Goal: Answer question/provide support: Share knowledge or assist other users

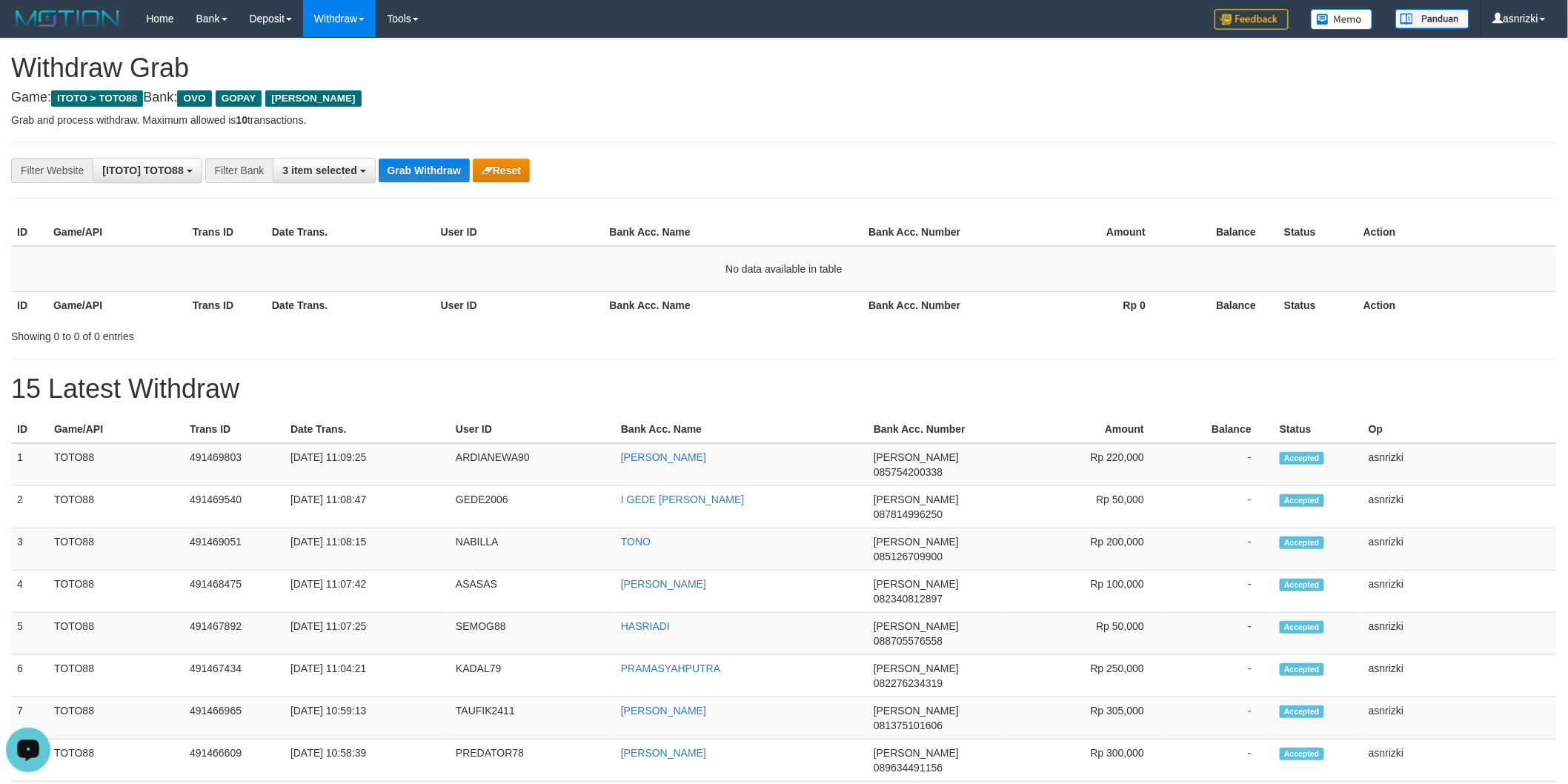
drag, startPoint x: 0, startPoint y: 0, endPoint x: 31, endPoint y: 206, distance: 208.3
click at [432, 166] on button "Grab Withdraw" at bounding box center [424, 170] width 91 height 23
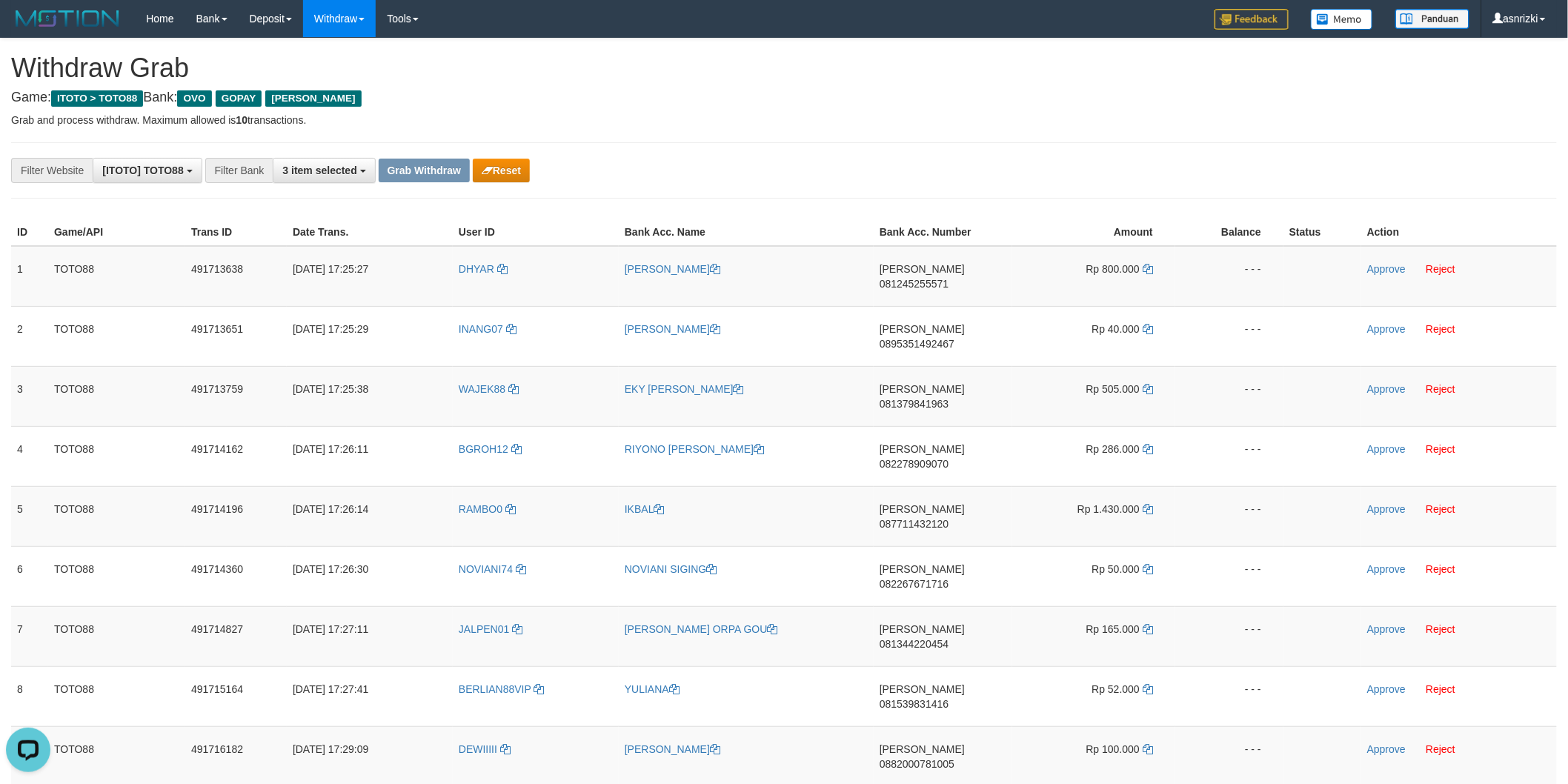
click at [489, 73] on h1 "Withdraw Grab" at bounding box center [784, 68] width 1546 height 29
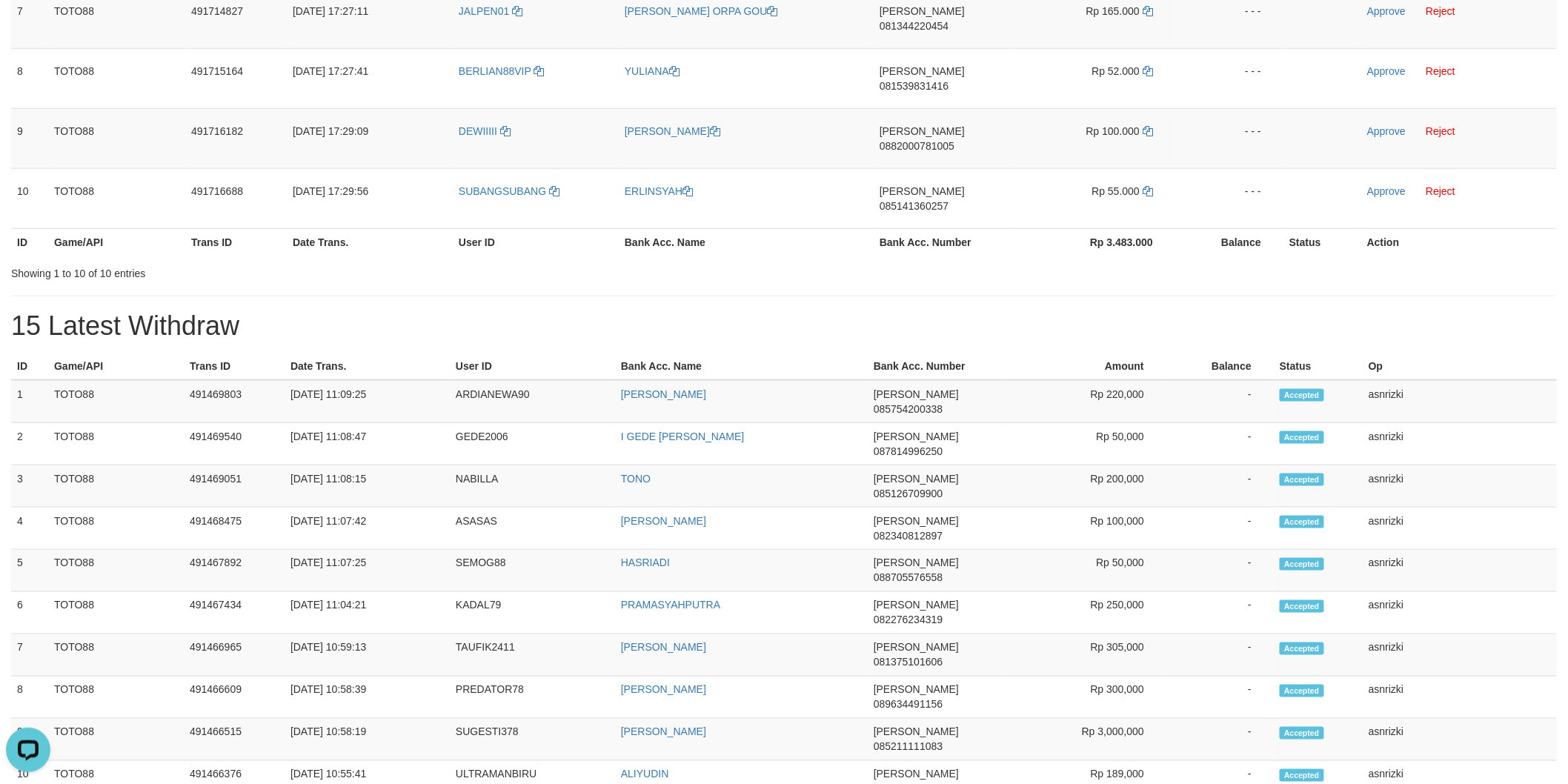
scroll to position [658, 0]
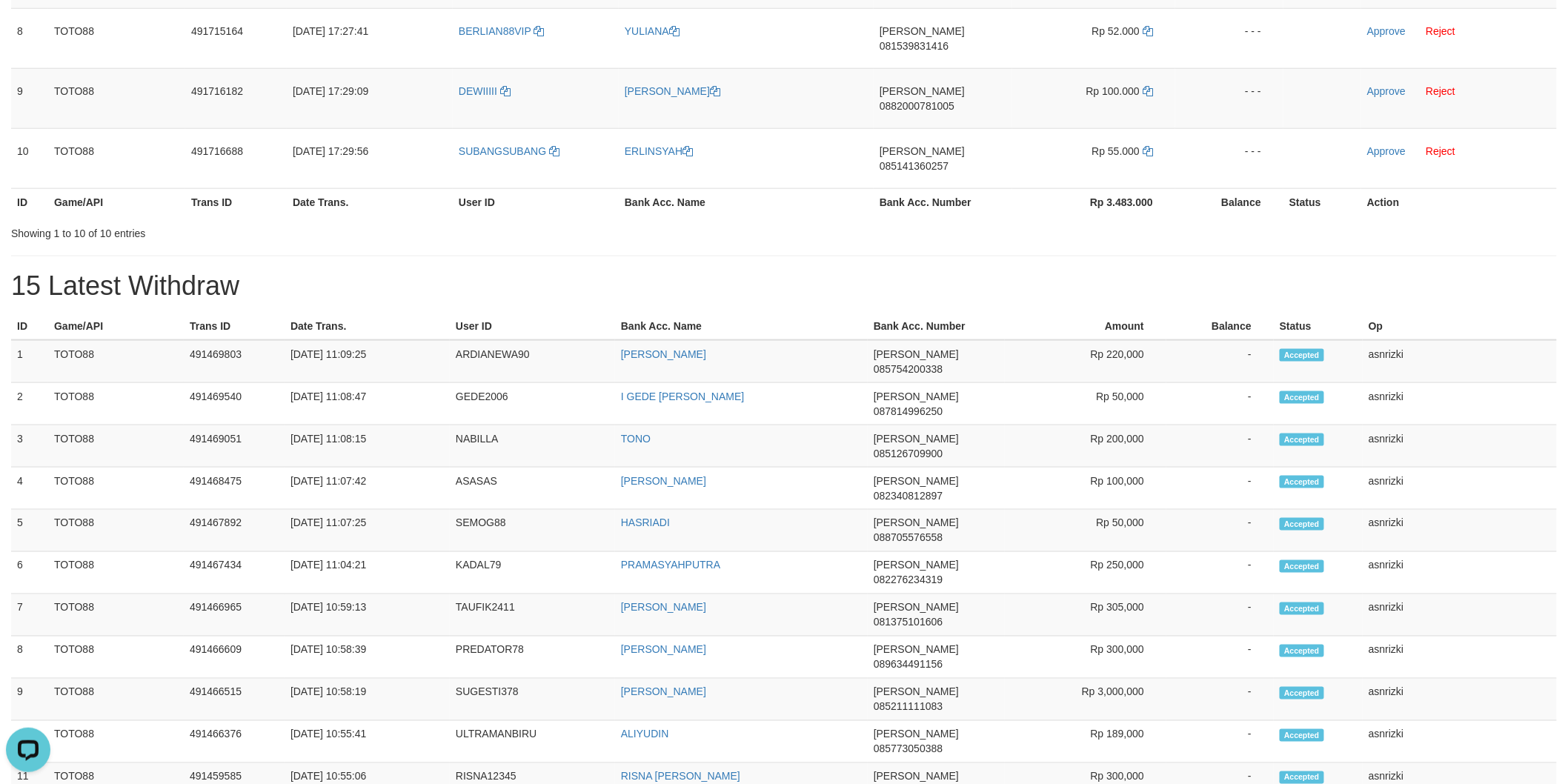
click at [816, 271] on h1 "15 Latest Withdraw" at bounding box center [784, 286] width 1546 height 29
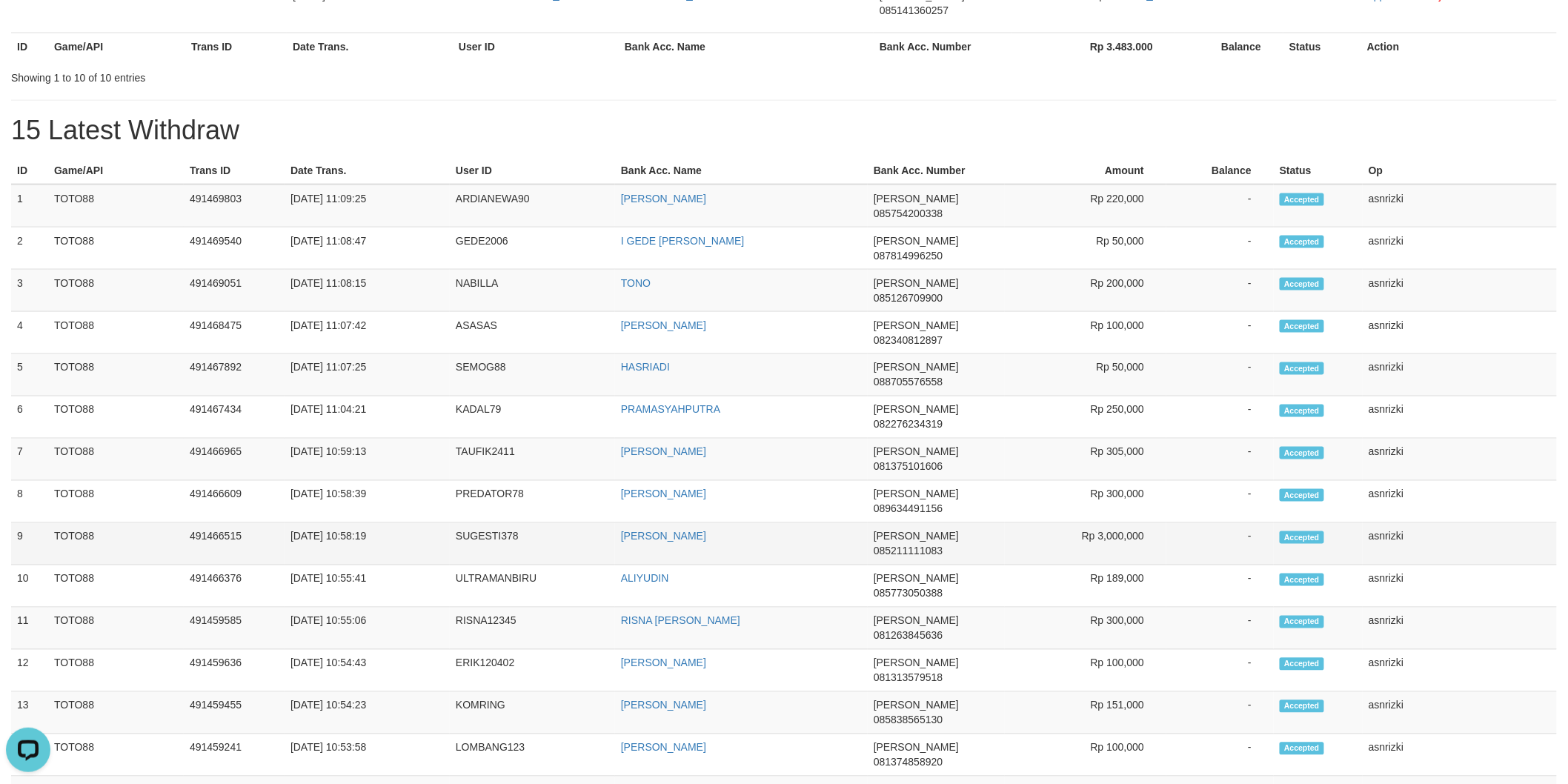
scroll to position [832, 0]
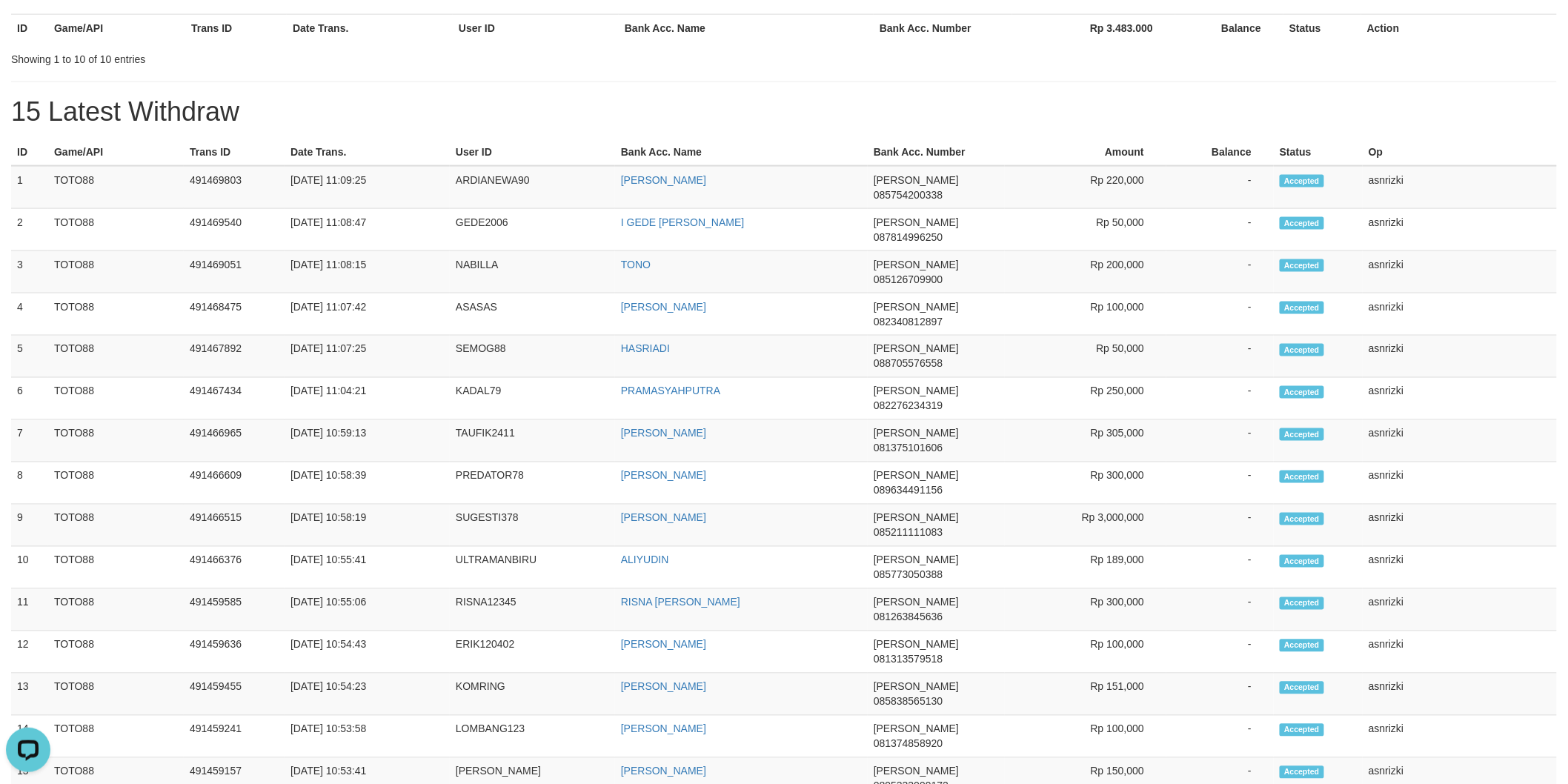
drag, startPoint x: 14, startPoint y: 24, endPoint x: 1438, endPoint y: 690, distance: 1572.0
click at [1438, 690] on tbody "1 TOTO88 491469803 [DATE] 11:09:25 ARDIANEWA90 [PERSON_NAME] 085754200338 Rp 22…" at bounding box center [784, 687] width 1546 height 1042
copy tbody "1 TOTO88 491469803 [DATE] 11:09:25 ARDIANEWA90 [PERSON_NAME] 085754200338 Rp 22…"
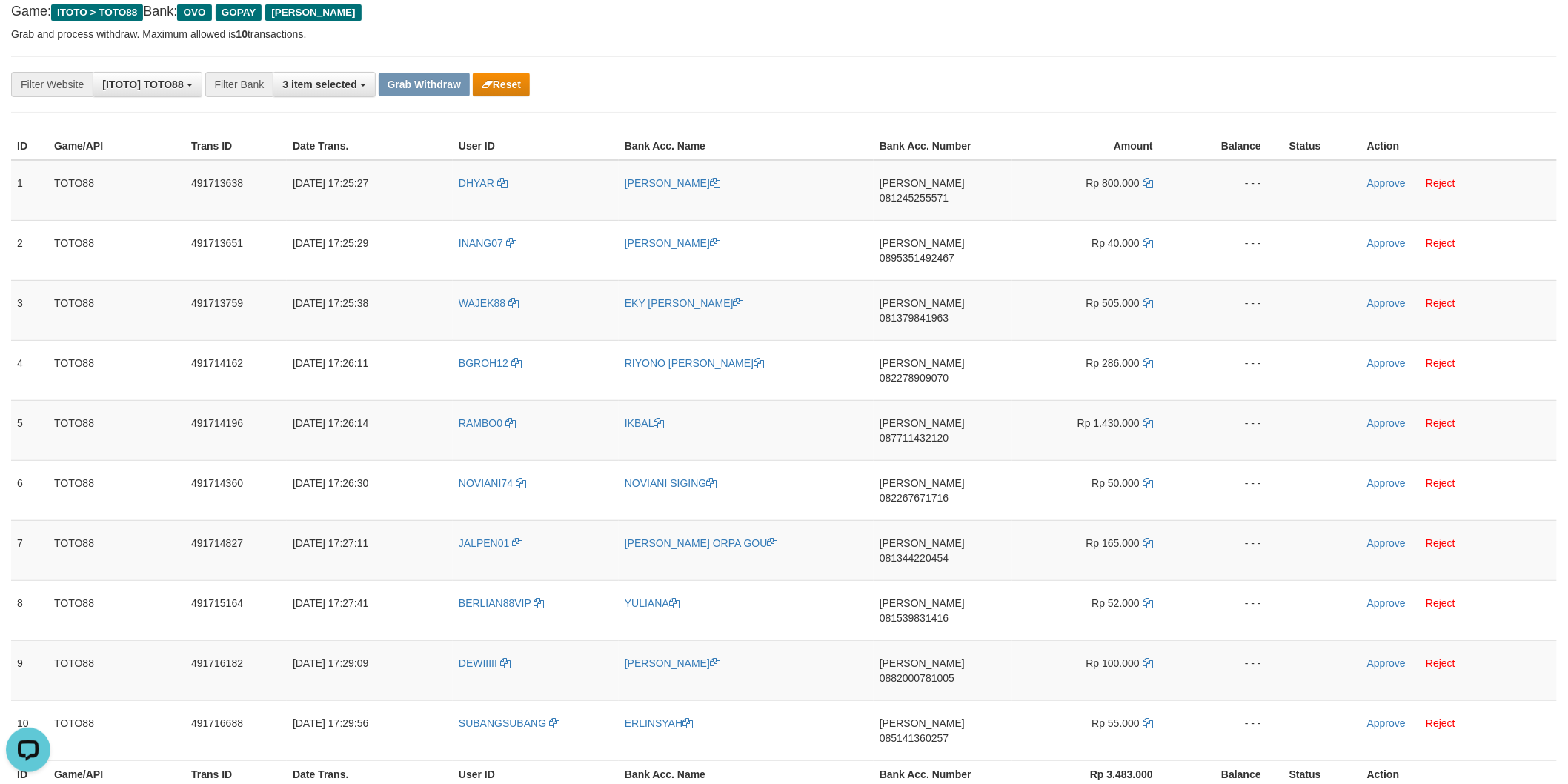
scroll to position [0, 0]
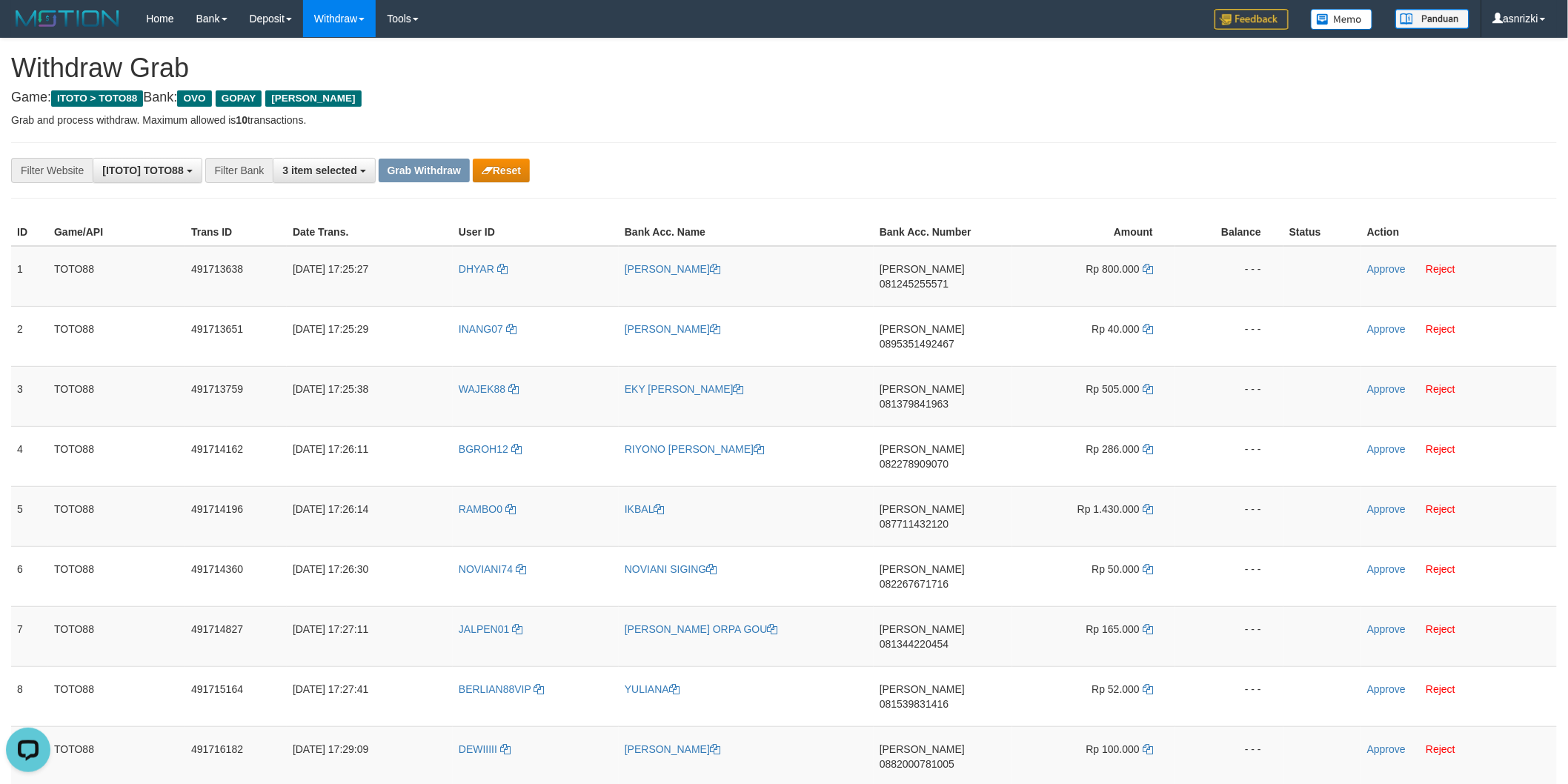
click at [674, 144] on div "**********" at bounding box center [784, 170] width 1546 height 57
click at [941, 278] on span "081245255571" at bounding box center [914, 284] width 69 height 12
drag, startPoint x: 1150, startPoint y: 267, endPoint x: 78, endPoint y: 245, distance: 1072.2
click at [1147, 267] on icon at bounding box center [1148, 269] width 11 height 11
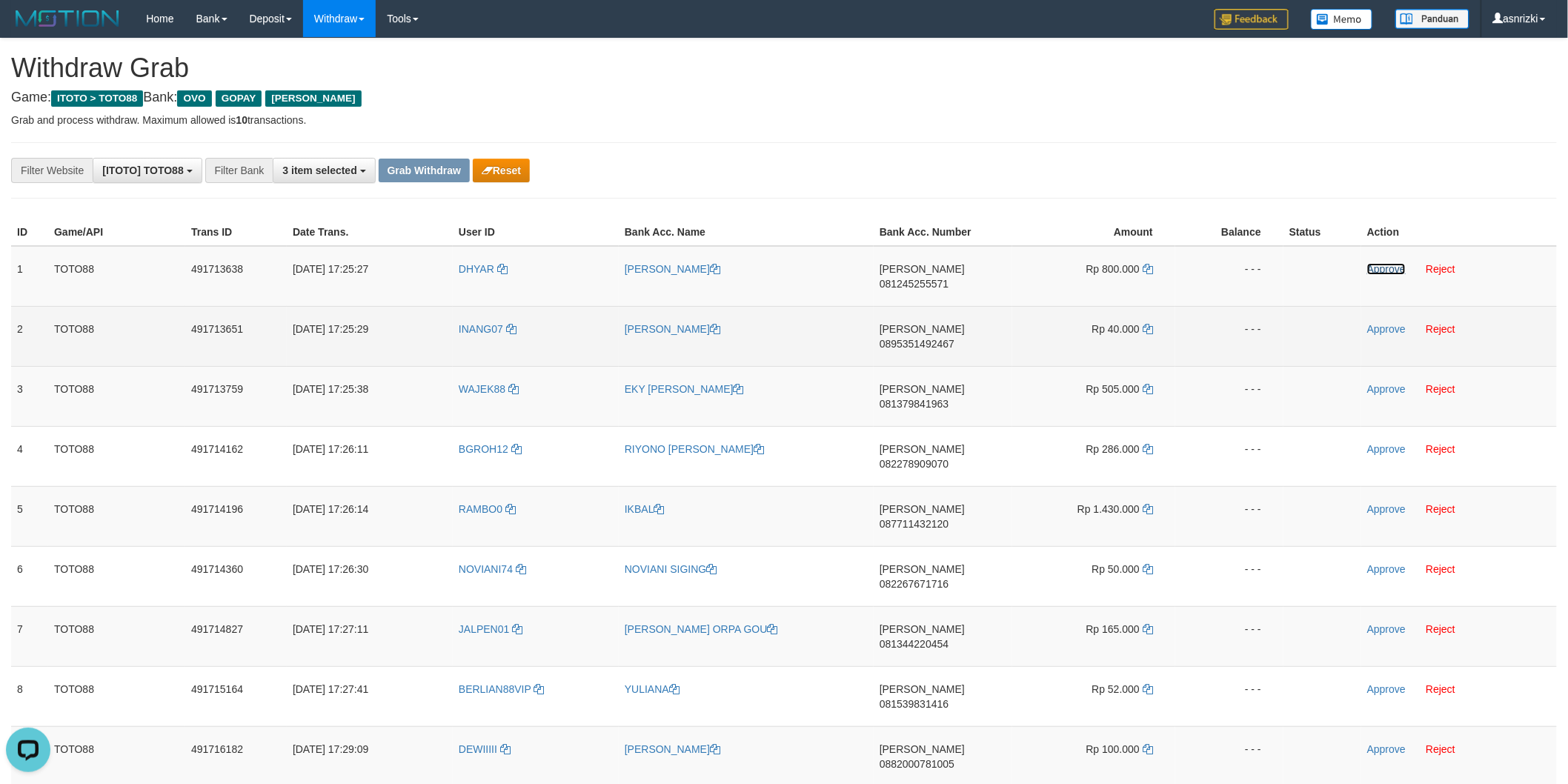
drag, startPoint x: 1379, startPoint y: 263, endPoint x: 1229, endPoint y: 308, distance: 156.6
click at [1379, 263] on link "Approve" at bounding box center [1386, 269] width 39 height 12
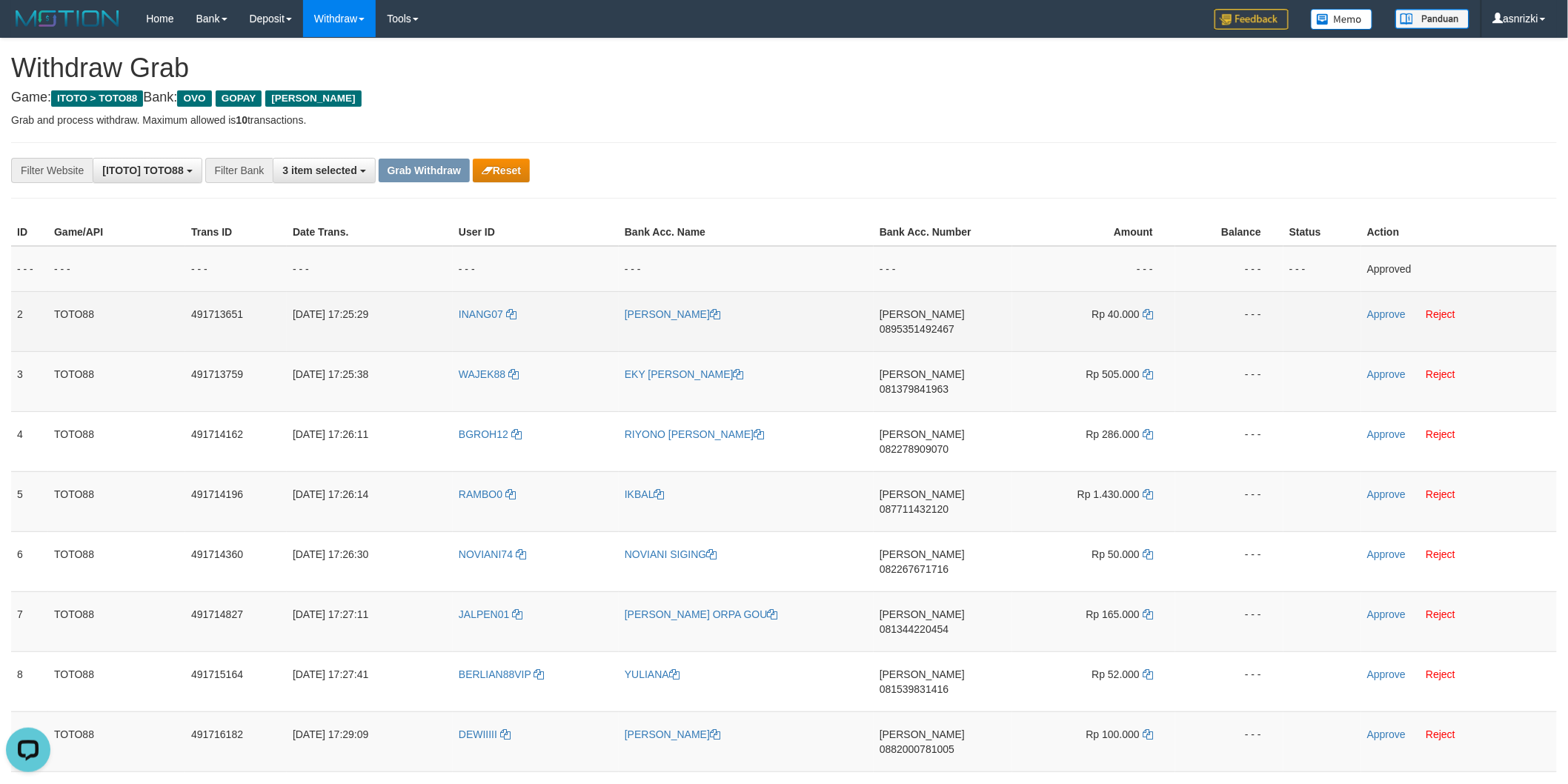
click at [955, 323] on span "0895351492467" at bounding box center [917, 329] width 75 height 12
drag, startPoint x: 1147, startPoint y: 313, endPoint x: 1122, endPoint y: 317, distance: 25.3
click at [1147, 313] on icon at bounding box center [1148, 314] width 11 height 11
click at [1382, 308] on link "Approve" at bounding box center [1386, 314] width 39 height 12
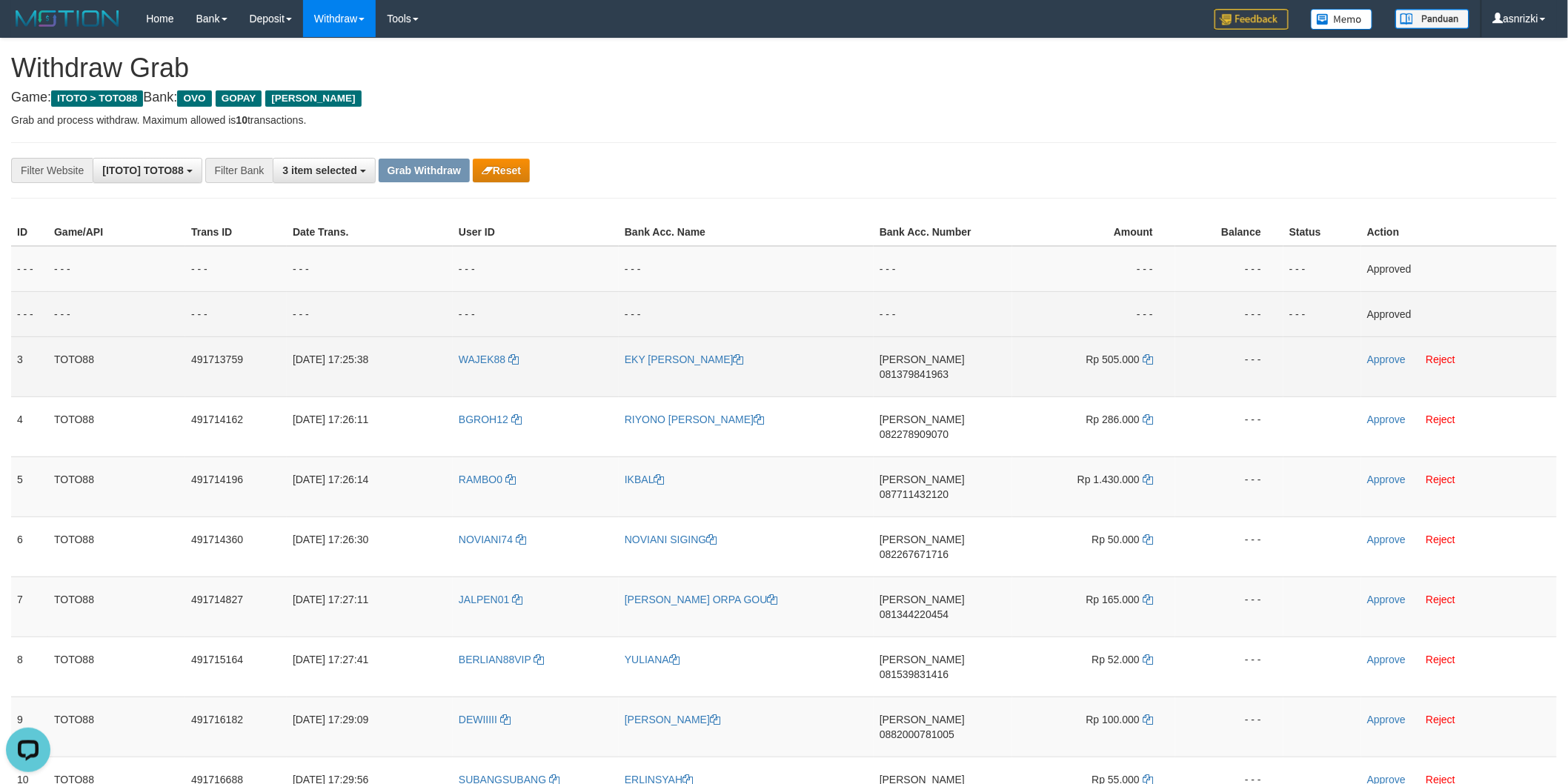
click at [949, 369] on span "081379841963" at bounding box center [914, 375] width 69 height 12
drag, startPoint x: 1149, startPoint y: 356, endPoint x: 1023, endPoint y: 358, distance: 126.0
click at [1149, 356] on icon at bounding box center [1148, 360] width 11 height 11
click at [1375, 357] on link "Approve" at bounding box center [1386, 360] width 39 height 12
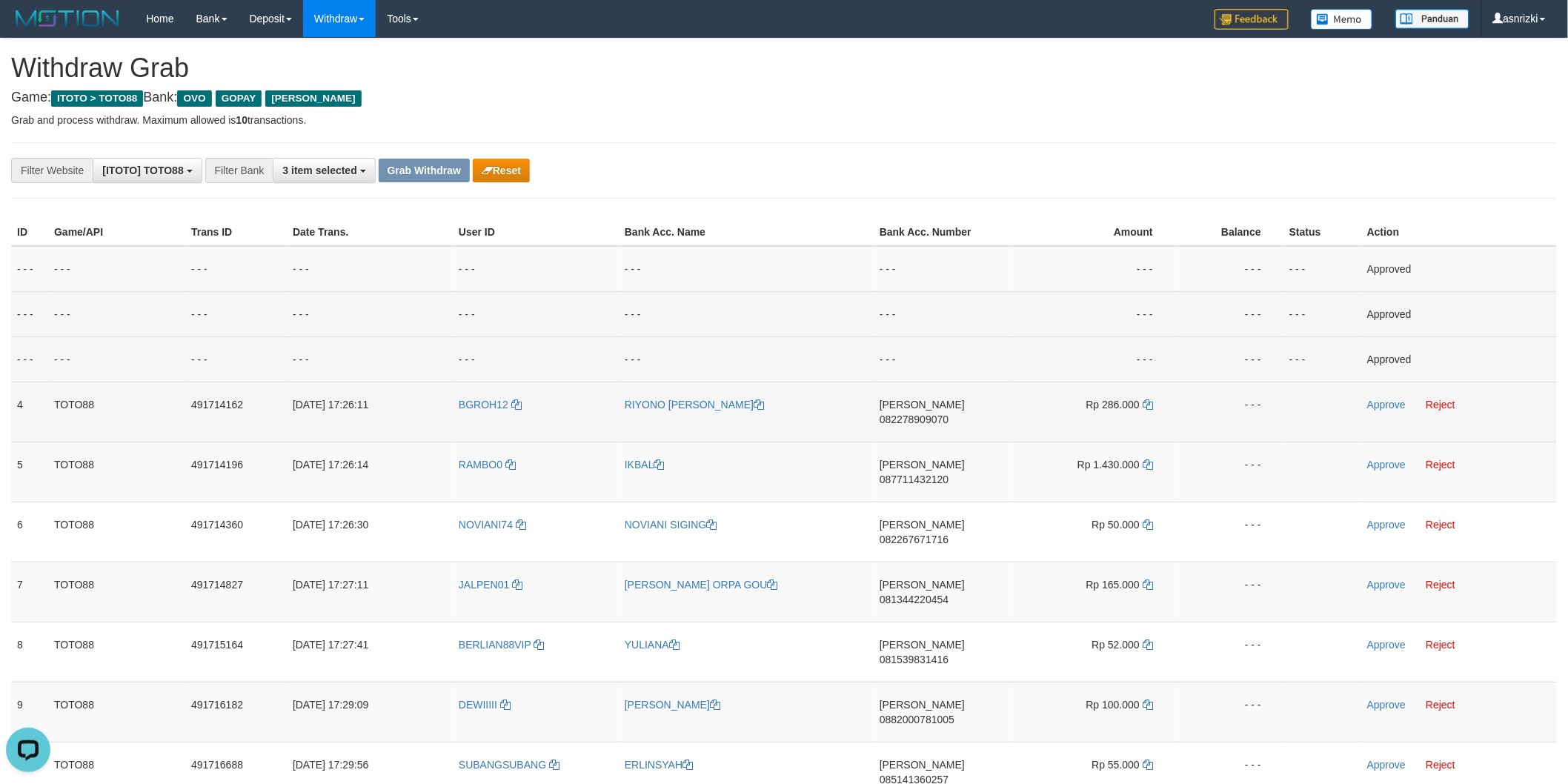
click at [939, 394] on td "DANA 082278909070" at bounding box center [943, 411] width 138 height 60
click at [939, 413] on span "082278909070" at bounding box center [914, 419] width 69 height 12
click at [1145, 408] on icon at bounding box center [1148, 405] width 11 height 11
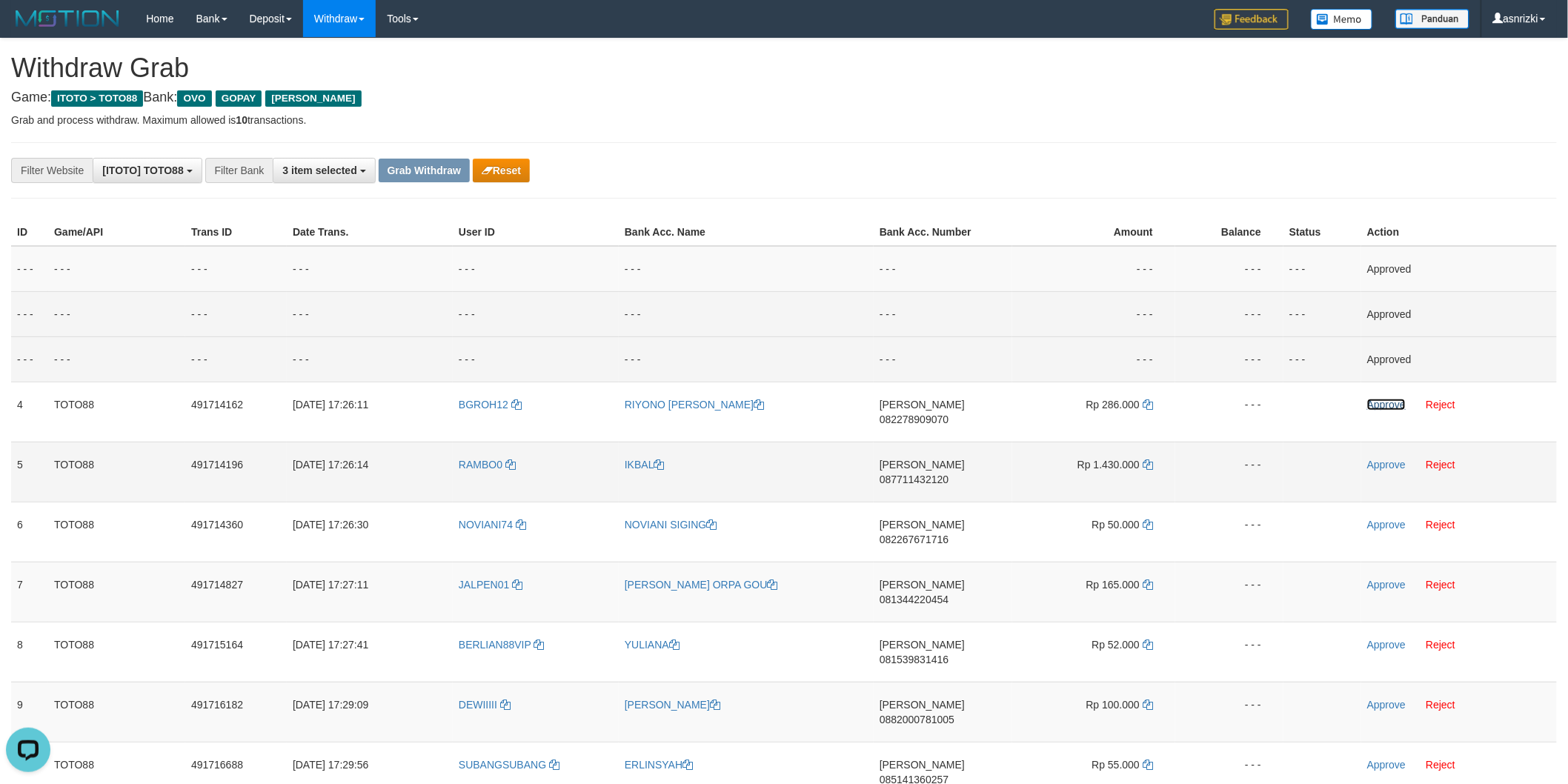
drag, startPoint x: 1376, startPoint y: 405, endPoint x: 1031, endPoint y: 436, distance: 346.4
click at [1376, 405] on link "Approve" at bounding box center [1386, 405] width 39 height 12
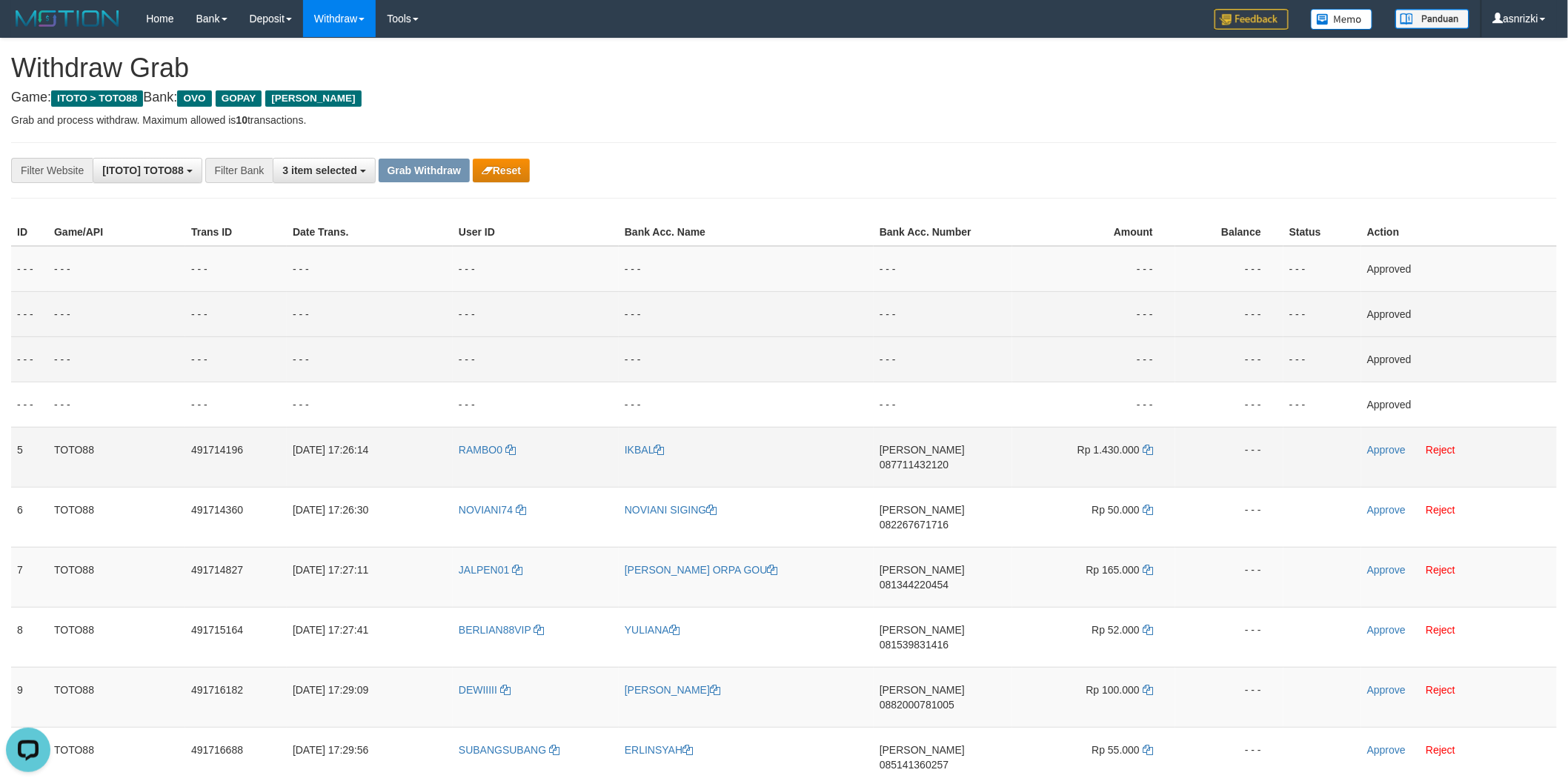
click at [949, 458] on span "087711432120" at bounding box center [914, 465] width 69 height 12
click at [1147, 448] on icon at bounding box center [1148, 450] width 11 height 11
click at [1390, 450] on link "Approve" at bounding box center [1386, 450] width 39 height 12
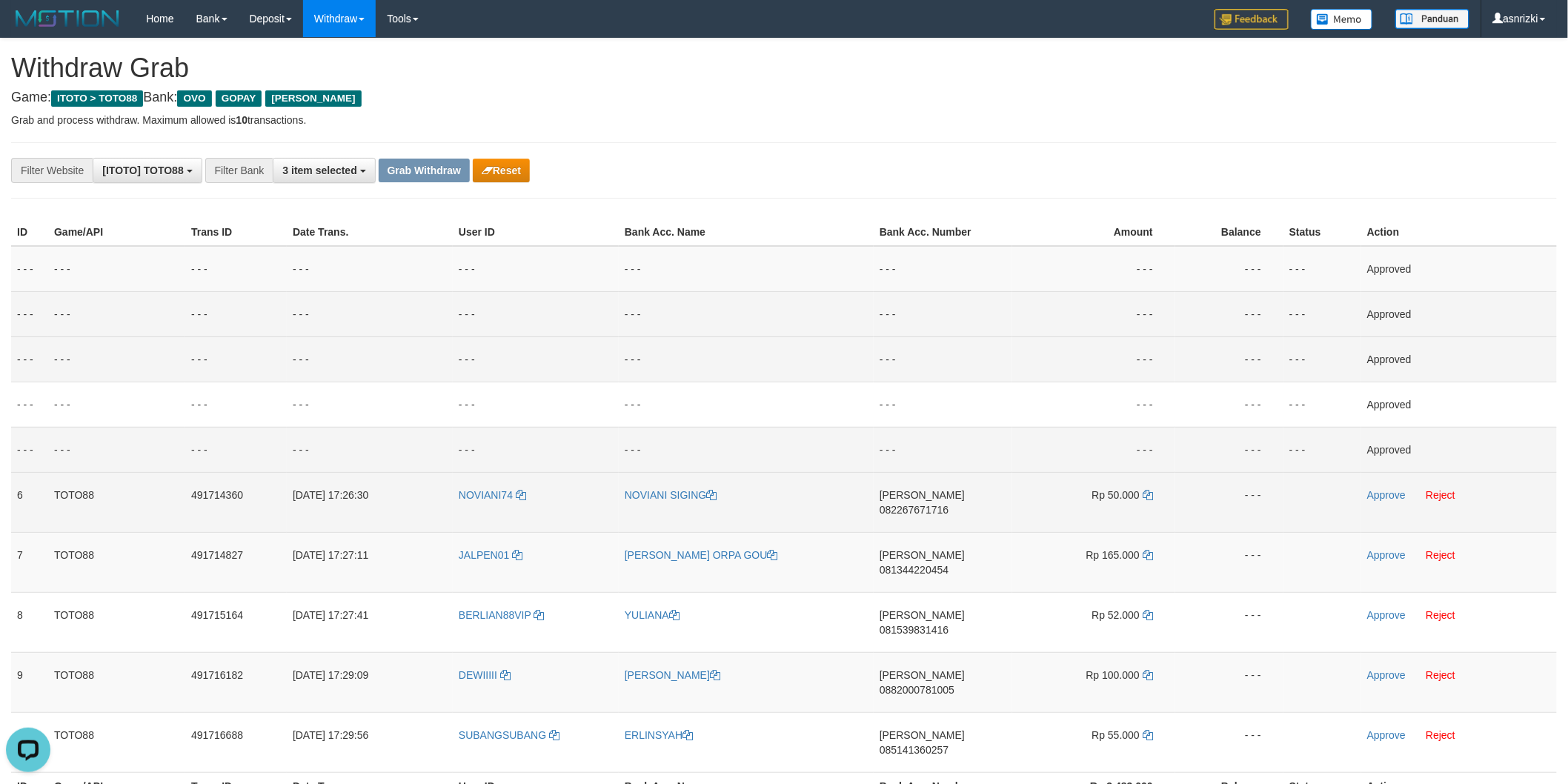
click at [949, 504] on span "082267671716" at bounding box center [914, 510] width 69 height 12
click at [1146, 491] on icon at bounding box center [1148, 495] width 11 height 11
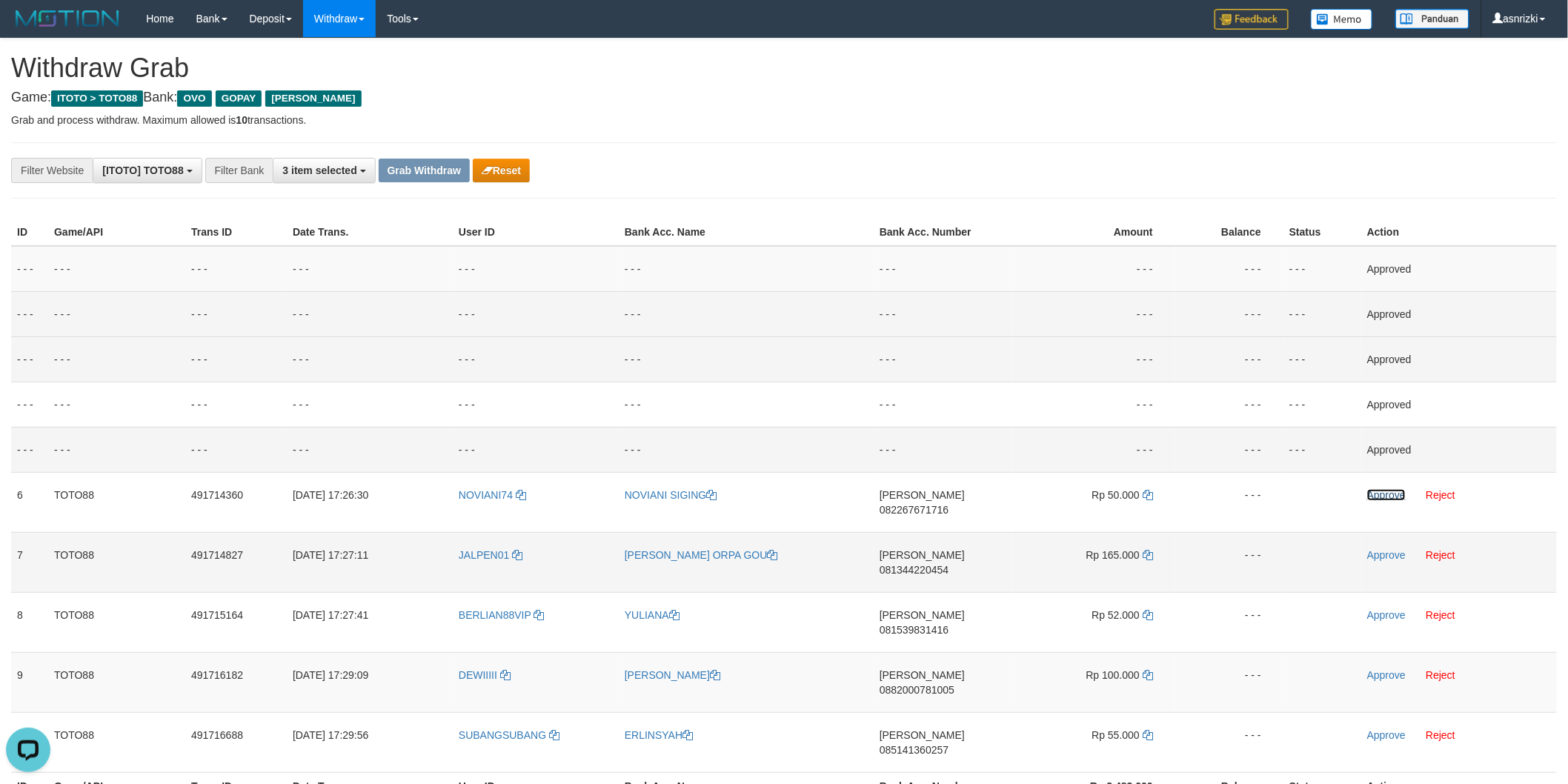
drag, startPoint x: 1382, startPoint y: 494, endPoint x: 1209, endPoint y: 523, distance: 175.4
click at [1382, 494] on link "Approve" at bounding box center [1386, 495] width 39 height 12
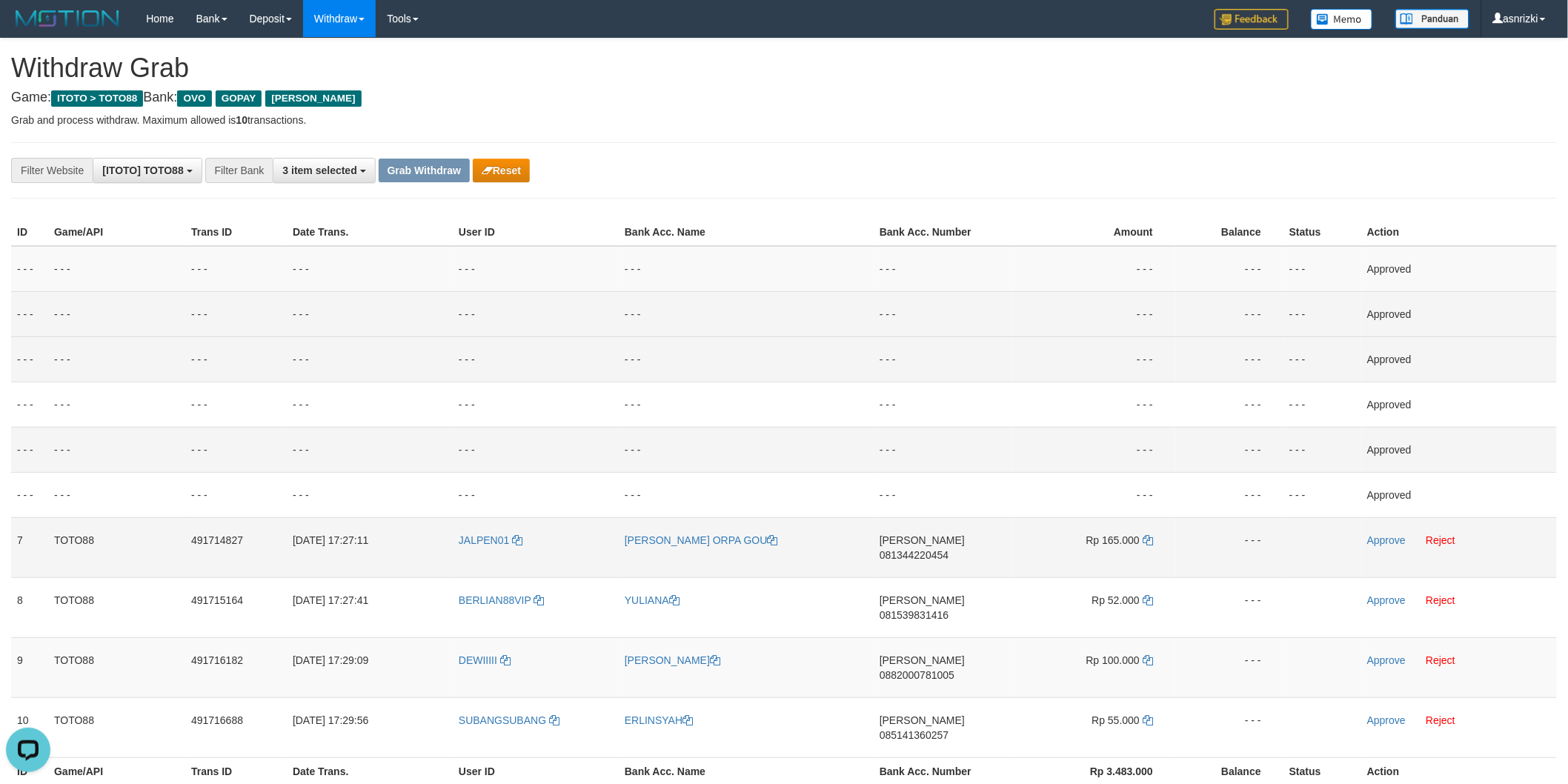
click at [949, 549] on span "081344220454" at bounding box center [914, 555] width 69 height 12
click at [1153, 536] on icon at bounding box center [1148, 540] width 11 height 11
click at [1381, 538] on link "Approve" at bounding box center [1386, 540] width 39 height 12
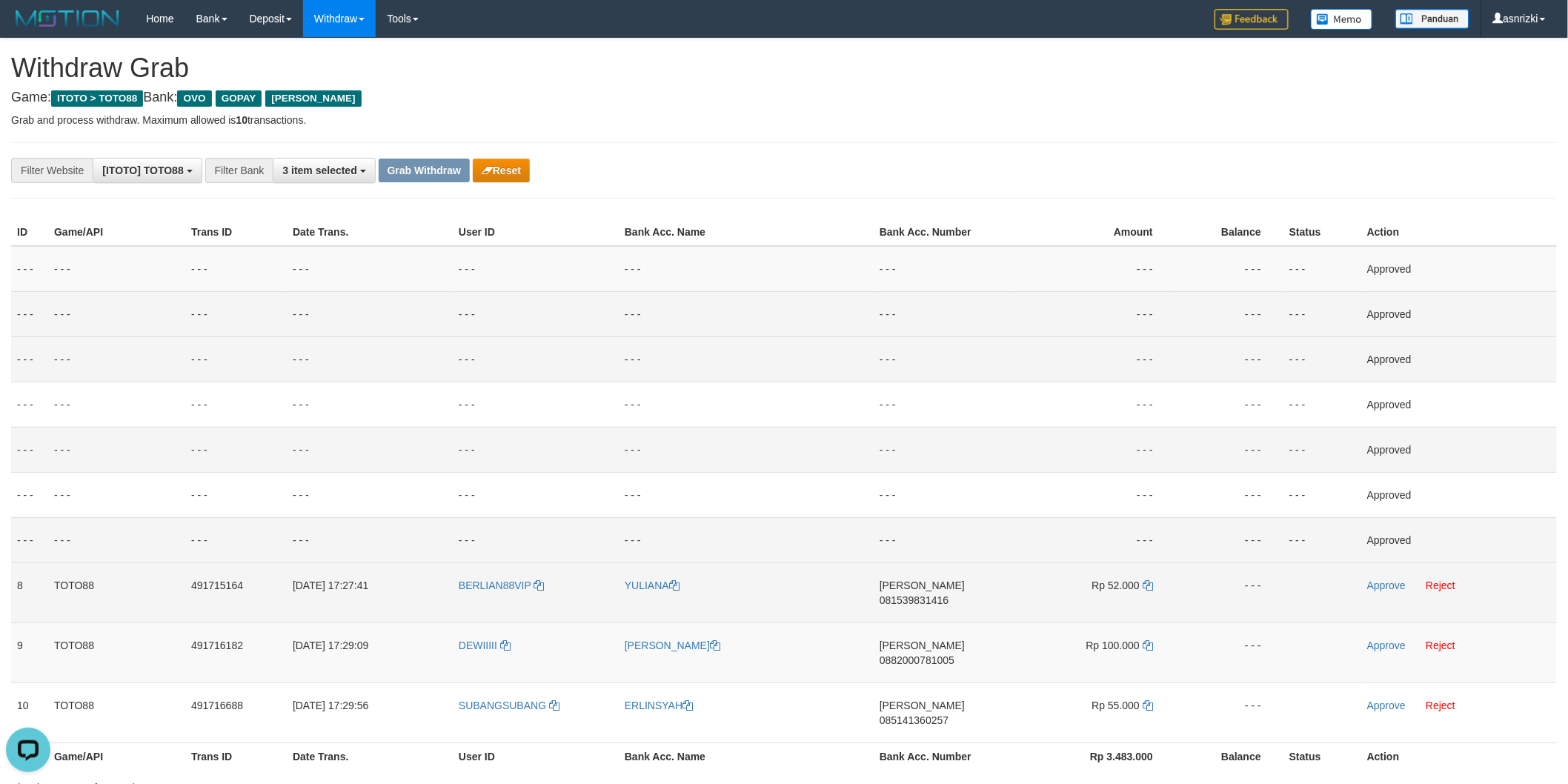
drag, startPoint x: 943, startPoint y: 583, endPoint x: 778, endPoint y: 563, distance: 166.2
click at [937, 594] on span "081539831416" at bounding box center [914, 600] width 69 height 12
click at [1144, 585] on icon at bounding box center [1148, 585] width 11 height 11
drag, startPoint x: 1396, startPoint y: 586, endPoint x: 1102, endPoint y: 599, distance: 294.3
click at [1396, 586] on link "Approve" at bounding box center [1386, 585] width 39 height 12
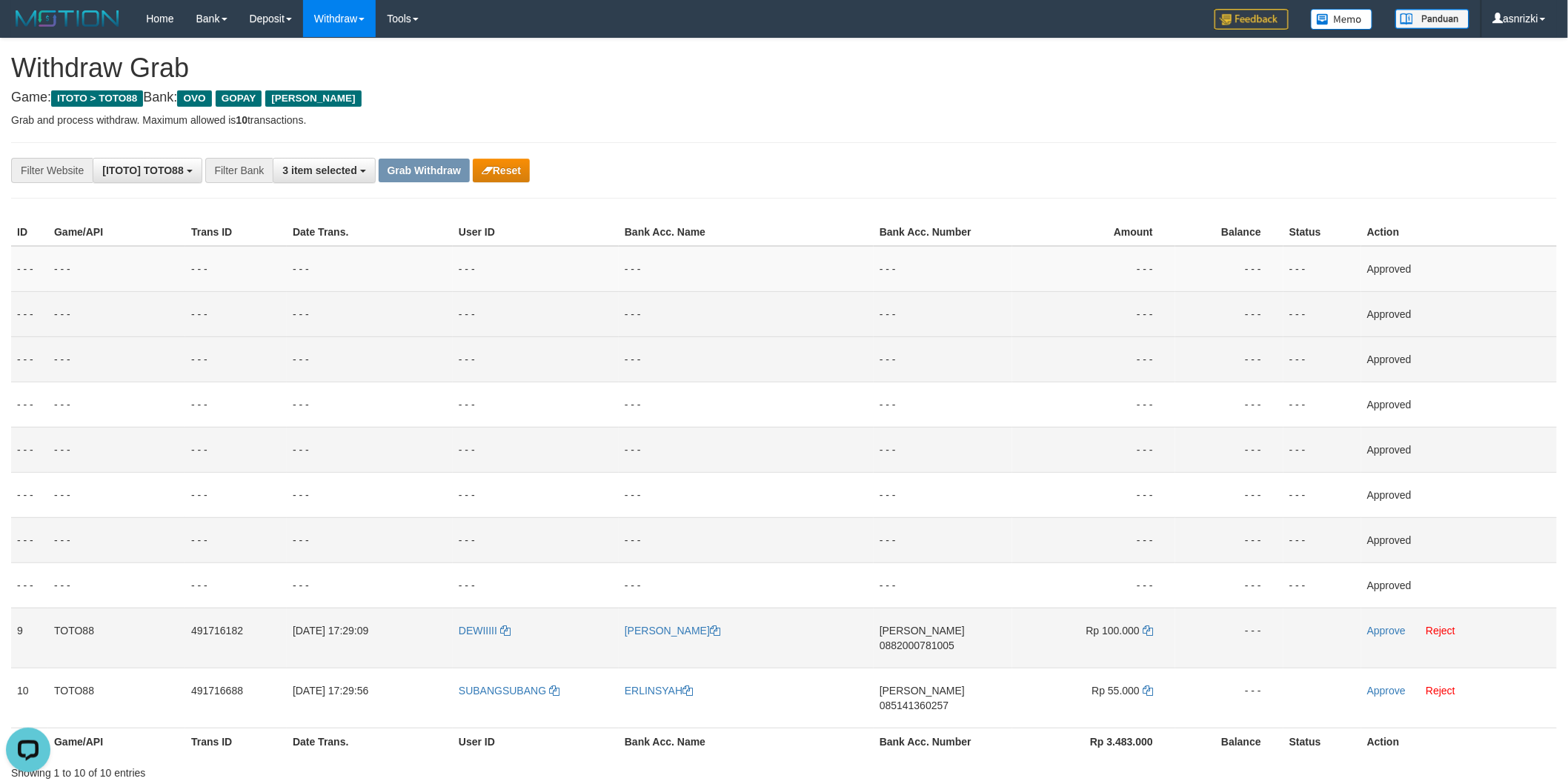
click at [955, 640] on span "0882000781005" at bounding box center [917, 646] width 75 height 12
click at [1146, 631] on icon at bounding box center [1148, 631] width 11 height 11
drag, startPoint x: 1392, startPoint y: 632, endPoint x: 1290, endPoint y: 632, distance: 102.0
click at [1392, 632] on link "Approve" at bounding box center [1386, 631] width 39 height 12
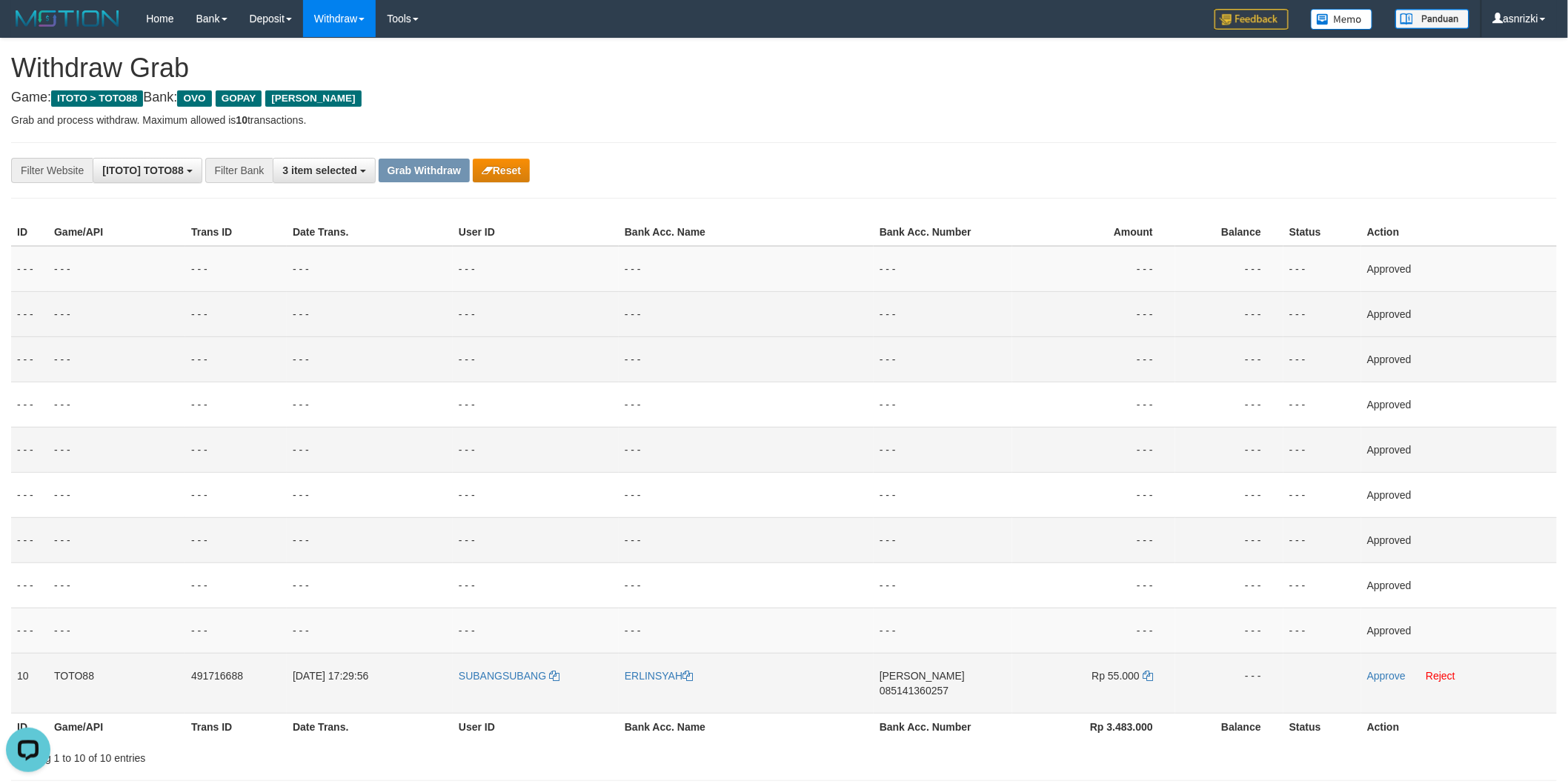
click at [949, 685] on span "085141360257" at bounding box center [914, 691] width 69 height 12
drag, startPoint x: 1144, startPoint y: 677, endPoint x: 79, endPoint y: 468, distance: 1085.3
click at [1143, 677] on icon at bounding box center [1148, 676] width 11 height 11
click at [1372, 677] on link "Approve" at bounding box center [1386, 676] width 39 height 12
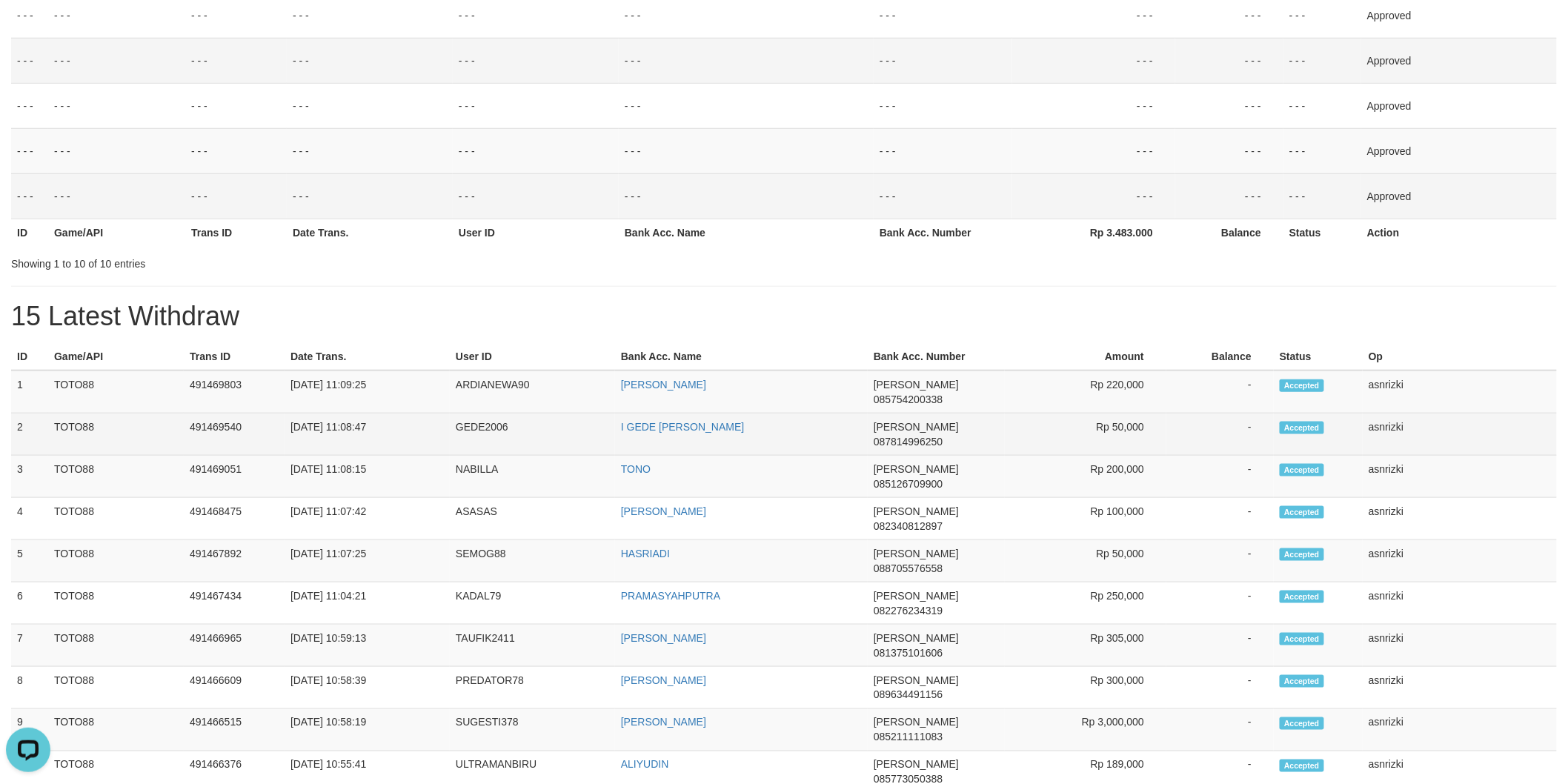
scroll to position [493, 0]
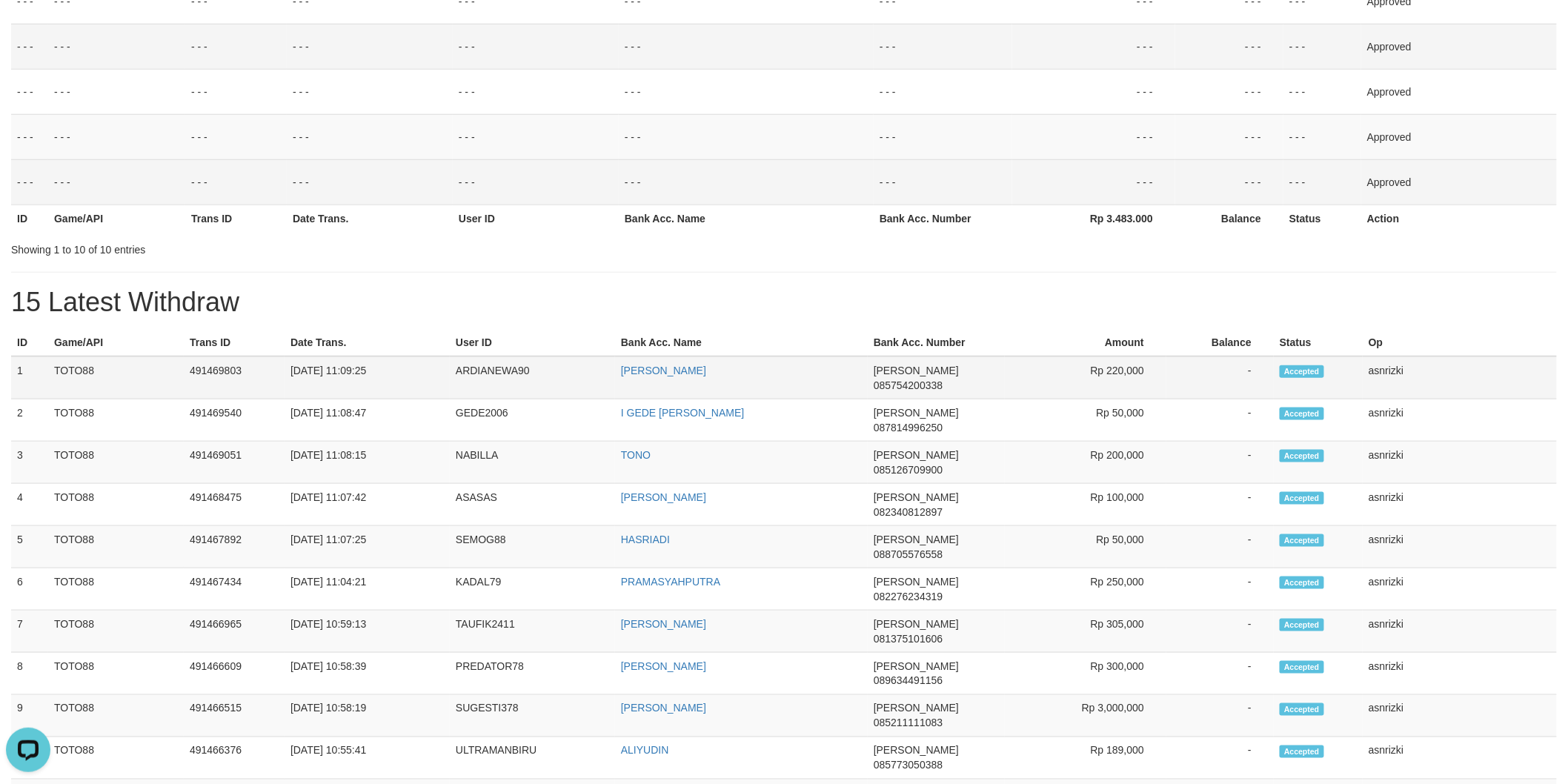
click at [220, 379] on td "491469803" at bounding box center [233, 378] width 100 height 43
copy td "491469803"
click at [220, 379] on td "491469803" at bounding box center [233, 378] width 100 height 43
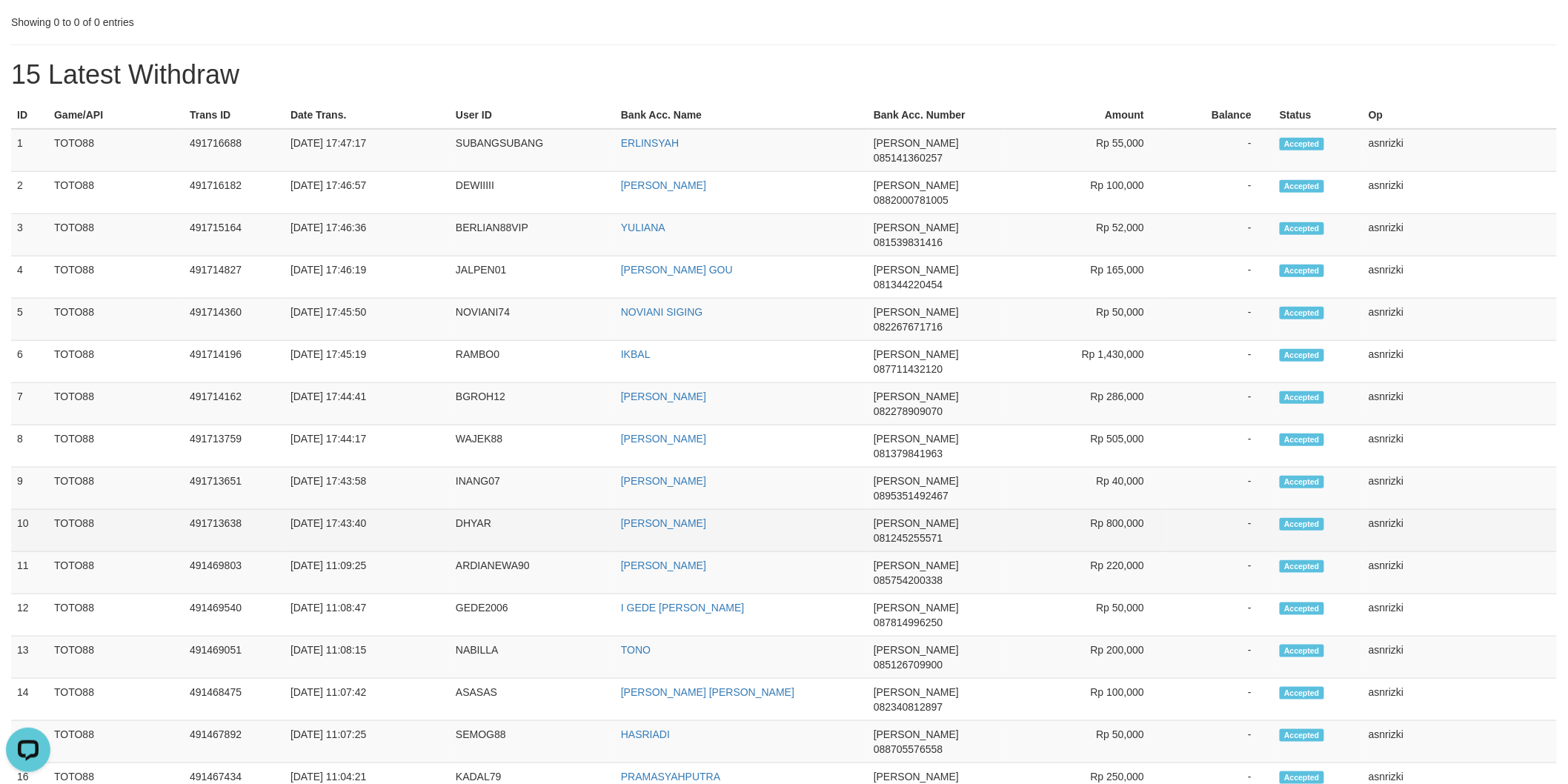
drag, startPoint x: 11, startPoint y: 137, endPoint x: 1514, endPoint y: 374, distance: 1521.6
click at [1514, 374] on tbody "1 TOTO88 491716688 30/09/2025 17:47:17 SUBANGSUBANG ERLINSYAH DANA 085141360257…" at bounding box center [784, 657] width 1546 height 1057
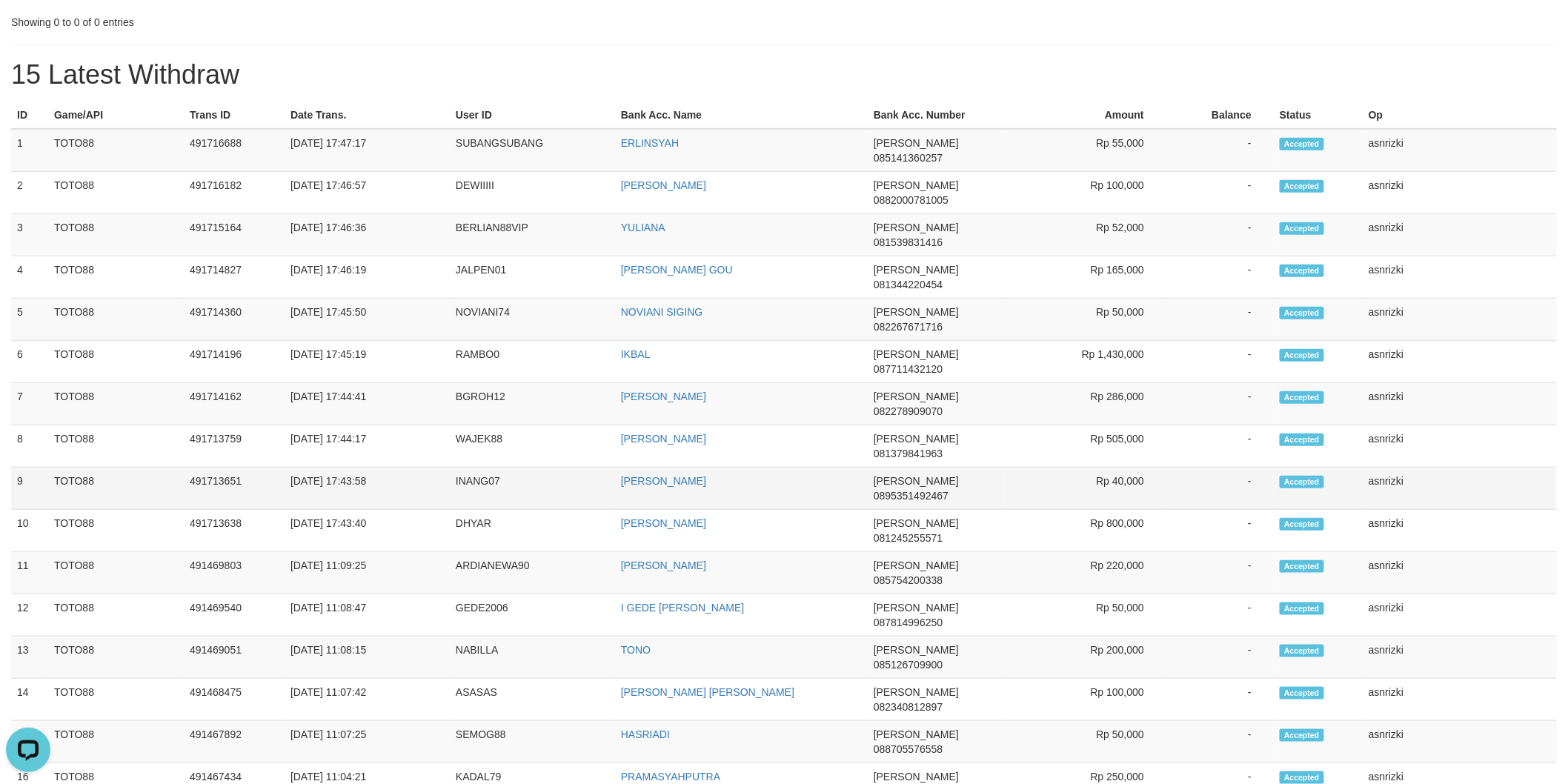
copy tbody "1 TOTO88 491716688 30/09/2025 17:47:17 SUBANGSUBANG ERLINSYAH DANA 085141360257…"
click at [539, 60] on h1 "15 Latest Withdraw" at bounding box center [784, 74] width 1546 height 29
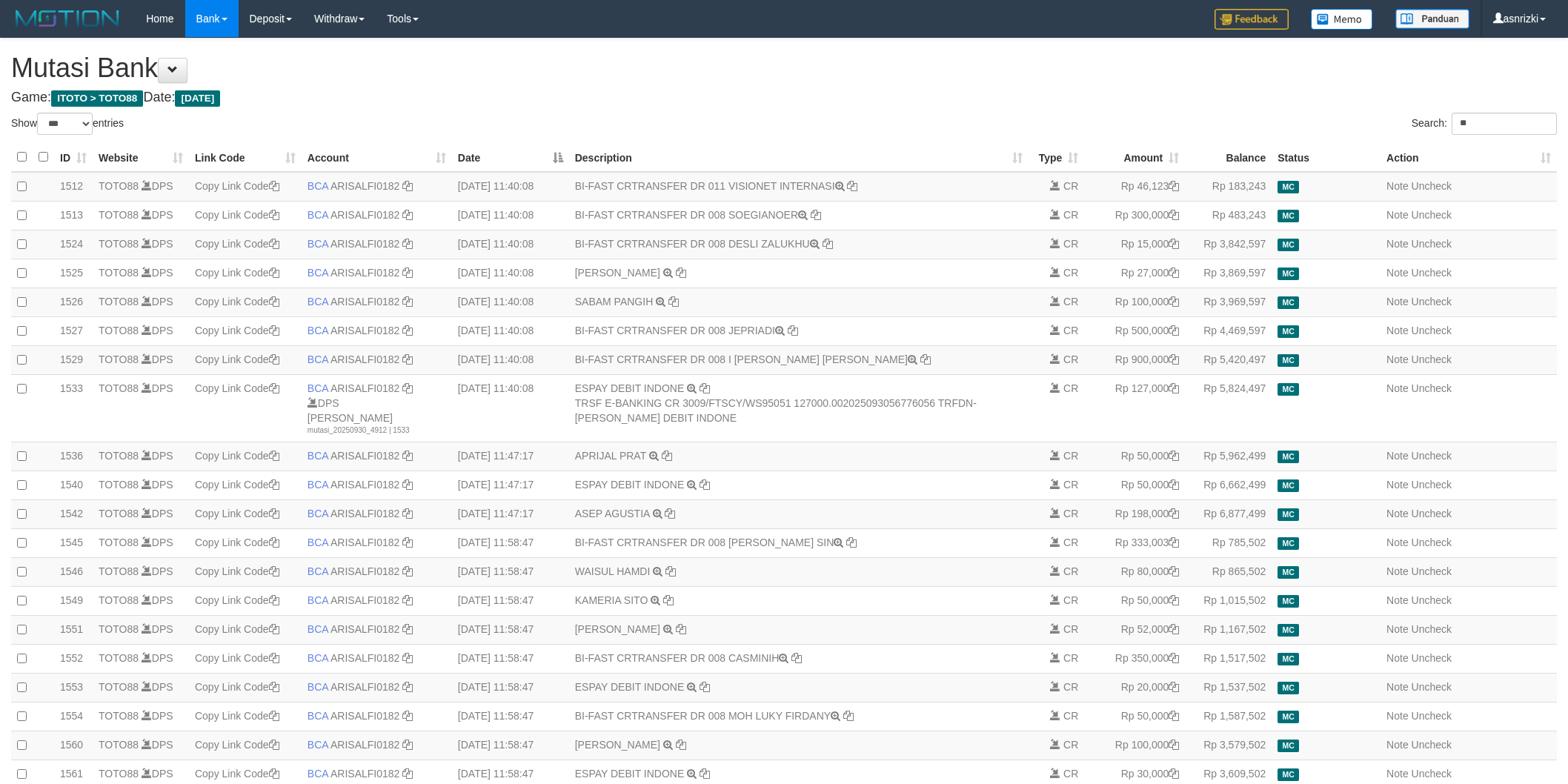
select select "***"
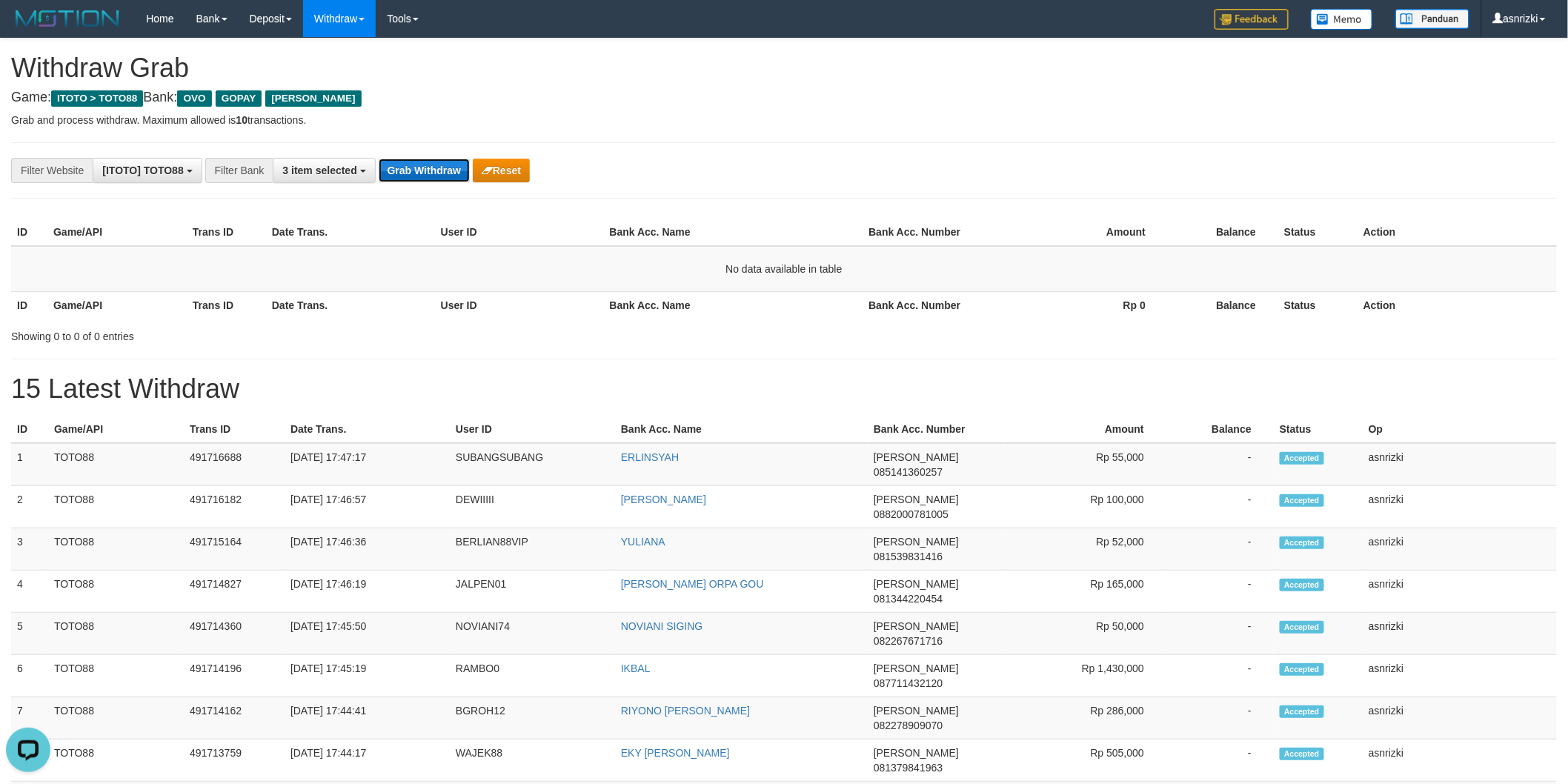
click at [411, 168] on button "Grab Withdraw" at bounding box center [424, 170] width 91 height 23
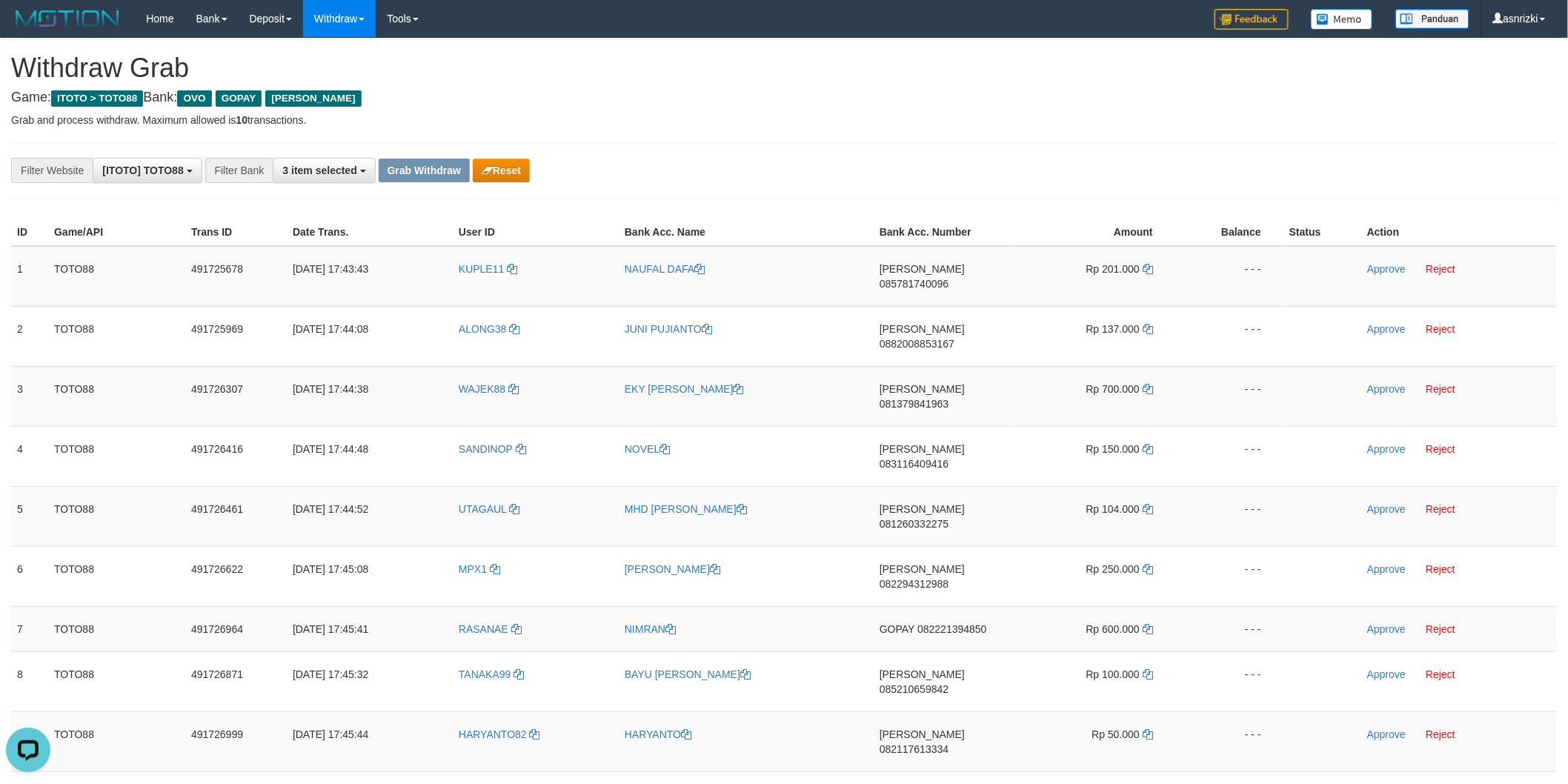
click at [872, 166] on div "**********" at bounding box center [653, 170] width 1307 height 25
click at [949, 278] on span "085781740096" at bounding box center [914, 284] width 69 height 12
click at [1144, 268] on icon at bounding box center [1148, 269] width 11 height 11
drag, startPoint x: 1388, startPoint y: 270, endPoint x: 1353, endPoint y: 273, distance: 35.1
click at [1388, 270] on link "Approve" at bounding box center [1386, 269] width 39 height 12
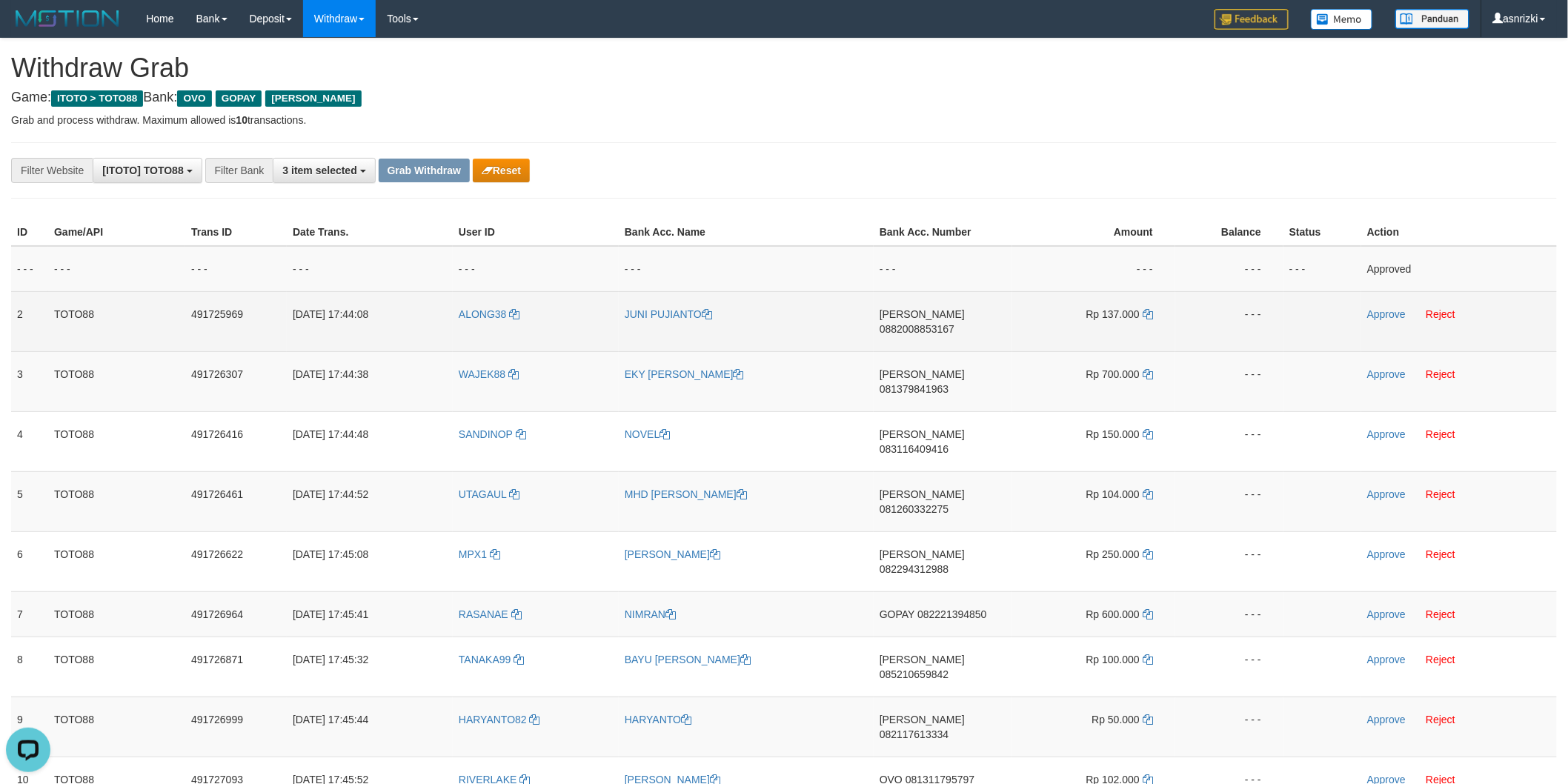
click at [950, 323] on span "0882008853167" at bounding box center [917, 329] width 75 height 12
drag, startPoint x: 1145, startPoint y: 307, endPoint x: 1132, endPoint y: 307, distance: 13.0
click at [1145, 309] on icon at bounding box center [1148, 314] width 11 height 11
click at [1389, 313] on link "Approve" at bounding box center [1386, 314] width 39 height 12
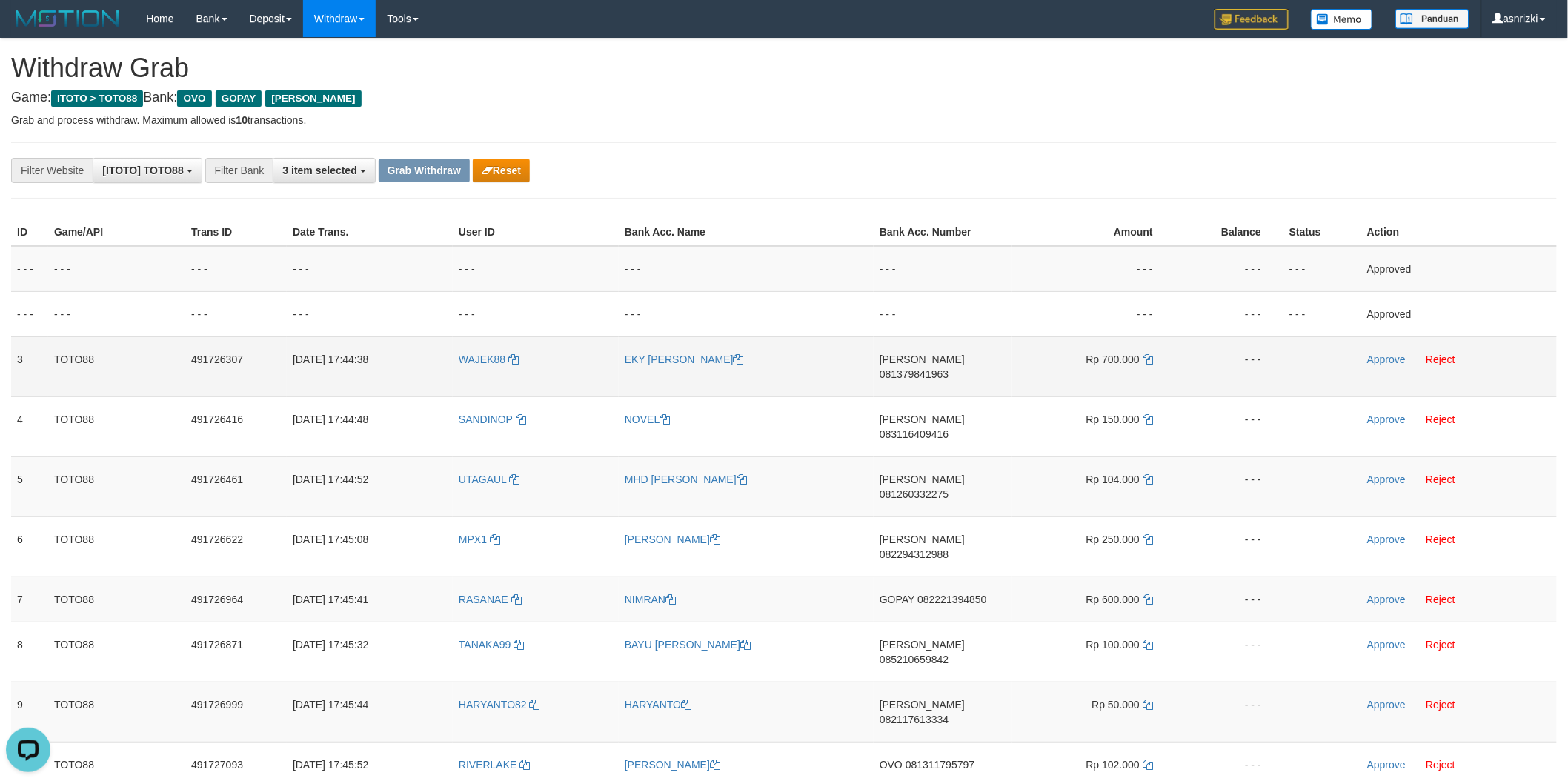
click at [949, 369] on span "081379841963" at bounding box center [914, 375] width 69 height 12
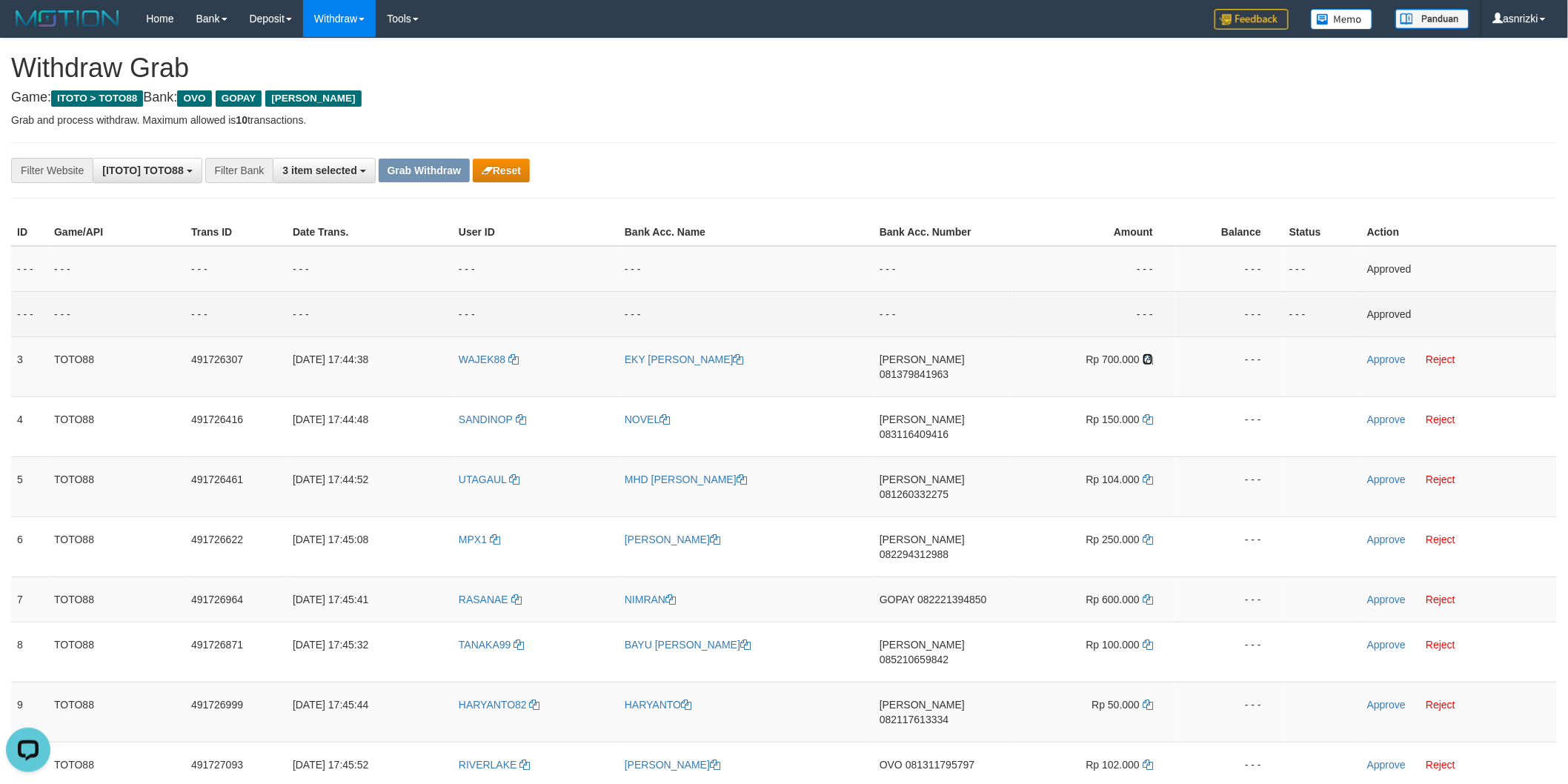
drag, startPoint x: 1153, startPoint y: 359, endPoint x: 646, endPoint y: 324, distance: 508.2
click at [1153, 359] on icon at bounding box center [1148, 360] width 11 height 11
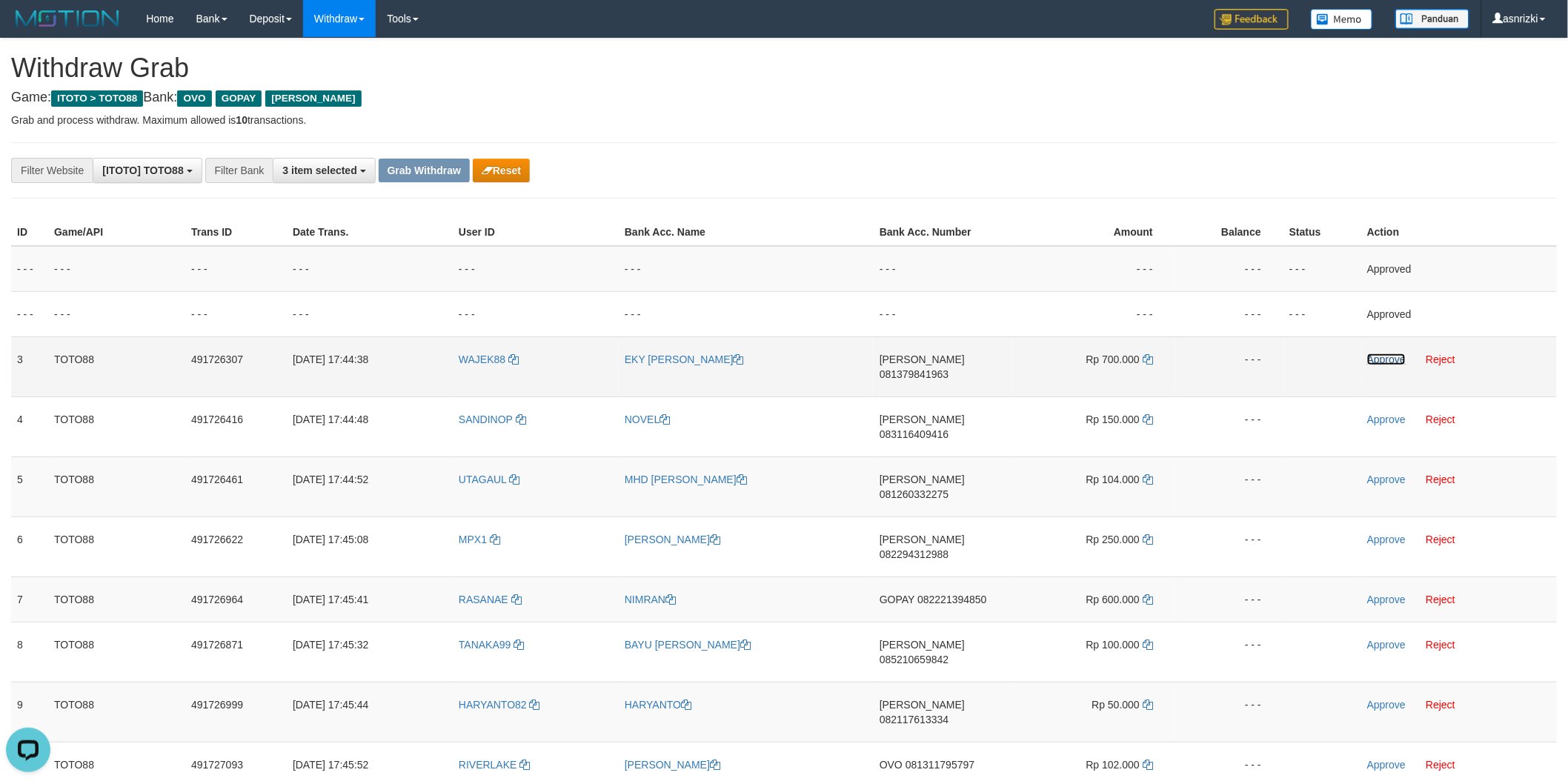
click at [1386, 361] on link "Approve" at bounding box center [1386, 360] width 39 height 12
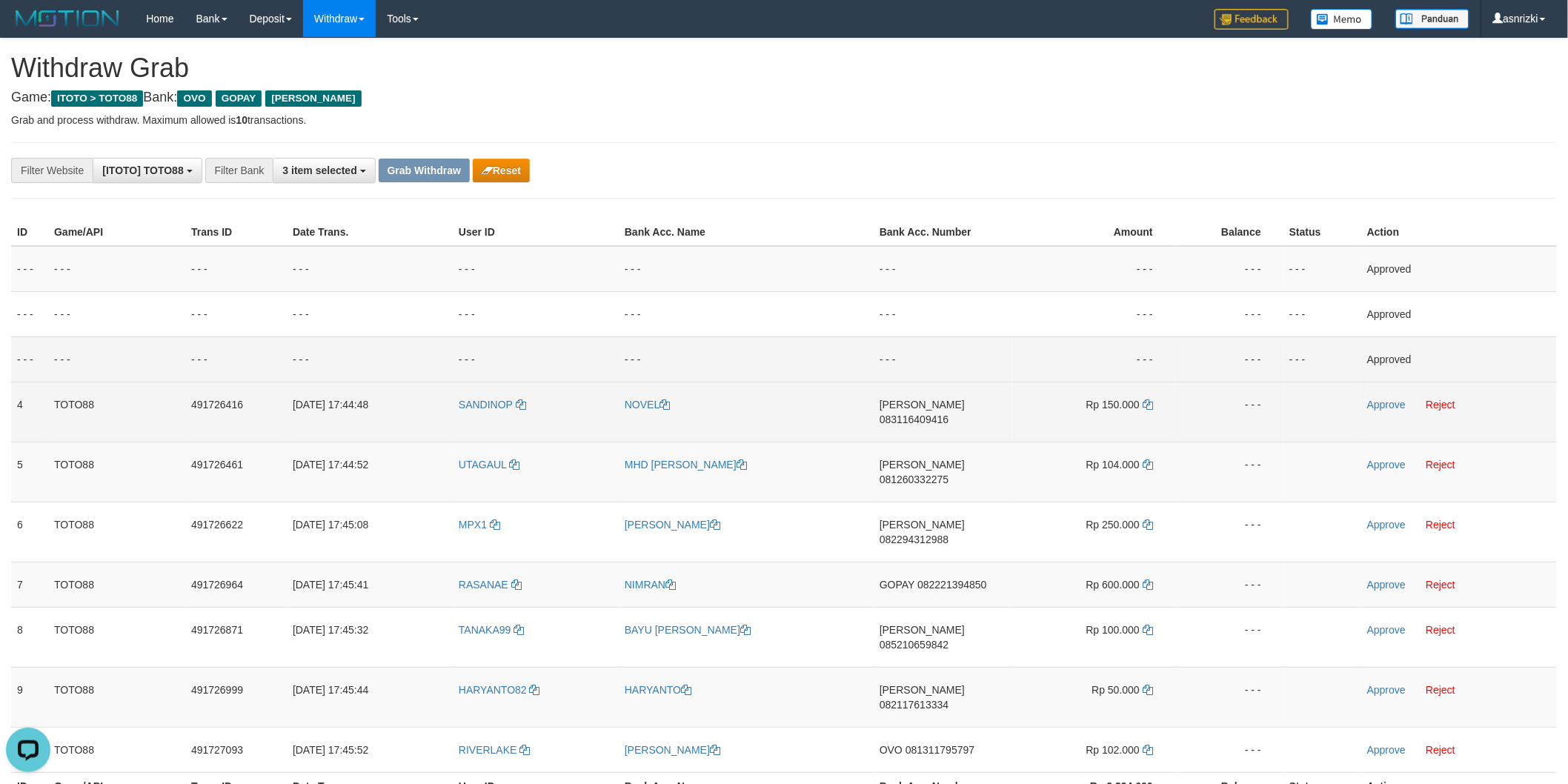
click at [941, 413] on span "083116409416" at bounding box center [914, 419] width 69 height 12
click at [1152, 401] on icon at bounding box center [1148, 405] width 11 height 11
drag, startPoint x: 1396, startPoint y: 406, endPoint x: 1320, endPoint y: 415, distance: 76.5
click at [1396, 406] on link "Approve" at bounding box center [1386, 405] width 39 height 12
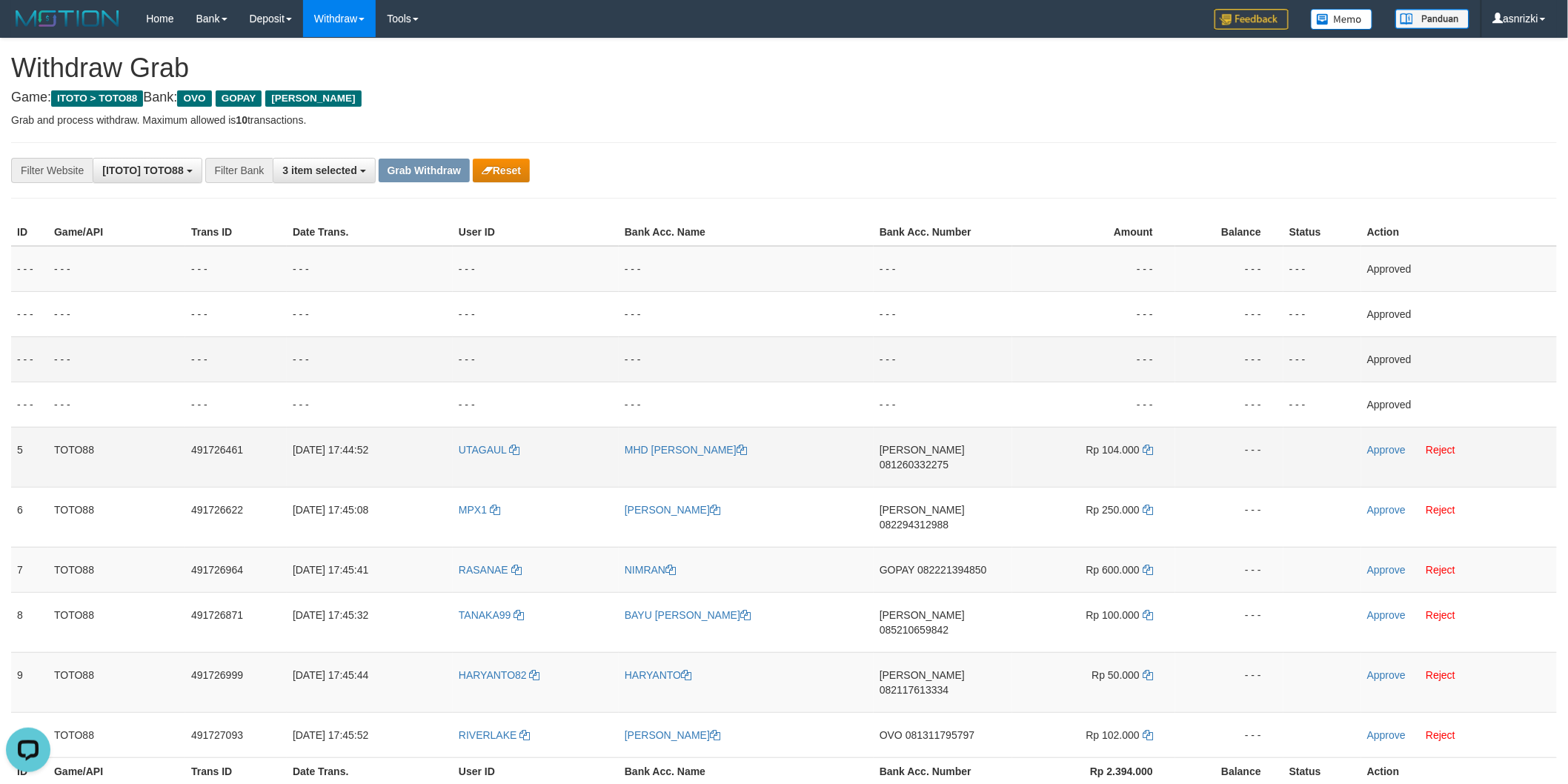
click at [949, 458] on span "081260332275" at bounding box center [914, 465] width 69 height 12
click at [1151, 449] on icon at bounding box center [1148, 450] width 11 height 11
click at [1377, 452] on link "Approve" at bounding box center [1386, 450] width 39 height 12
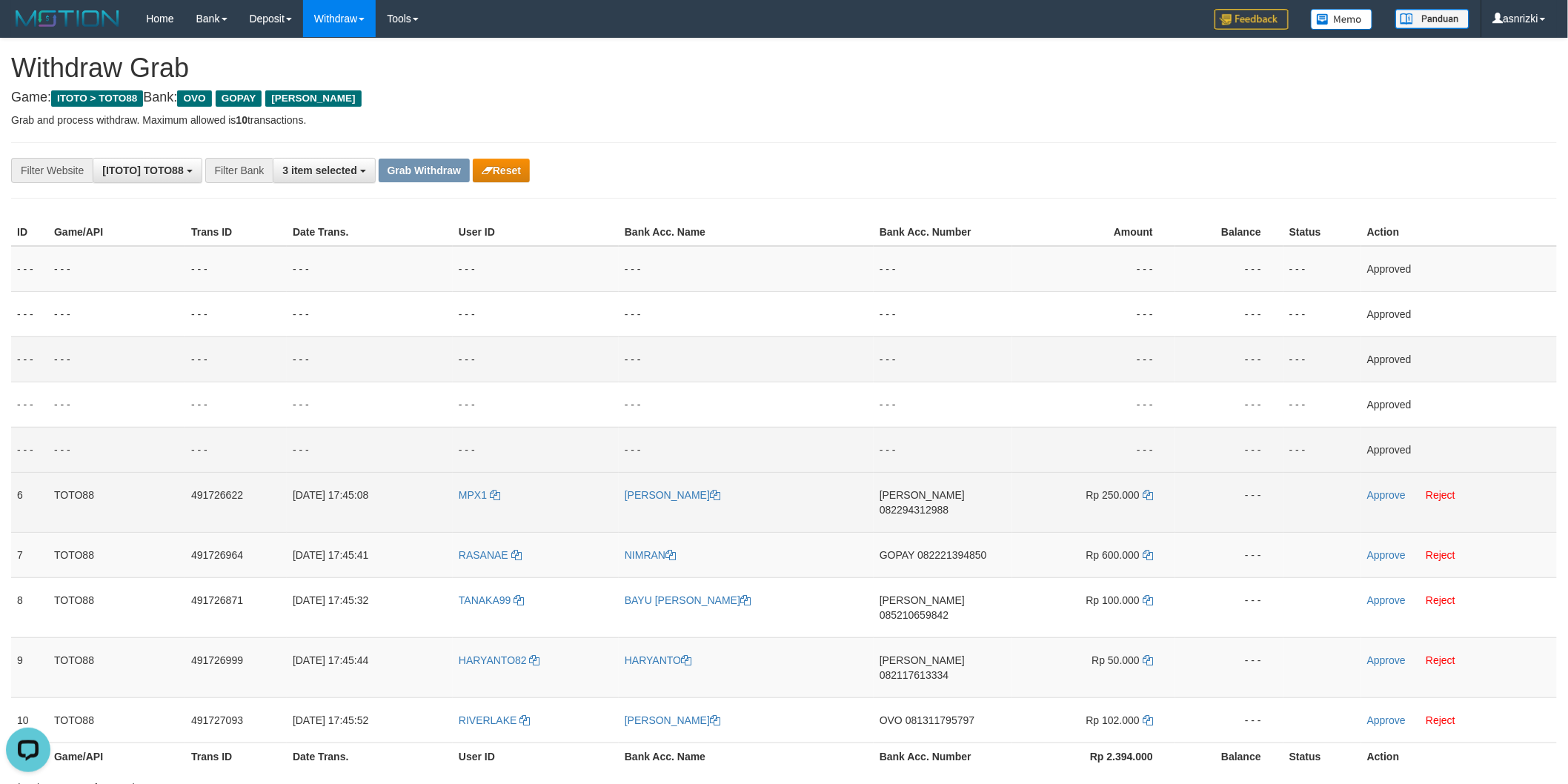
click at [961, 483] on td "DANA 082294312988" at bounding box center [943, 502] width 138 height 60
click at [964, 488] on td "DANA 082294312988" at bounding box center [943, 502] width 138 height 60
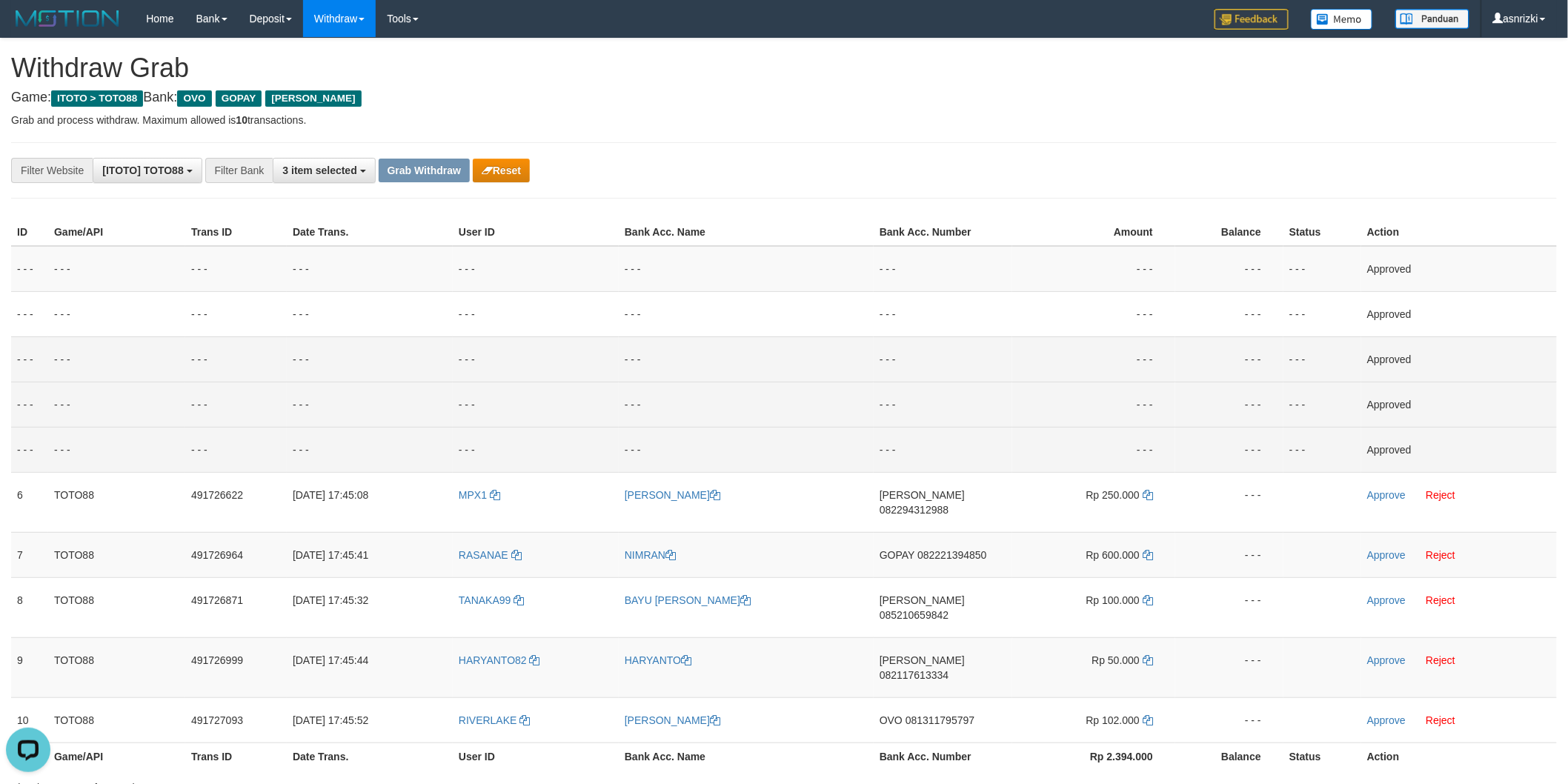
drag, startPoint x: 946, startPoint y: 492, endPoint x: 474, endPoint y: 424, distance: 476.9
click at [946, 504] on span "082294312988" at bounding box center [914, 510] width 69 height 12
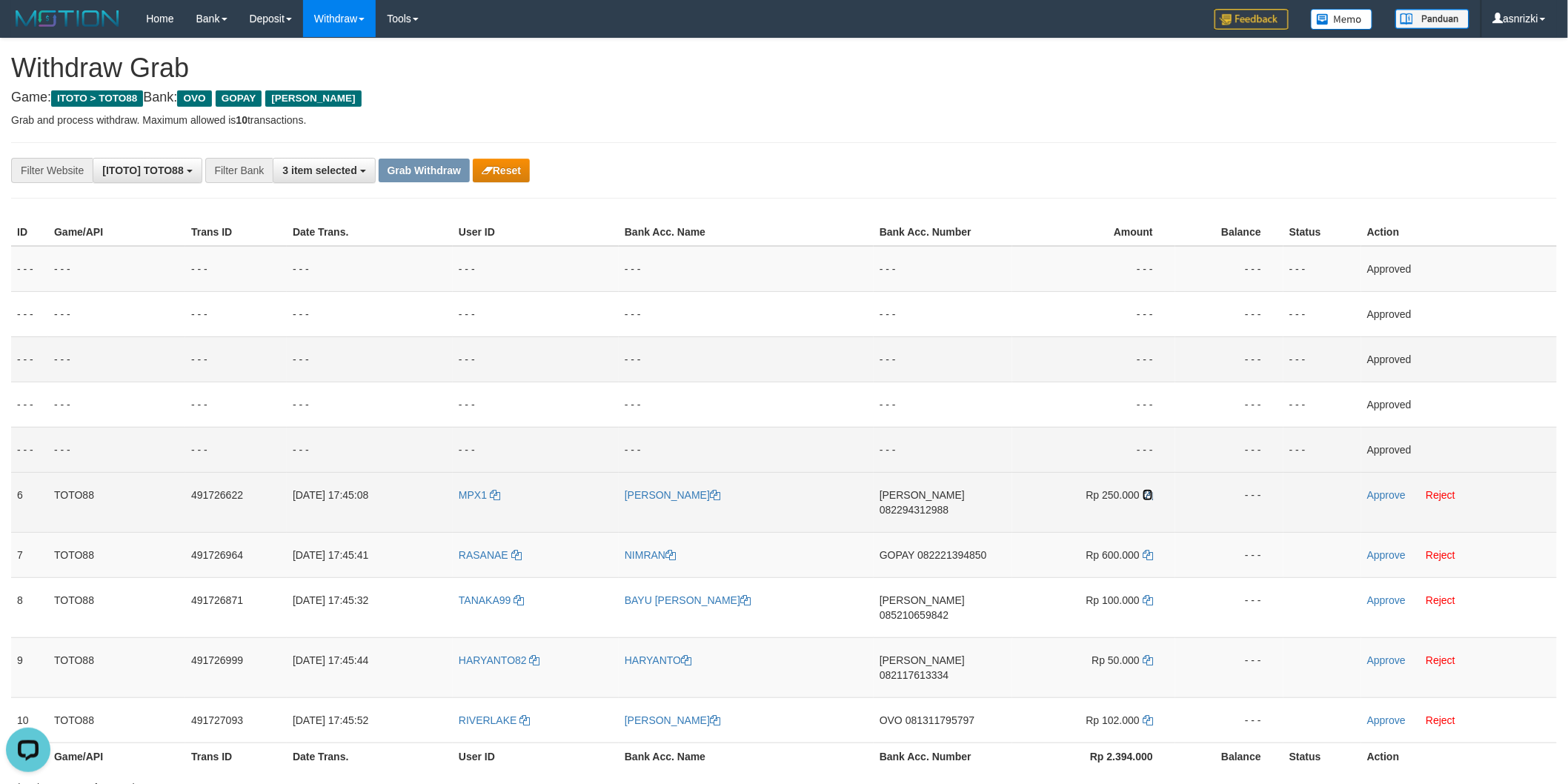
click at [1147, 492] on icon at bounding box center [1148, 495] width 11 height 11
click at [1391, 491] on link "Approve" at bounding box center [1386, 495] width 39 height 12
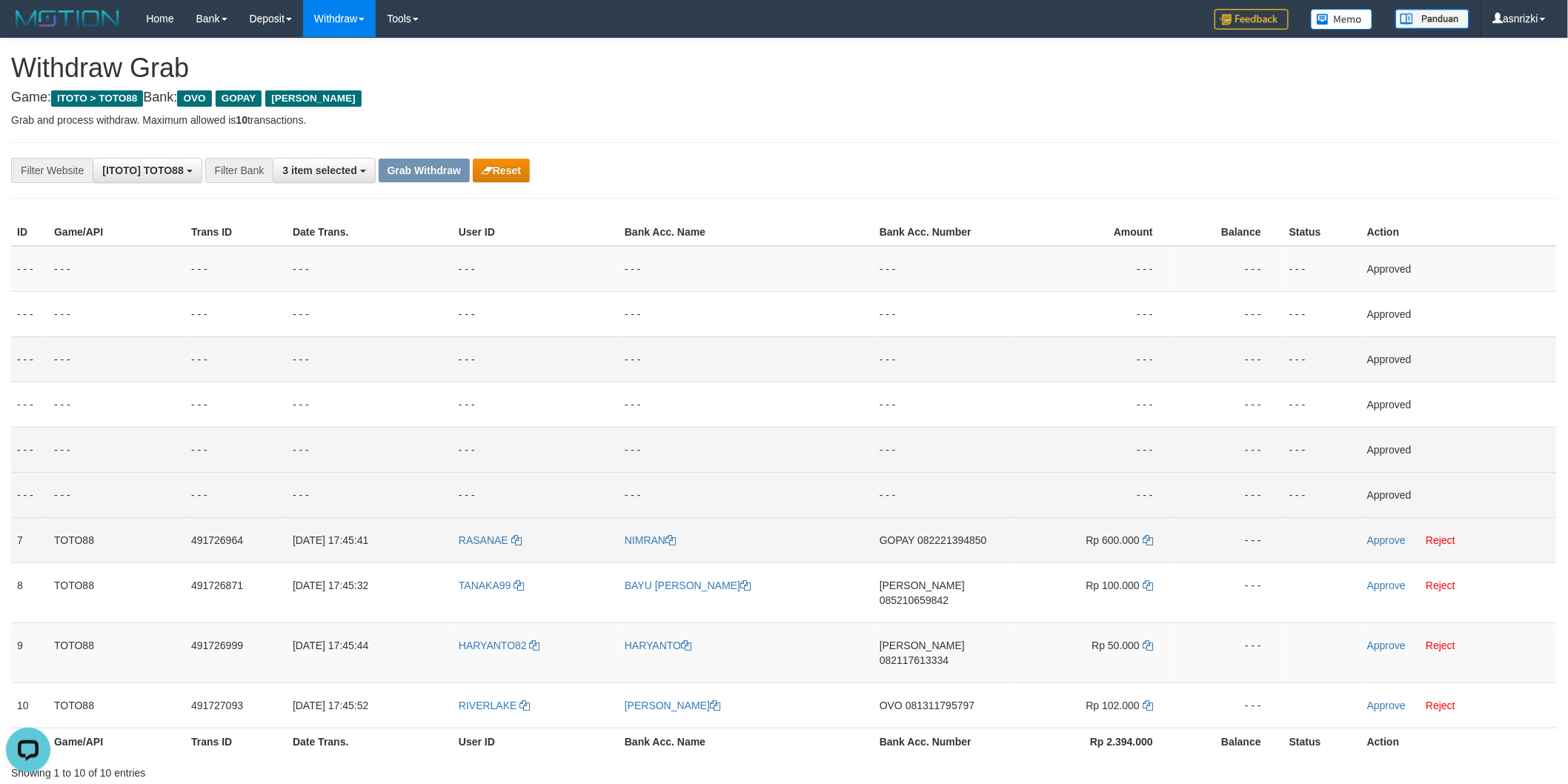
click at [951, 536] on span "082221394850" at bounding box center [952, 540] width 69 height 12
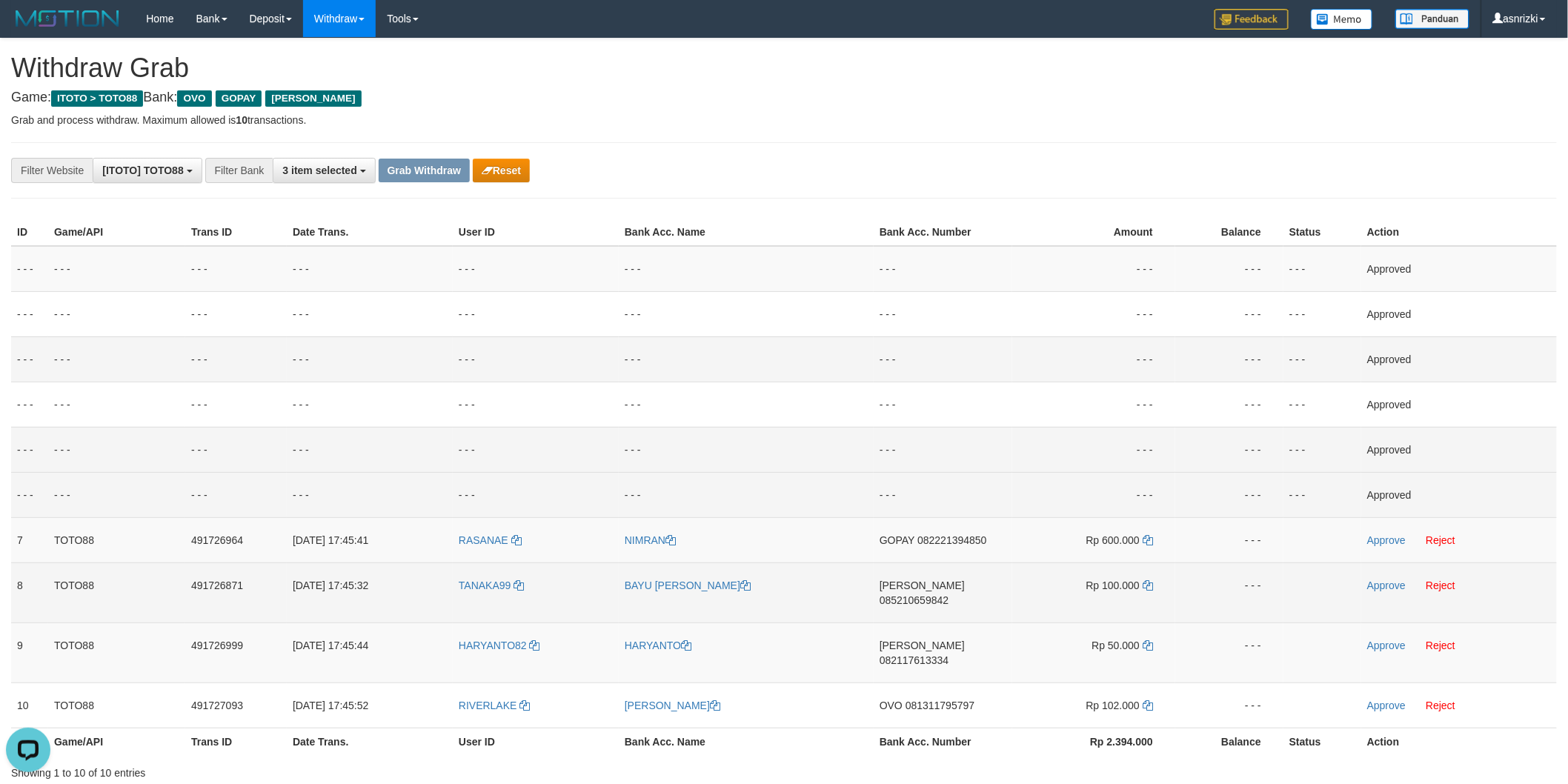
click at [949, 594] on span "085210659842" at bounding box center [914, 600] width 69 height 12
drag, startPoint x: 1150, startPoint y: 586, endPoint x: 1134, endPoint y: 583, distance: 16.3
click at [1150, 586] on icon at bounding box center [1148, 585] width 11 height 11
click at [1381, 584] on link "Approve" at bounding box center [1386, 585] width 39 height 12
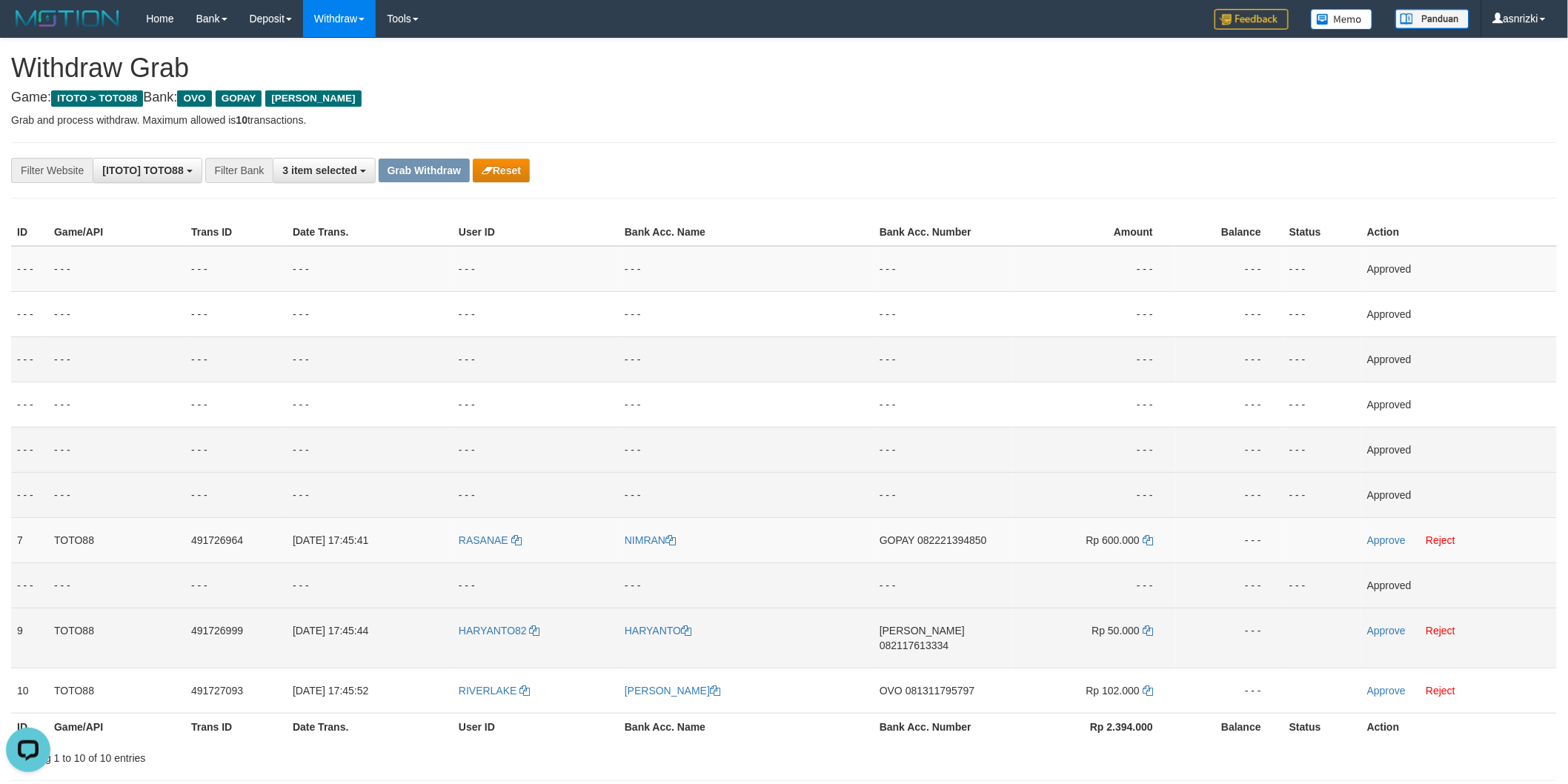
click at [946, 640] on span "082117613334" at bounding box center [914, 646] width 69 height 12
drag, startPoint x: 1150, startPoint y: 628, endPoint x: 909, endPoint y: 591, distance: 243.8
click at [1150, 628] on icon at bounding box center [1148, 631] width 11 height 11
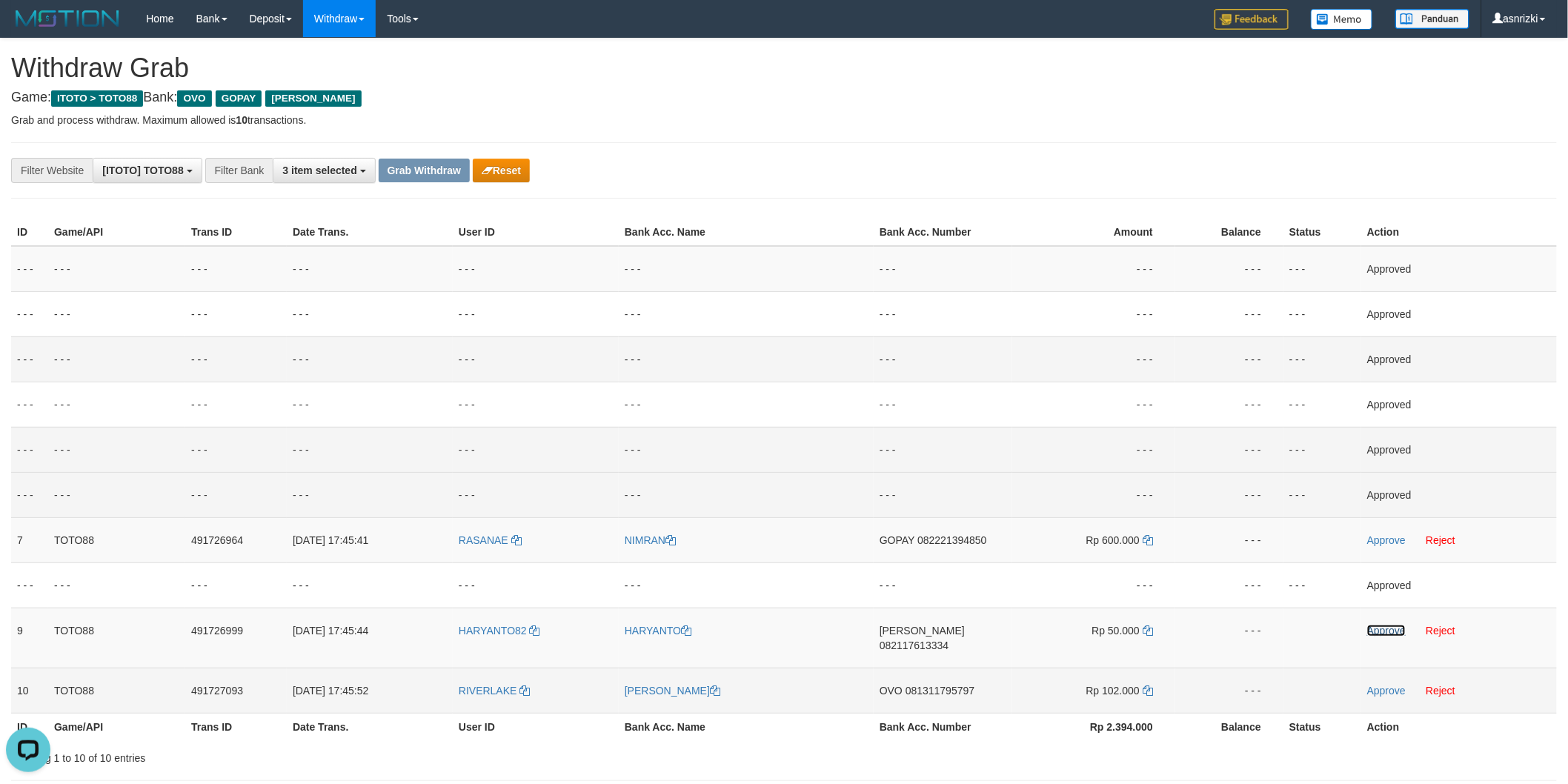
drag, startPoint x: 1387, startPoint y: 628, endPoint x: 1221, endPoint y: 656, distance: 168.3
click at [1387, 628] on link "Approve" at bounding box center [1386, 631] width 39 height 12
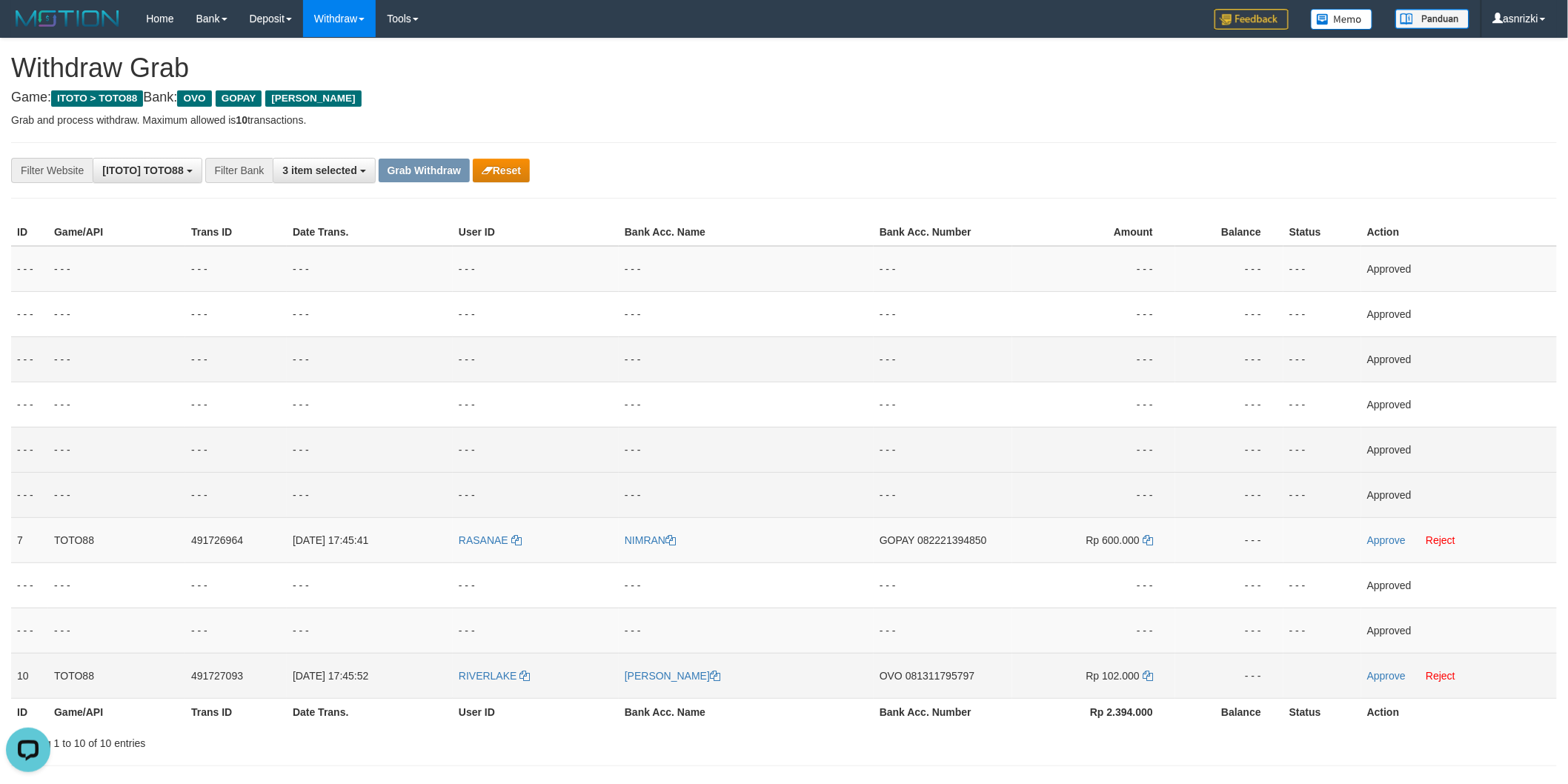
click at [954, 673] on span "081311795797" at bounding box center [940, 676] width 69 height 12
drag, startPoint x: 1145, startPoint y: 675, endPoint x: 1121, endPoint y: 671, distance: 24.3
click at [1145, 675] on icon at bounding box center [1148, 676] width 11 height 11
drag, startPoint x: 1392, startPoint y: 680, endPoint x: 1346, endPoint y: 685, distance: 46.3
click at [1392, 680] on link "Approve" at bounding box center [1386, 676] width 39 height 12
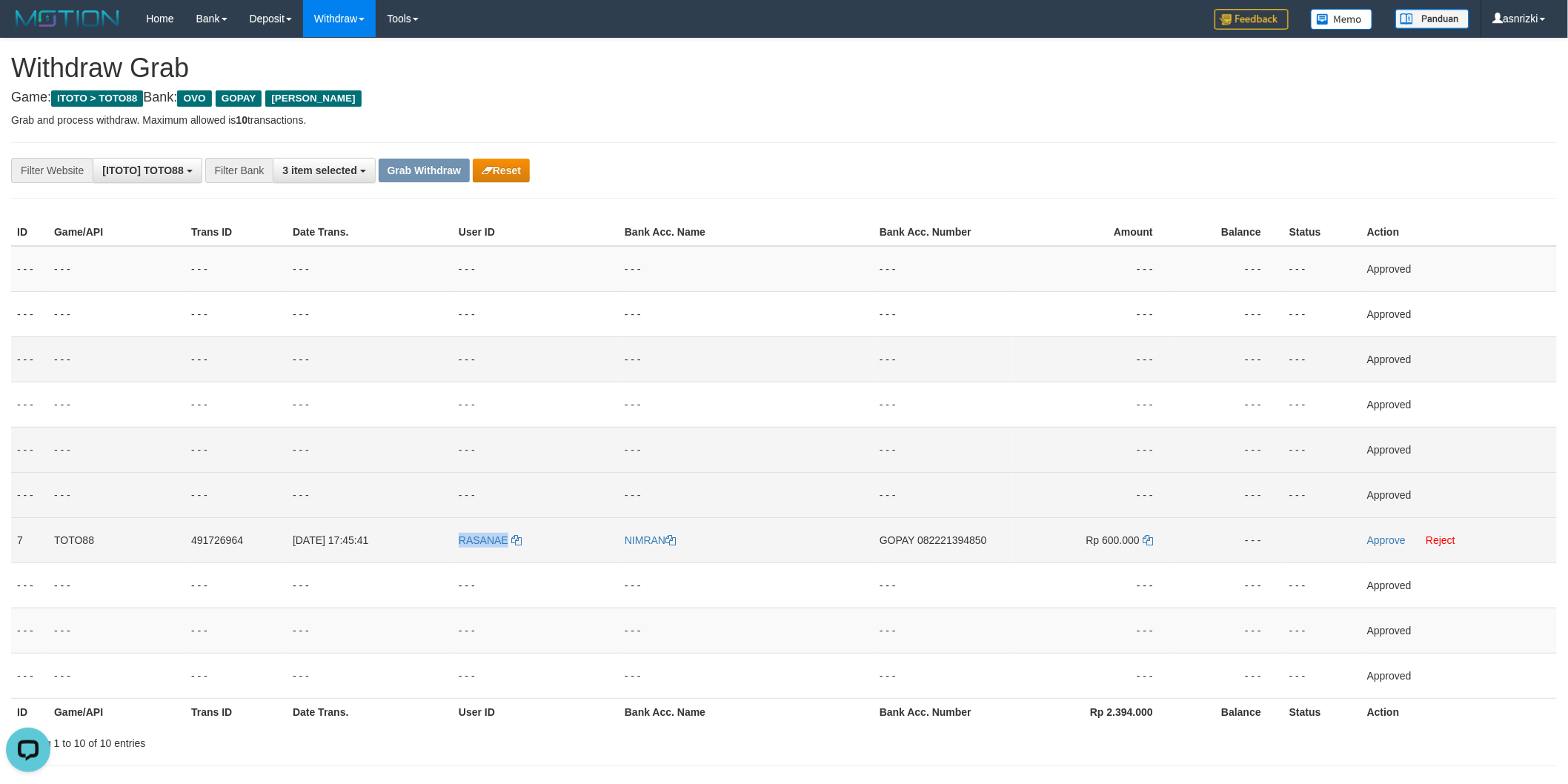
drag, startPoint x: 449, startPoint y: 539, endPoint x: 509, endPoint y: 550, distance: 61.0
click at [509, 550] on tr "7 TOTO88 491726964 30/09/2025 17:45:41 RASANAE NIMRAN GOPAY 082221394850 Rp 600…" at bounding box center [784, 540] width 1546 height 45
copy tr "RASANAE"
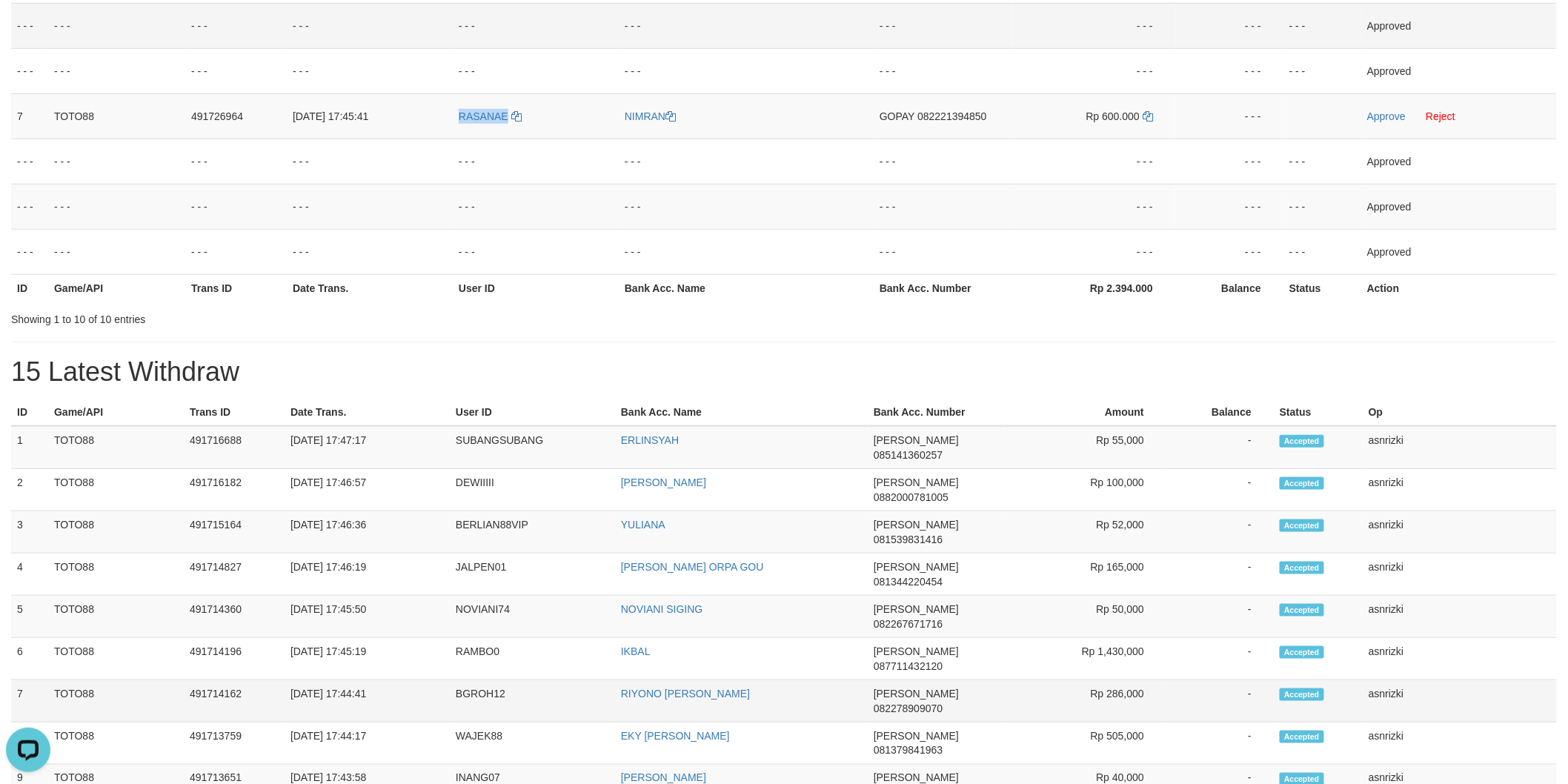
scroll to position [493, 0]
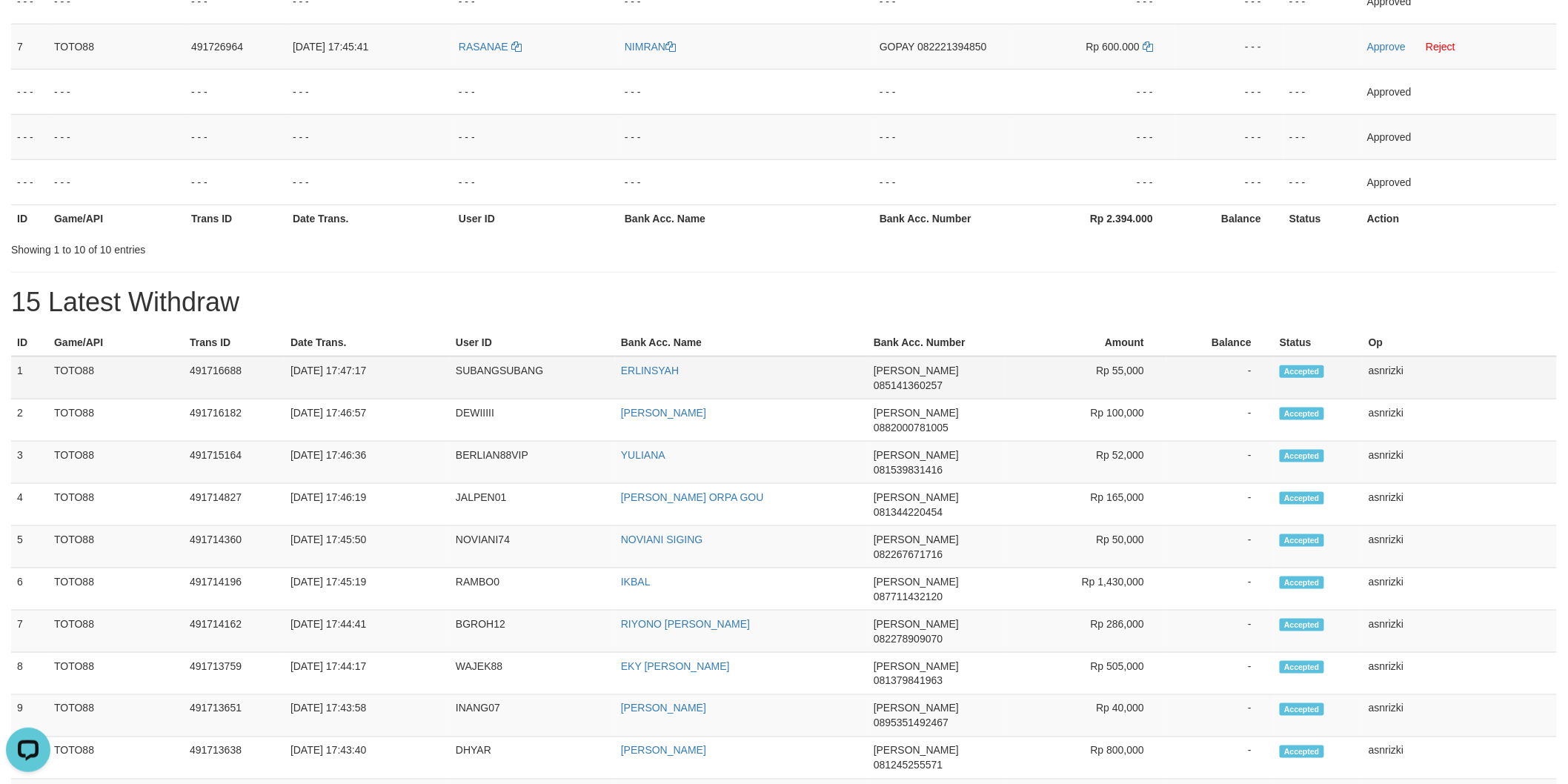
click at [523, 373] on td "SUBANGSUBANG" at bounding box center [532, 378] width 165 height 43
copy td "SUBANGSUBANG"
click at [523, 373] on td "SUBANGSUBANG" at bounding box center [532, 378] width 165 height 43
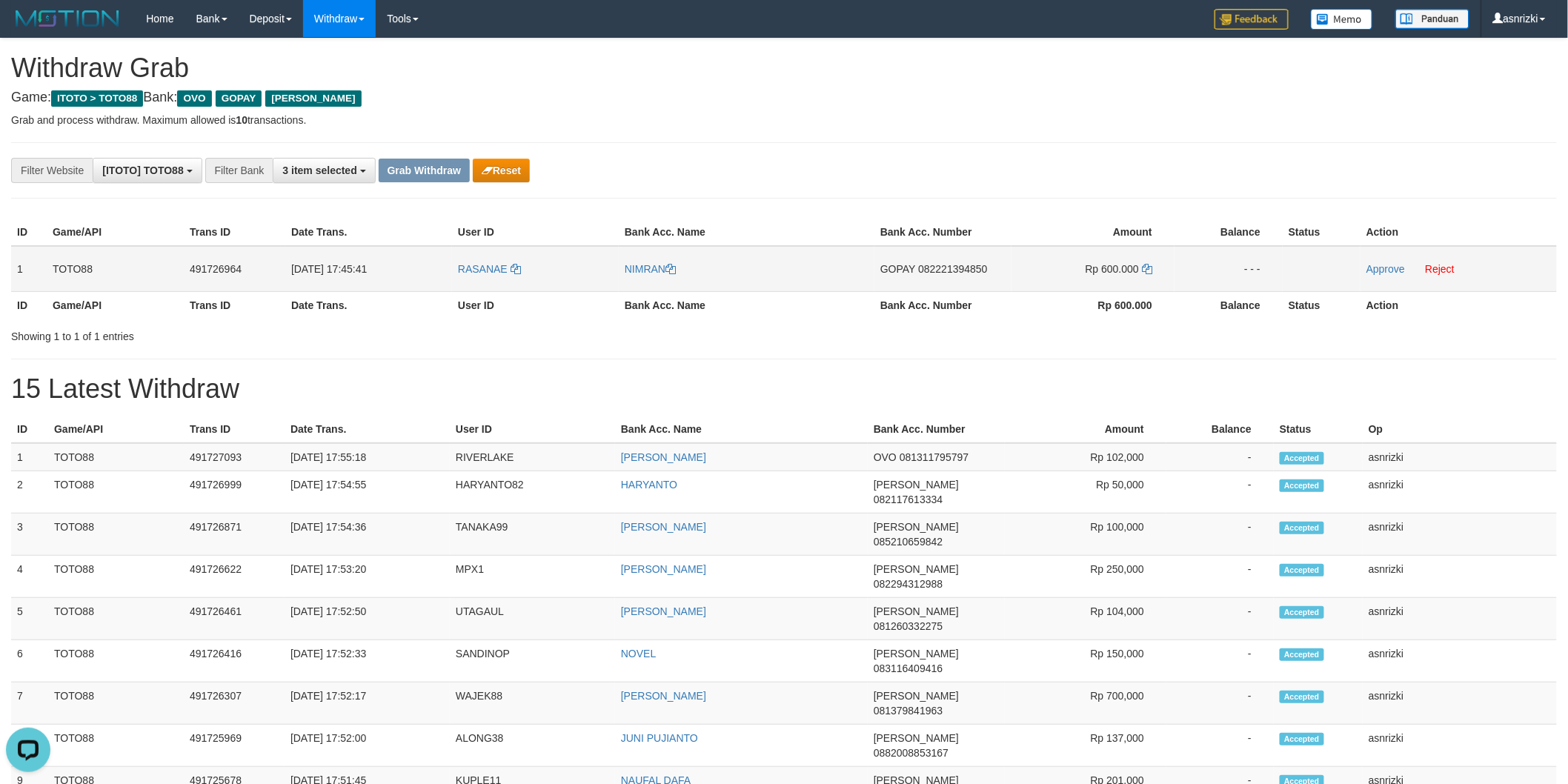
click at [1458, 267] on td "Approve Reject" at bounding box center [1458, 269] width 196 height 46
click at [1455, 268] on link "Reject" at bounding box center [1440, 269] width 29 height 12
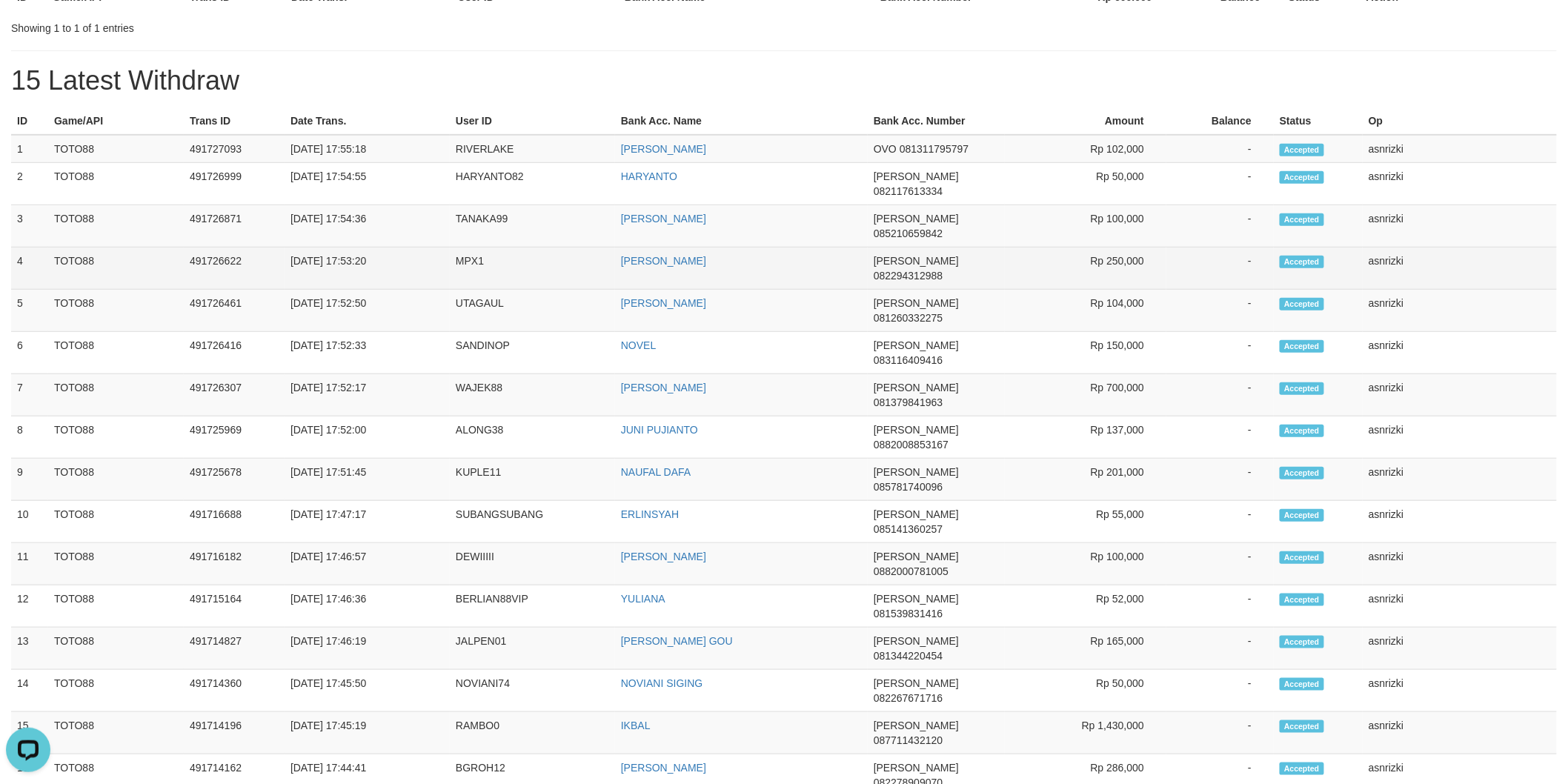
scroll to position [329, 0]
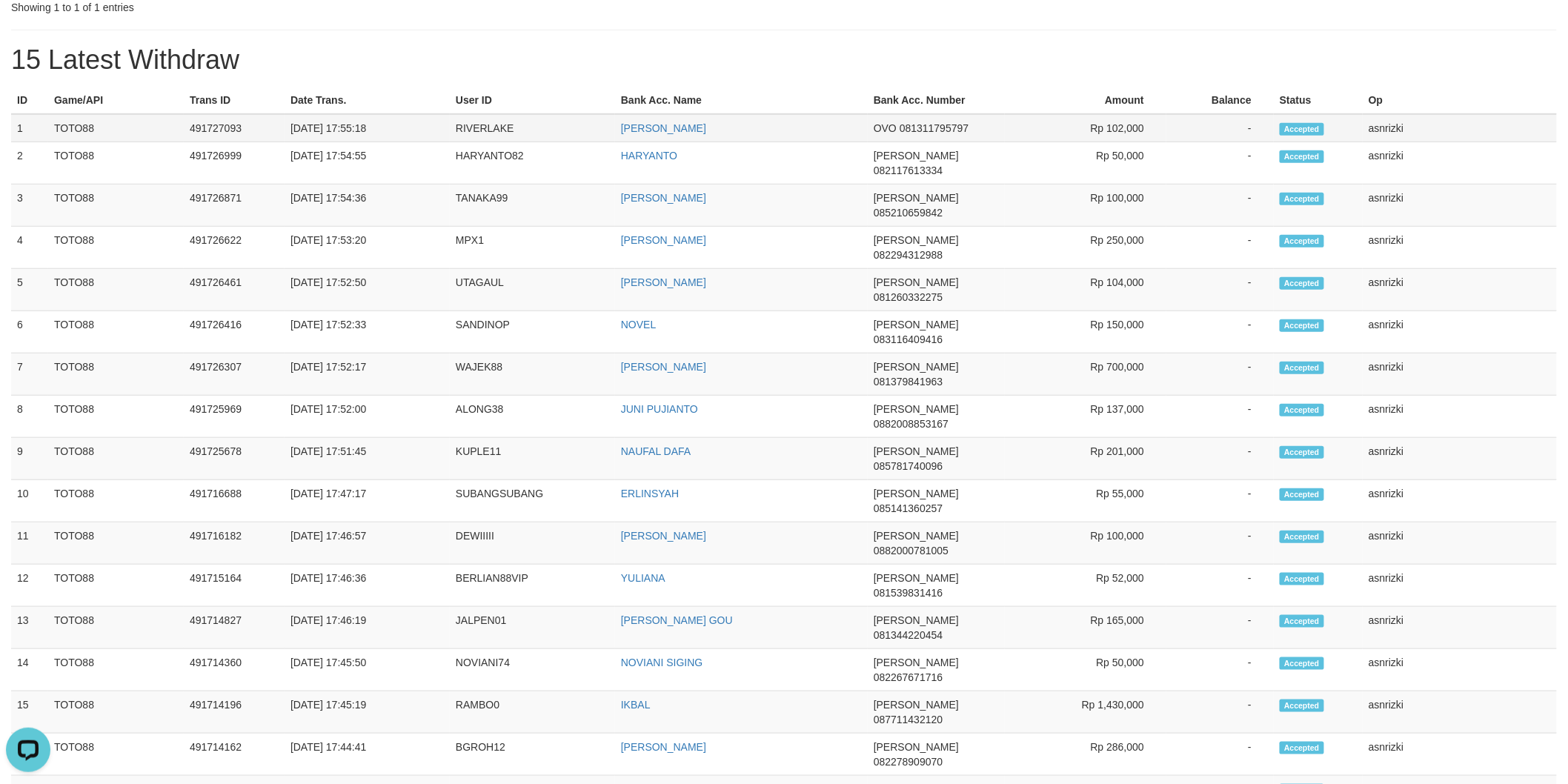
click at [19, 128] on td "1" at bounding box center [29, 128] width 37 height 28
drag, startPoint x: 19, startPoint y: 128, endPoint x: 1484, endPoint y: 341, distance: 1480.4
click at [1484, 341] on tbody "1 TOTO88 491727093 [DATE] 17:55:18 RIVERLAKE [PERSON_NAME] OVO 081311795797 Rp …" at bounding box center [784, 634] width 1546 height 1042
copy tbody "1 TOTO88 491727093 [DATE] 17:55:18 RIVERLAKE EUSTAKHIO SAKU OVO 081311795797 Rp…"
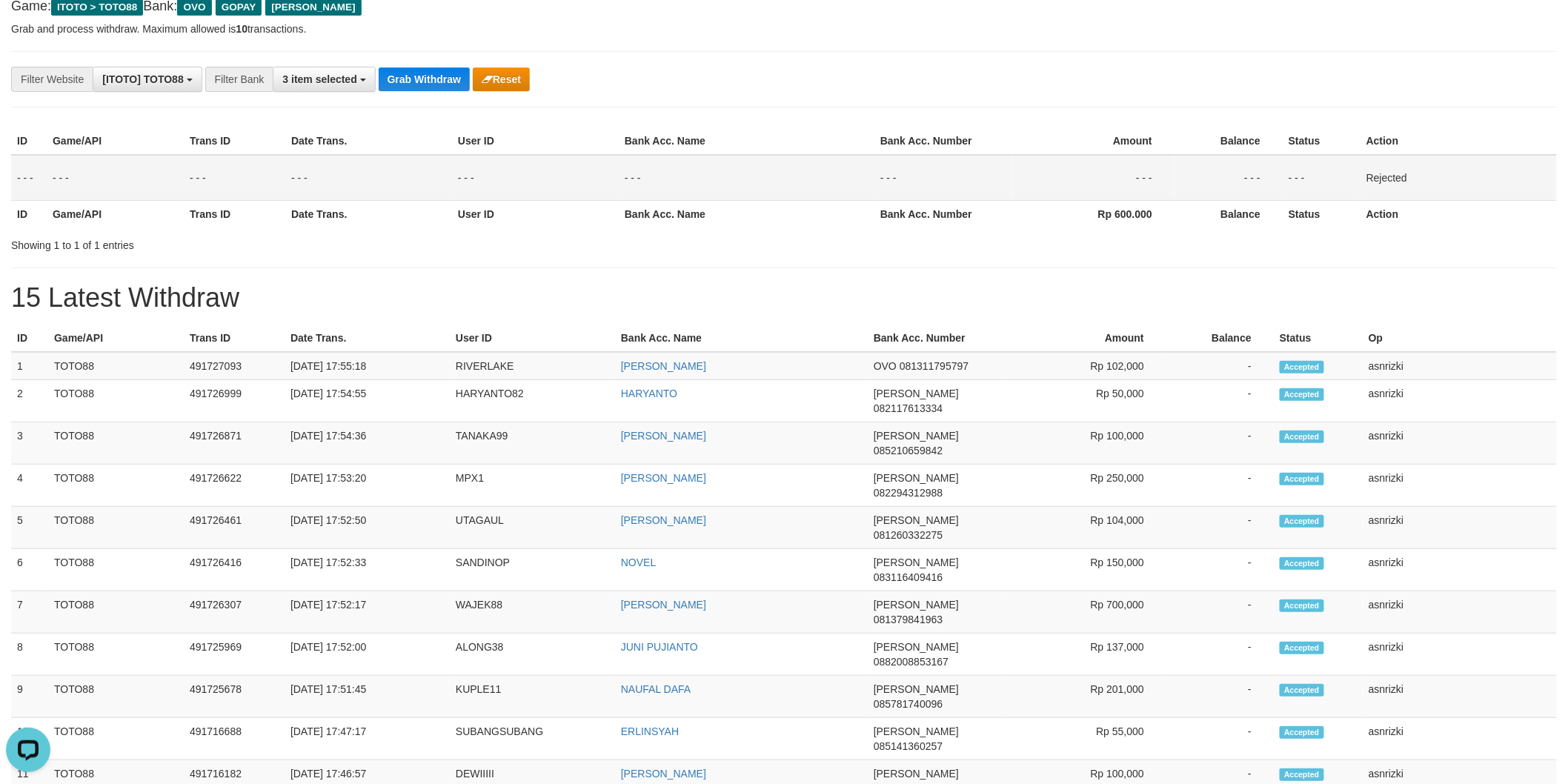
scroll to position [0, 0]
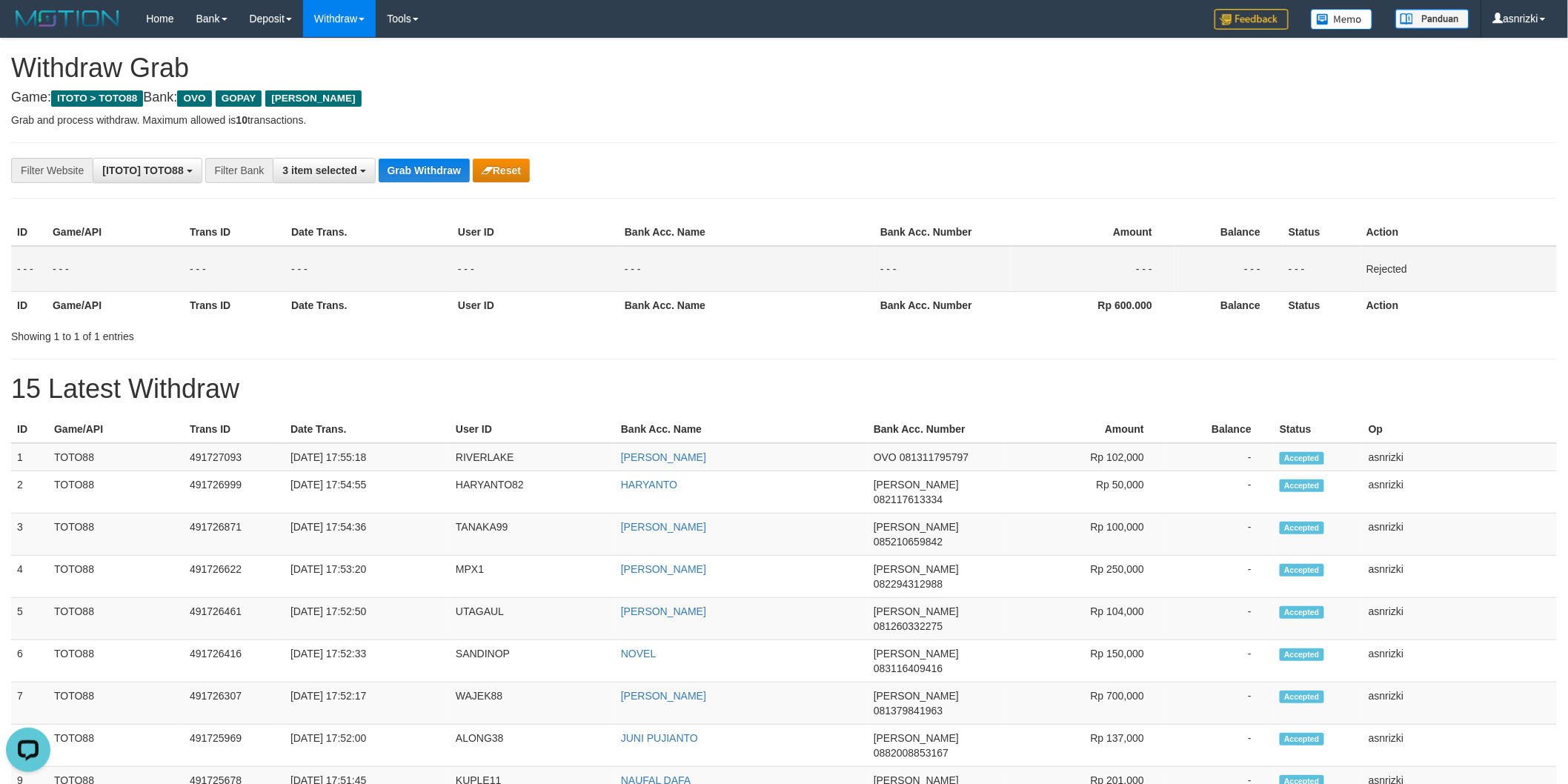
click at [543, 366] on div "**********" at bounding box center [784, 788] width 1568 height 1499
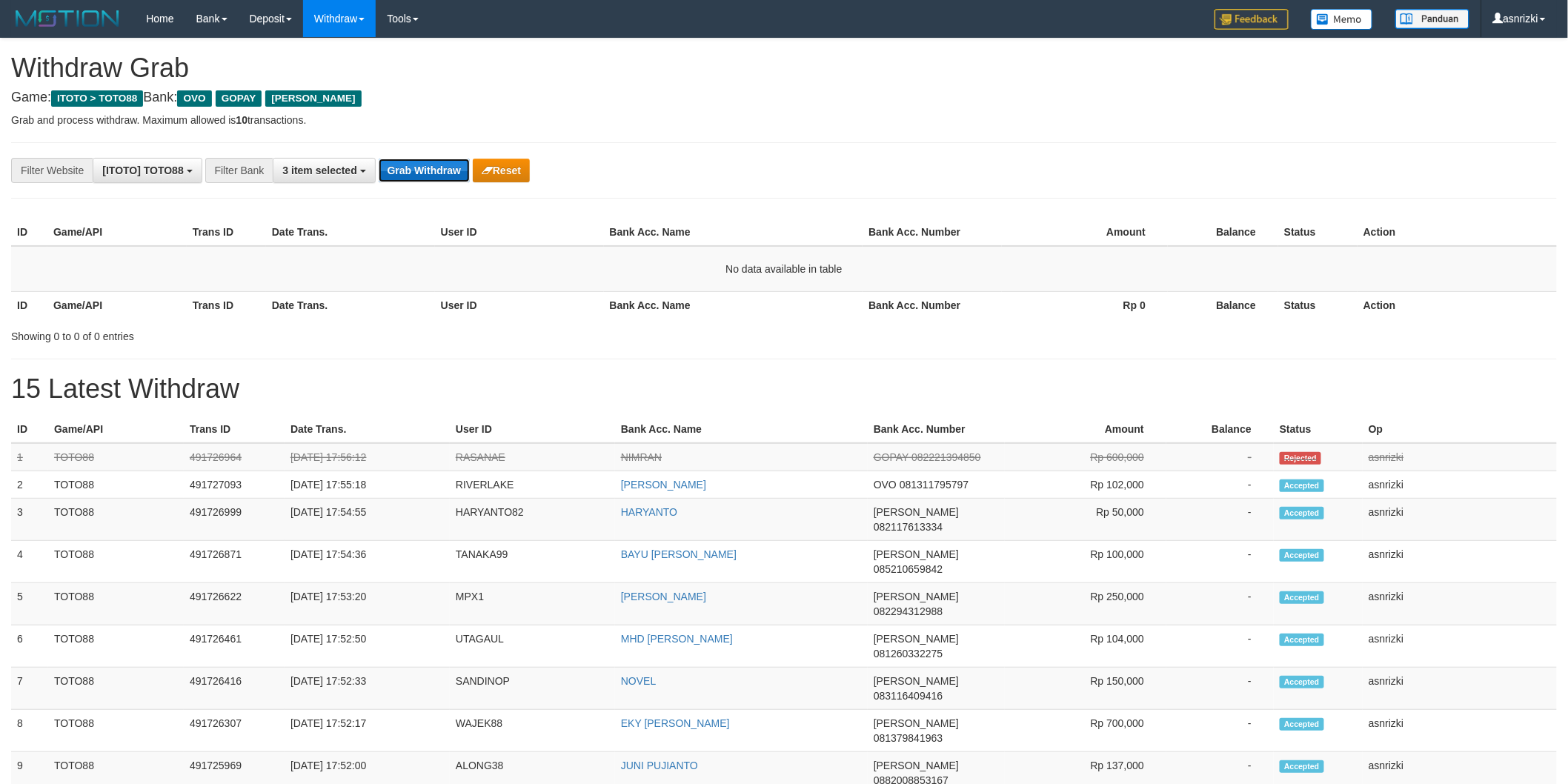
click at [428, 175] on button "Grab Withdraw" at bounding box center [424, 170] width 91 height 23
click at [400, 176] on button "Grab Withdraw" at bounding box center [424, 170] width 91 height 23
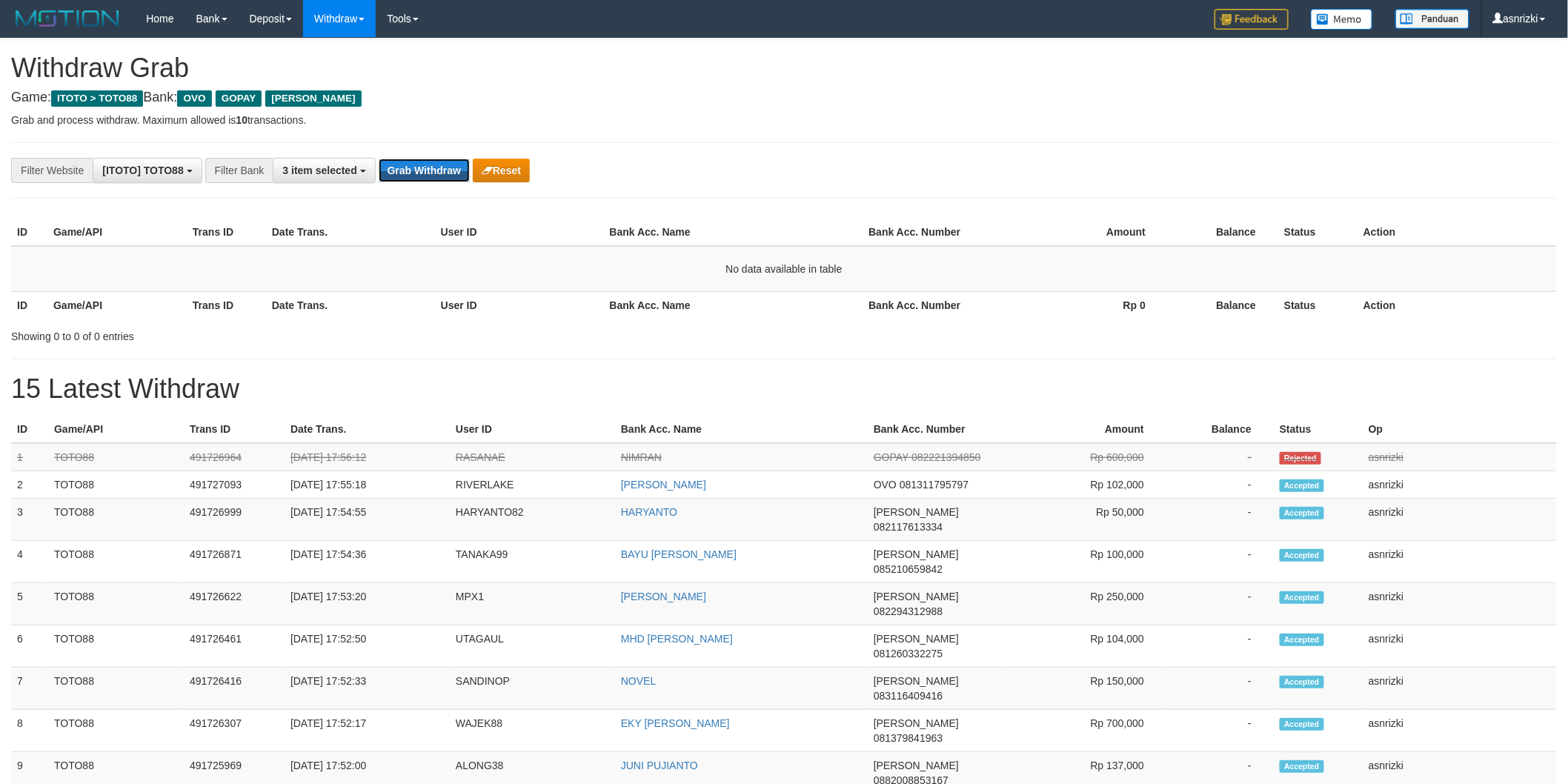
click at [400, 176] on button "Grab Withdraw" at bounding box center [424, 170] width 91 height 23
click at [412, 168] on button "Grab Withdraw" at bounding box center [424, 170] width 91 height 23
click at [422, 166] on button "Grab Withdraw" at bounding box center [424, 170] width 91 height 23
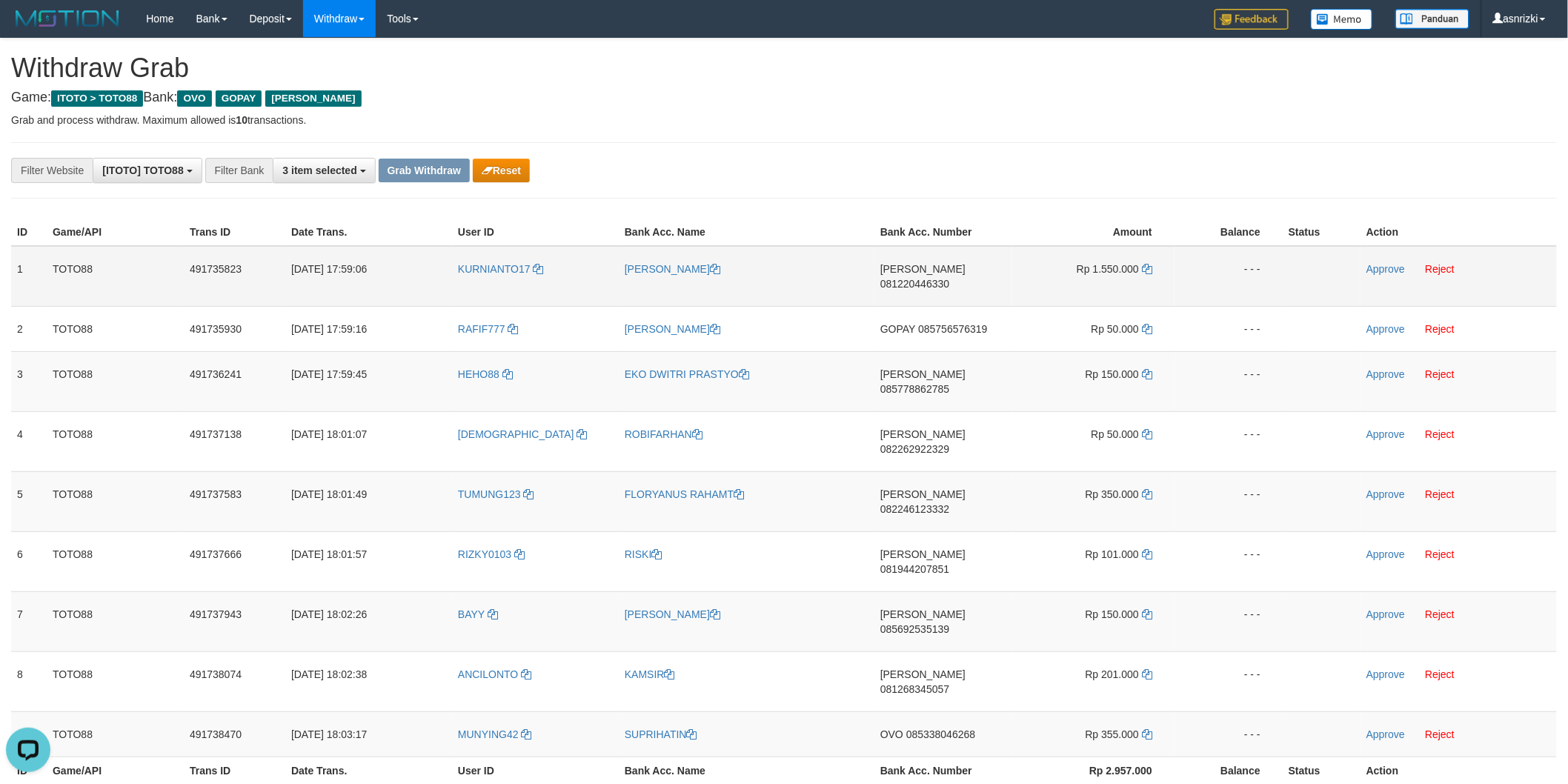
click at [946, 278] on span "081220446330" at bounding box center [915, 284] width 69 height 12
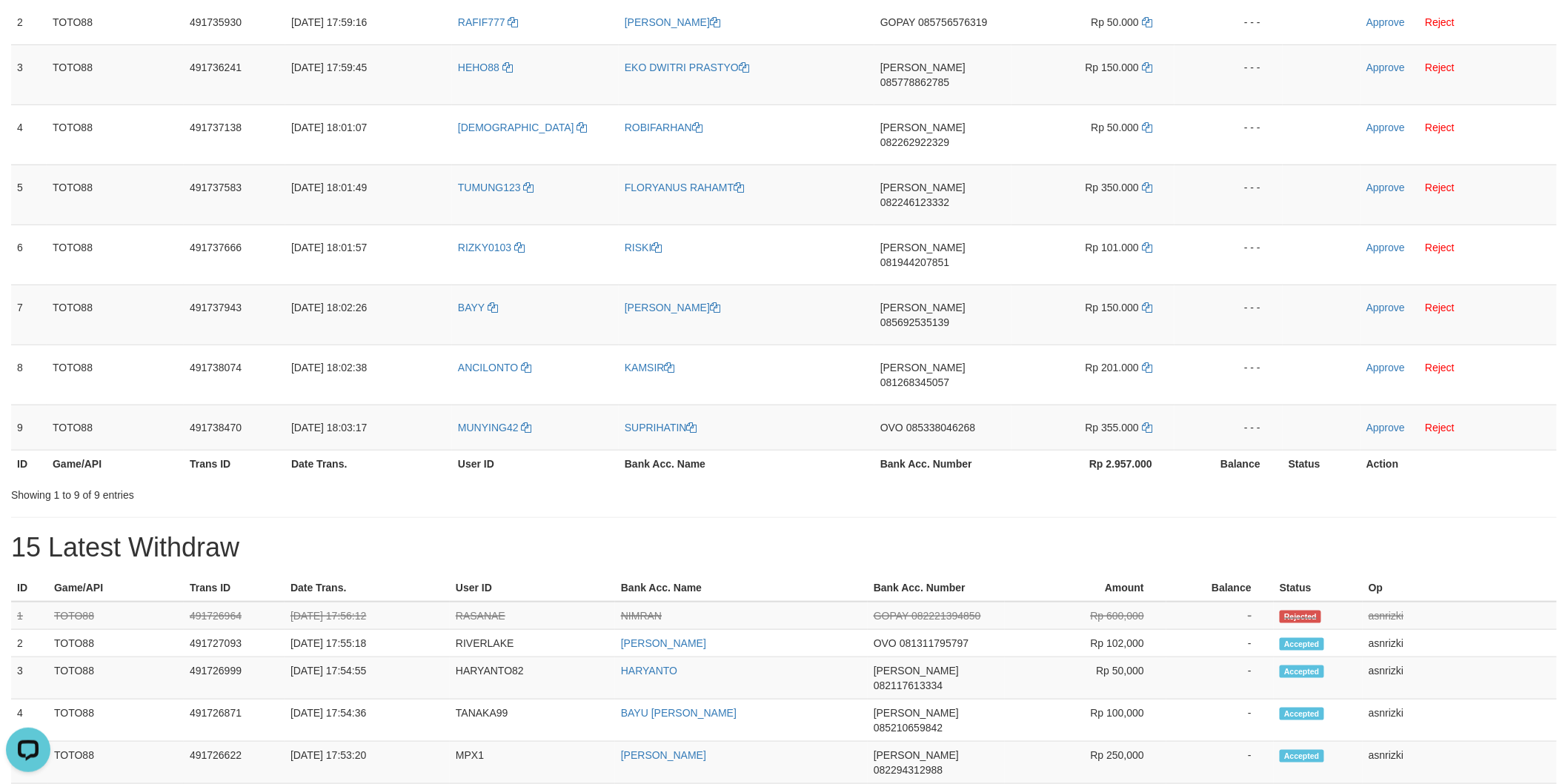
scroll to position [658, 0]
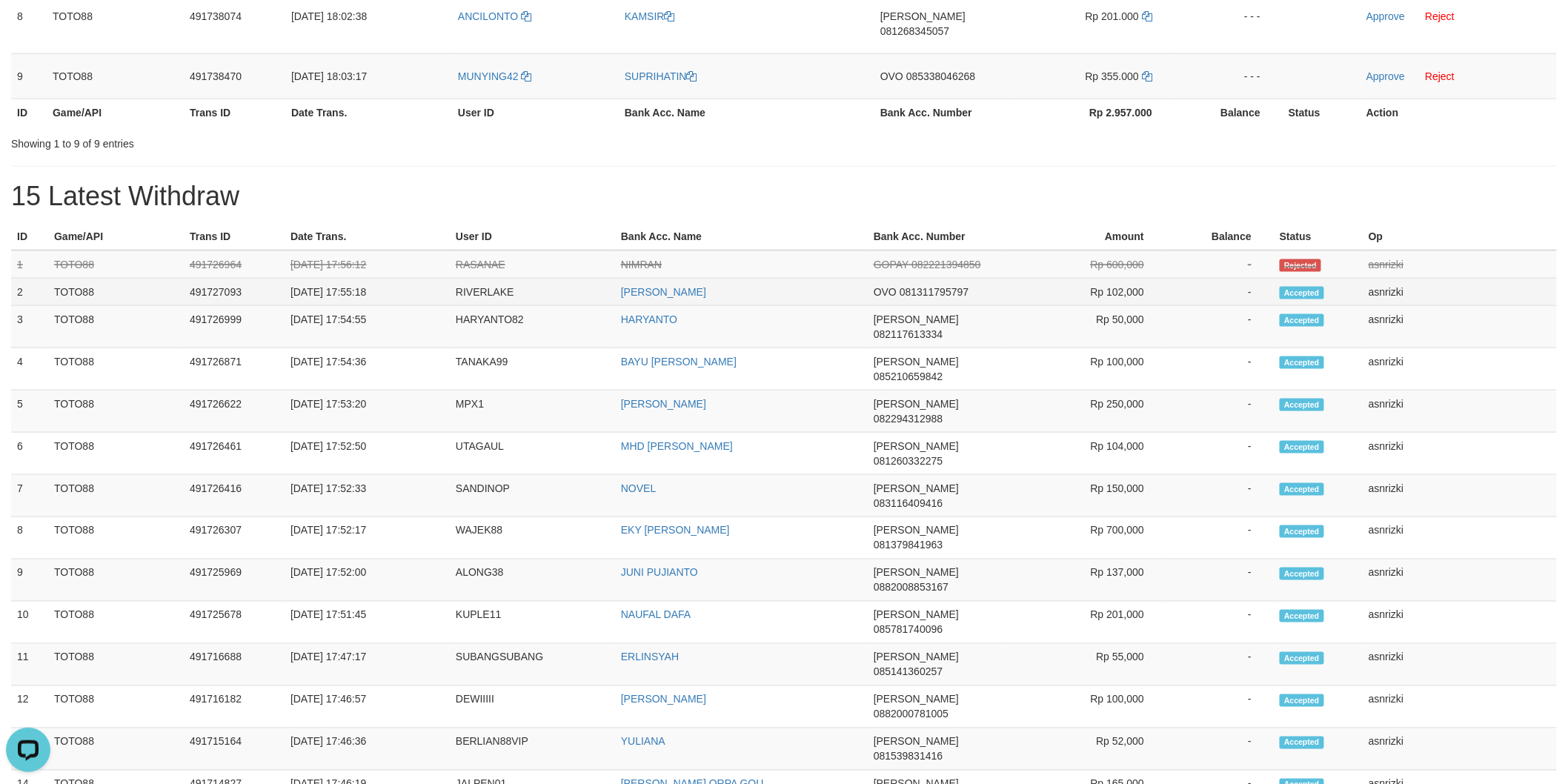
click at [20, 279] on td "2" at bounding box center [29, 292] width 37 height 27
click at [19, 279] on td "2" at bounding box center [29, 292] width 37 height 27
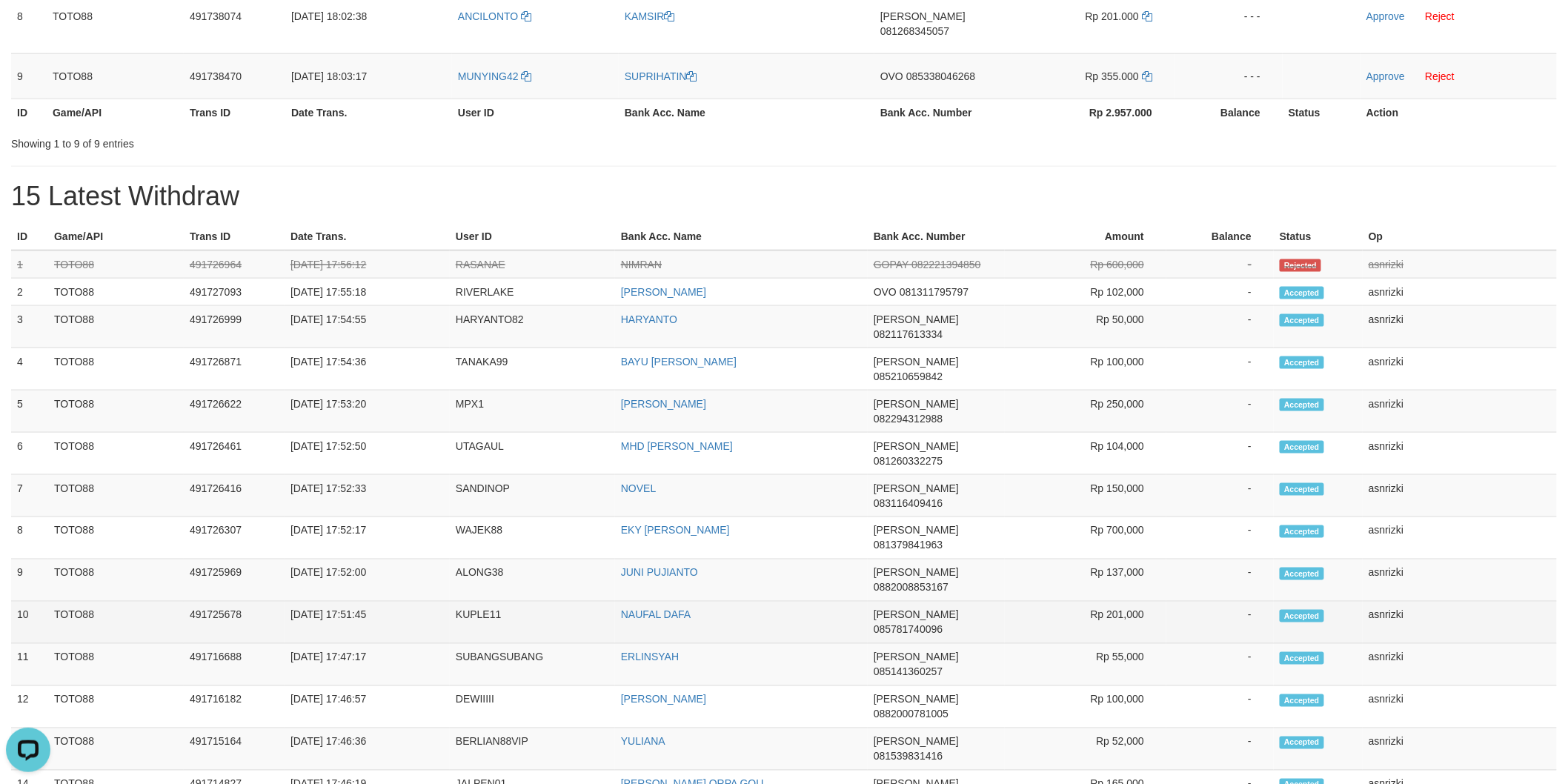
drag, startPoint x: 19, startPoint y: 188, endPoint x: 1550, endPoint y: 412, distance: 1547.3
click at [1550, 412] on tbody "1 TOTO88 491726964 30/09/2025 17:56:12 RASANAE NIMRAN GOPAY 082221394850 Rp 600…" at bounding box center [784, 764] width 1546 height 1027
copy tbody "2 TOTO88 491727093 30/09/2025 17:55:18 RIVERLAKE EUSTAKHIO SAKU OVO 08131179579…"
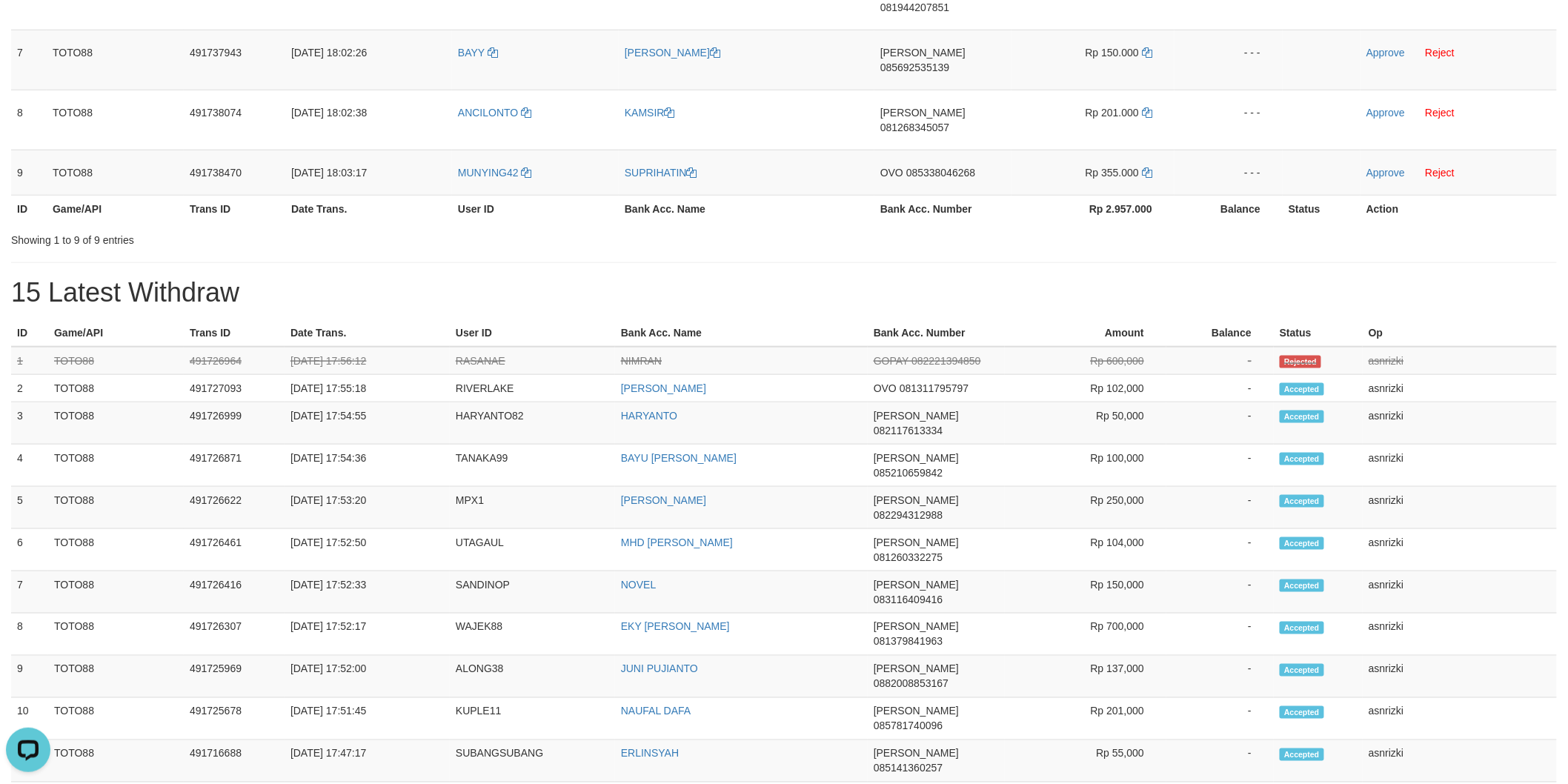
scroll to position [165, 0]
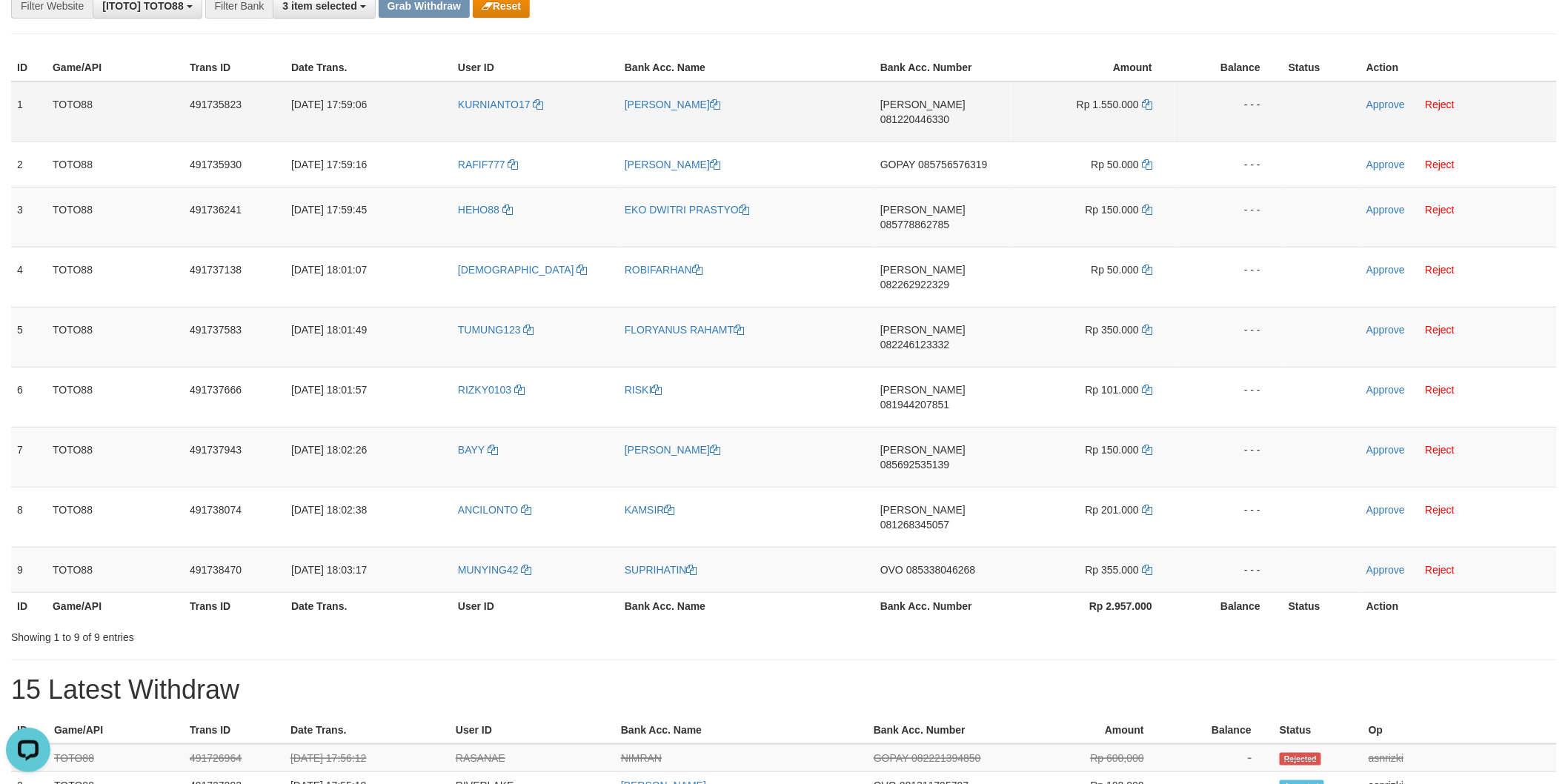
click at [949, 113] on span "081220446330" at bounding box center [915, 119] width 69 height 12
click at [1151, 107] on icon at bounding box center [1147, 104] width 11 height 11
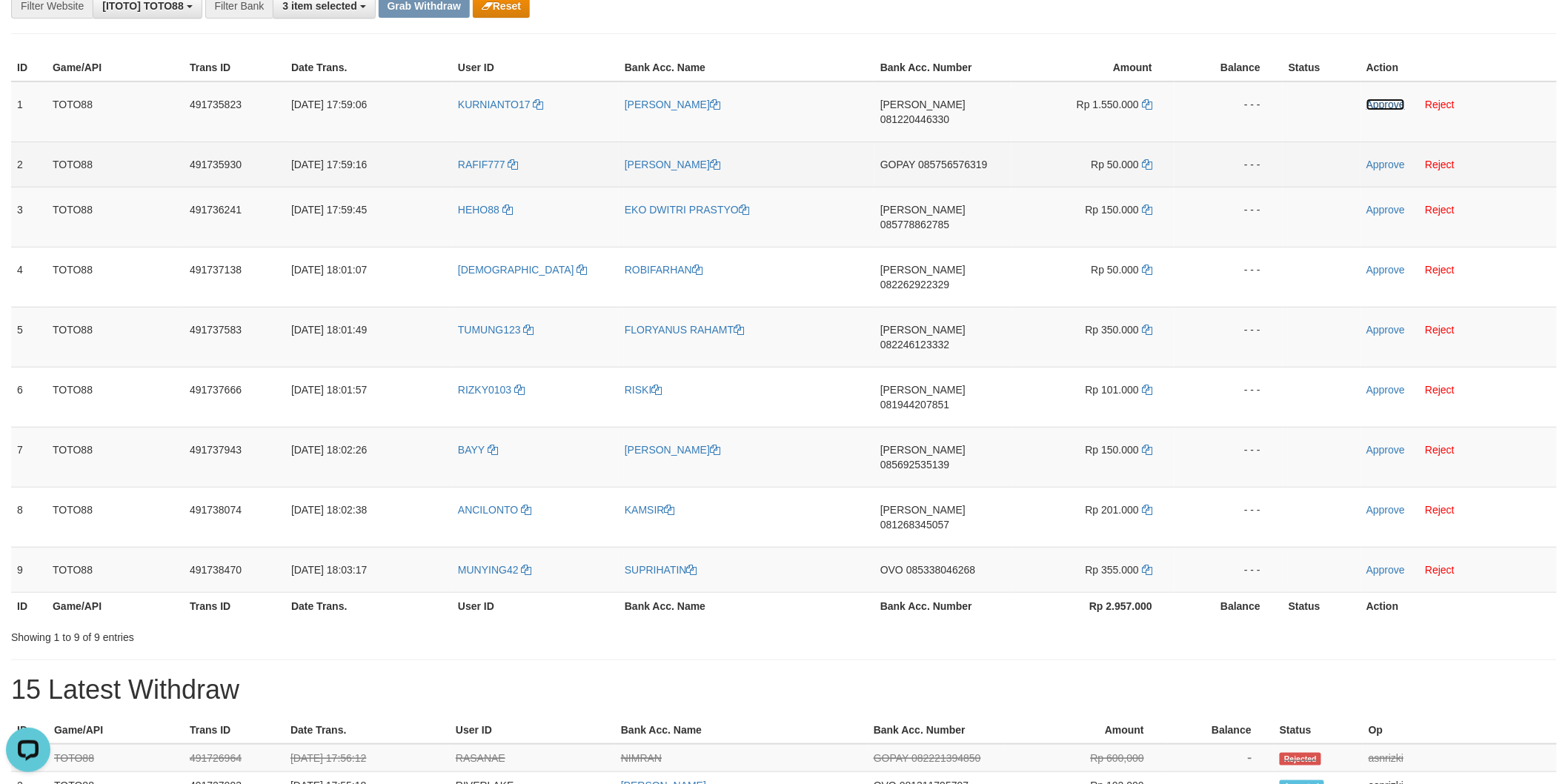
drag, startPoint x: 1383, startPoint y: 107, endPoint x: 1173, endPoint y: 149, distance: 214.2
click at [1383, 107] on link "Approve" at bounding box center [1385, 104] width 39 height 12
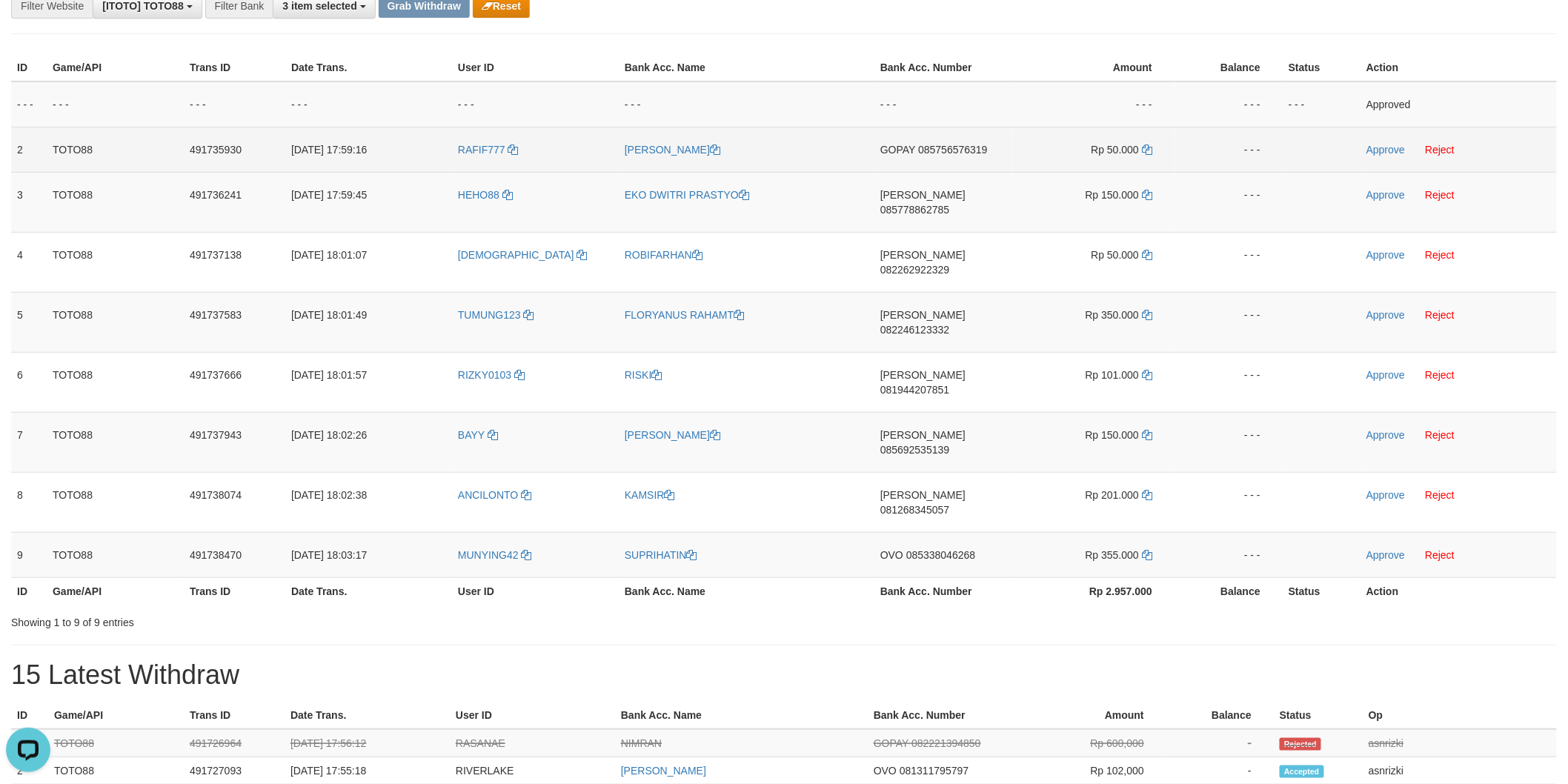
click at [979, 146] on span "085756576319" at bounding box center [952, 150] width 69 height 12
click at [1153, 144] on td "Rp 50.000" at bounding box center [1093, 150] width 163 height 45
drag, startPoint x: 1145, startPoint y: 149, endPoint x: 1119, endPoint y: 163, distance: 29.5
click at [1144, 149] on icon at bounding box center [1147, 150] width 11 height 11
click at [1382, 150] on link "Approve" at bounding box center [1385, 150] width 39 height 12
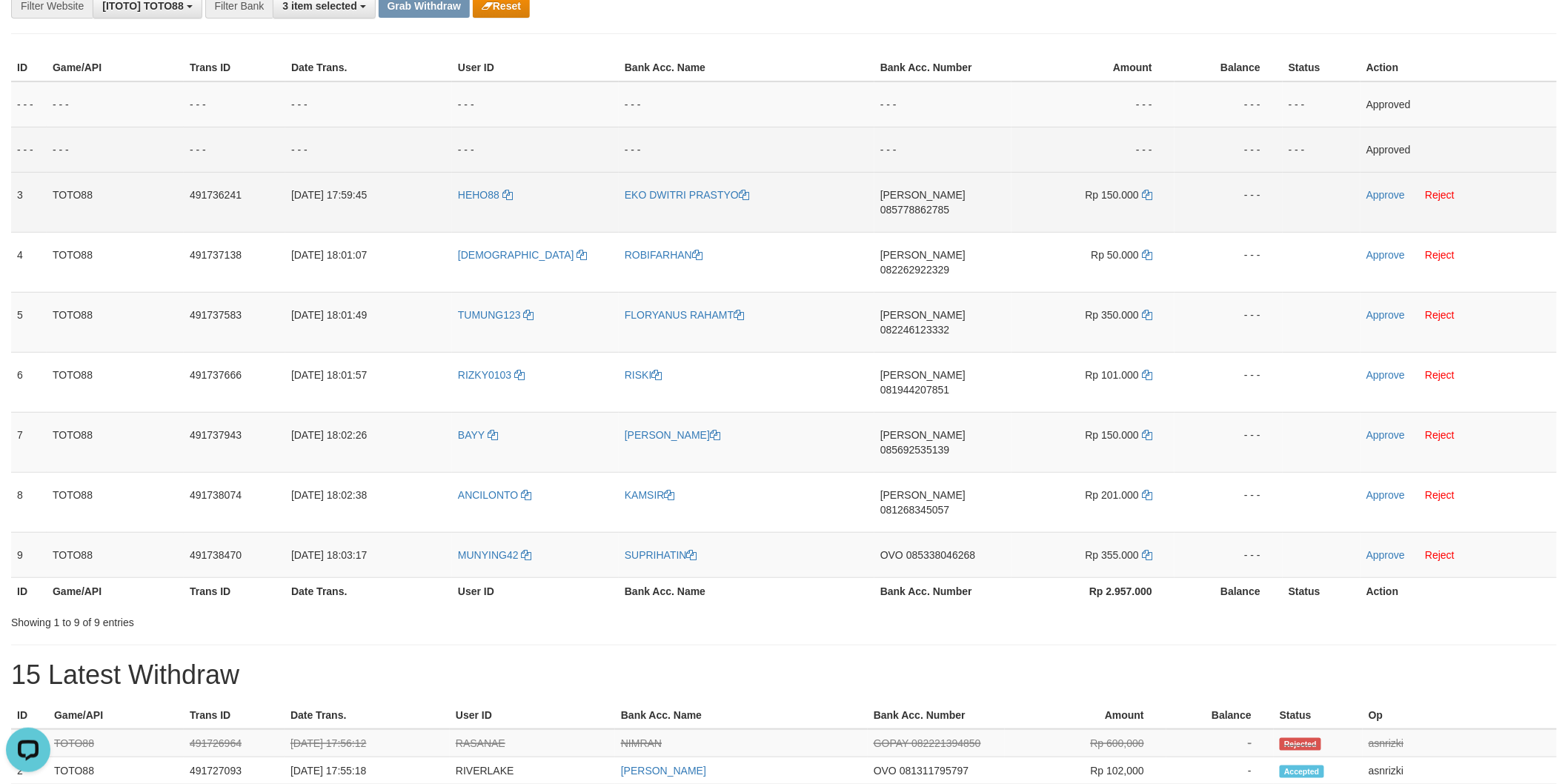
click at [949, 204] on span "085778862785" at bounding box center [915, 210] width 69 height 12
click at [1155, 190] on td "Rp 150.000" at bounding box center [1093, 202] width 163 height 60
click at [1152, 190] on icon at bounding box center [1147, 195] width 11 height 11
click at [1394, 190] on link "Approve" at bounding box center [1385, 195] width 39 height 12
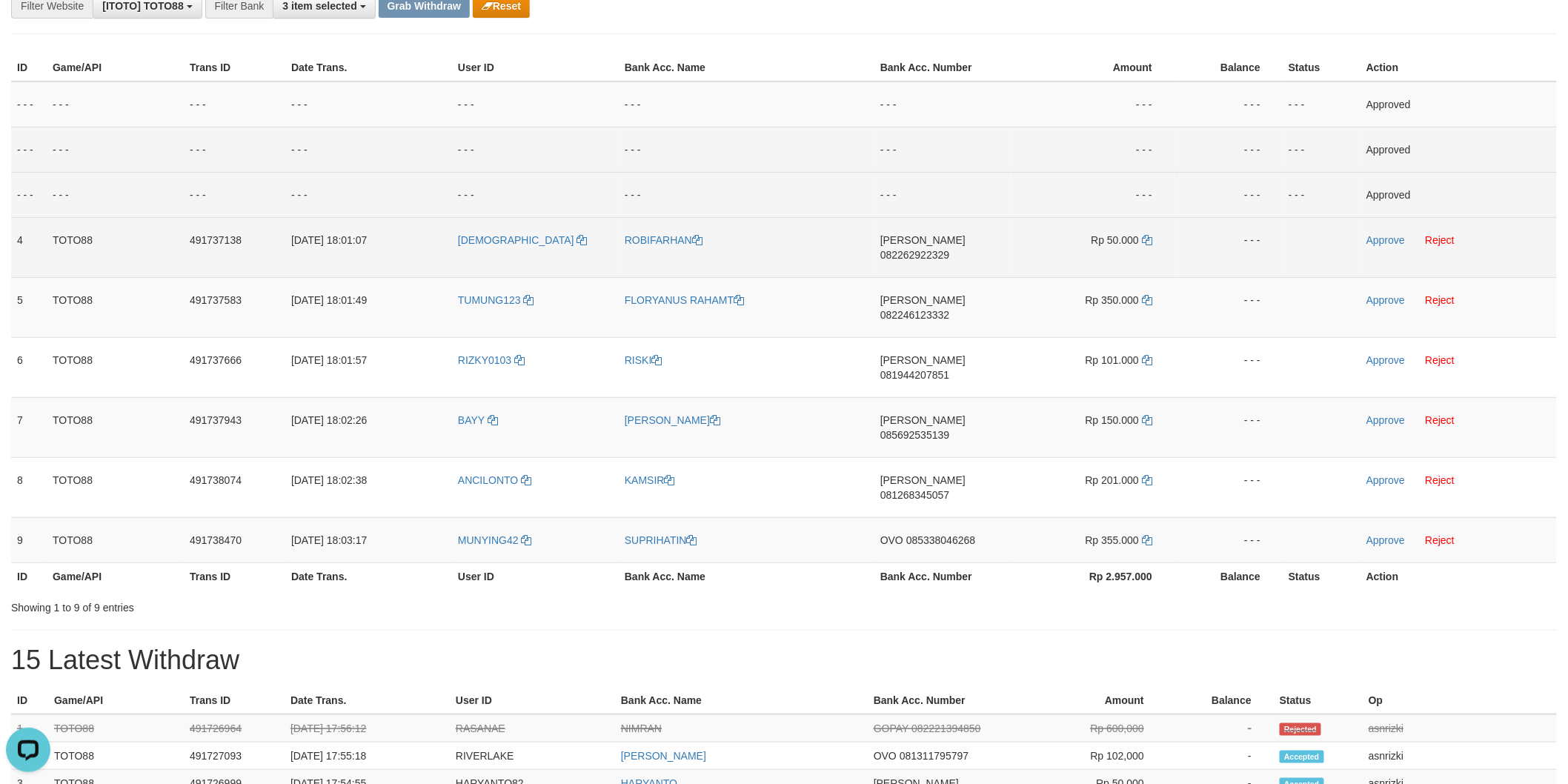
click at [949, 249] on span "082262922329" at bounding box center [915, 255] width 69 height 12
drag, startPoint x: 1150, startPoint y: 240, endPoint x: 1128, endPoint y: 255, distance: 26.6
click at [1150, 240] on icon at bounding box center [1147, 240] width 11 height 11
click at [1380, 242] on link "Approve" at bounding box center [1385, 240] width 39 height 12
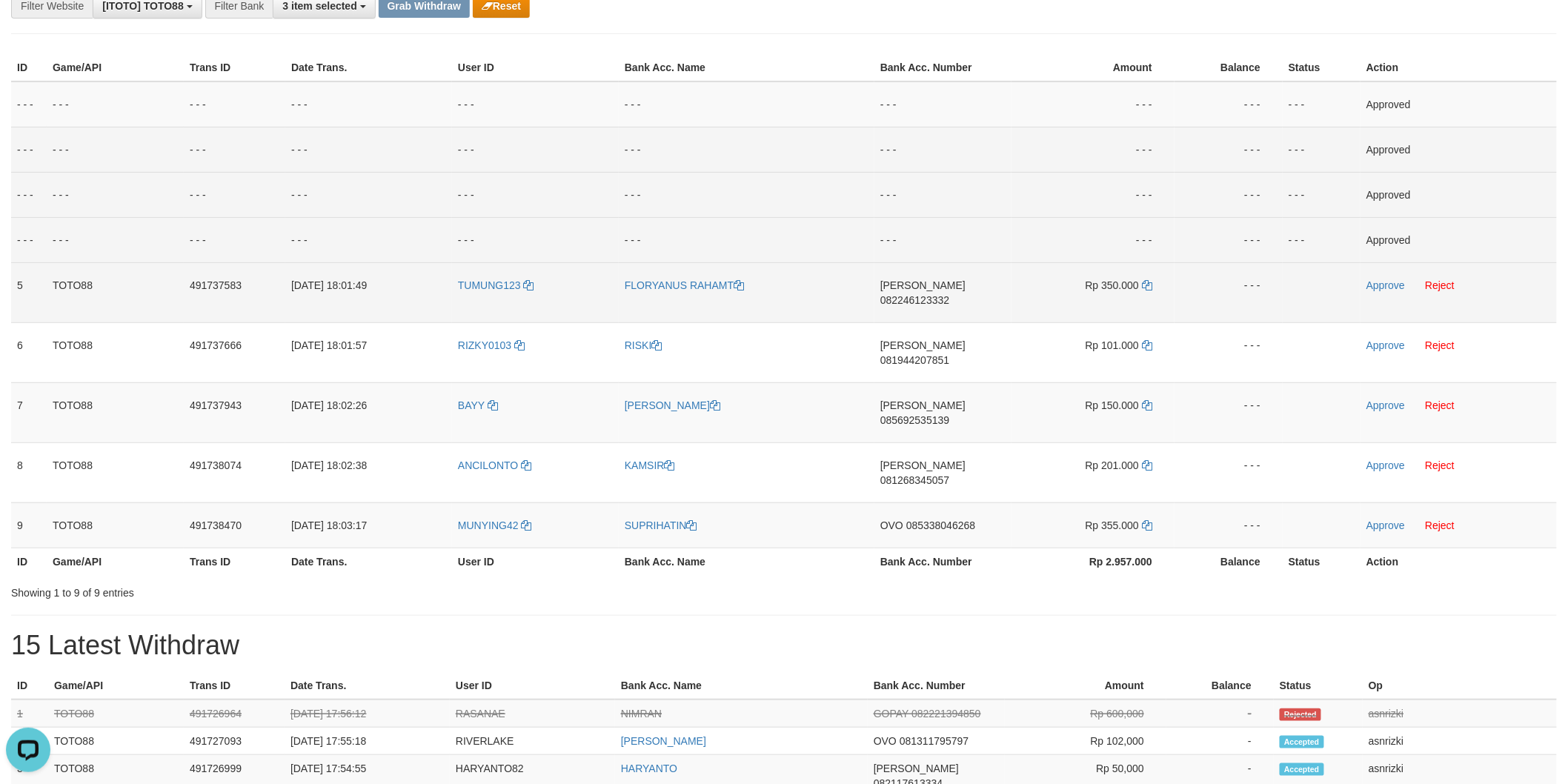
click at [949, 295] on span "082246123332" at bounding box center [915, 301] width 69 height 12
click at [1146, 277] on td "Rp 350.000" at bounding box center [1093, 292] width 163 height 60
click at [1147, 283] on icon at bounding box center [1147, 286] width 11 height 11
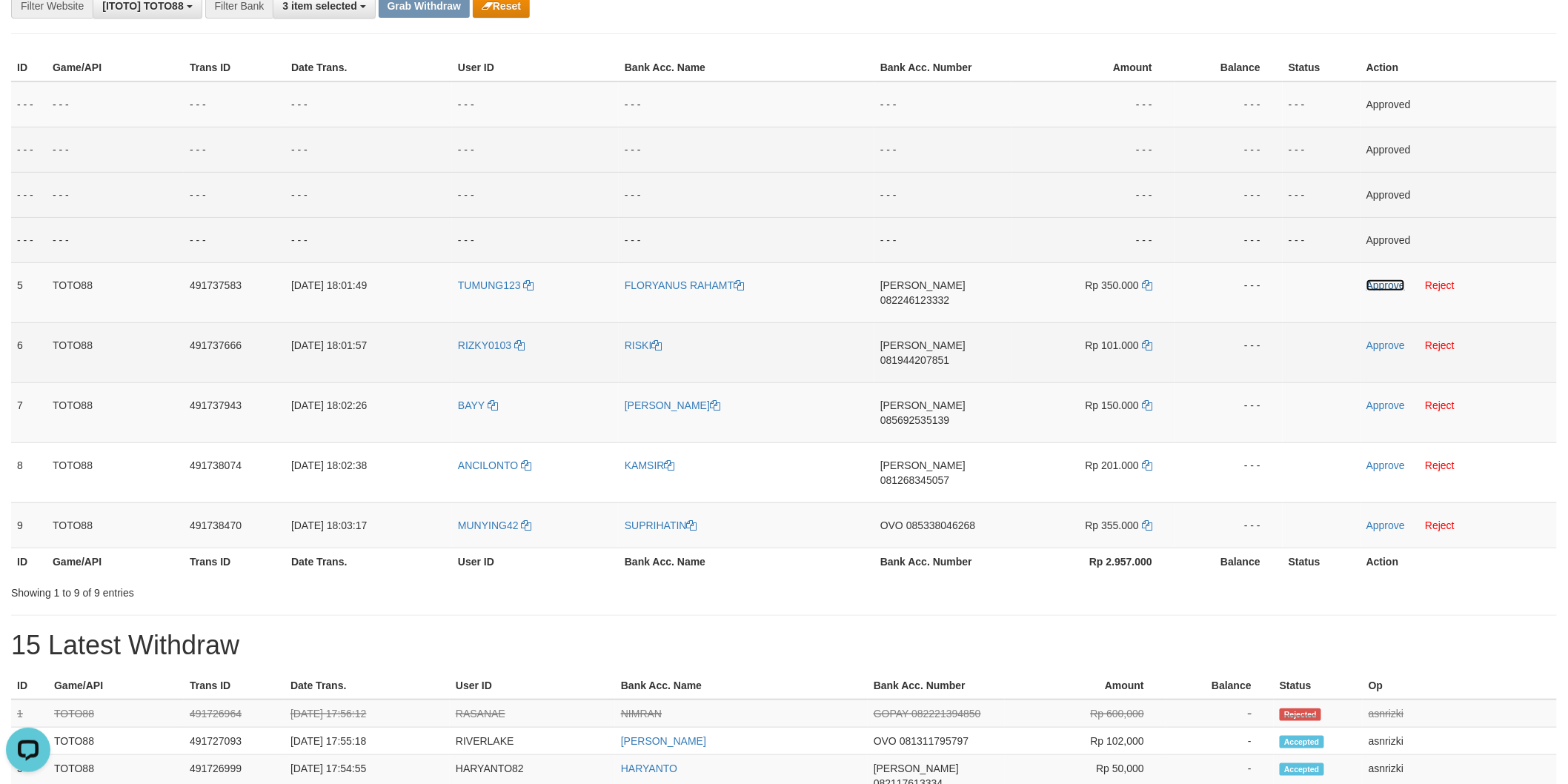
drag, startPoint x: 1384, startPoint y: 280, endPoint x: 1198, endPoint y: 332, distance: 193.1
click at [1384, 280] on link "Approve" at bounding box center [1385, 286] width 39 height 12
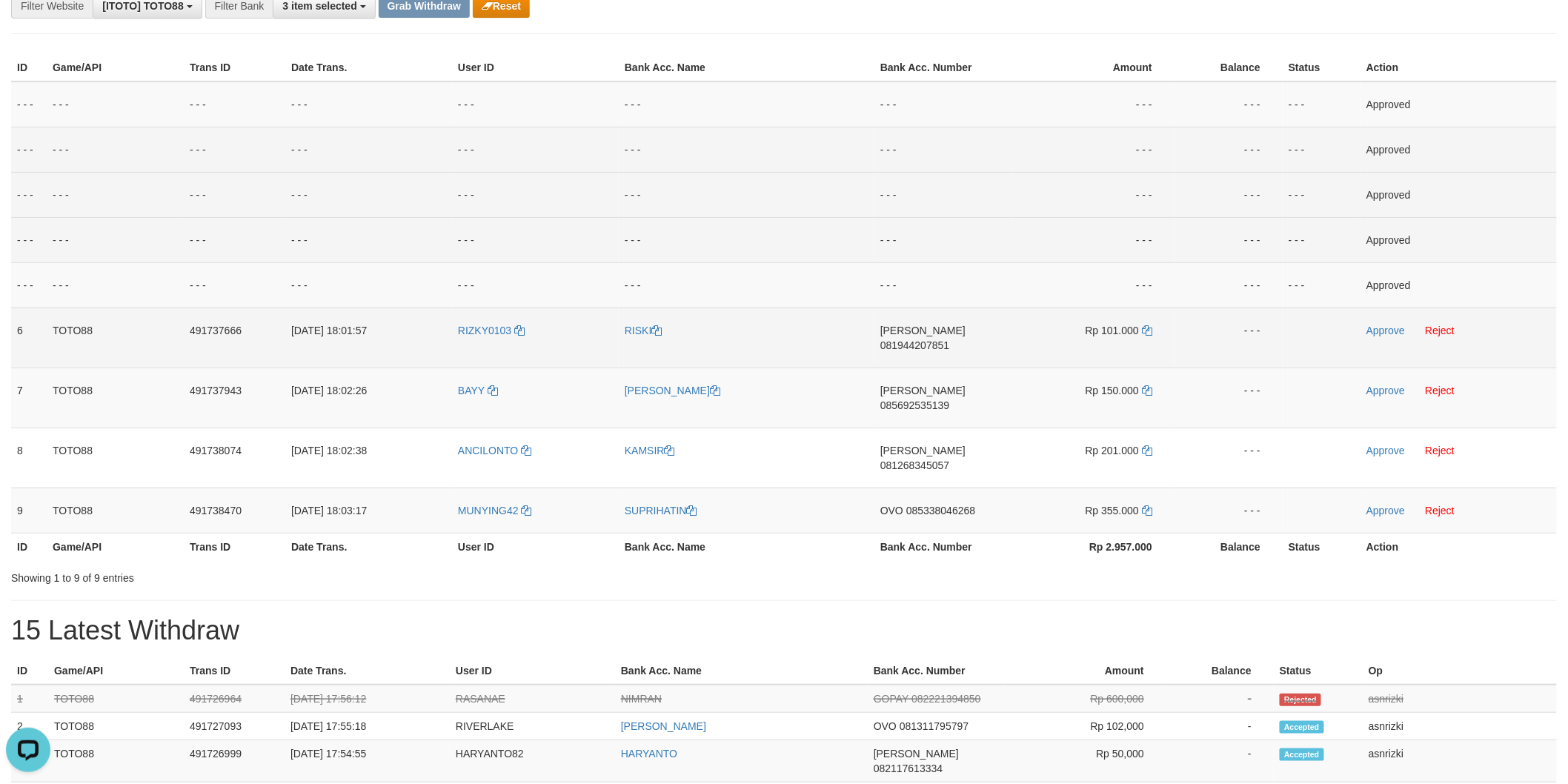
click at [946, 339] on span "081944207851" at bounding box center [915, 345] width 69 height 12
click at [1149, 331] on icon at bounding box center [1147, 331] width 11 height 11
click at [1395, 332] on link "Approve" at bounding box center [1385, 331] width 39 height 12
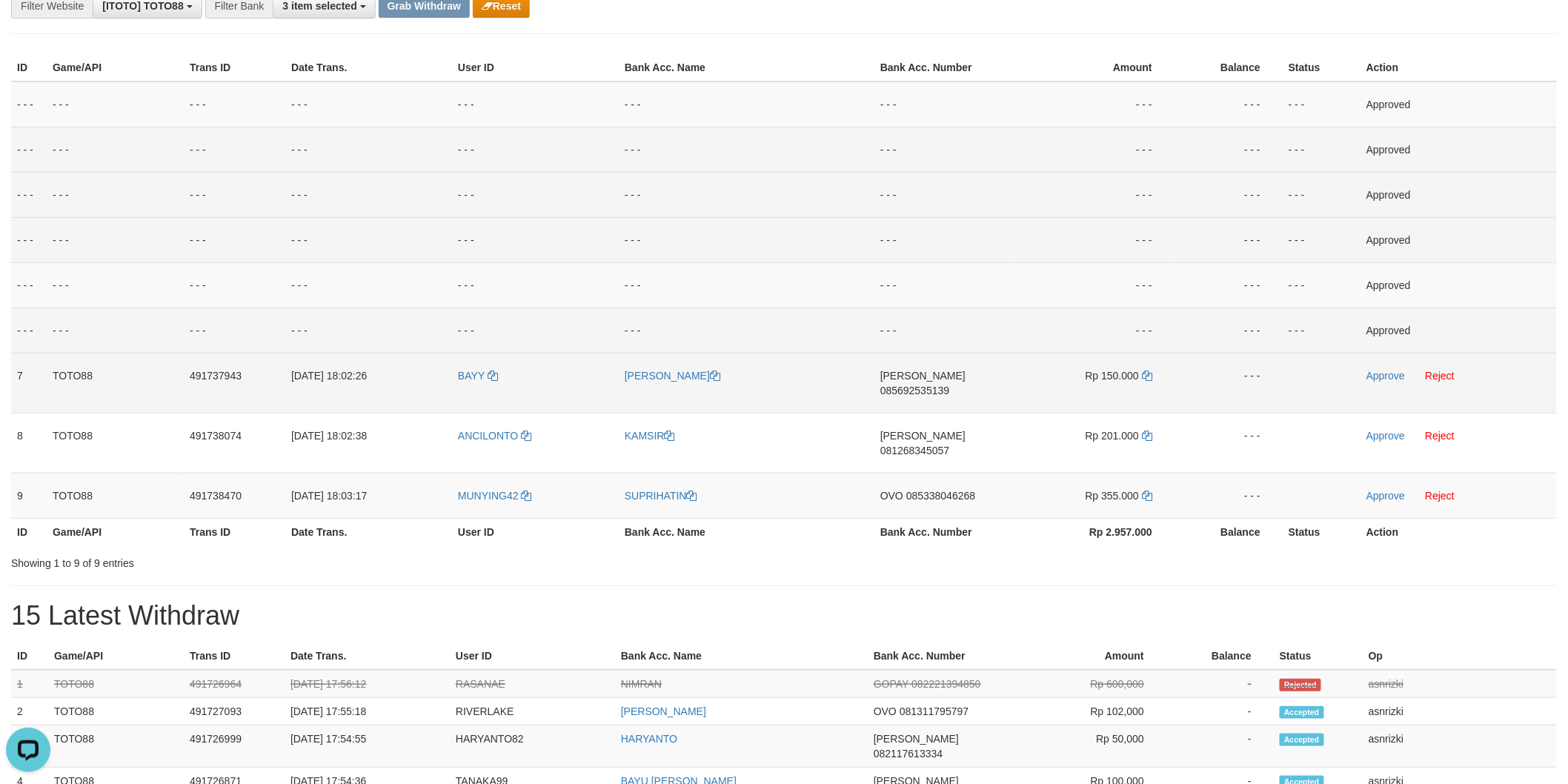
click at [949, 384] on span "085692535139" at bounding box center [915, 390] width 69 height 12
click at [1147, 376] on icon at bounding box center [1147, 376] width 11 height 11
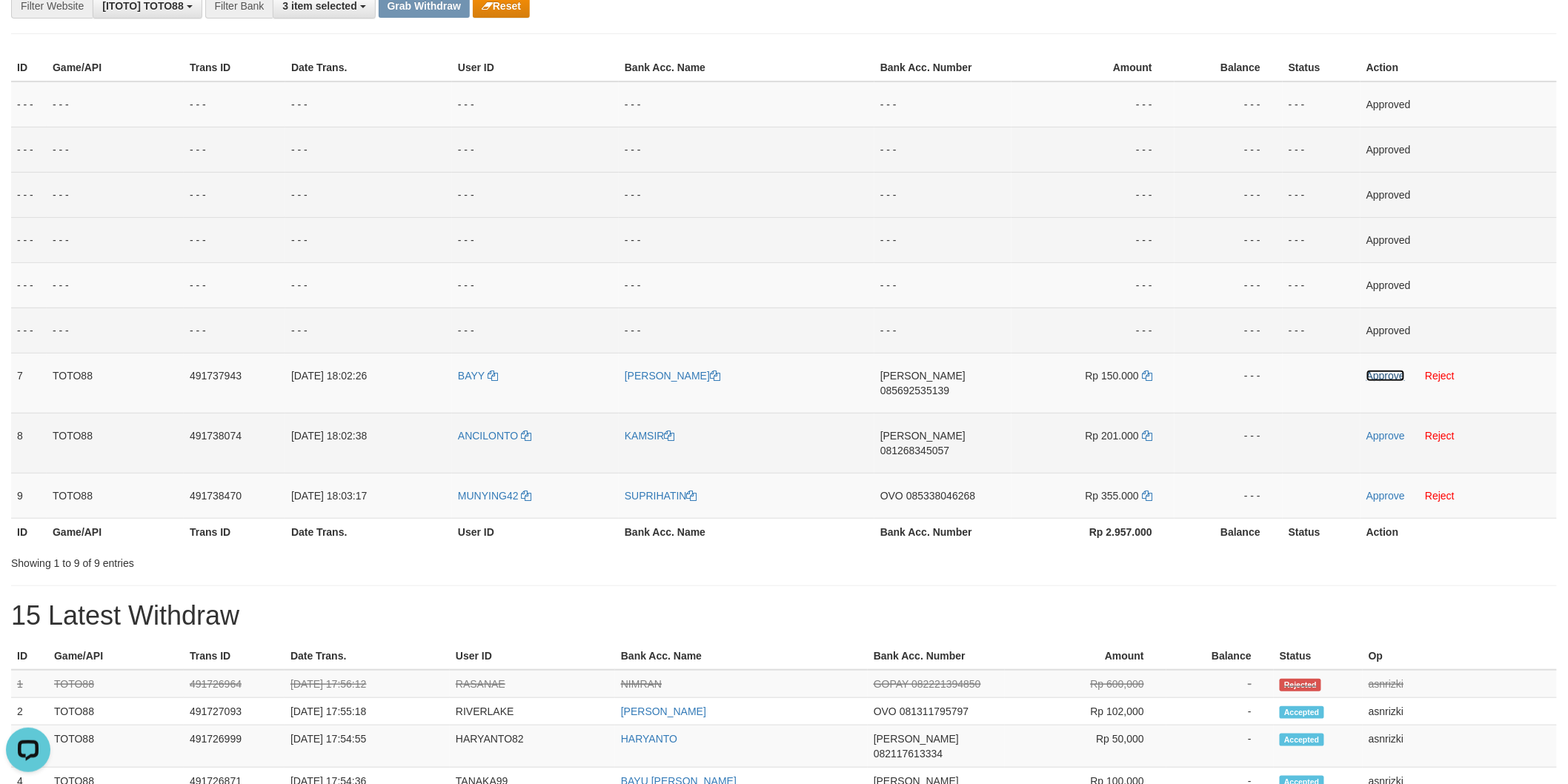
drag, startPoint x: 1381, startPoint y: 372, endPoint x: 1076, endPoint y: 441, distance: 312.7
click at [1381, 372] on link "Approve" at bounding box center [1385, 376] width 39 height 12
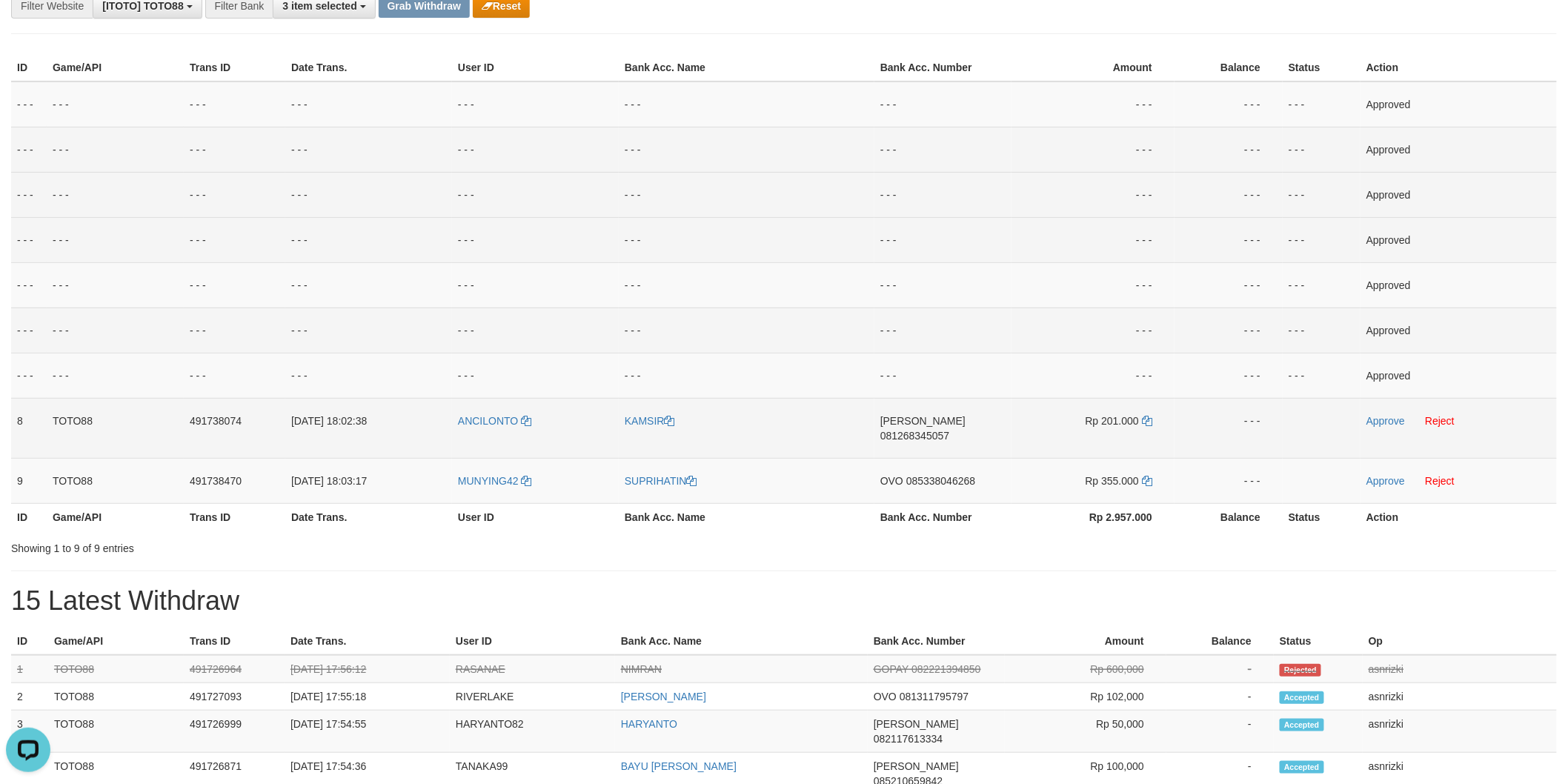
click at [949, 430] on span "081268345057" at bounding box center [915, 436] width 69 height 12
click at [1151, 417] on icon at bounding box center [1147, 421] width 11 height 11
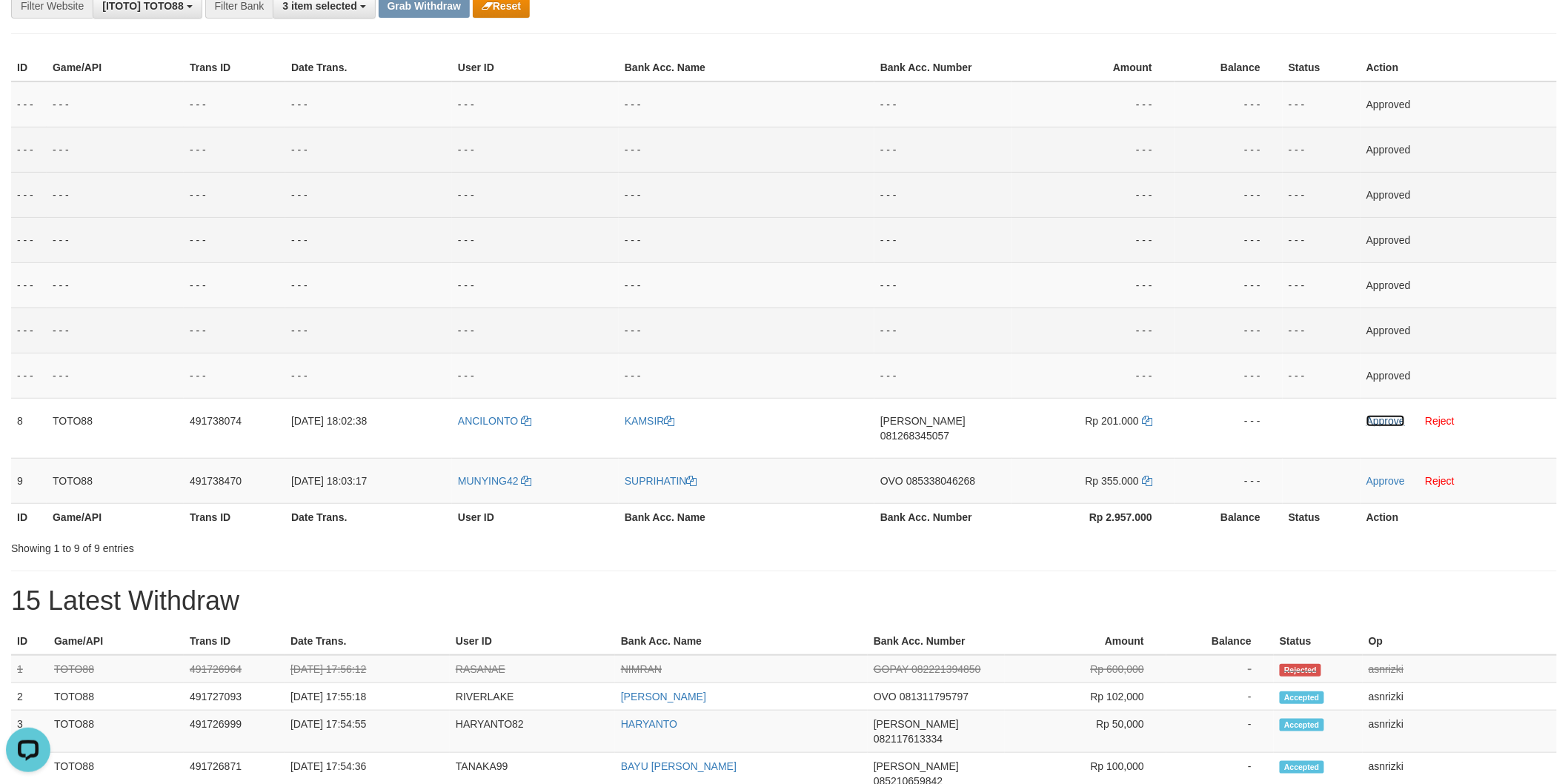
drag, startPoint x: 1388, startPoint y: 424, endPoint x: 1124, endPoint y: 537, distance: 287.2
click at [1388, 424] on link "Approve" at bounding box center [1385, 421] width 39 height 12
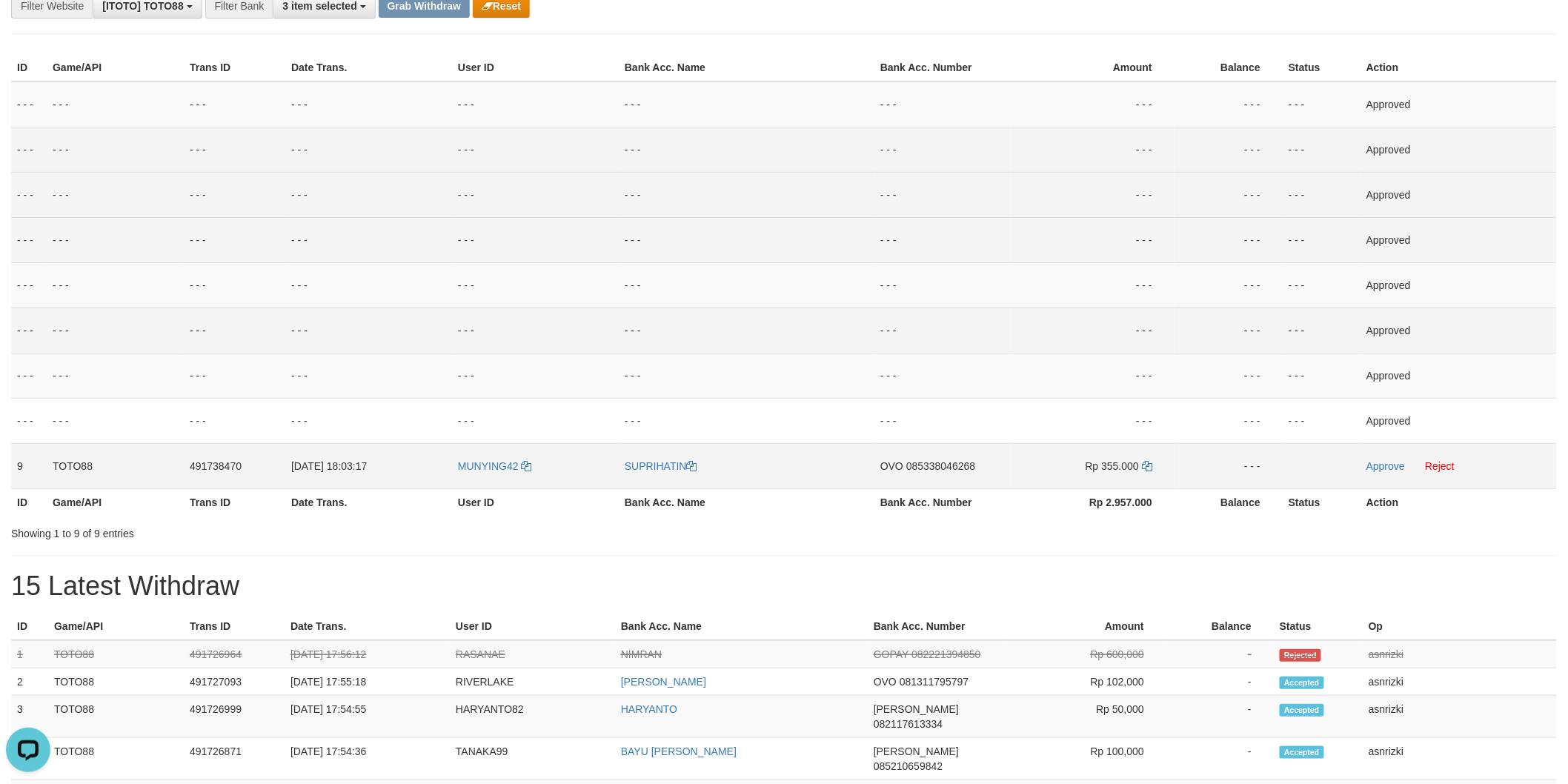
click at [961, 465] on span "085338046268" at bounding box center [940, 466] width 69 height 12
click at [1146, 458] on td "Rp 355.000" at bounding box center [1093, 466] width 163 height 45
click at [1154, 468] on td "Rp 355.000" at bounding box center [1093, 466] width 163 height 45
click at [1147, 465] on icon at bounding box center [1147, 466] width 11 height 11
click at [1390, 469] on link "Approve" at bounding box center [1385, 466] width 39 height 12
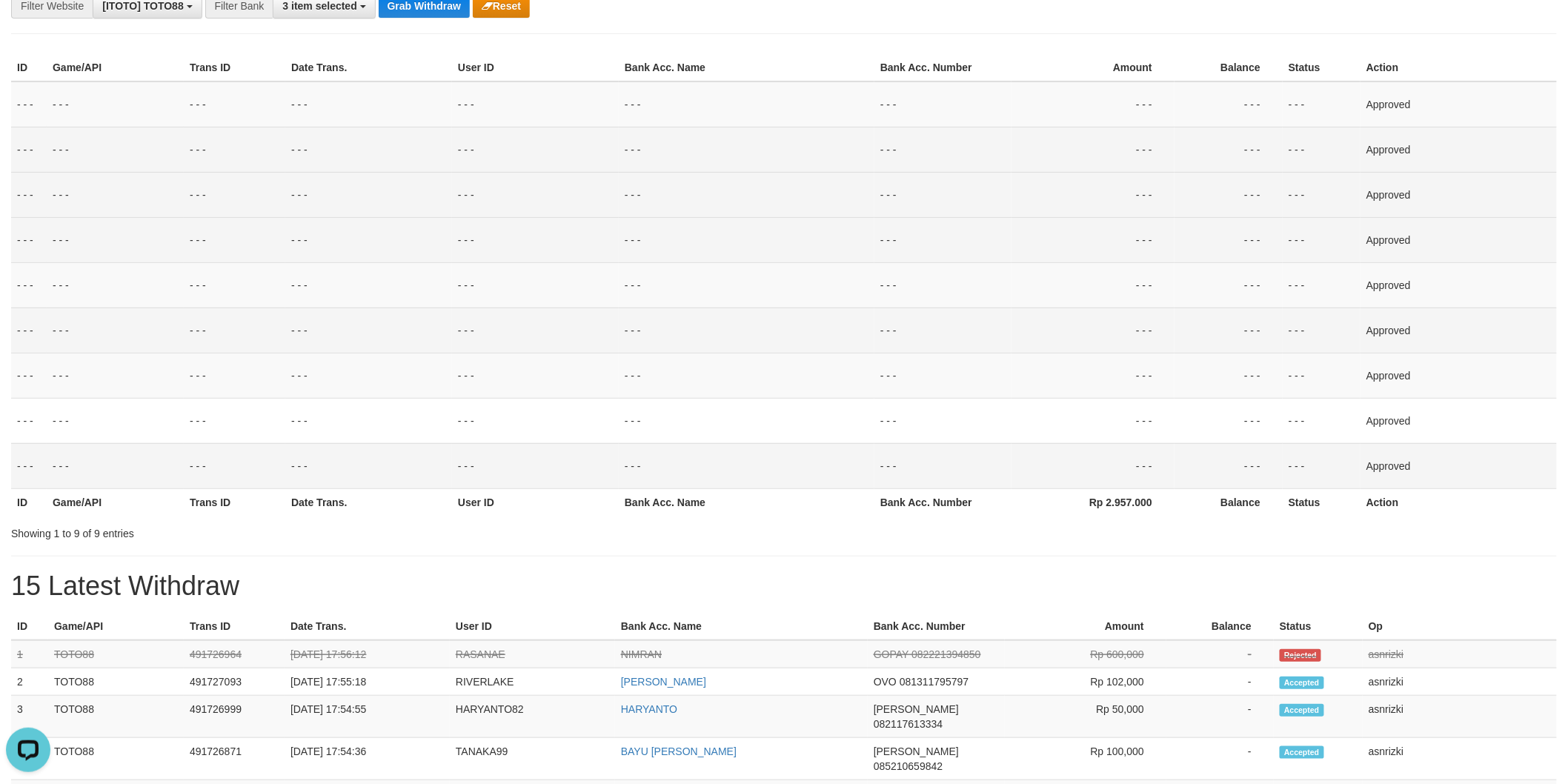
click at [570, 564] on div "**********" at bounding box center [784, 796] width 1568 height 1845
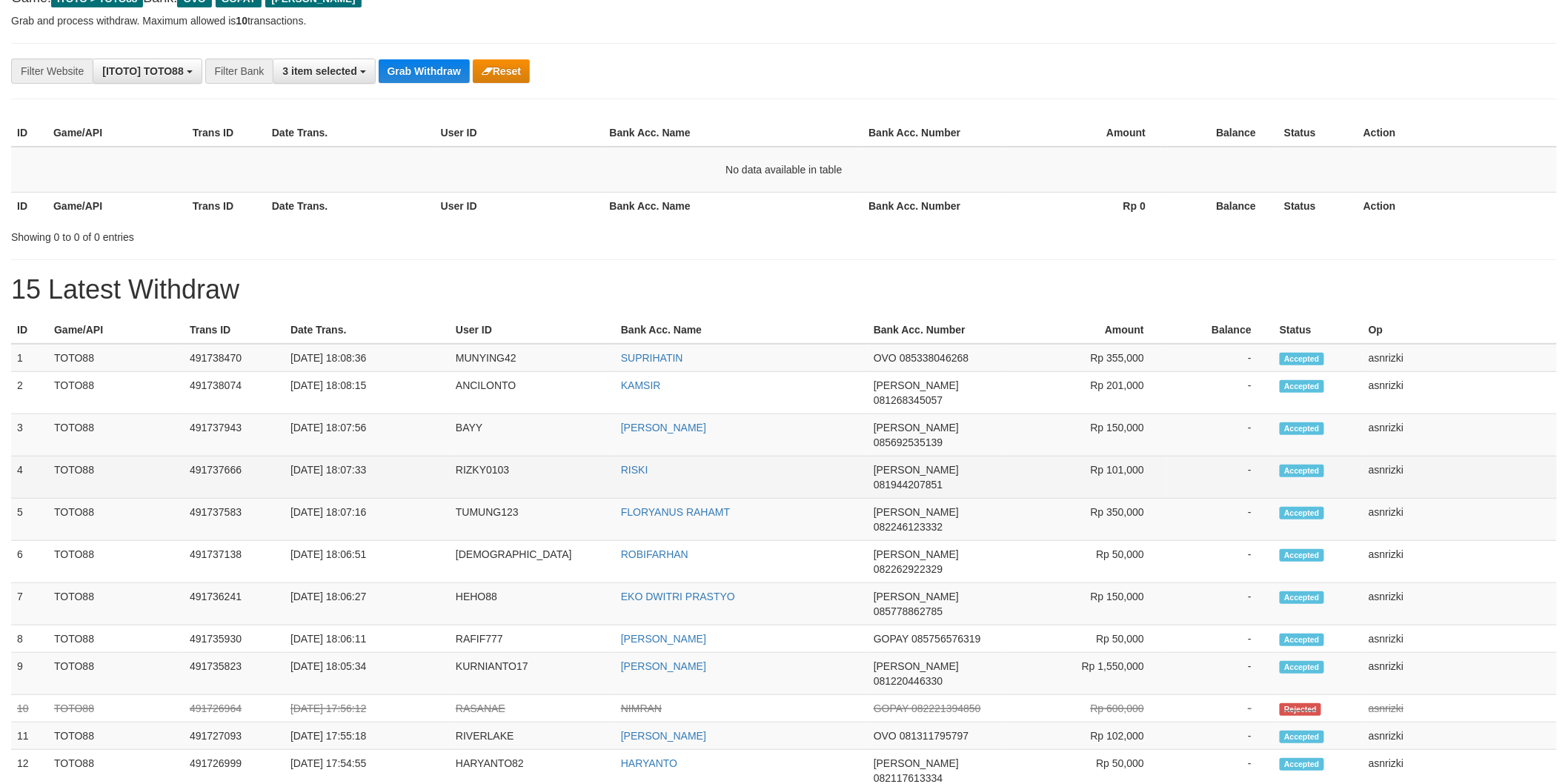
scroll to position [165, 0]
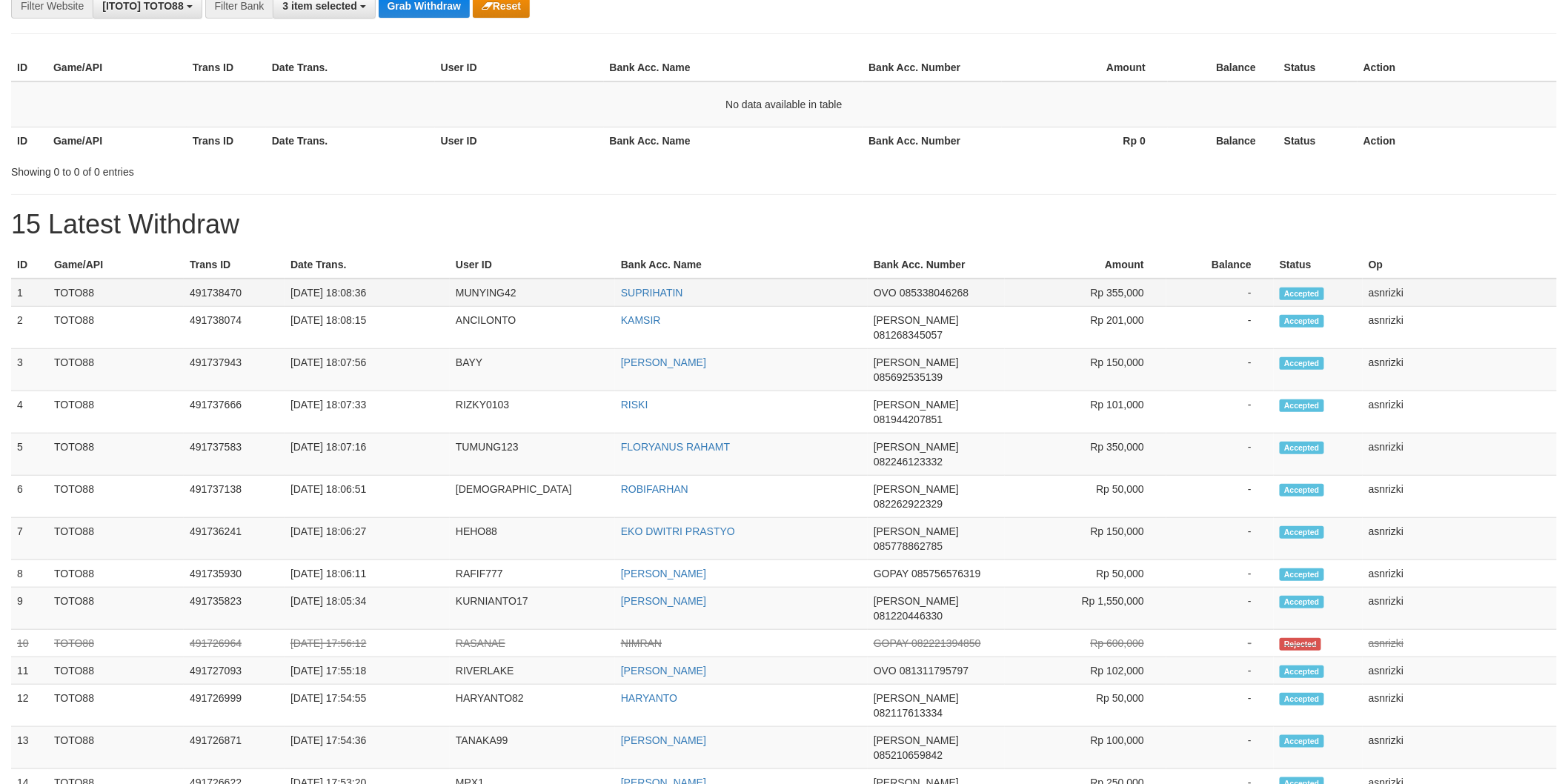
click at [19, 292] on td "1" at bounding box center [29, 292] width 37 height 28
drag, startPoint x: 19, startPoint y: 292, endPoint x: 1511, endPoint y: 502, distance: 1506.7
click at [1511, 502] on tbody "1 TOTO88 491738470 [DATE] 18:08:36 MUNYING42 SUPRIHATIN OVO 085338046268 Rp 355…" at bounding box center [784, 777] width 1546 height 998
copy tbody "1 TOTO88 491738470 [DATE] 18:08:36 MUNYING42 SUPRIHATIN OVO 085338046268 Rp 355…"
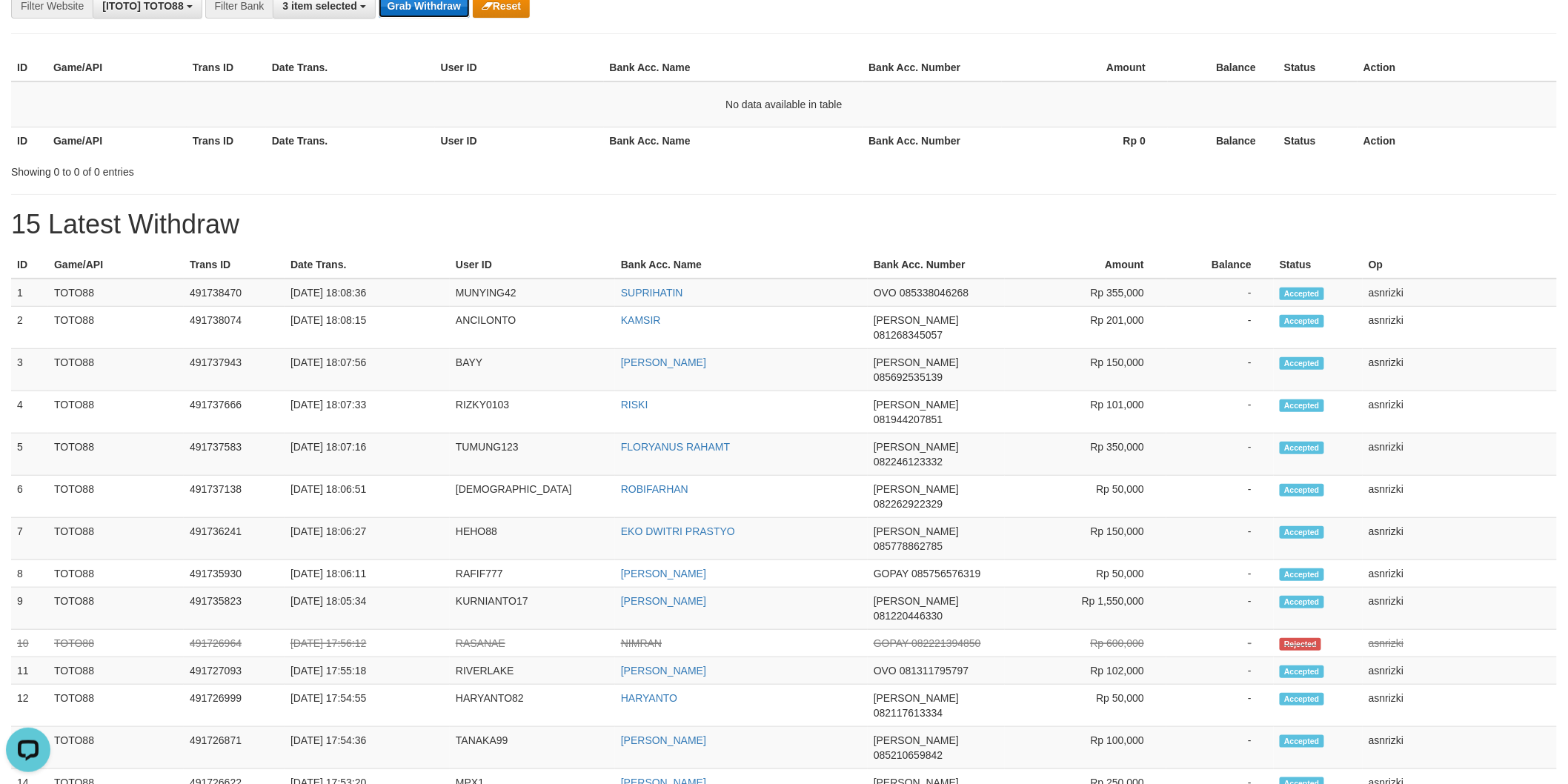
click at [423, 8] on button "Grab Withdraw" at bounding box center [424, 5] width 91 height 23
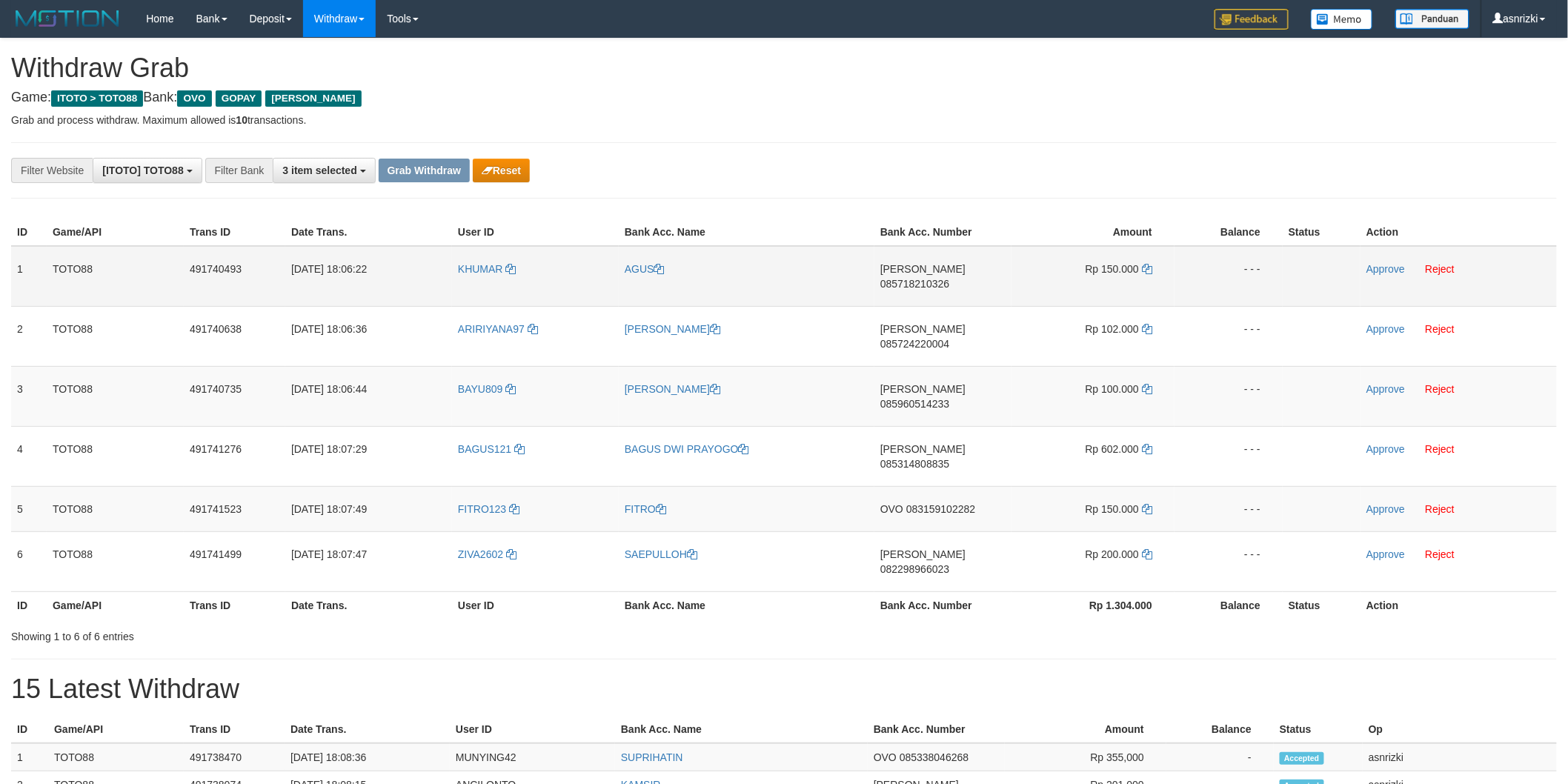
click at [949, 278] on span "085718210326" at bounding box center [915, 284] width 69 height 12
drag, startPoint x: 1149, startPoint y: 268, endPoint x: 1042, endPoint y: 275, distance: 107.2
click at [1149, 268] on icon at bounding box center [1147, 269] width 11 height 11
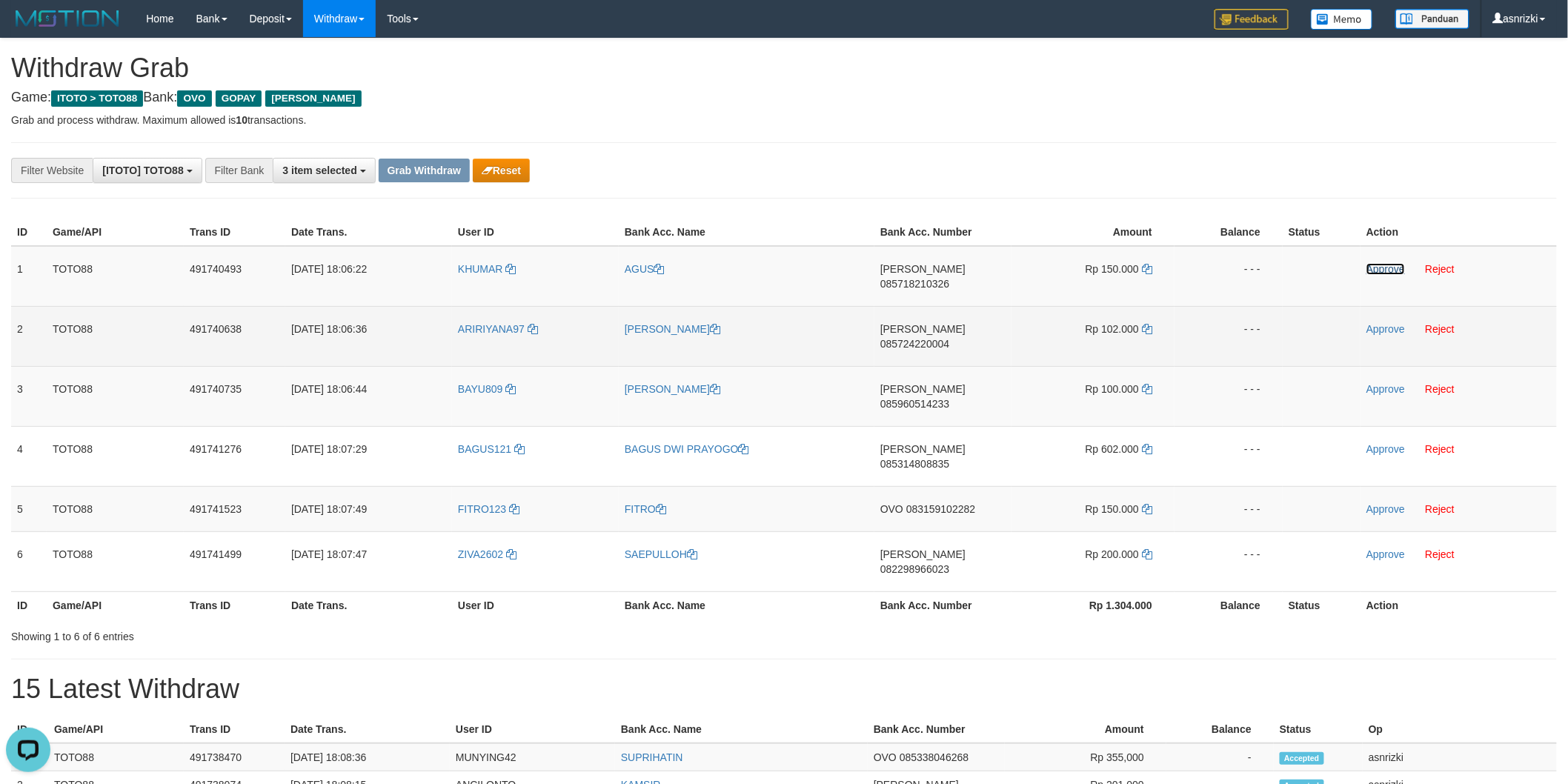
drag, startPoint x: 1375, startPoint y: 270, endPoint x: 1307, endPoint y: 297, distance: 73.2
click at [1375, 270] on link "Approve" at bounding box center [1385, 269] width 39 height 12
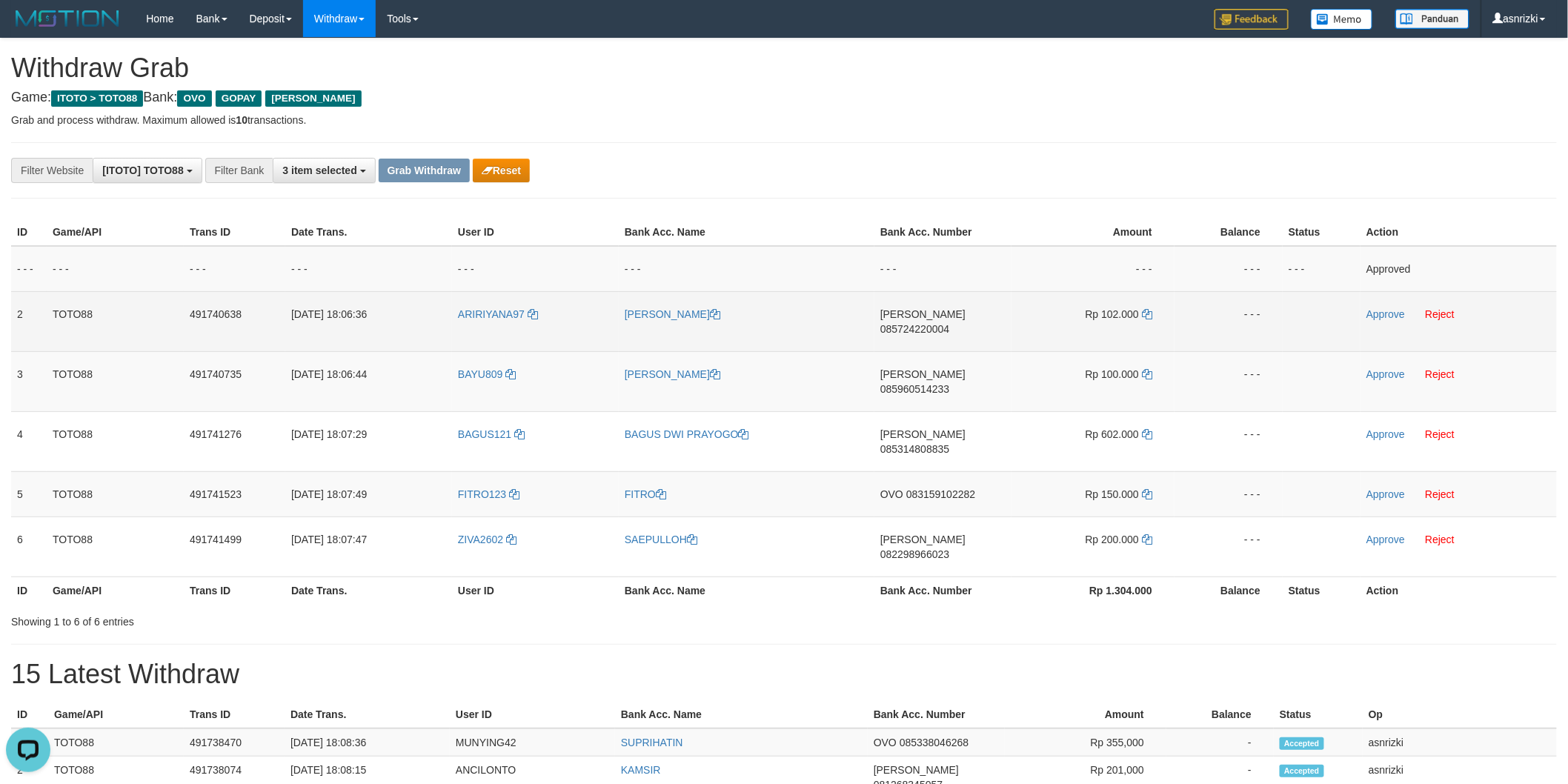
click at [949, 323] on span "085724220004" at bounding box center [915, 329] width 69 height 12
click at [1147, 309] on icon at bounding box center [1147, 314] width 11 height 11
drag, startPoint x: 1388, startPoint y: 312, endPoint x: 1358, endPoint y: 323, distance: 32.0
click at [1388, 312] on link "Approve" at bounding box center [1385, 314] width 39 height 12
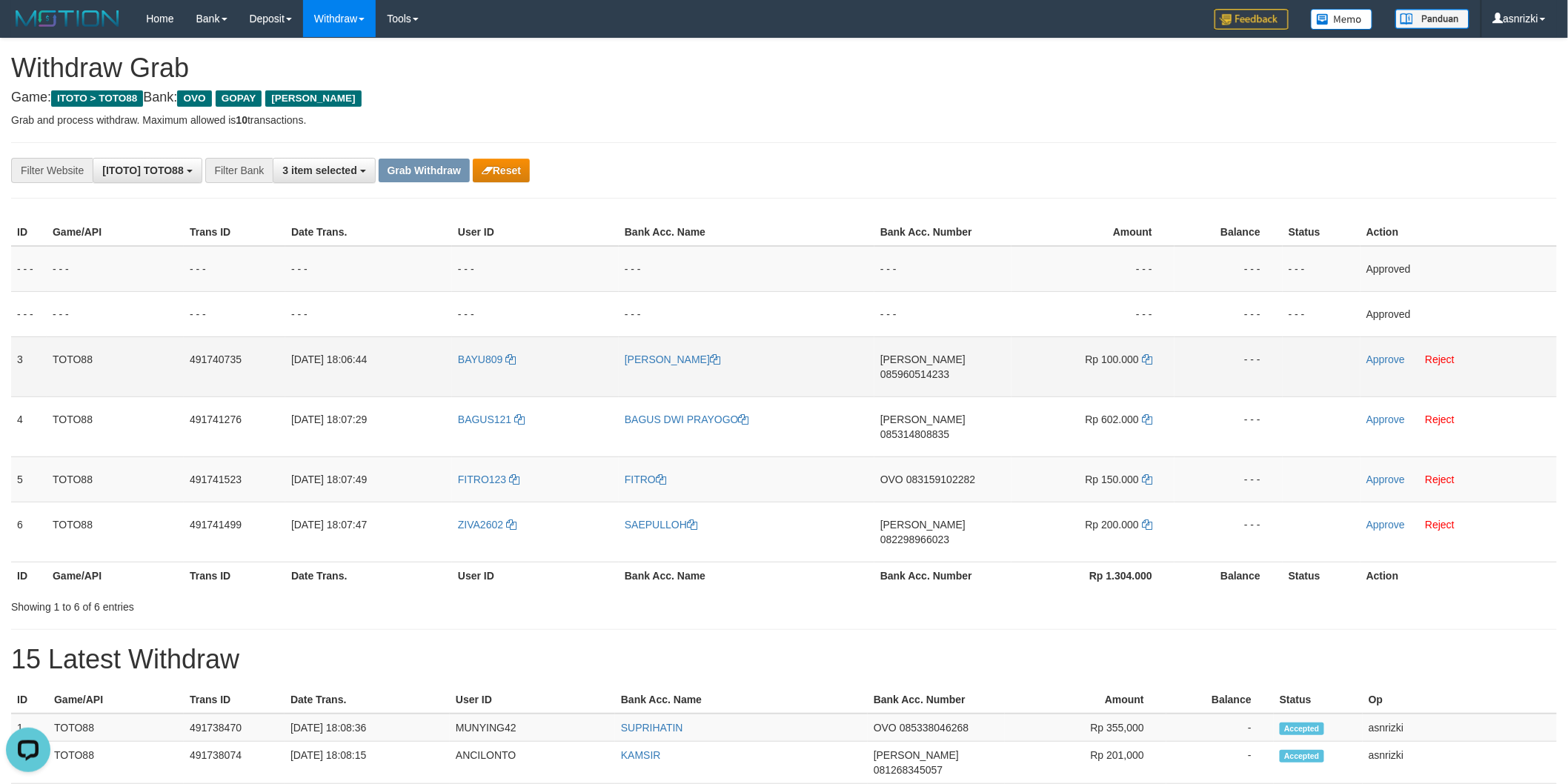
click at [949, 369] on span "085960514233" at bounding box center [915, 375] width 69 height 12
click at [1143, 357] on icon at bounding box center [1147, 360] width 11 height 11
click at [1387, 362] on link "Approve" at bounding box center [1385, 360] width 39 height 12
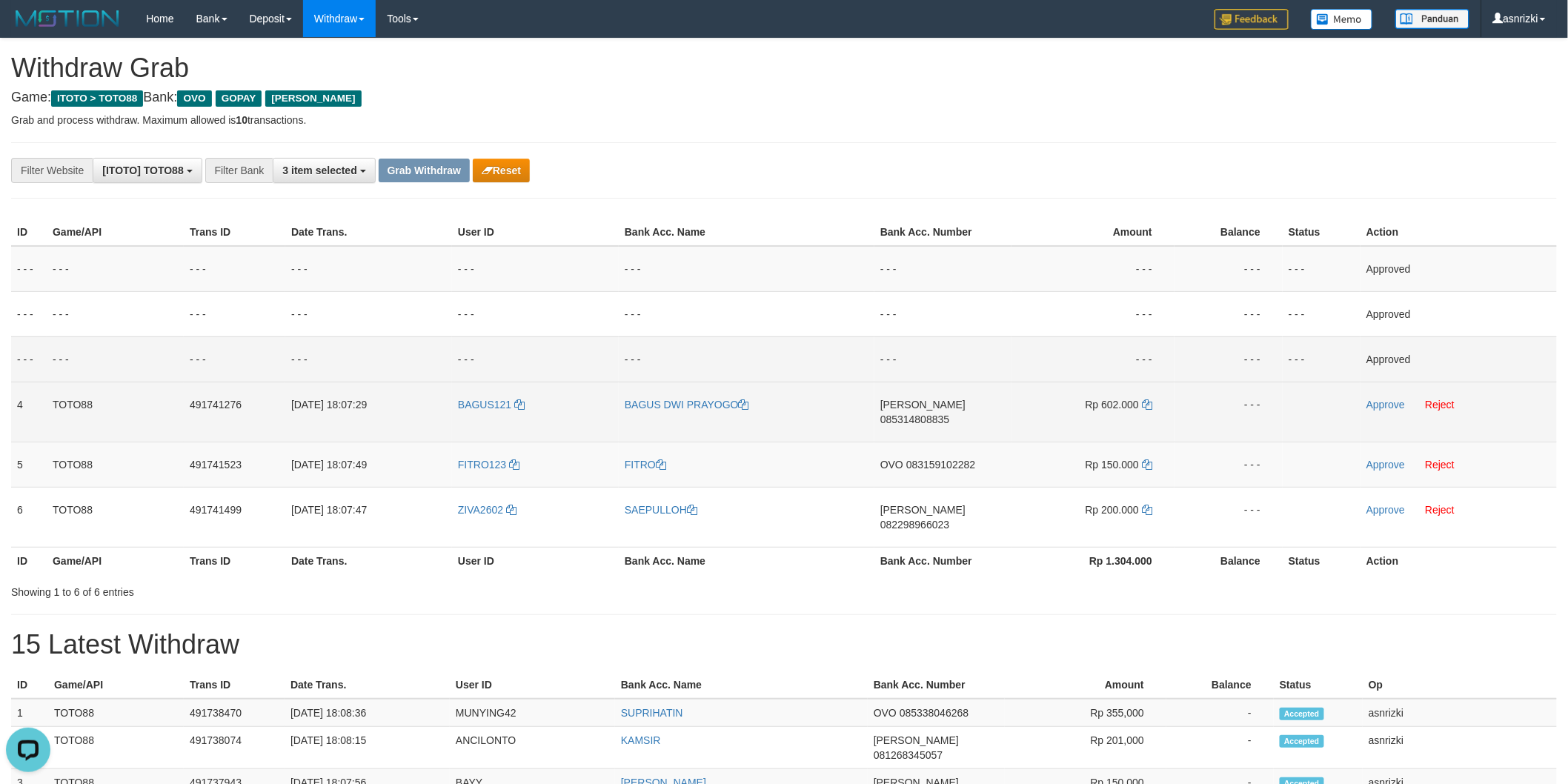
click at [949, 413] on span "085314808835" at bounding box center [915, 419] width 69 height 12
click at [1150, 403] on icon at bounding box center [1147, 405] width 11 height 11
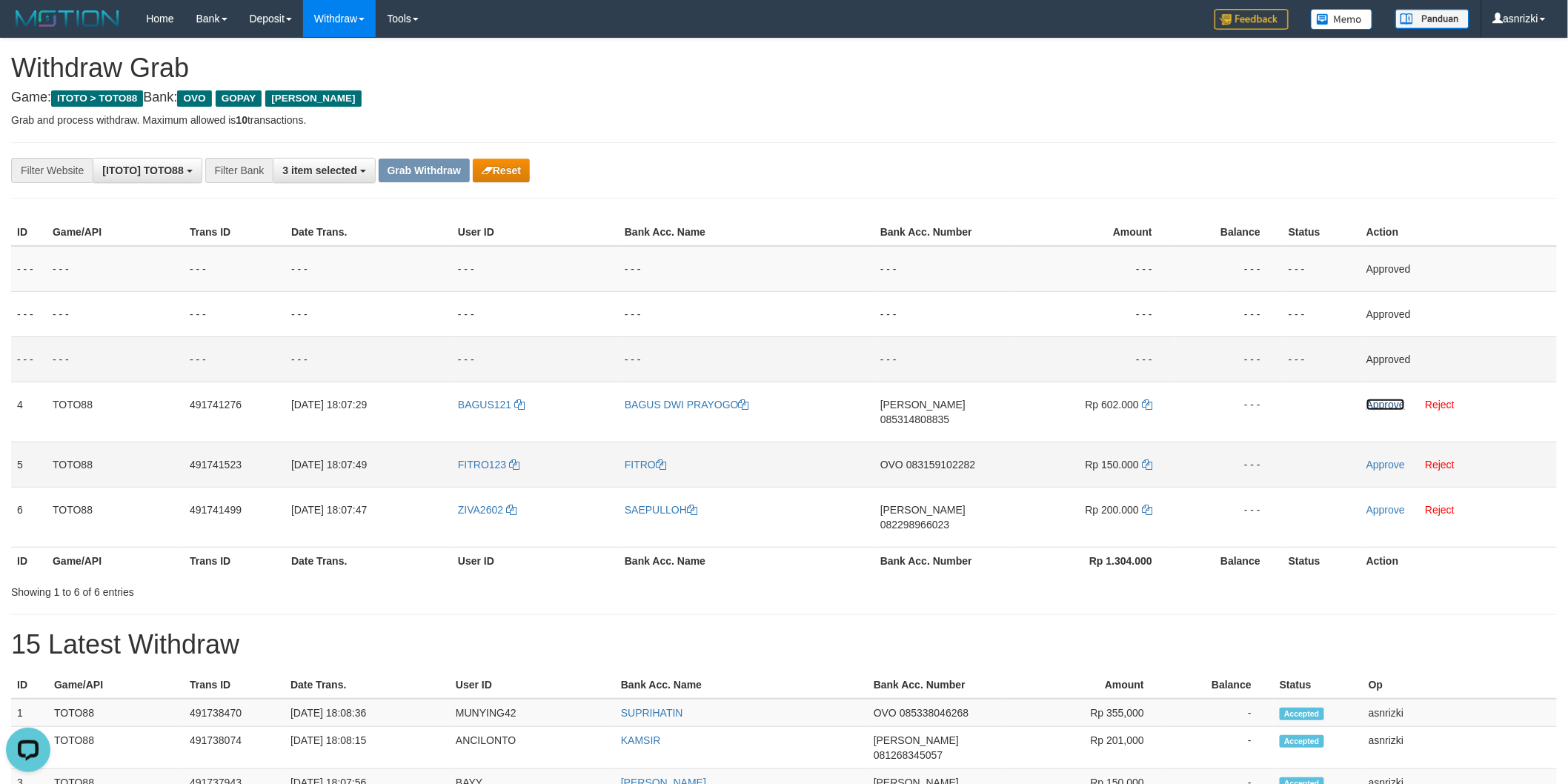
drag, startPoint x: 1381, startPoint y: 401, endPoint x: 1167, endPoint y: 468, distance: 224.2
click at [1381, 401] on link "Approve" at bounding box center [1385, 405] width 39 height 12
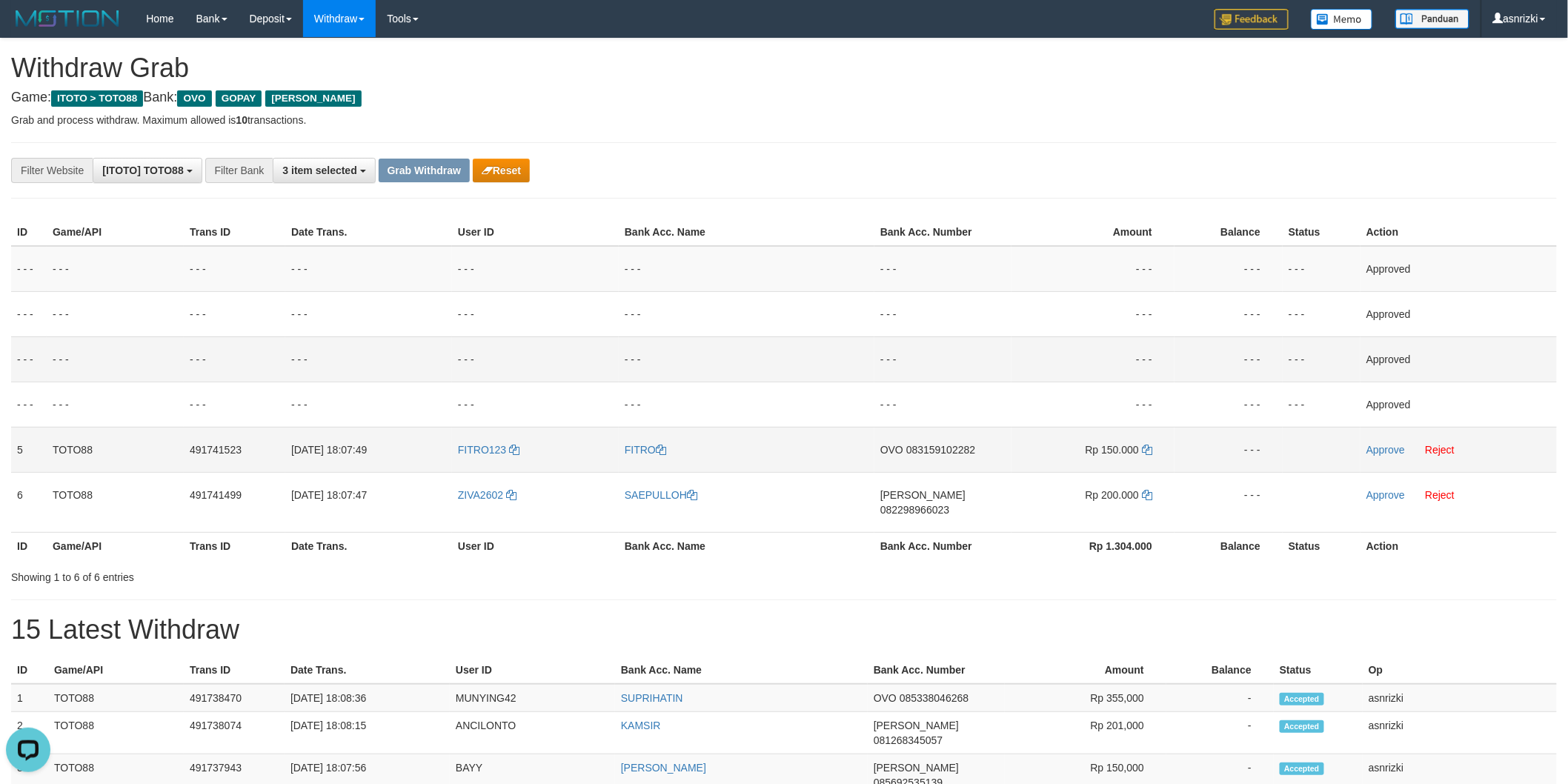
click at [946, 446] on span "083159102282" at bounding box center [940, 450] width 69 height 12
click at [1144, 447] on icon at bounding box center [1147, 450] width 11 height 11
drag, startPoint x: 1388, startPoint y: 452, endPoint x: 1025, endPoint y: 562, distance: 379.3
click at [1388, 452] on link "Approve" at bounding box center [1385, 450] width 39 height 12
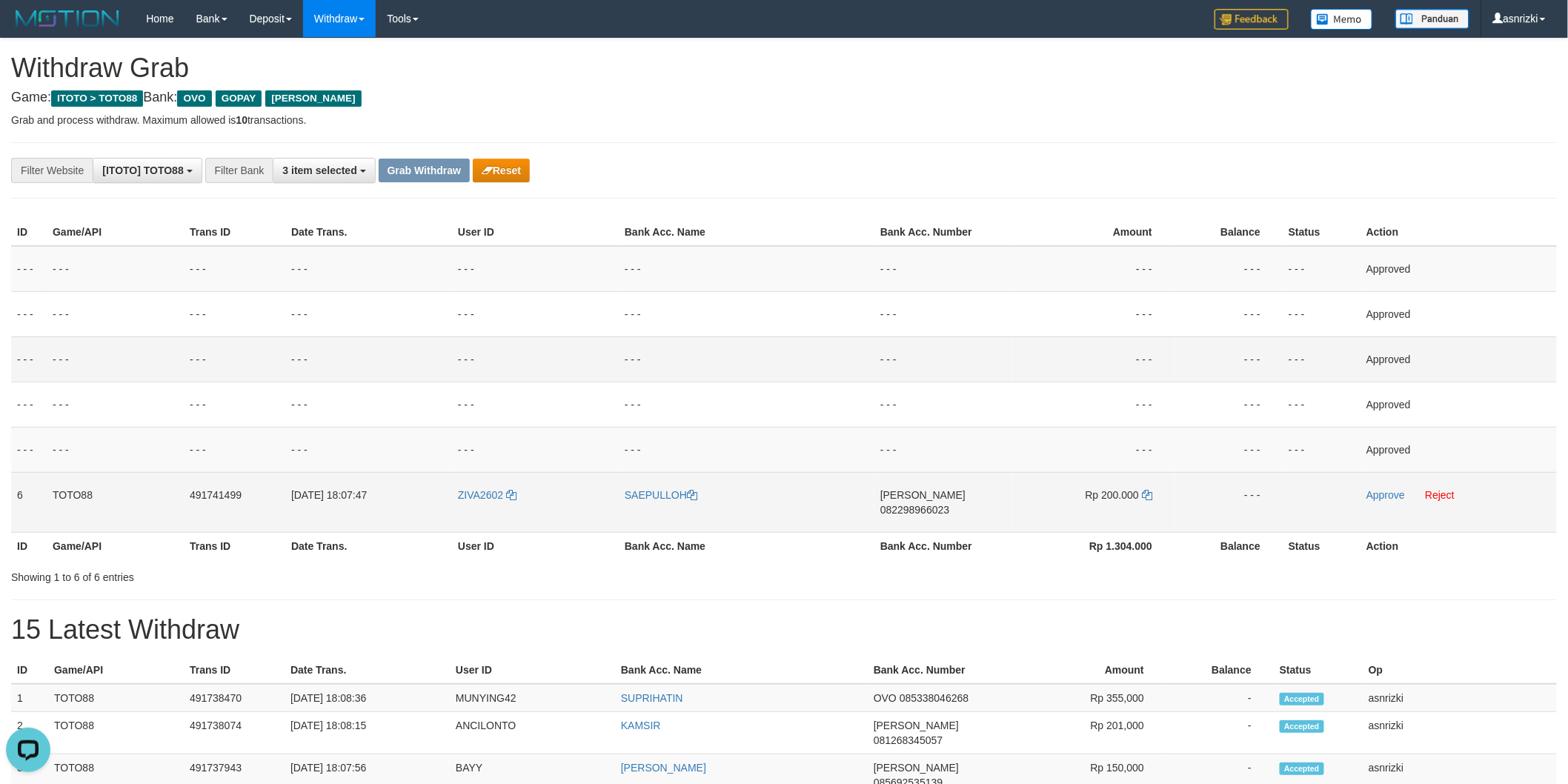
click at [959, 499] on td "DANA 082298966023" at bounding box center [943, 502] width 137 height 60
click at [949, 504] on span "082298966023" at bounding box center [915, 510] width 69 height 12
drag, startPoint x: 1151, startPoint y: 493, endPoint x: 1123, endPoint y: 490, distance: 28.2
click at [1151, 493] on icon at bounding box center [1147, 495] width 11 height 11
click at [1381, 495] on link "Approve" at bounding box center [1385, 495] width 39 height 12
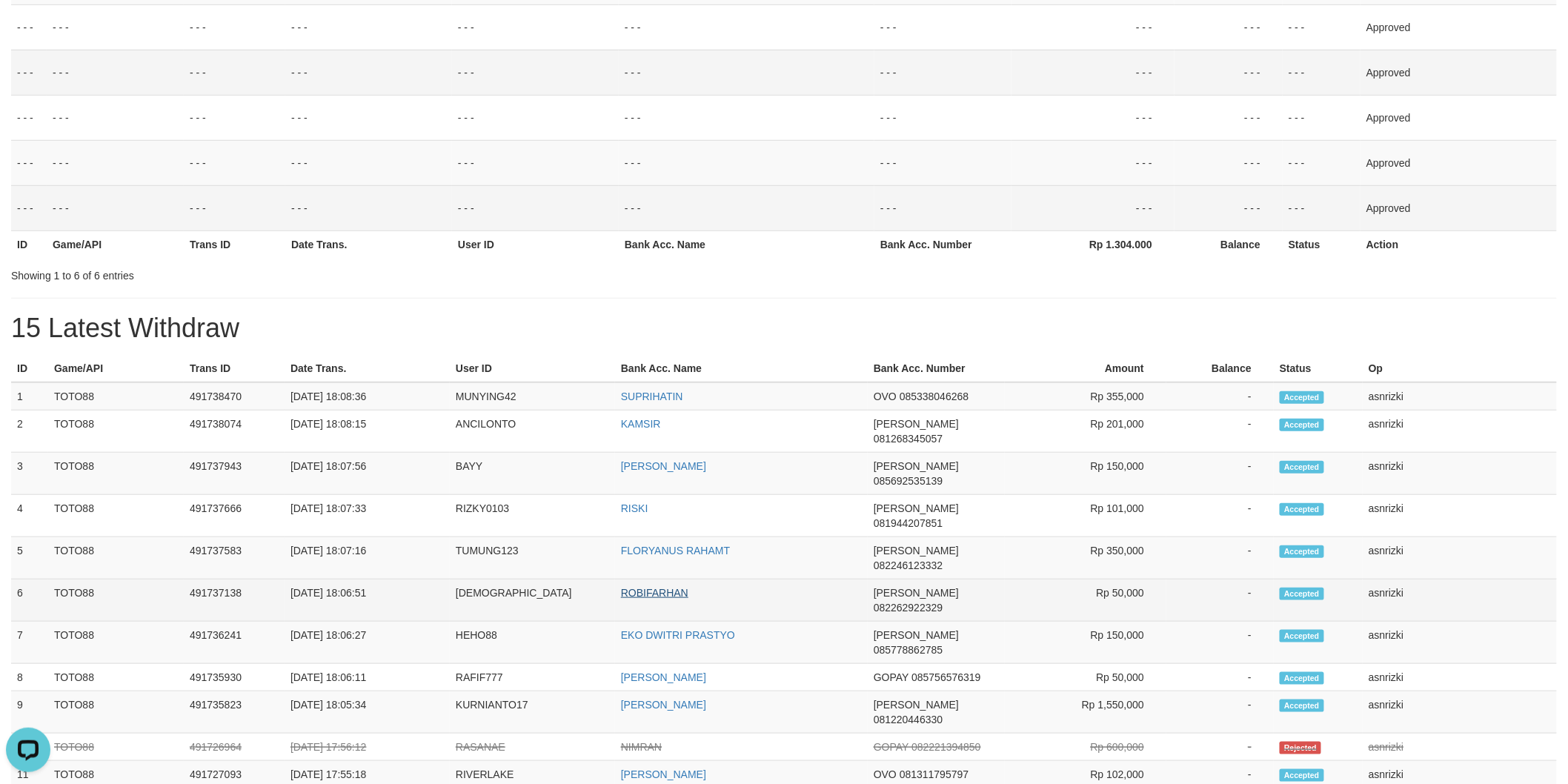
scroll to position [329, 0]
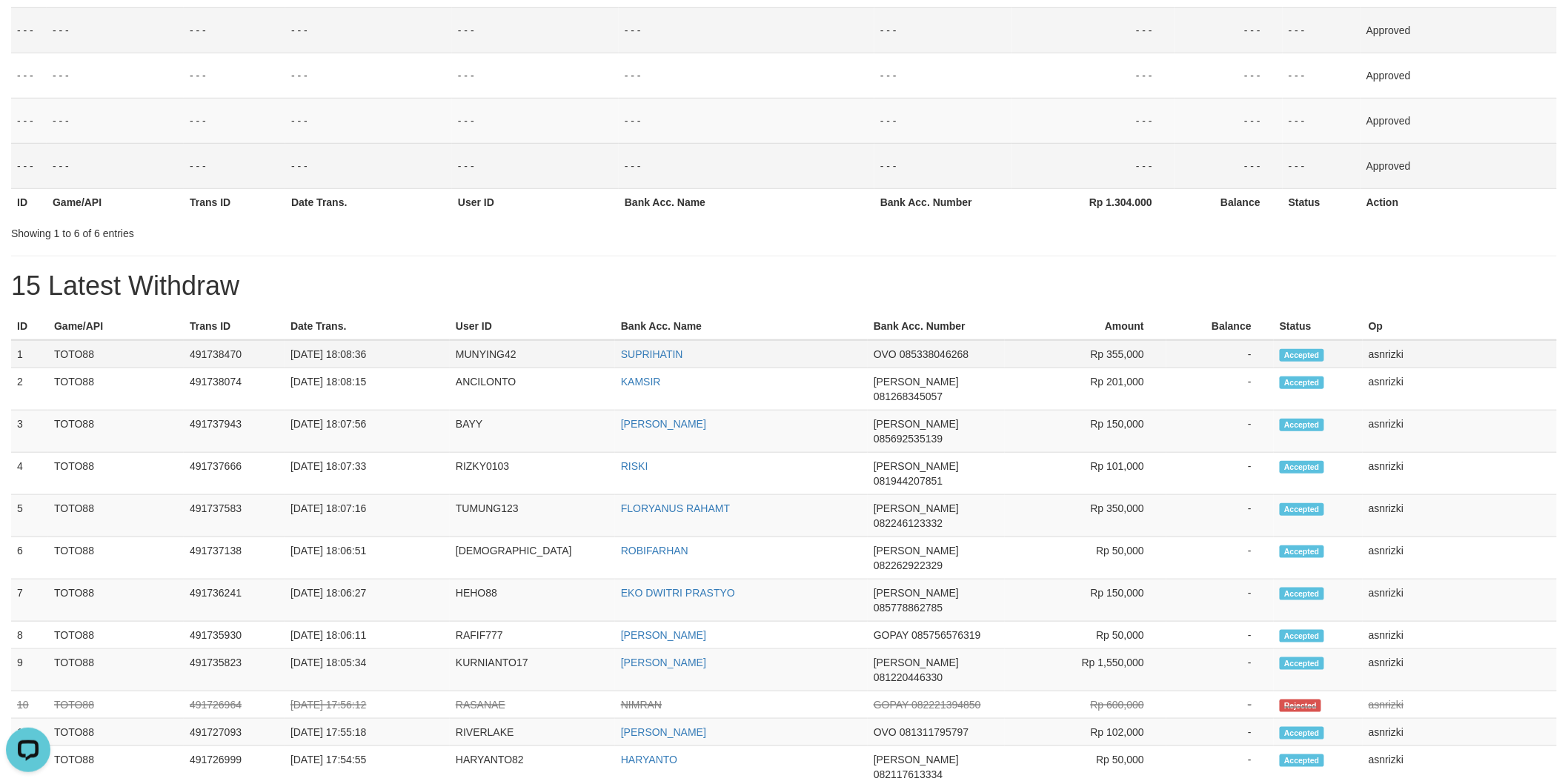
click at [476, 361] on td "MUNYING42" at bounding box center [532, 353] width 165 height 28
copy td "MUNYING42"
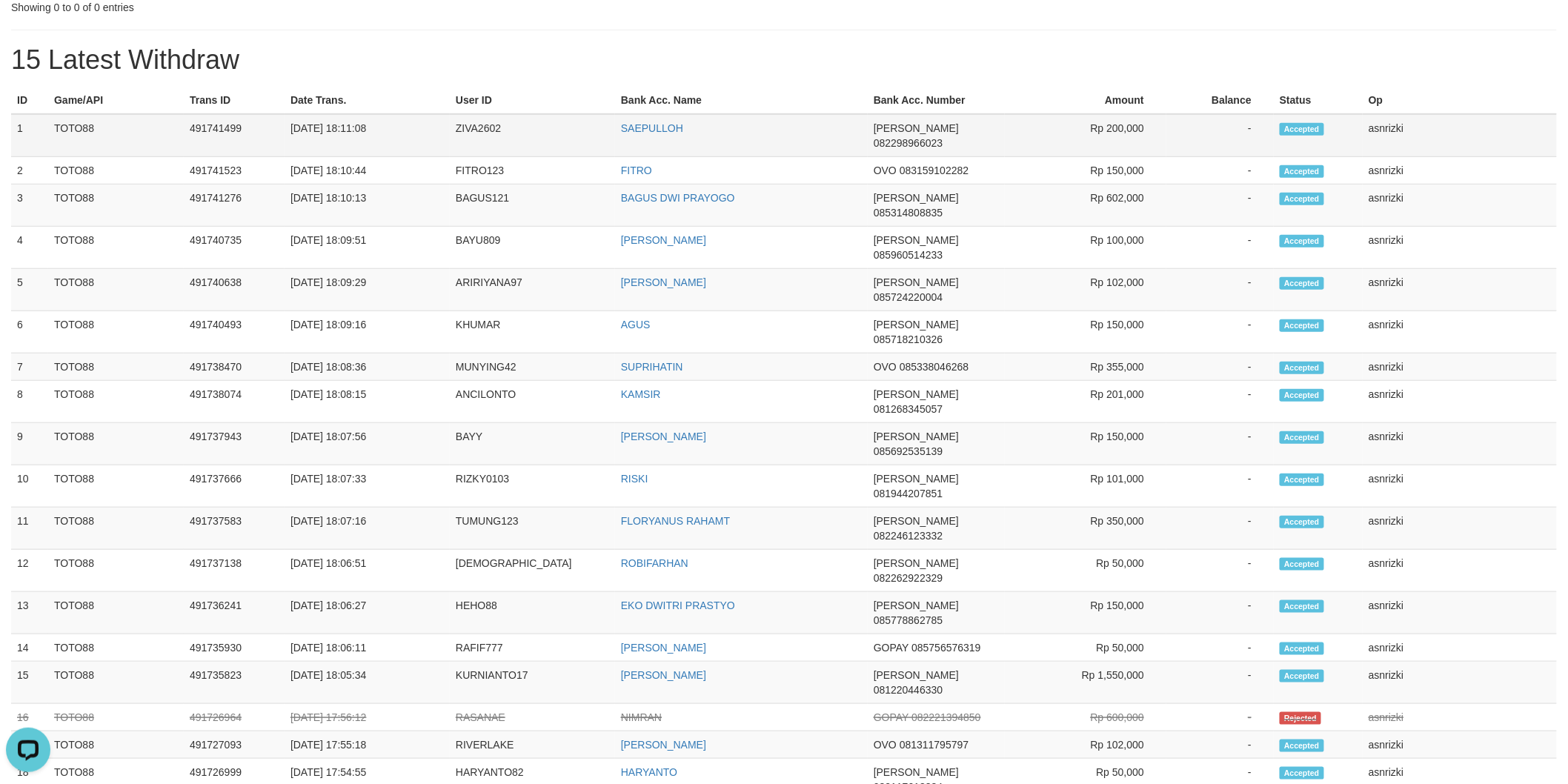
click at [20, 130] on td "1" at bounding box center [29, 135] width 37 height 43
click at [1447, 353] on td "asnrizki" at bounding box center [1459, 367] width 194 height 27
copy tbody "1 TOTO88 491741499 [DATE] 18:11:08 ZIVA2602 [PERSON_NAME] 082298966023 Rp 200,0…"
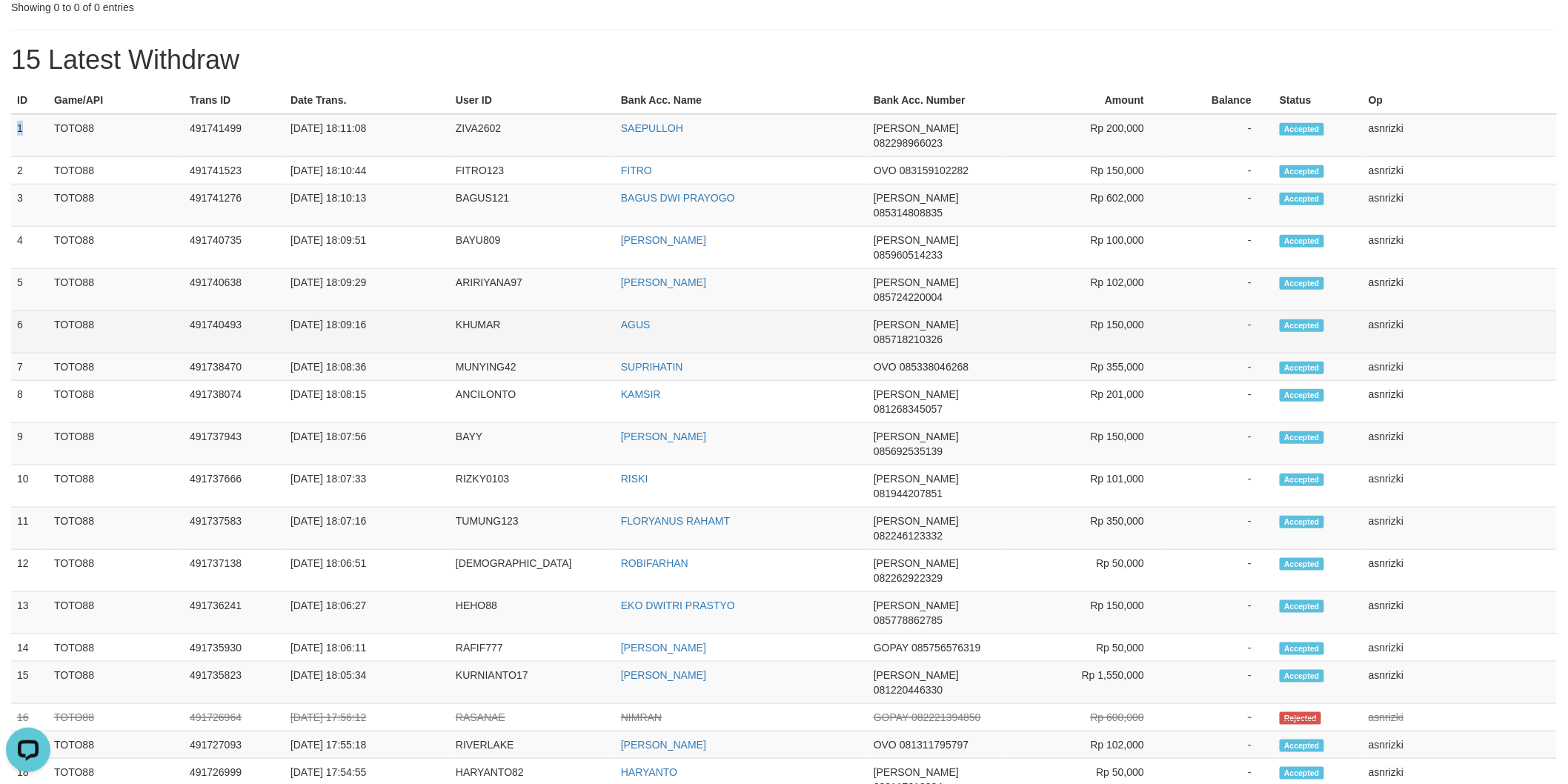
click at [1462, 311] on td "asnrizki" at bounding box center [1459, 332] width 194 height 42
copy tbody "1 TOTO88 491741499 [DATE] 18:11:08 ZIVA2602 [PERSON_NAME] 082298966023 Rp 200,0…"
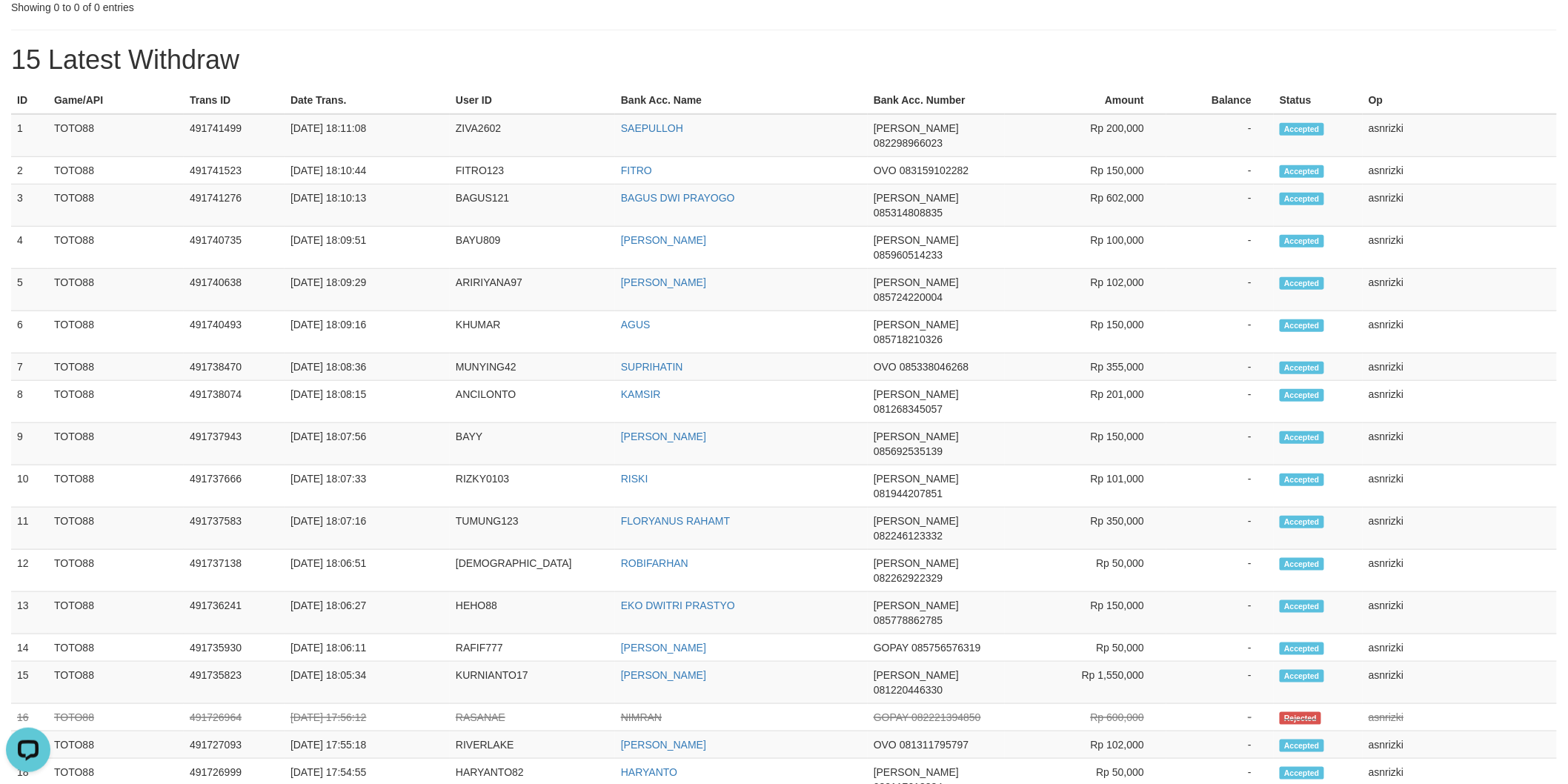
click at [497, 68] on h1 "15 Latest Withdraw" at bounding box center [784, 60] width 1546 height 29
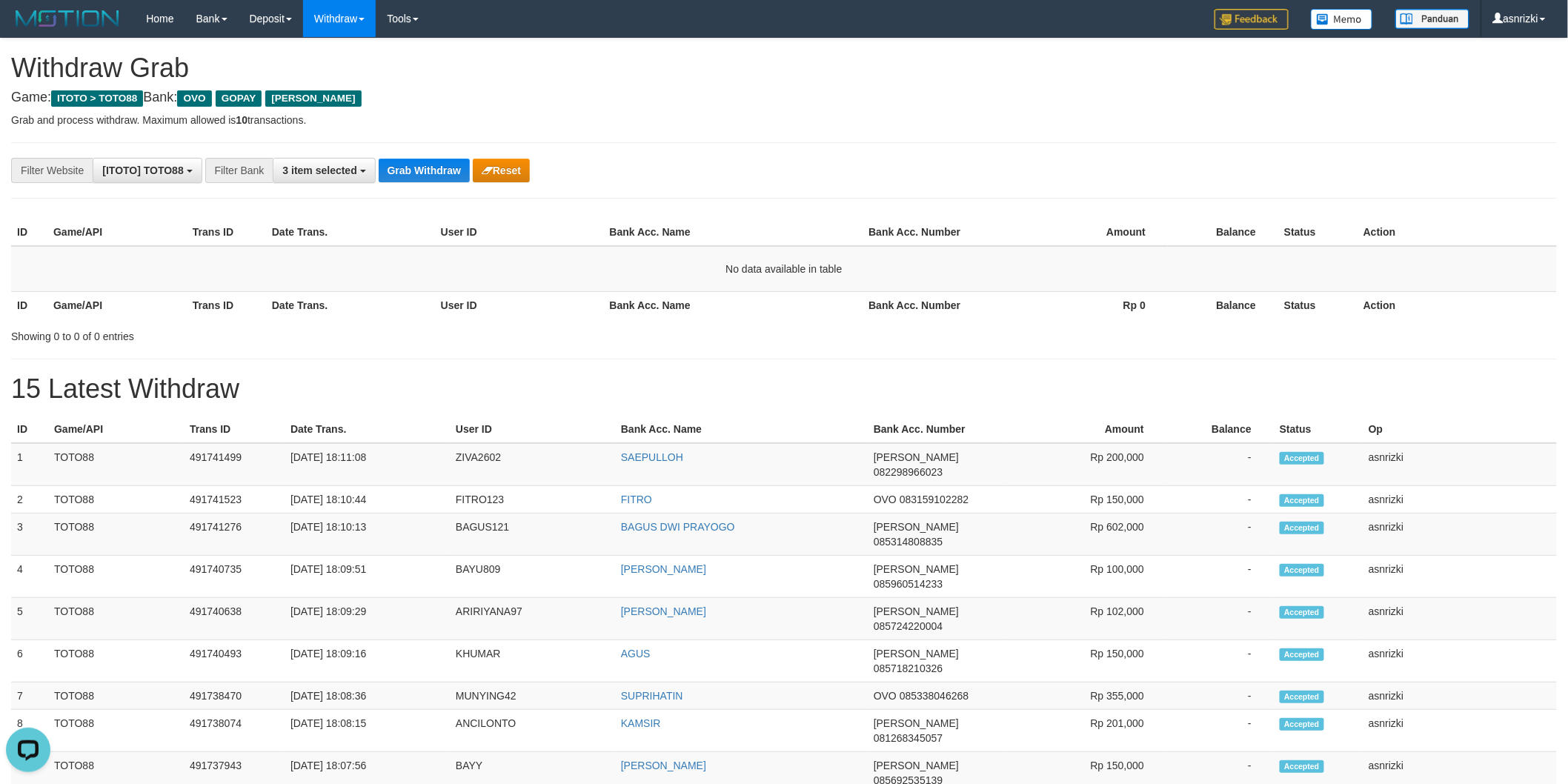
click at [543, 109] on div "**********" at bounding box center [784, 758] width 1568 height 1439
click at [396, 165] on button "Grab Withdraw" at bounding box center [424, 170] width 91 height 23
drag, startPoint x: 396, startPoint y: 165, endPoint x: 431, endPoint y: 208, distance: 55.4
click at [397, 165] on button "Grab Withdraw" at bounding box center [424, 170] width 91 height 23
click at [787, 79] on h1 "Withdraw Grab" at bounding box center [784, 68] width 1546 height 29
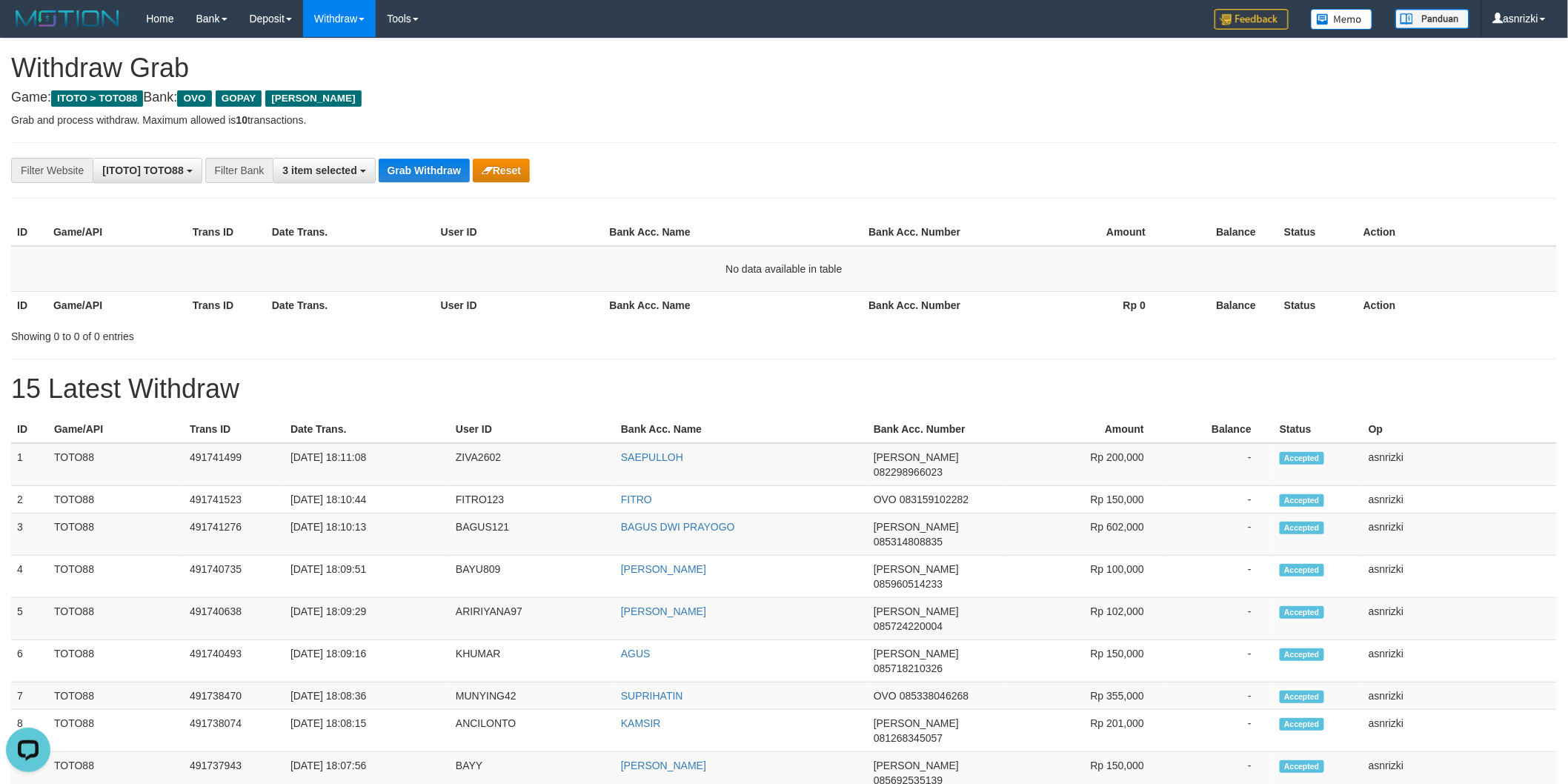
click at [869, 152] on div "**********" at bounding box center [784, 170] width 1546 height 57
click at [668, 129] on div "**********" at bounding box center [784, 758] width 1568 height 1439
click at [401, 167] on button "Grab Withdraw" at bounding box center [424, 170] width 91 height 23
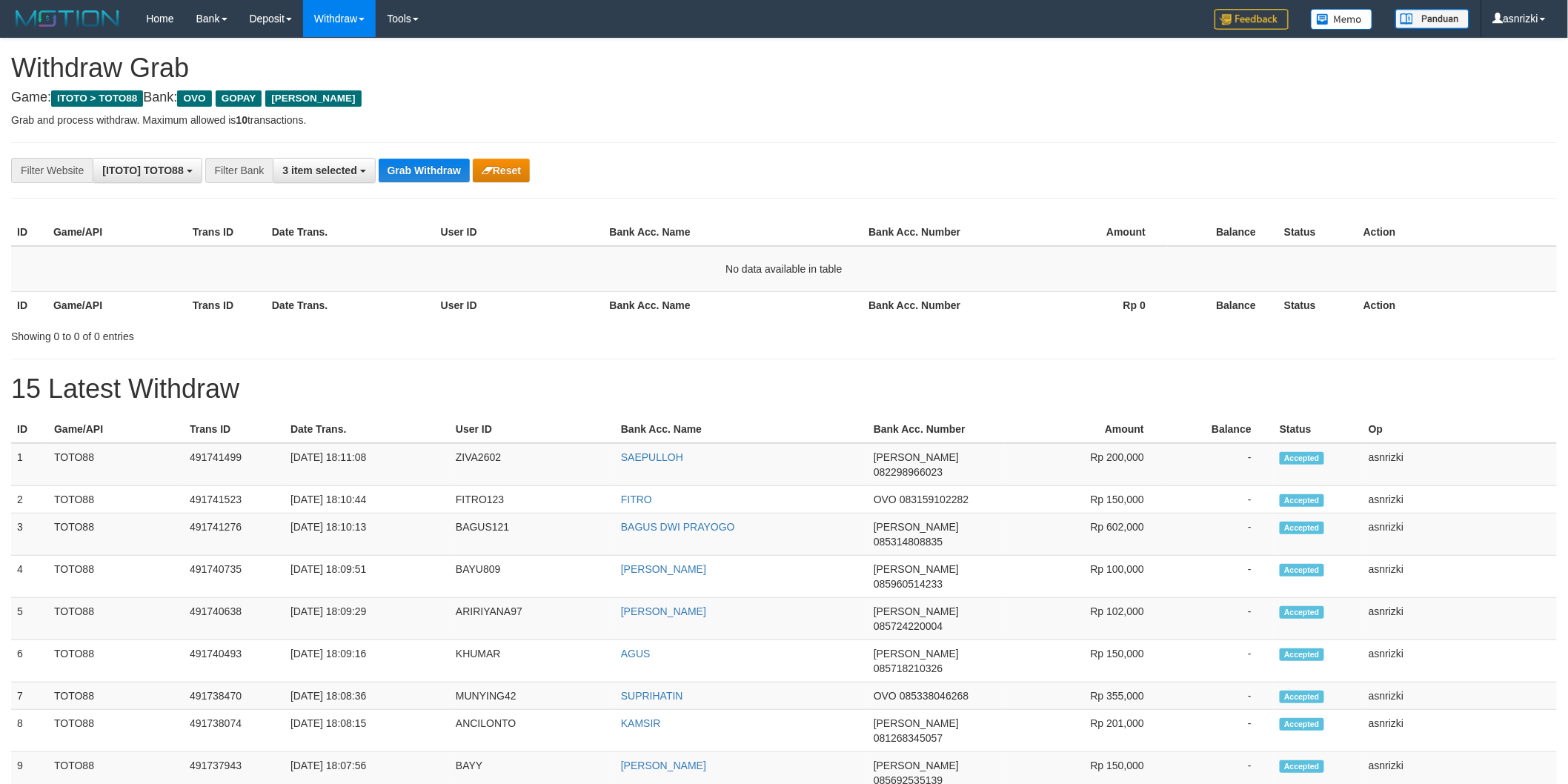
click at [723, 144] on div "**********" at bounding box center [784, 170] width 1546 height 57
click at [409, 165] on button "Grab Withdraw" at bounding box center [424, 170] width 91 height 23
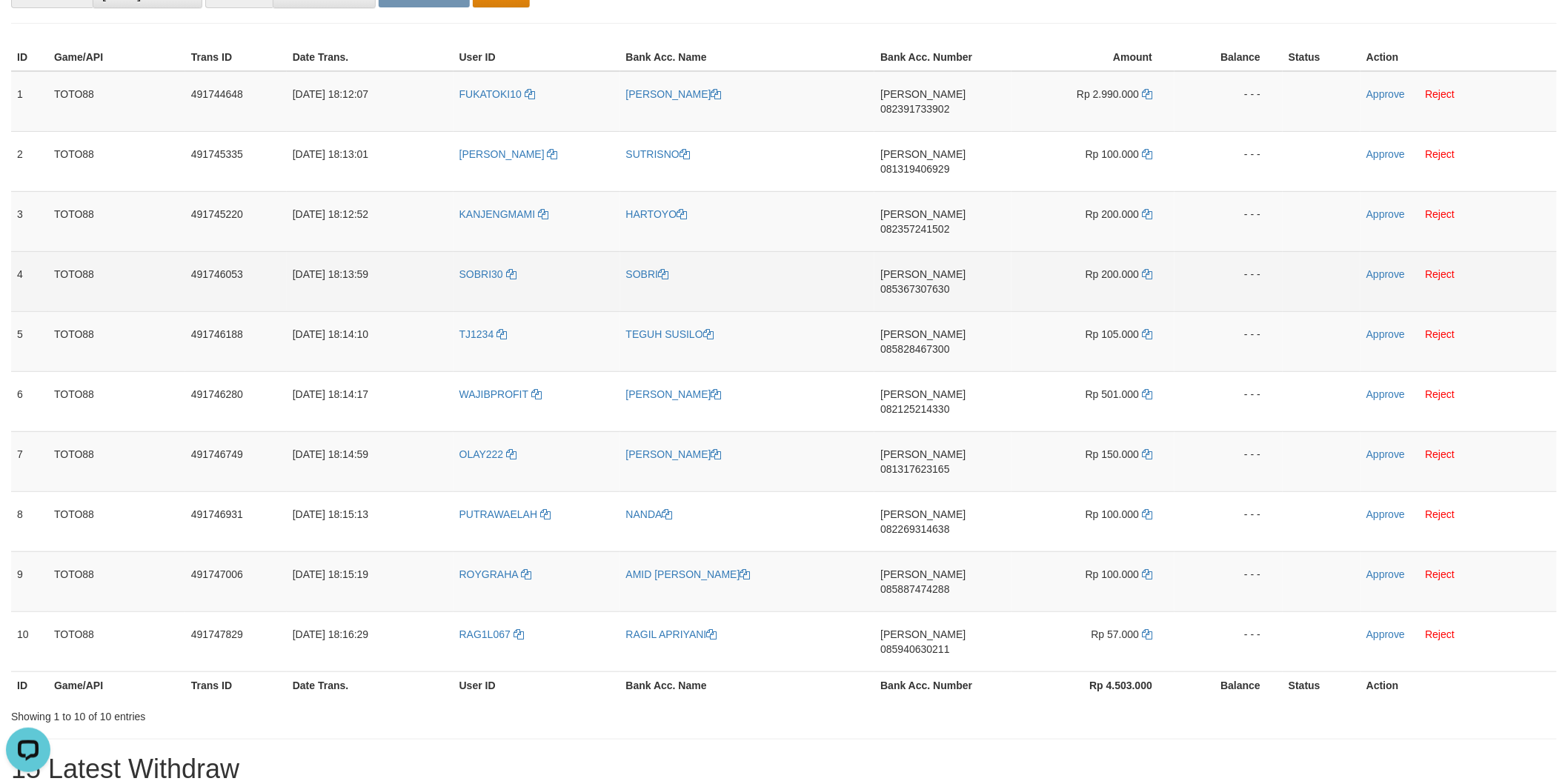
scroll to position [165, 0]
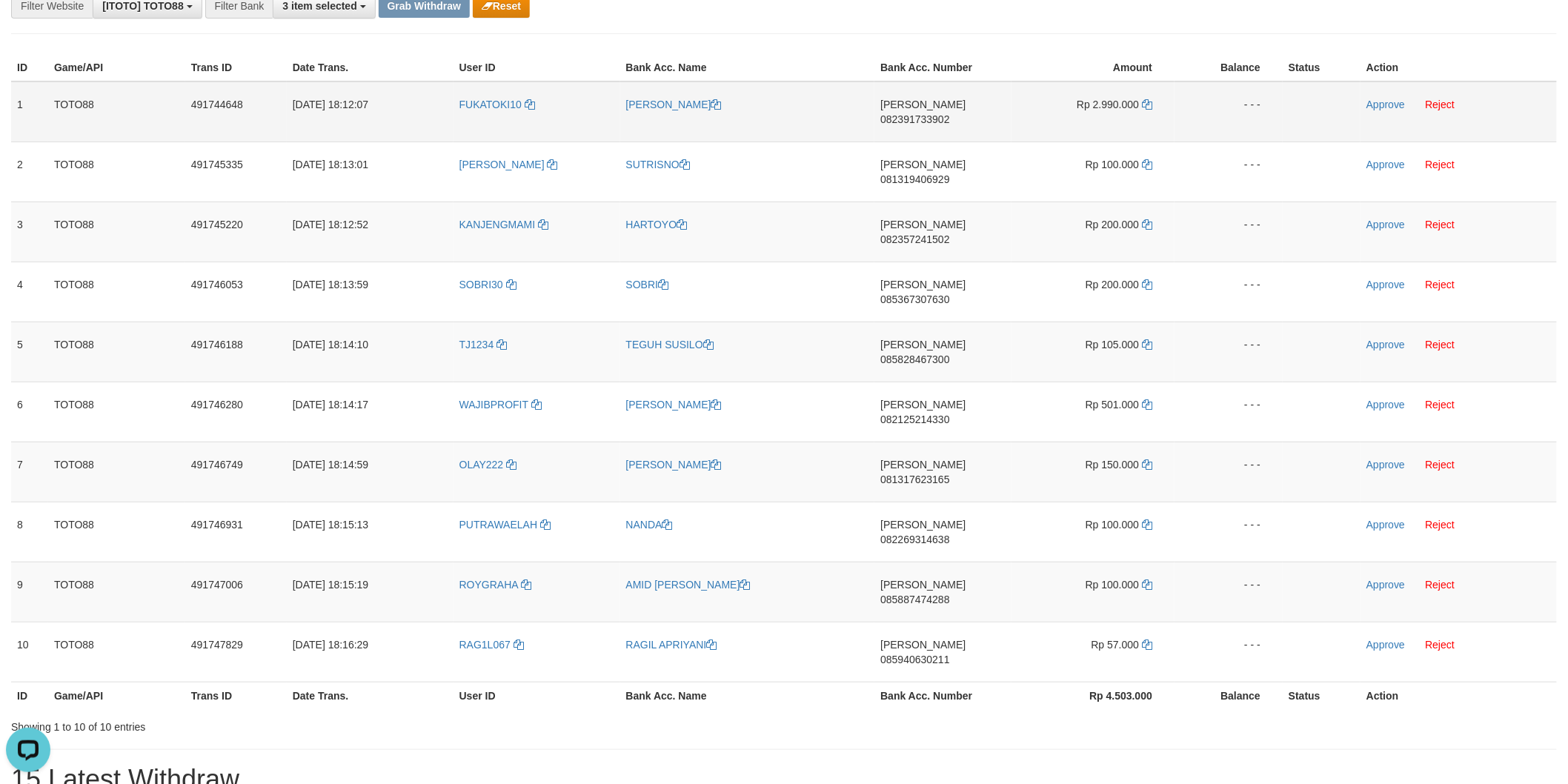
click at [949, 113] on span "082391733902" at bounding box center [915, 119] width 69 height 12
click at [1151, 105] on icon at bounding box center [1147, 104] width 11 height 11
drag, startPoint x: 453, startPoint y: 113, endPoint x: 520, endPoint y: 113, distance: 67.0
click at [520, 113] on td "FUKATOKI10" at bounding box center [536, 112] width 167 height 60
copy span "FUKATOKI10"
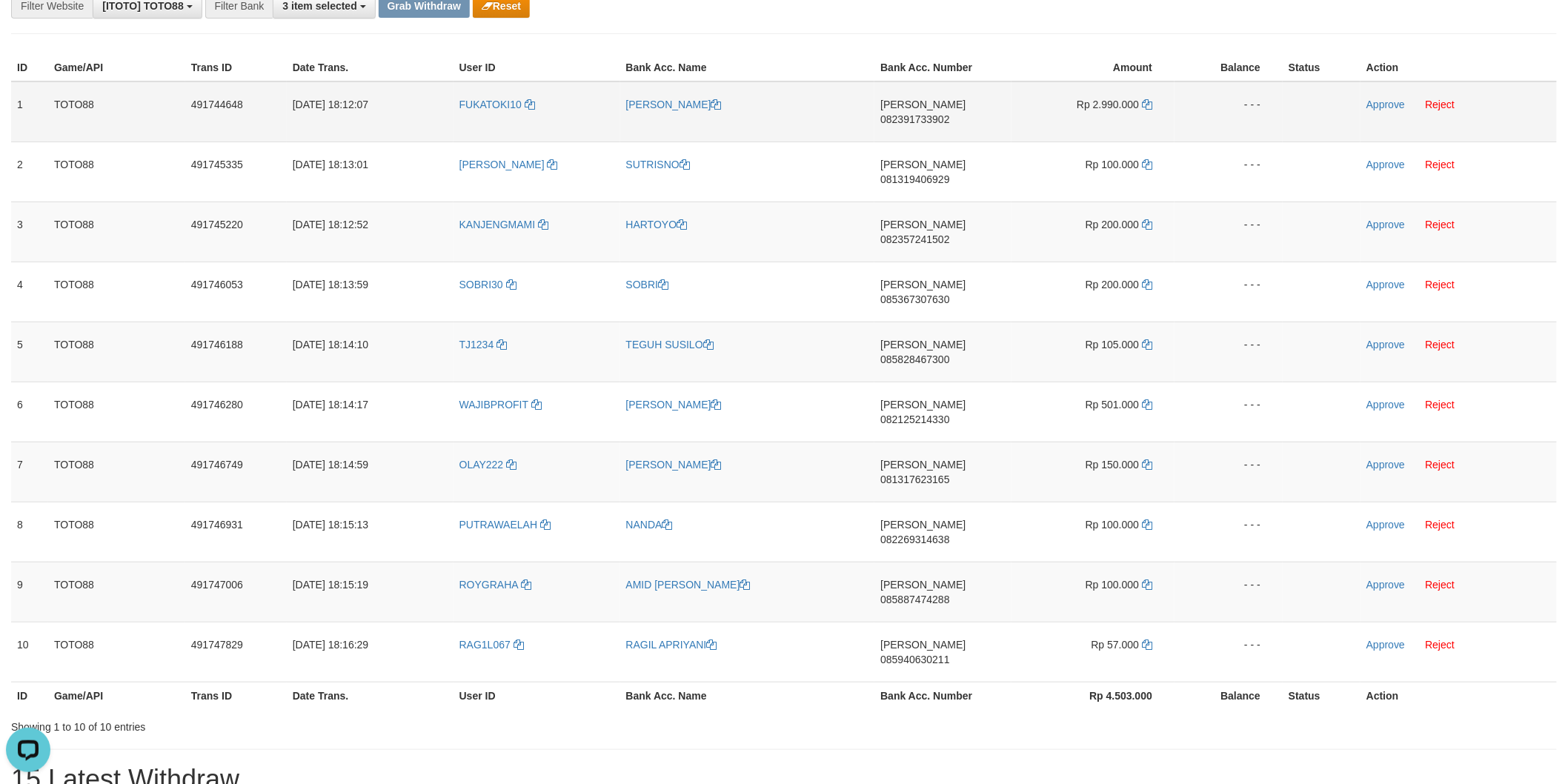
click at [949, 113] on span "082391733902" at bounding box center [915, 119] width 69 height 12
click at [1142, 105] on icon at bounding box center [1147, 104] width 11 height 11
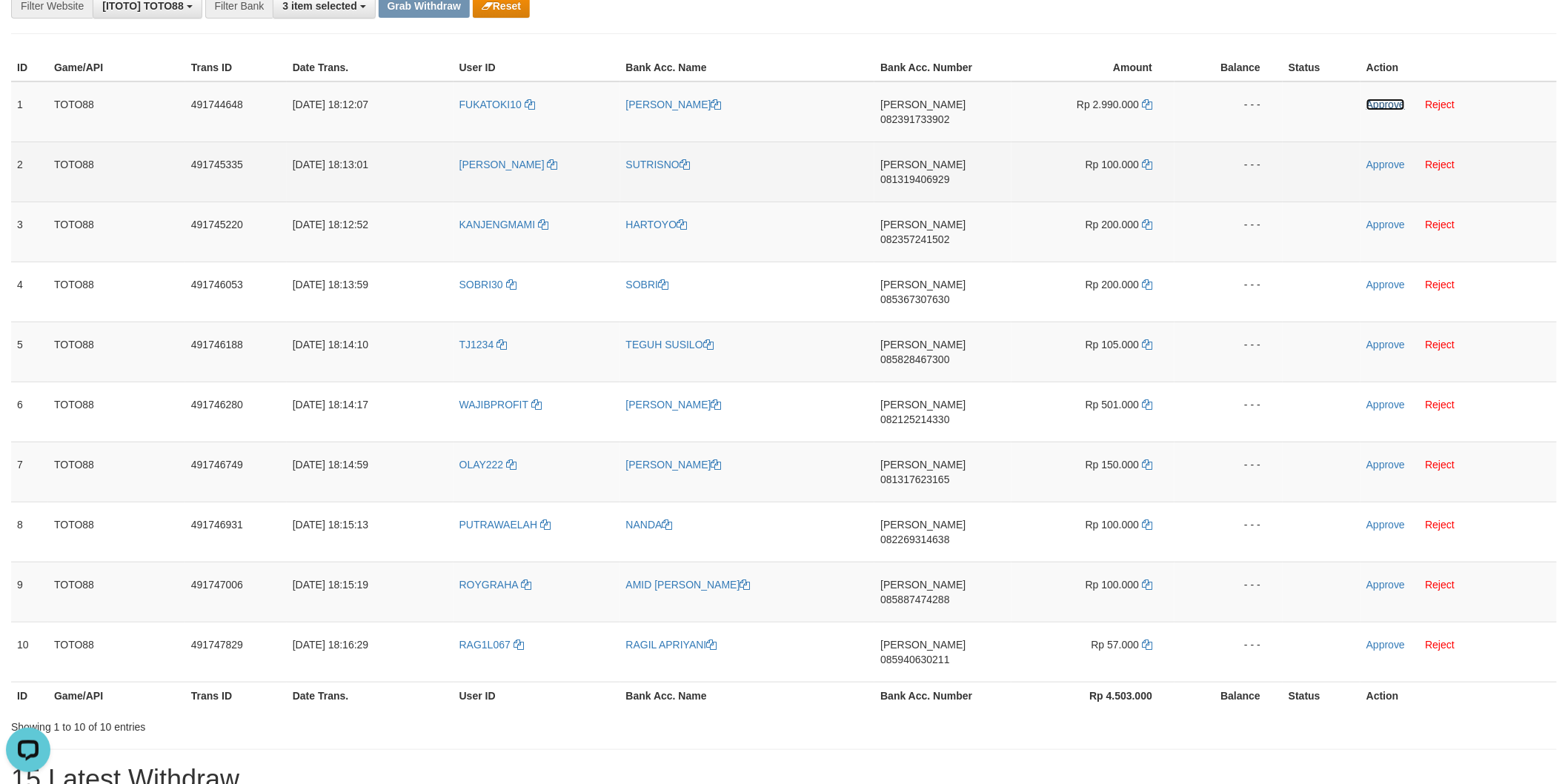
drag, startPoint x: 1374, startPoint y: 98, endPoint x: 1302, endPoint y: 137, distance: 81.9
click at [1374, 98] on link "Approve" at bounding box center [1385, 104] width 39 height 12
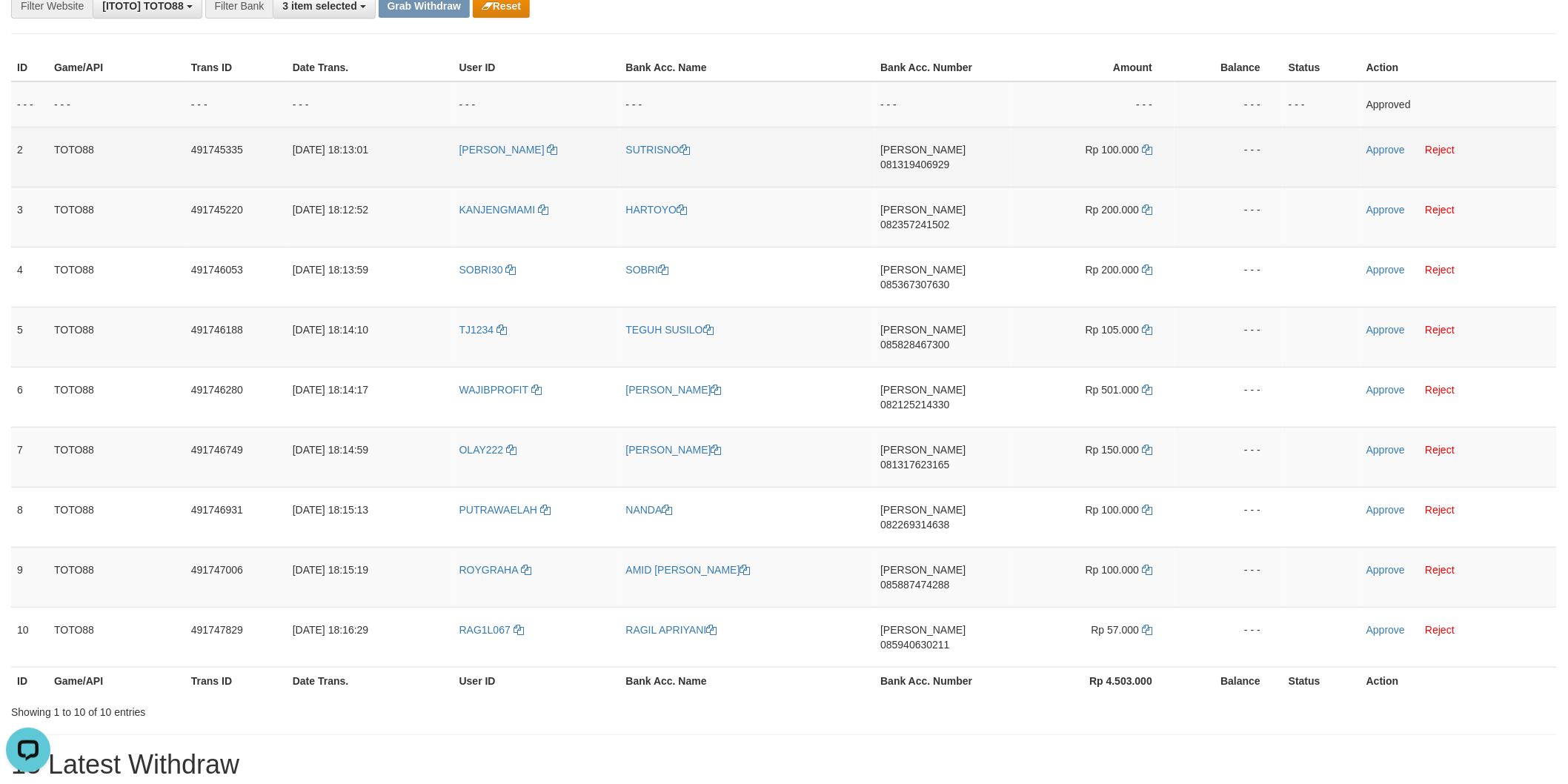
click at [949, 159] on span "081319406929" at bounding box center [915, 165] width 69 height 12
drag, startPoint x: 1162, startPoint y: 146, endPoint x: 1149, endPoint y: 148, distance: 13.2
click at [1158, 146] on td "Rp 100.000" at bounding box center [1093, 156] width 163 height 60
click at [1147, 149] on icon at bounding box center [1147, 150] width 11 height 11
click at [1399, 150] on link "Approve" at bounding box center [1385, 150] width 39 height 12
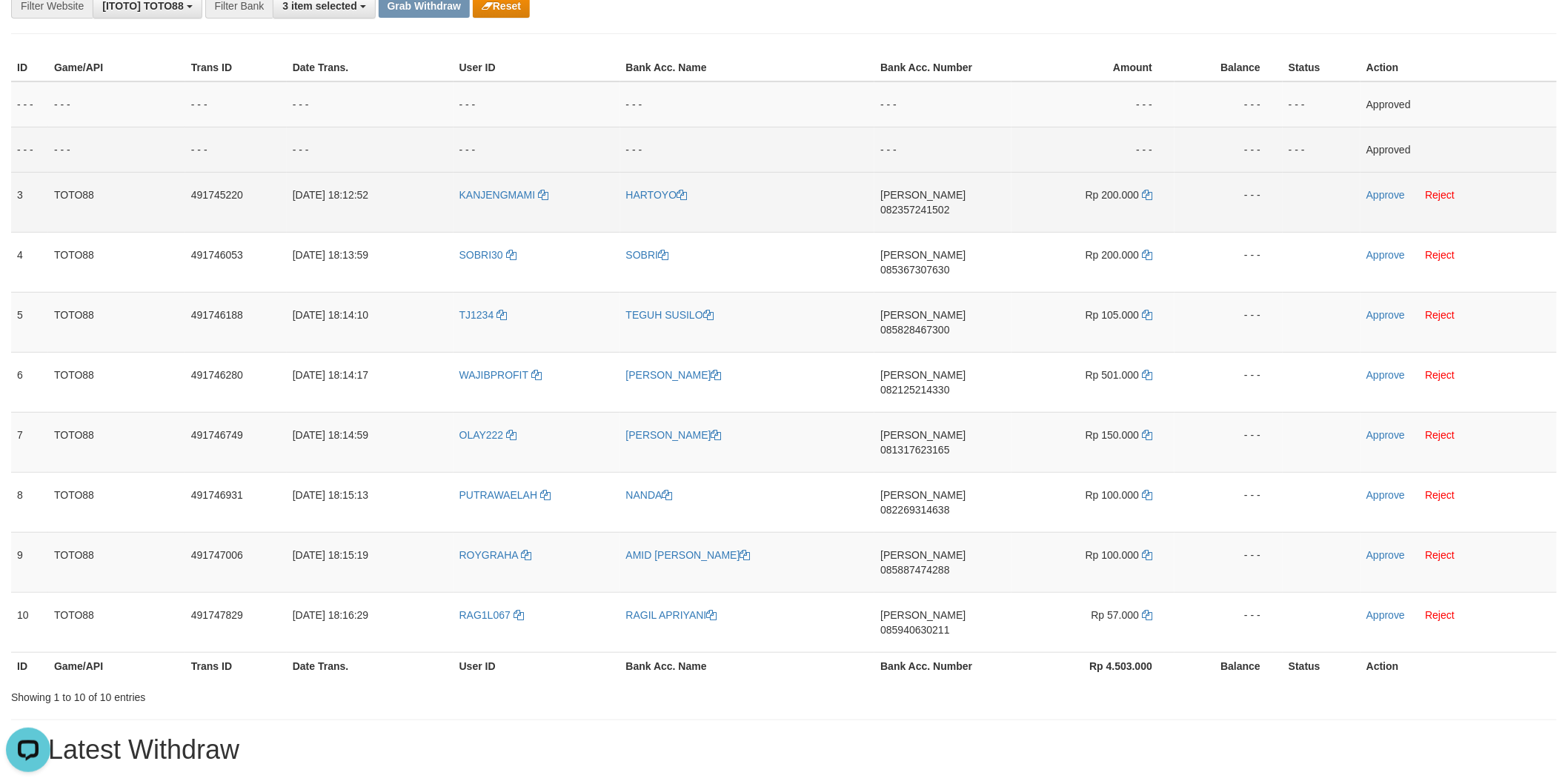
click at [949, 204] on span "082357241502" at bounding box center [915, 210] width 69 height 12
click at [1152, 193] on icon at bounding box center [1147, 195] width 11 height 11
click at [1373, 193] on link "Approve" at bounding box center [1385, 195] width 39 height 12
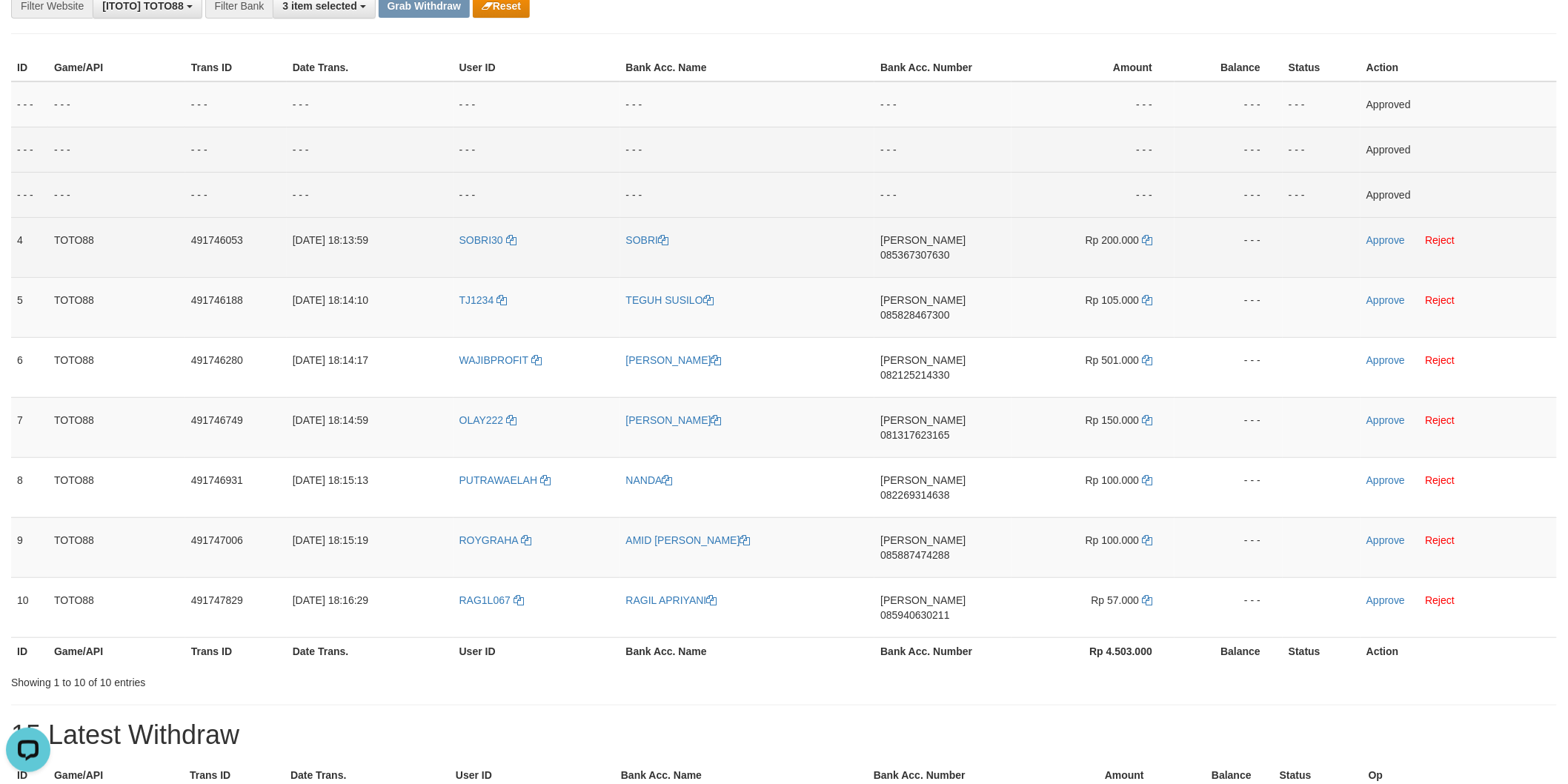
click at [946, 249] on span "085367307630" at bounding box center [915, 255] width 69 height 12
click at [1150, 239] on icon at bounding box center [1147, 240] width 11 height 11
drag, startPoint x: 1395, startPoint y: 239, endPoint x: 1323, endPoint y: 249, distance: 72.7
click at [1395, 239] on link "Approve" at bounding box center [1385, 240] width 39 height 12
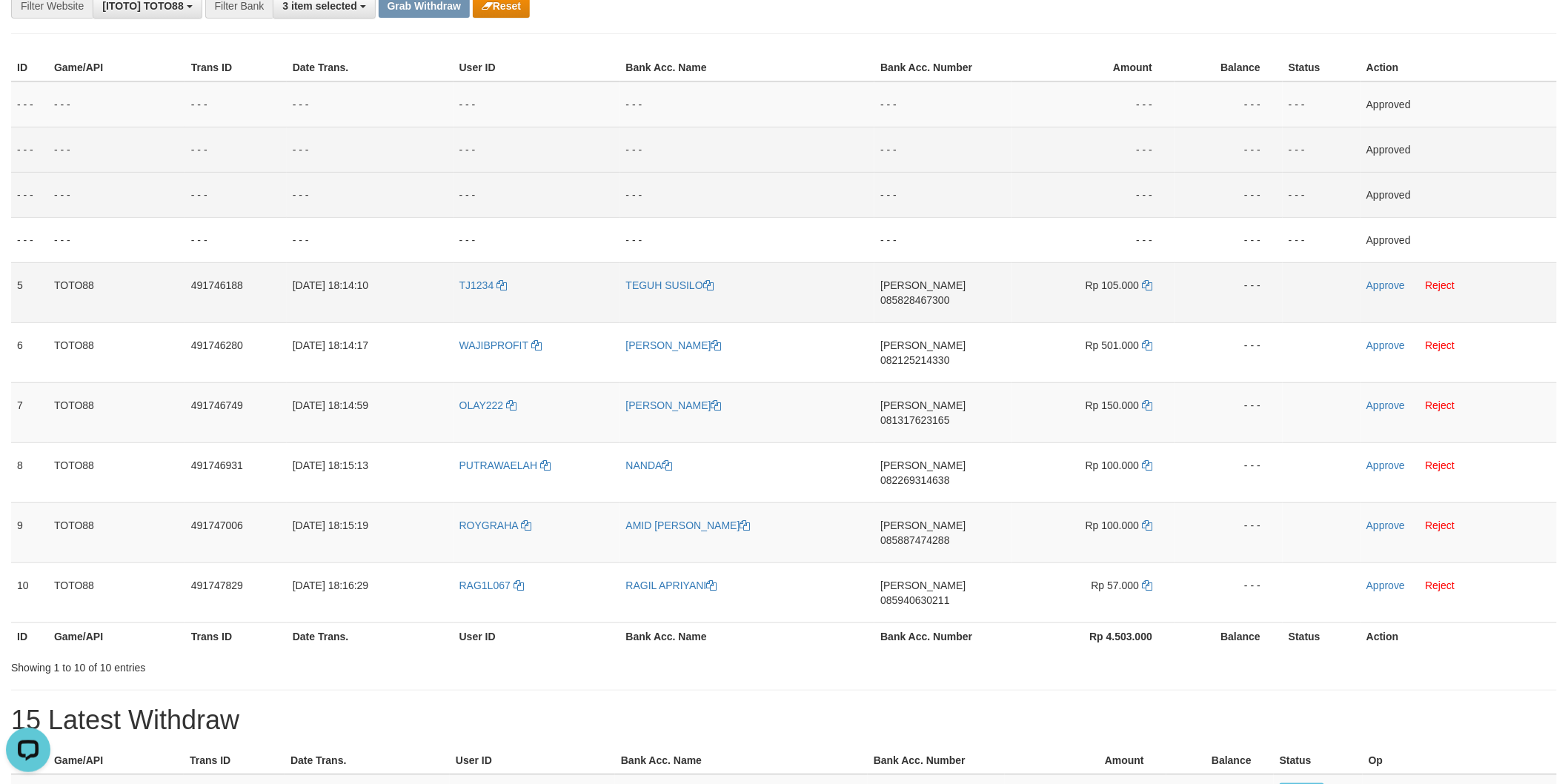
click at [942, 295] on span "085828467300" at bounding box center [915, 301] width 69 height 12
click at [1150, 282] on icon at bounding box center [1147, 286] width 11 height 11
drag, startPoint x: 1388, startPoint y: 286, endPoint x: 1344, endPoint y: 285, distance: 44.0
click at [1388, 286] on link "Approve" at bounding box center [1385, 286] width 39 height 12
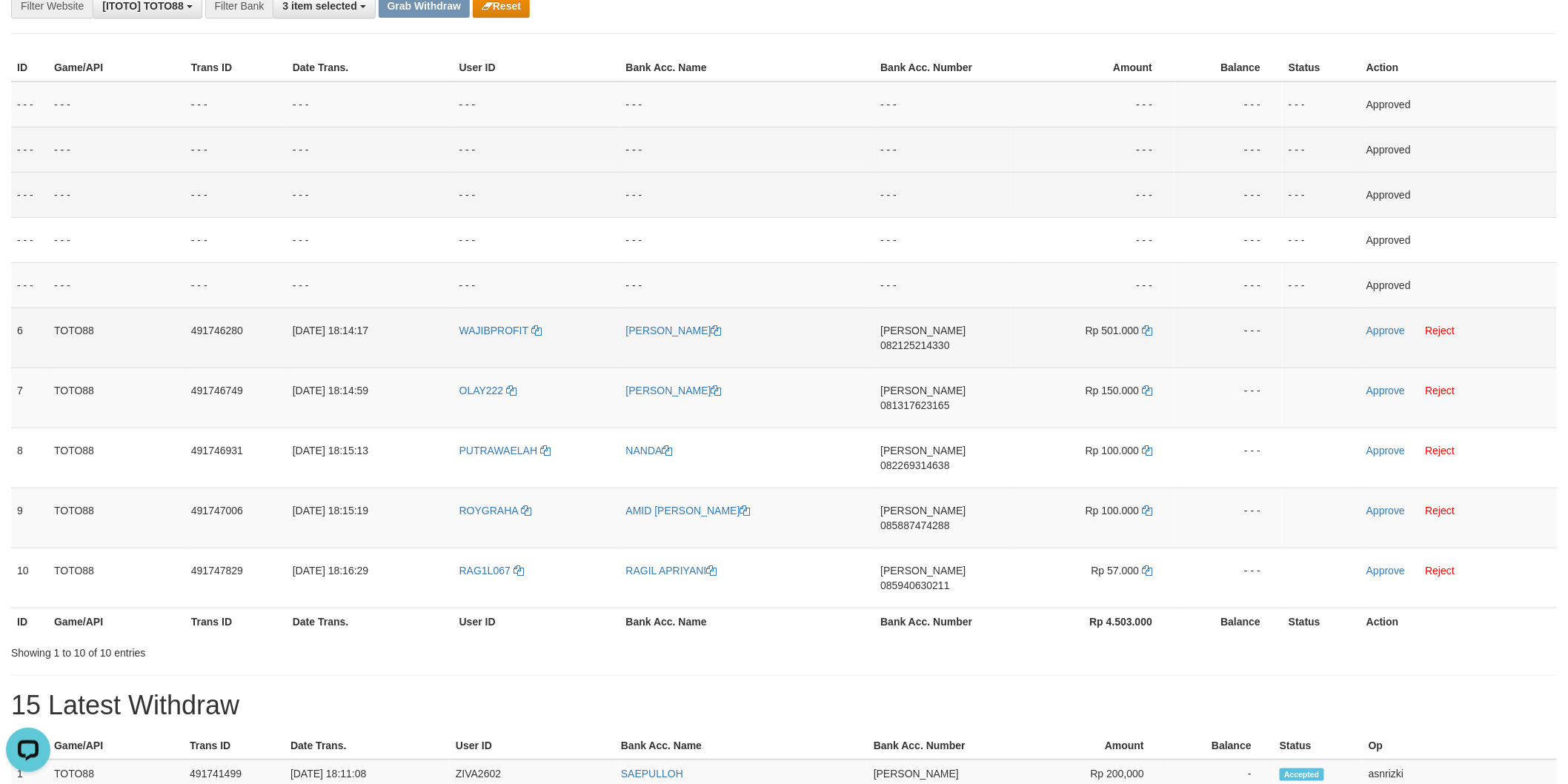
click at [949, 339] on span "082125214330" at bounding box center [915, 345] width 69 height 12
click at [1150, 326] on icon at bounding box center [1147, 331] width 11 height 11
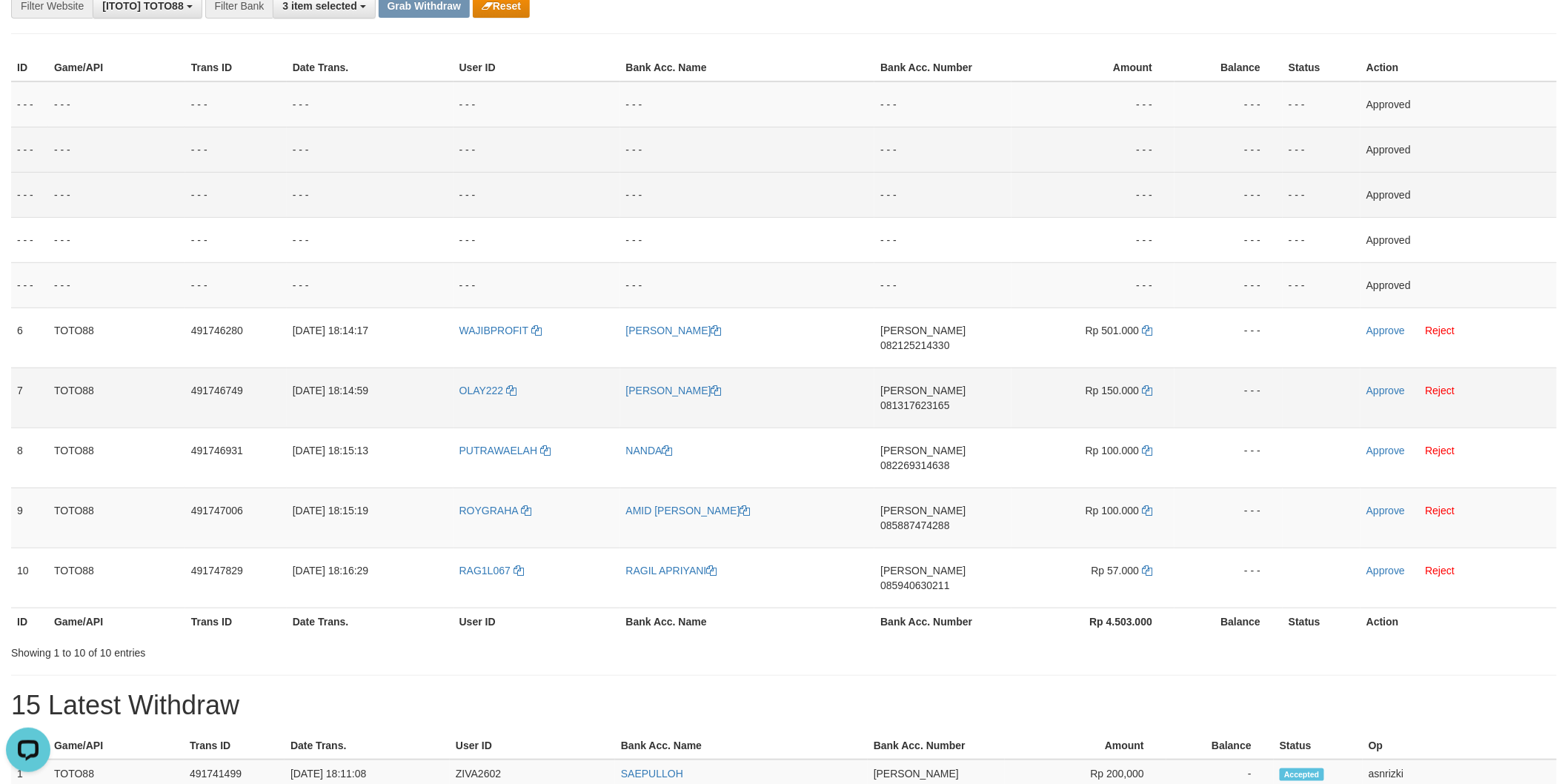
click at [949, 400] on span "081317623165" at bounding box center [915, 406] width 69 height 12
click at [1151, 385] on icon at bounding box center [1147, 390] width 11 height 11
click at [1394, 384] on link "Approve" at bounding box center [1385, 390] width 39 height 12
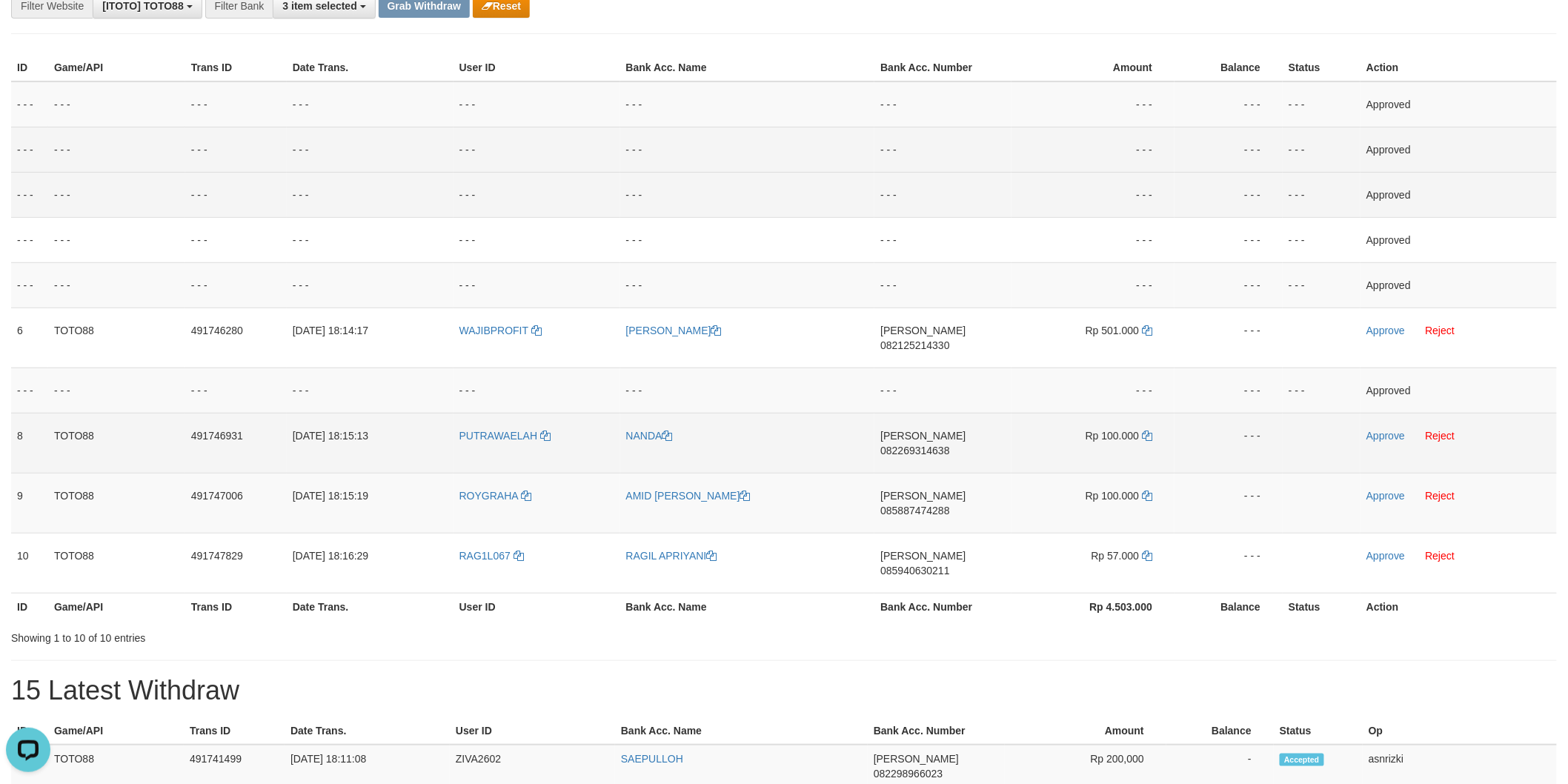
drag, startPoint x: 946, startPoint y: 418, endPoint x: 554, endPoint y: 413, distance: 392.0
click at [946, 445] on span "082269314638" at bounding box center [915, 451] width 69 height 12
drag, startPoint x: 1149, startPoint y: 413, endPoint x: 1117, endPoint y: 413, distance: 32.0
click at [1149, 431] on icon at bounding box center [1147, 436] width 11 height 11
click at [1391, 427] on td "Approve Reject" at bounding box center [1458, 442] width 196 height 60
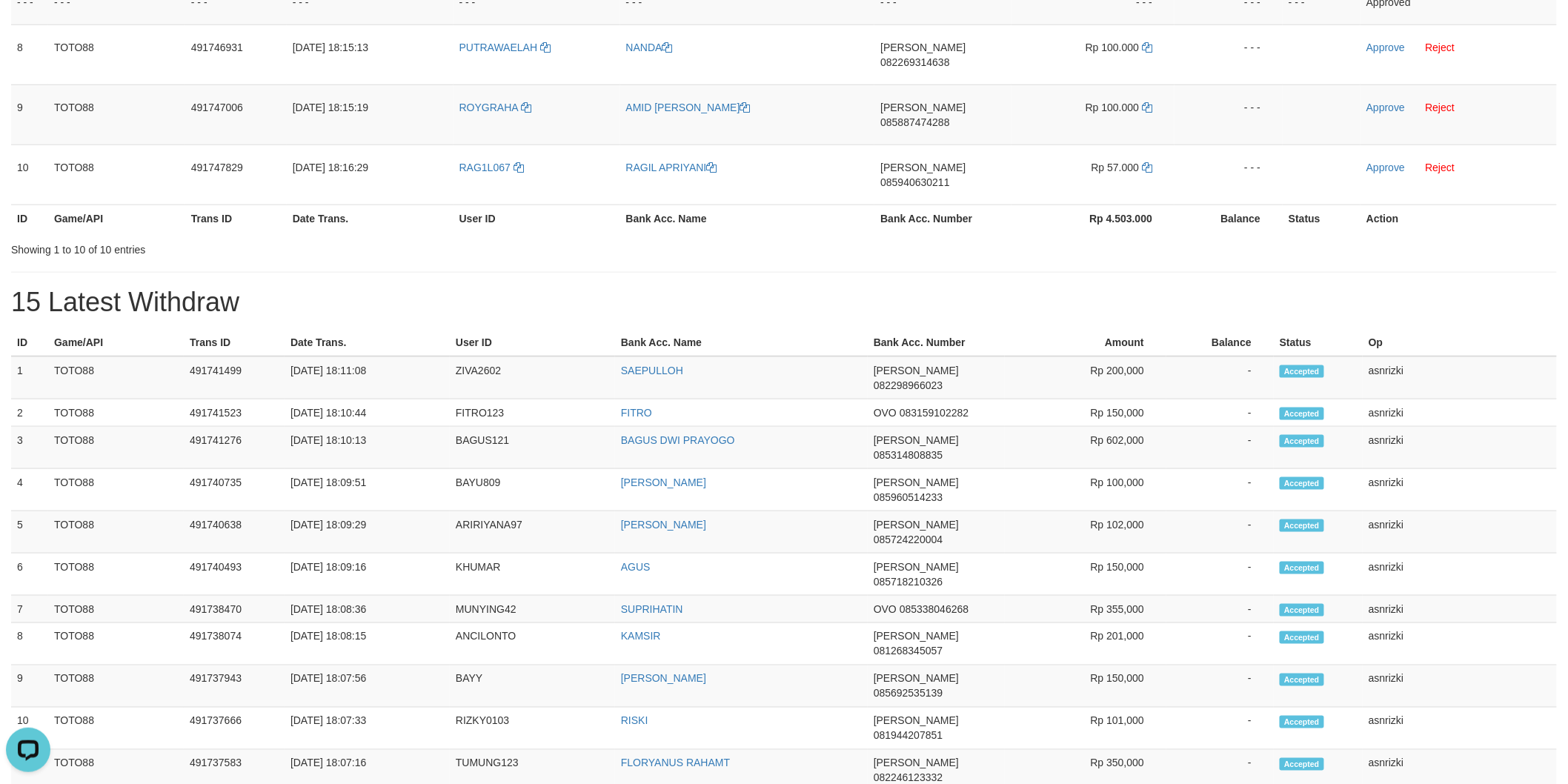
scroll to position [0, 0]
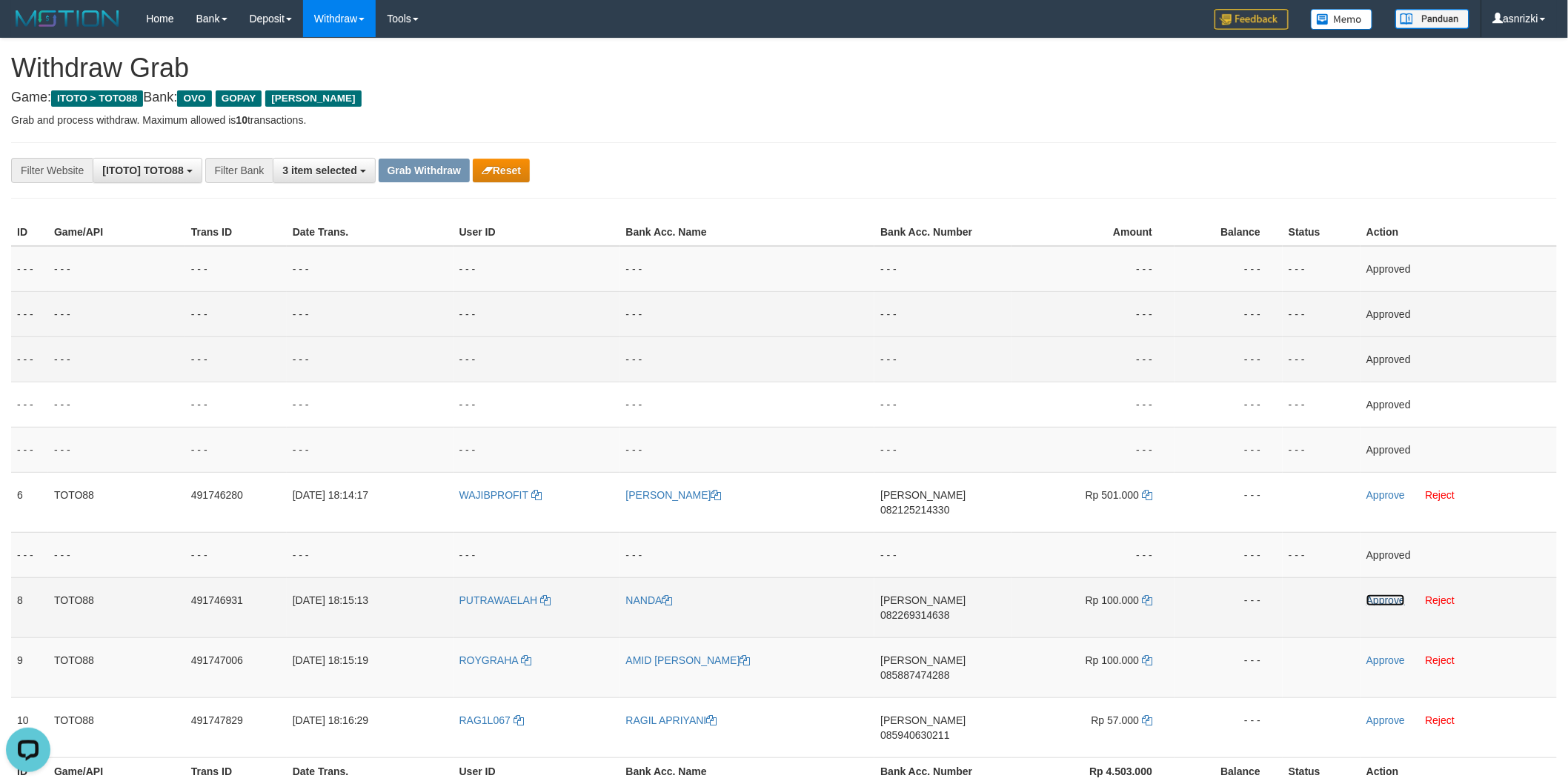
click at [1379, 594] on link "Approve" at bounding box center [1385, 600] width 39 height 12
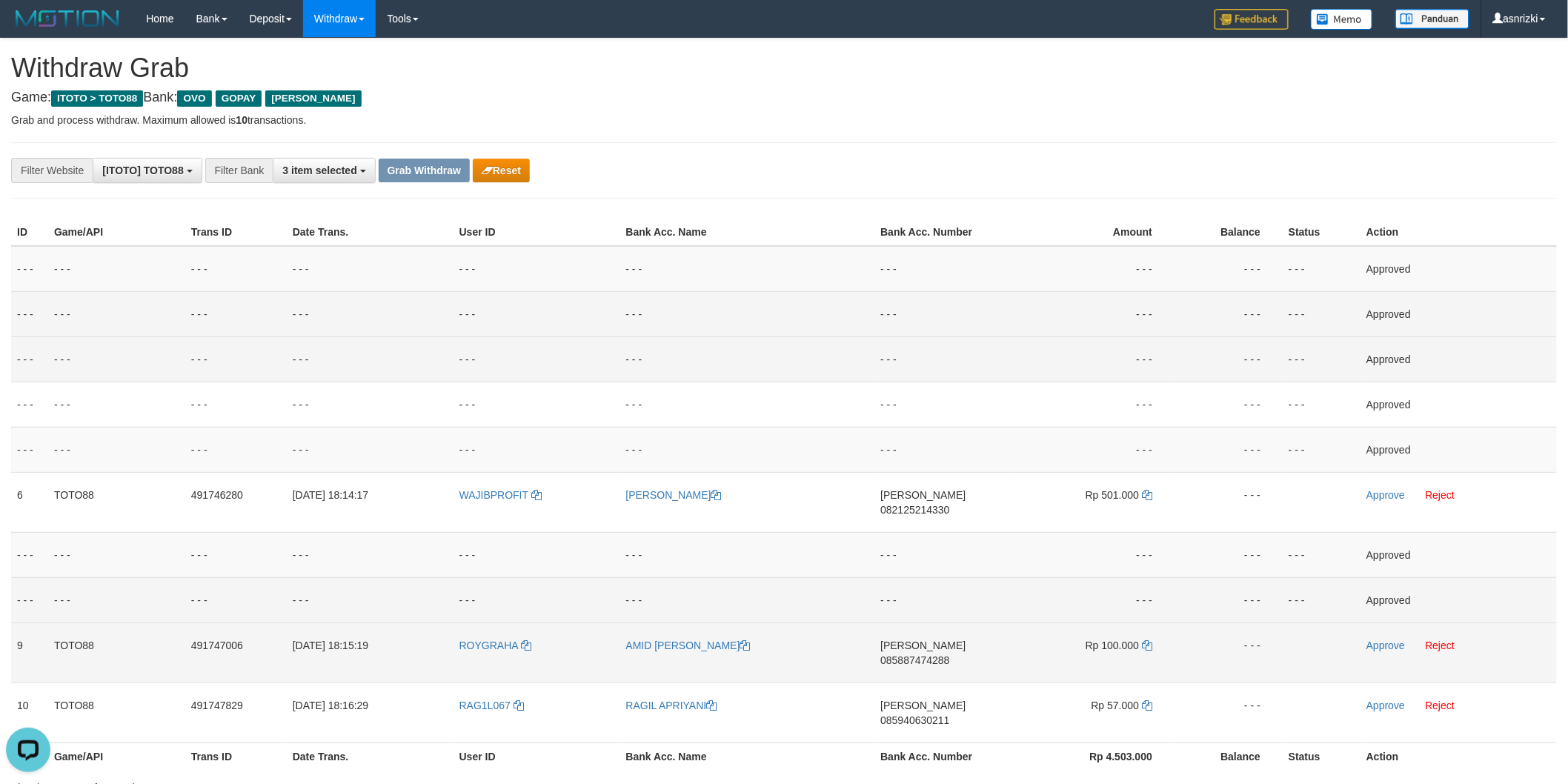
click at [949, 654] on span "085887474288" at bounding box center [915, 660] width 69 height 12
click at [1151, 640] on icon at bounding box center [1147, 646] width 11 height 11
click at [1394, 640] on link "Approve" at bounding box center [1385, 646] width 39 height 12
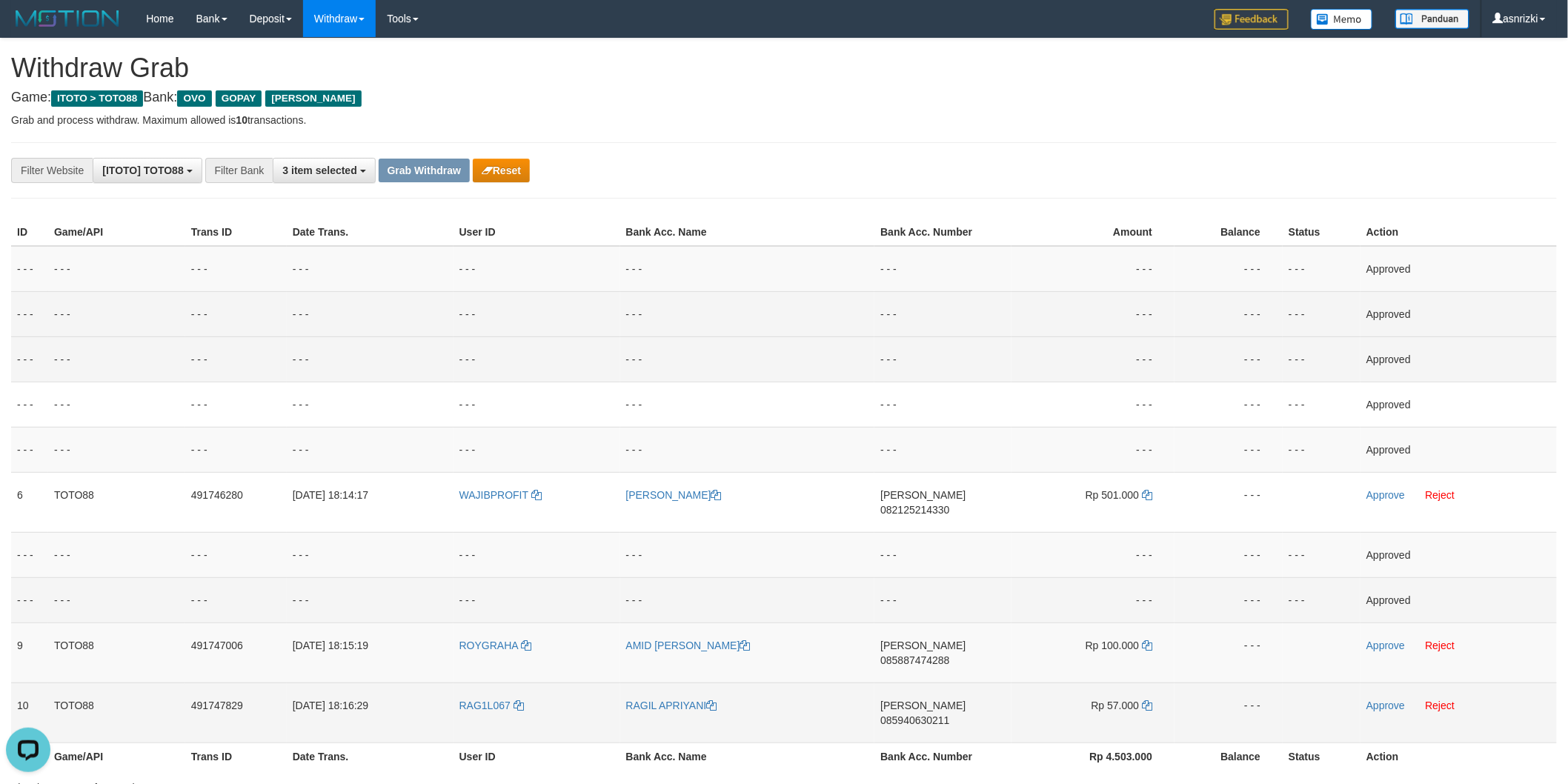
click at [949, 715] on span "085940630211" at bounding box center [915, 721] width 69 height 12
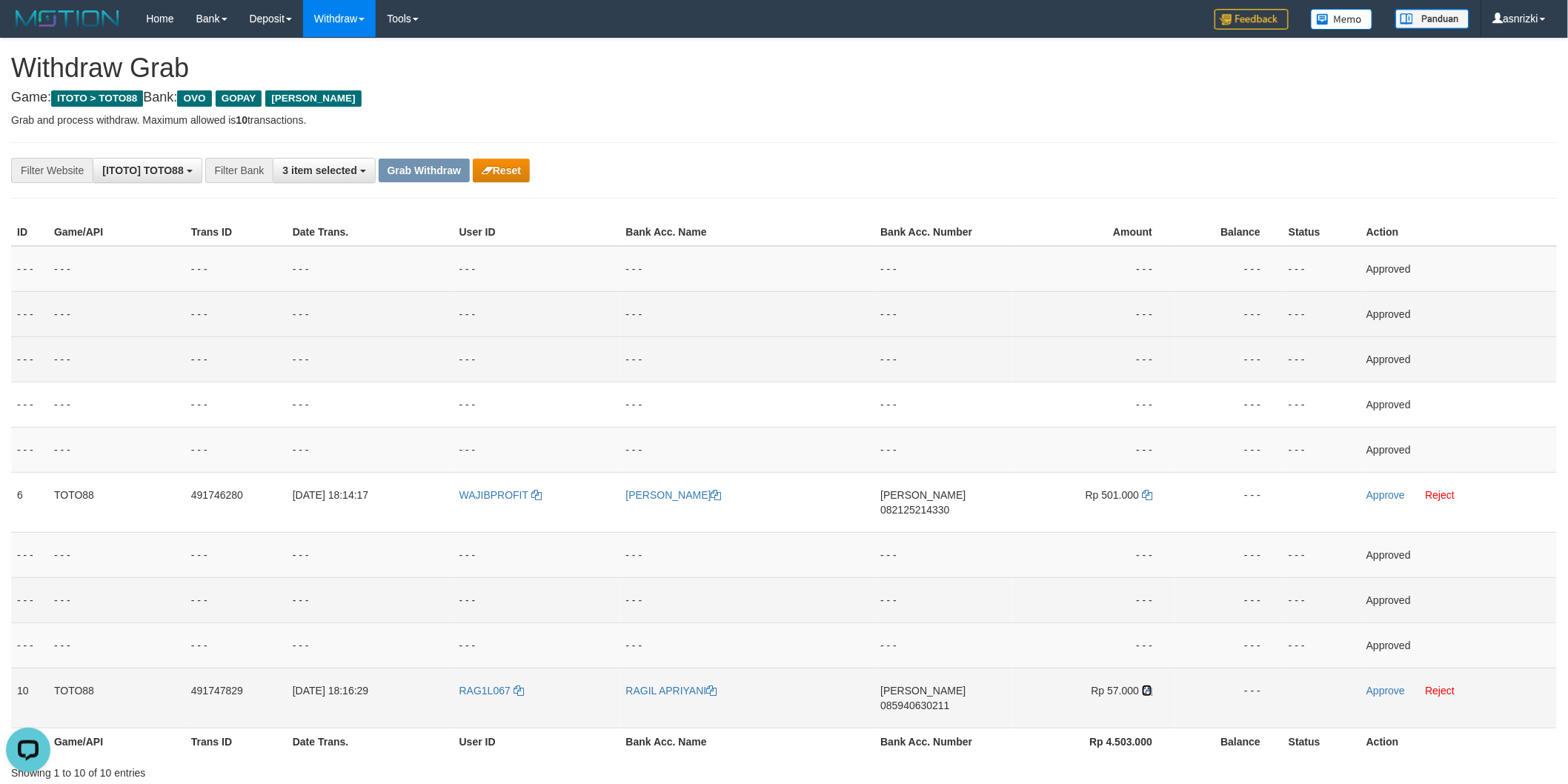
click at [1152, 686] on icon at bounding box center [1147, 691] width 11 height 11
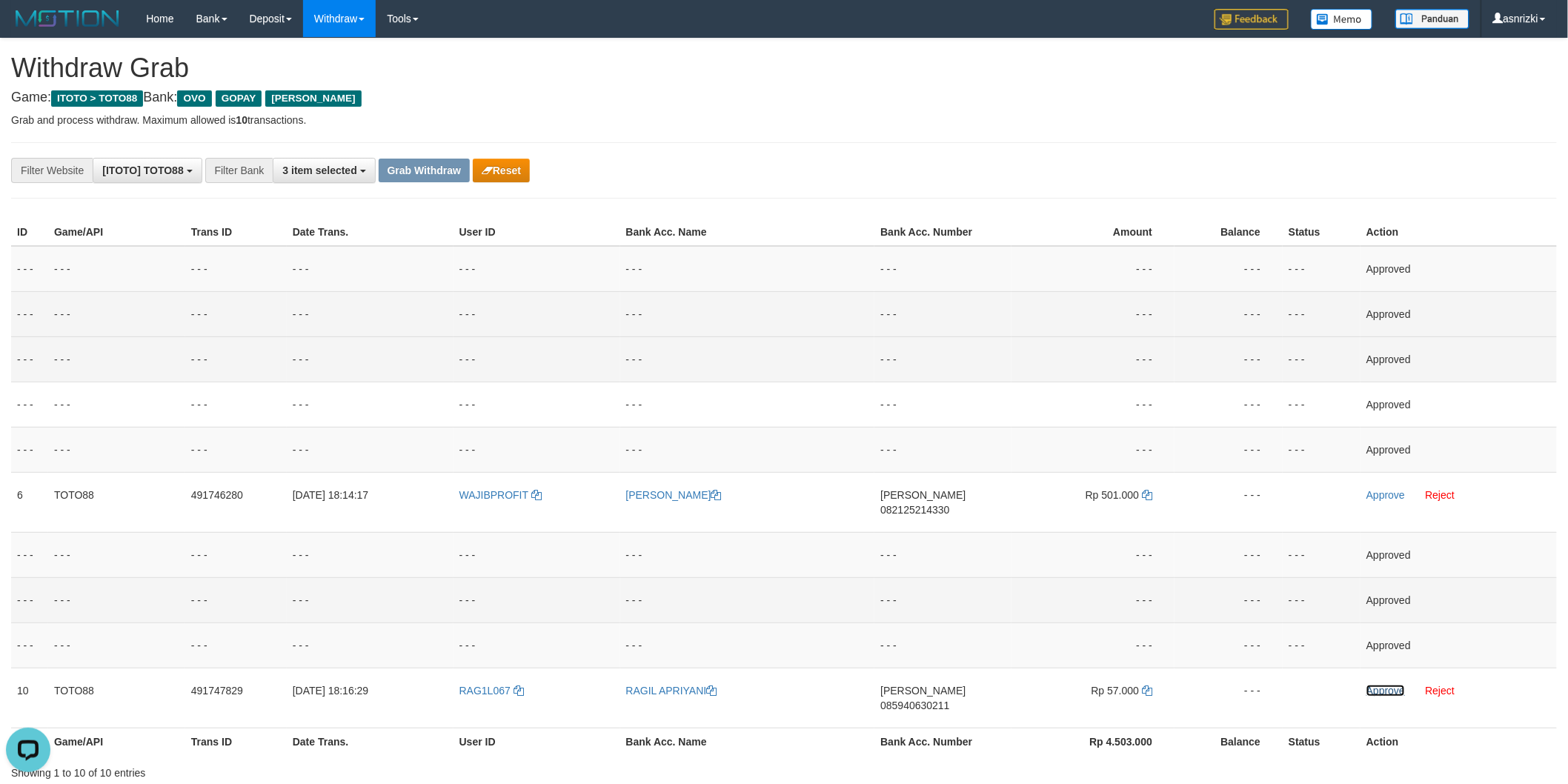
drag, startPoint x: 1372, startPoint y: 677, endPoint x: 1064, endPoint y: 705, distance: 309.3
click at [1372, 685] on link "Approve" at bounding box center [1385, 691] width 39 height 12
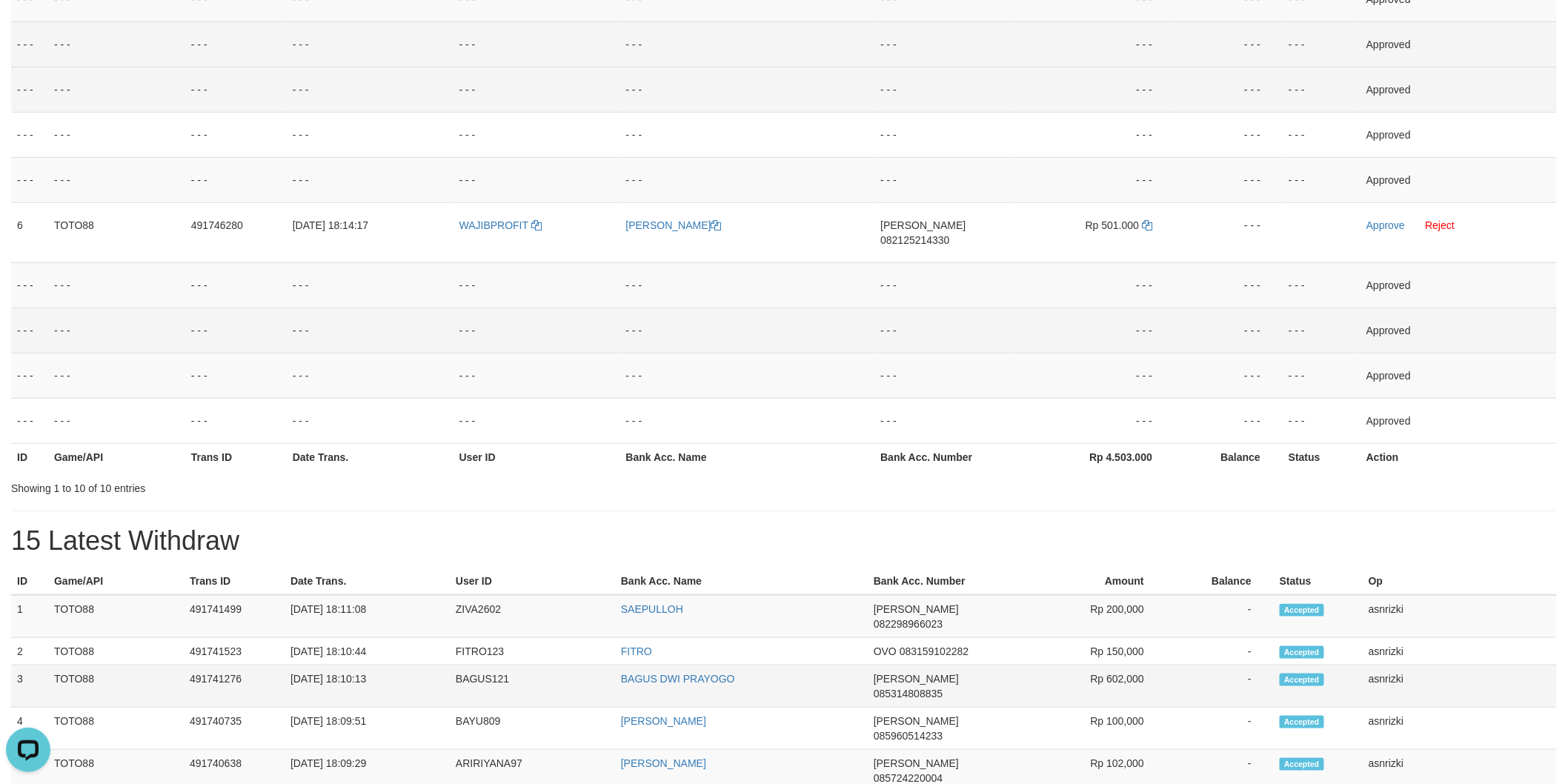
scroll to position [329, 0]
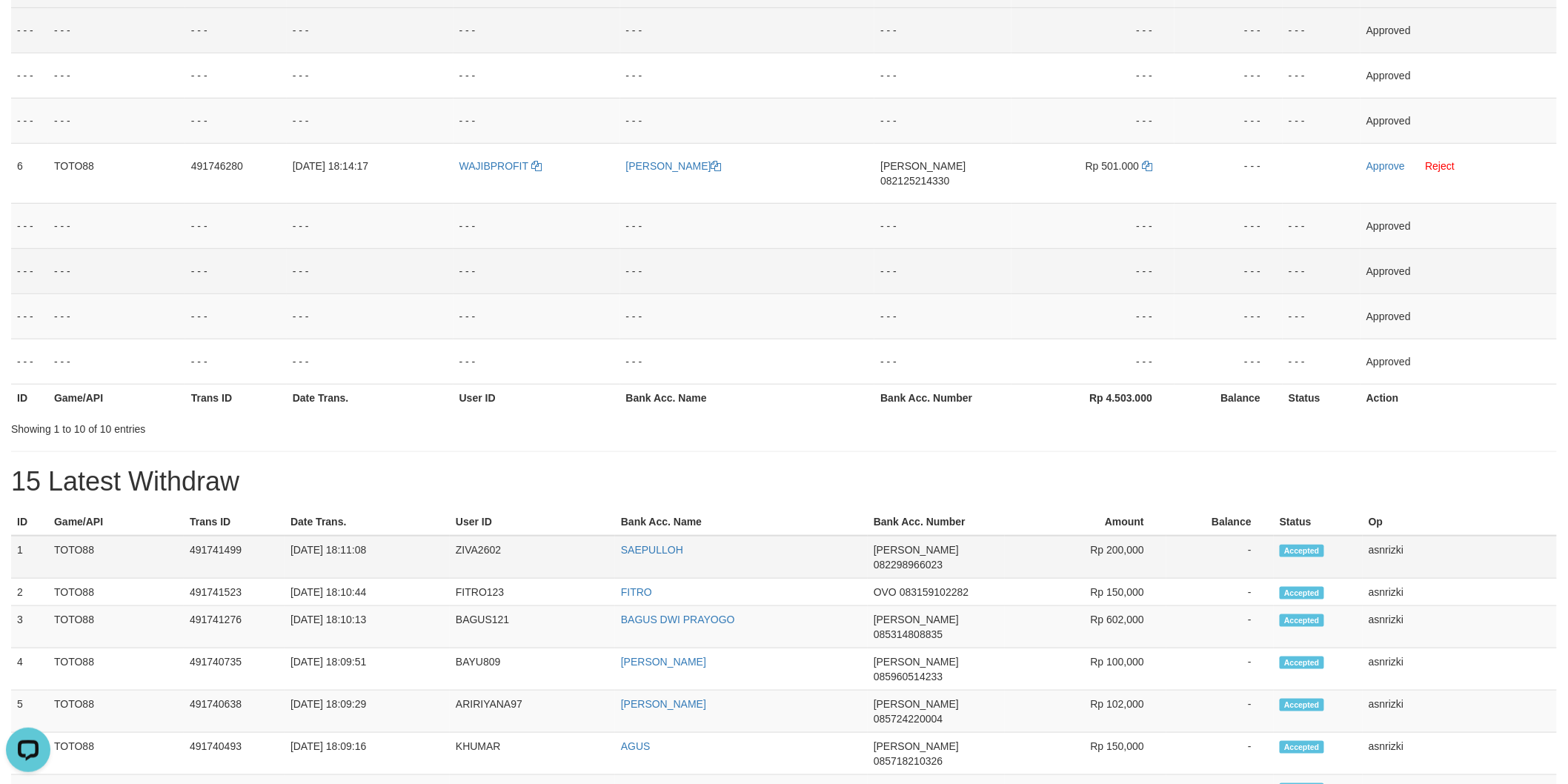
click at [196, 536] on td "491741499" at bounding box center [233, 557] width 100 height 43
copy td "491741499"
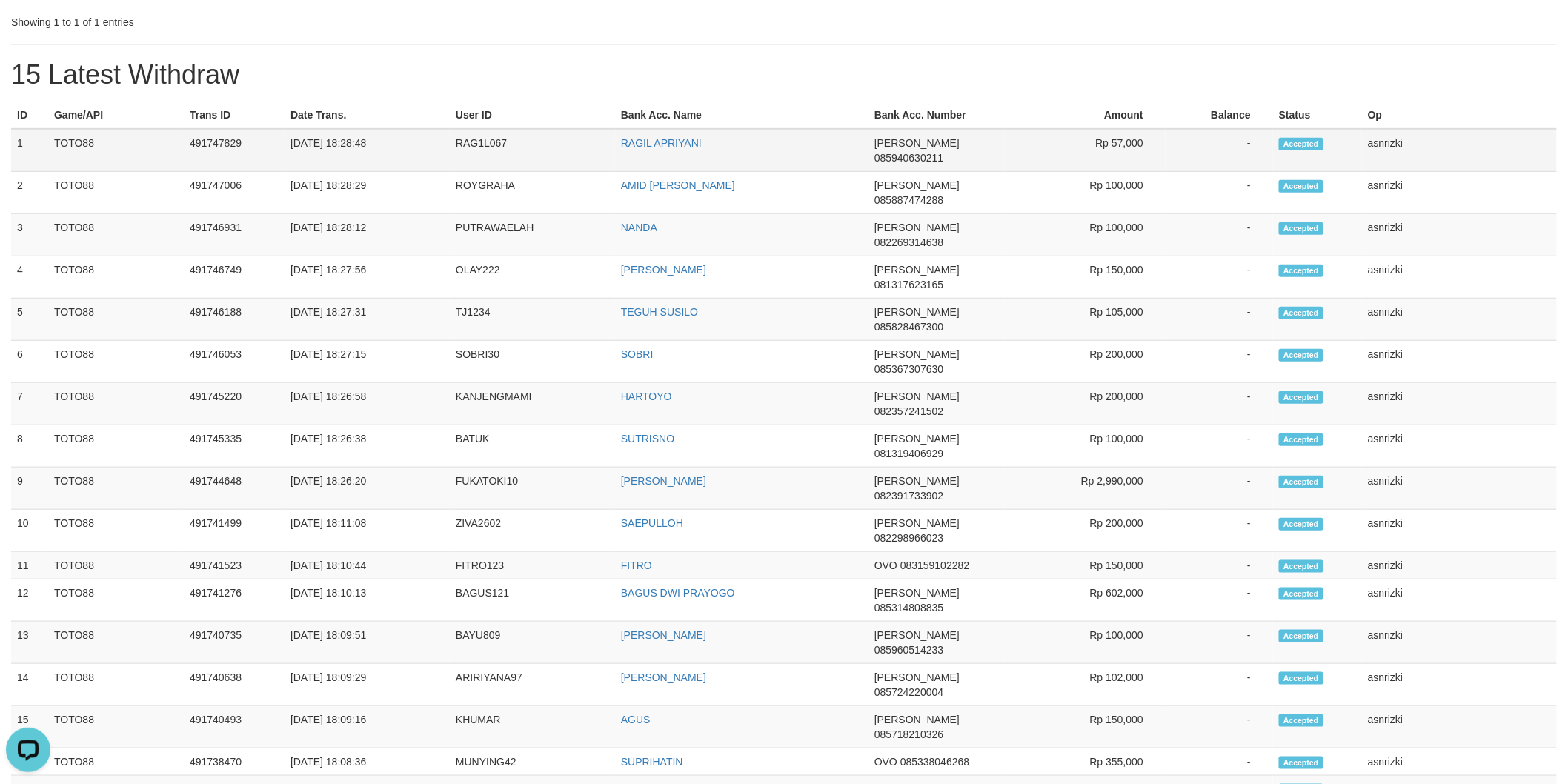
click at [17, 129] on td "1" at bounding box center [29, 150] width 37 height 43
drag, startPoint x: 17, startPoint y: 124, endPoint x: 1453, endPoint y: 341, distance: 1452.3
click at [1453, 341] on tbody "1 TOTO88 491747829 30/09/2025 18:28:48 RAG1L067 RAGIL APRIYANI DANA 08594063021…" at bounding box center [784, 628] width 1546 height 998
copy tbody "1 TOTO88 491747829 30/09/2025 18:28:48 RAG1L067 RAGIL APRIYANI DANA 08594063021…"
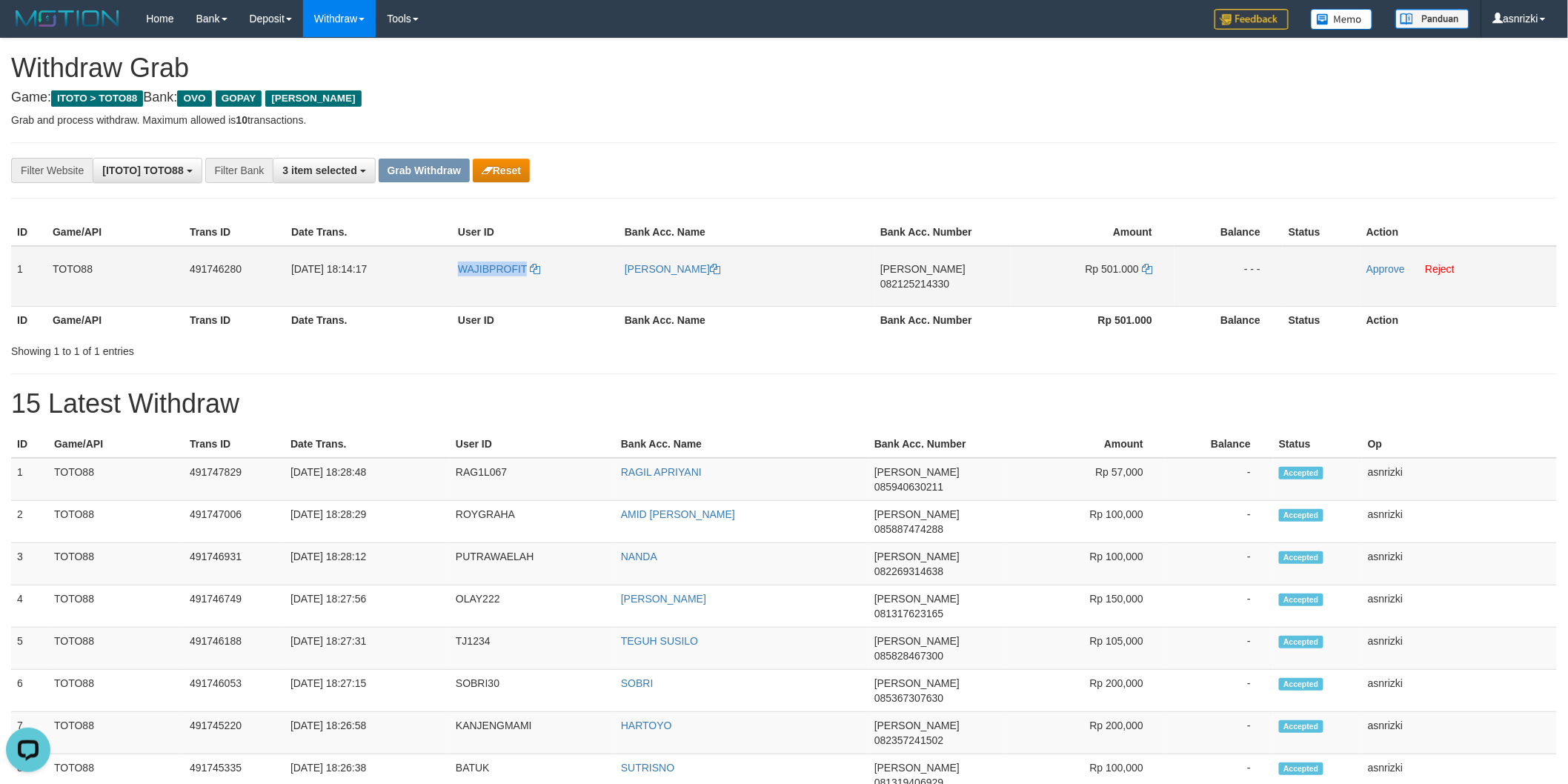
drag, startPoint x: 443, startPoint y: 279, endPoint x: 527, endPoint y: 279, distance: 84.0
click at [527, 279] on tr "1 TOTO88 491746280 30/09/2025 18:14:17 WAJIBPROFIT ANTONI DANA 082125214330 Rp …" at bounding box center [784, 276] width 1546 height 60
copy tr "WAJIBPROFIT"
click at [1447, 270] on link "Reject" at bounding box center [1440, 269] width 29 height 12
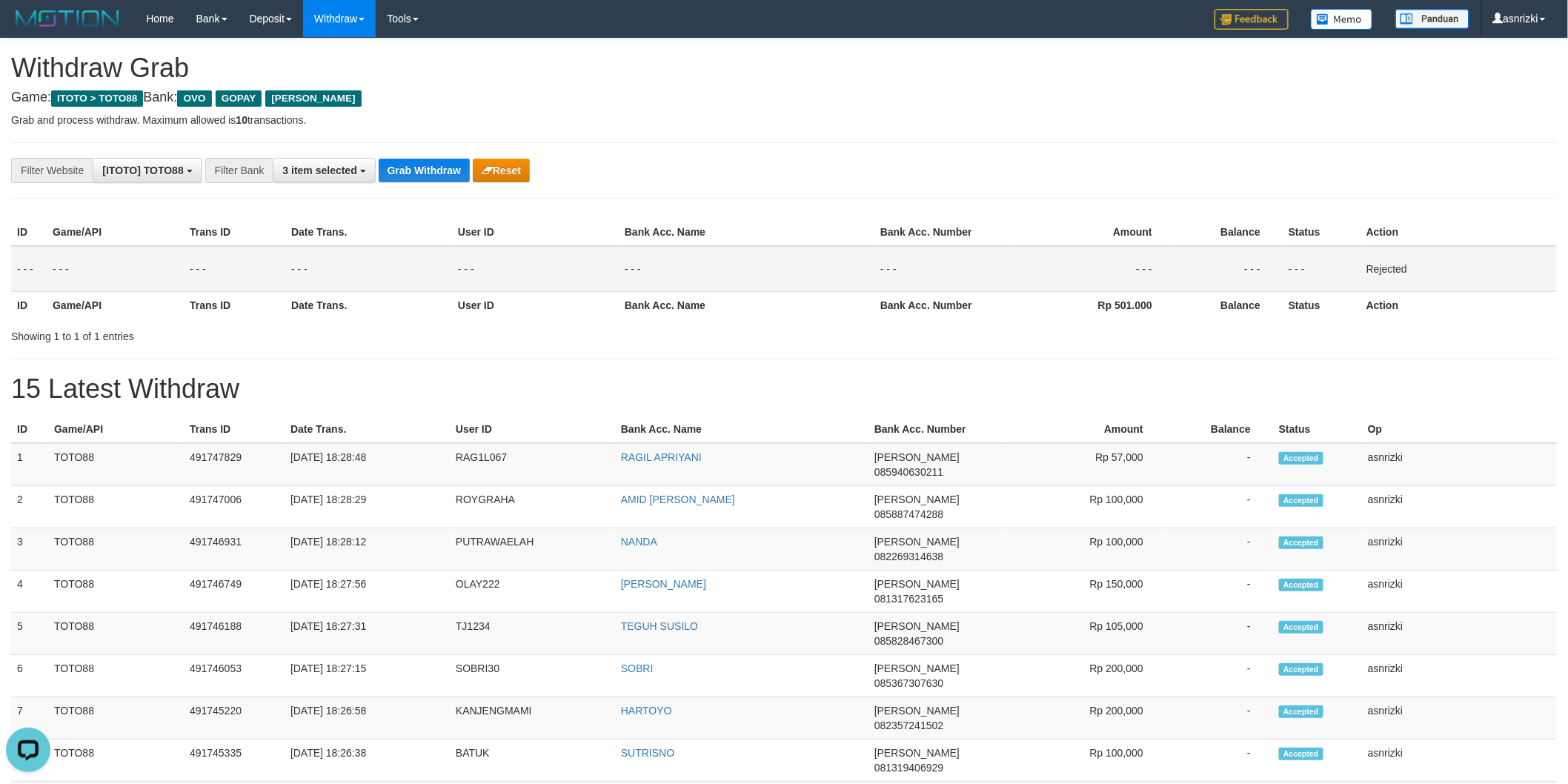
click at [773, 152] on div "**********" at bounding box center [784, 170] width 1546 height 57
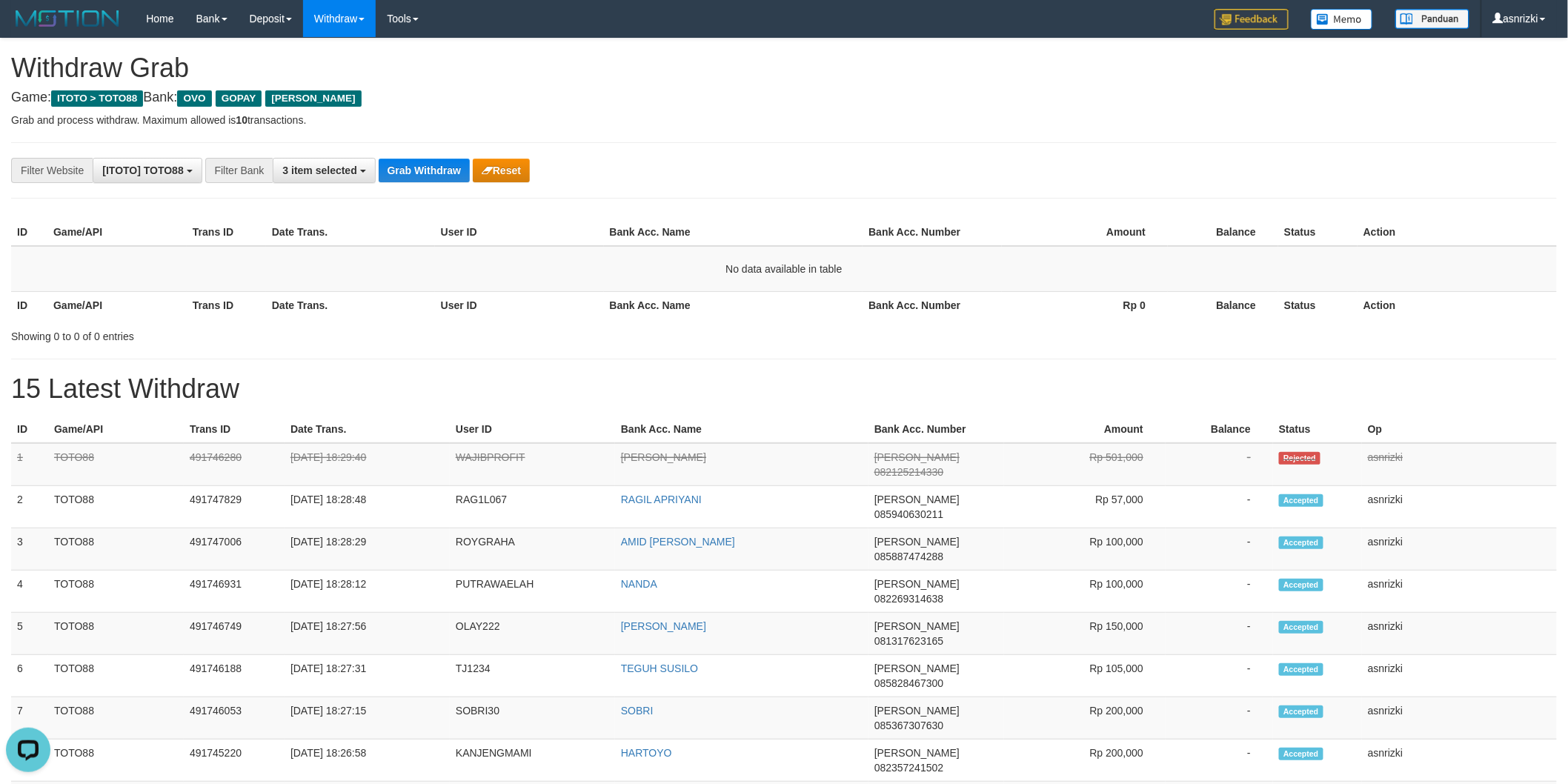
click at [761, 78] on h1 "Withdraw Grab" at bounding box center [784, 68] width 1546 height 29
click at [427, 177] on button "Grab Withdraw" at bounding box center [424, 170] width 91 height 23
click at [966, 80] on h1 "Withdraw Grab" at bounding box center [784, 68] width 1546 height 29
click at [958, 134] on div "**********" at bounding box center [784, 773] width 1568 height 1469
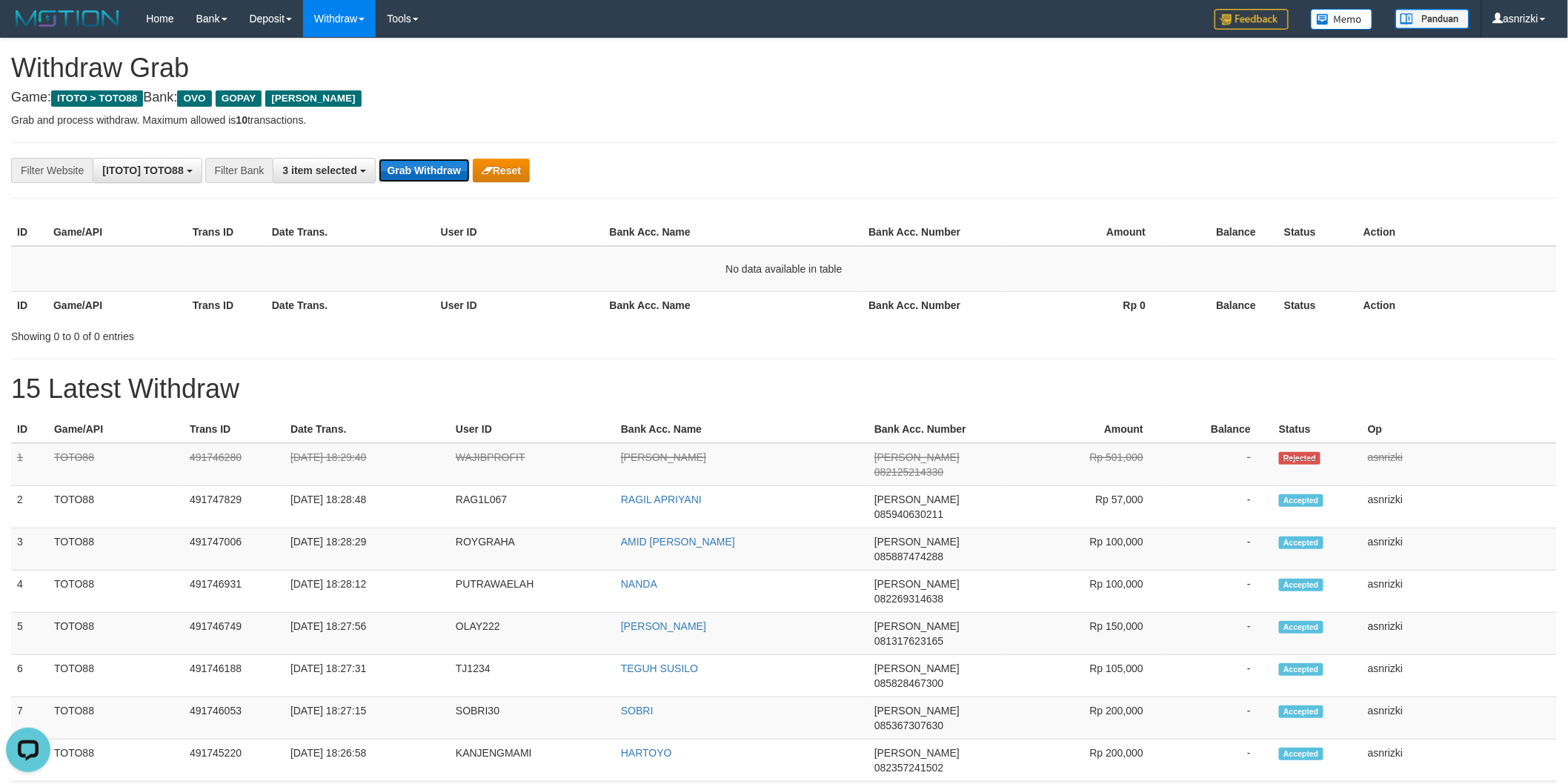
click at [423, 167] on button "Grab Withdraw" at bounding box center [424, 170] width 91 height 23
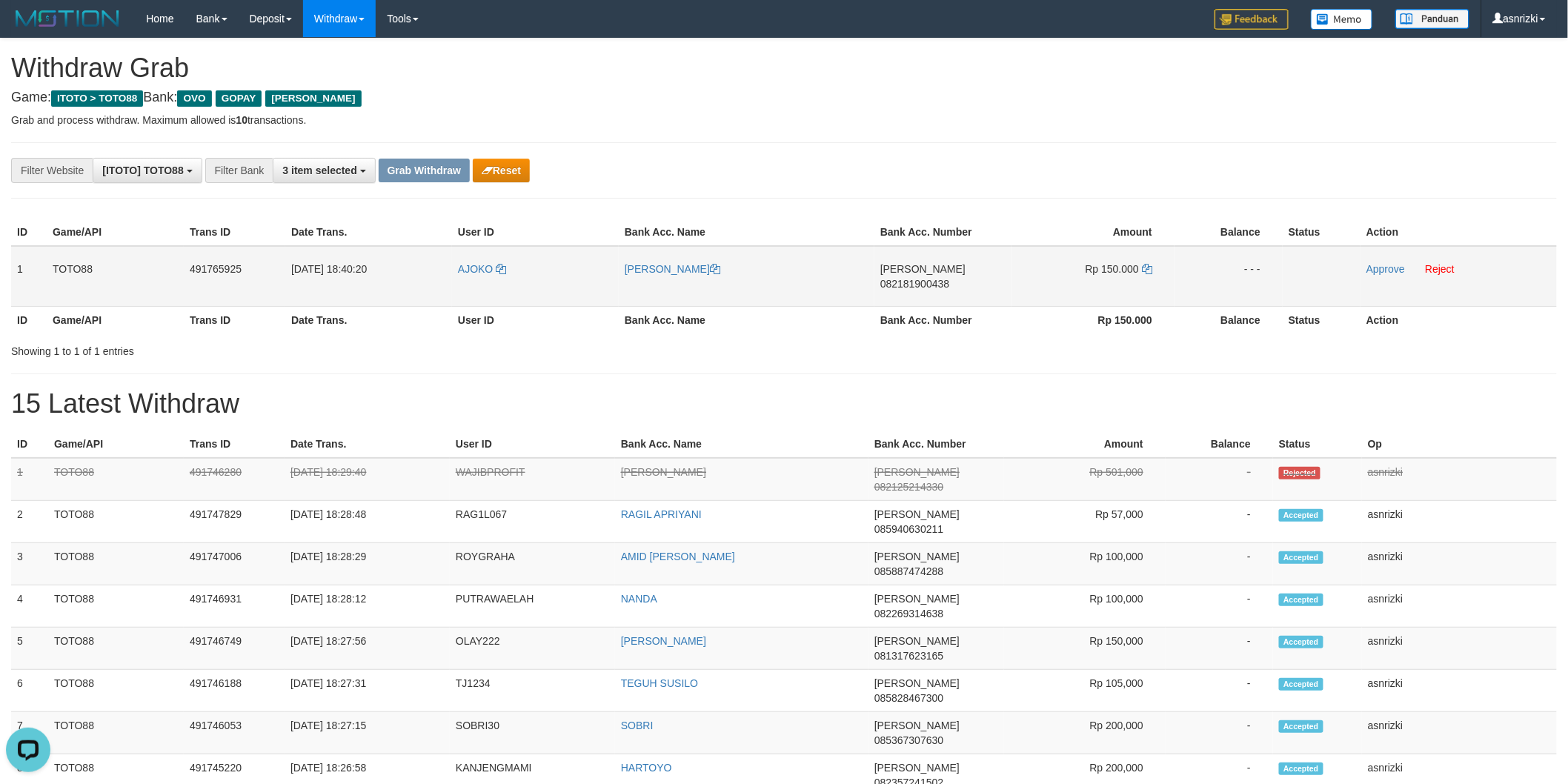
drag, startPoint x: 961, startPoint y: 277, endPoint x: 968, endPoint y: 268, distance: 11.4
click at [964, 276] on td "DANA 082181900438" at bounding box center [943, 276] width 137 height 60
click at [949, 278] on span "082181900438" at bounding box center [915, 284] width 69 height 12
click at [1151, 264] on icon at bounding box center [1147, 269] width 11 height 11
drag, startPoint x: 942, startPoint y: 262, endPoint x: 32, endPoint y: 276, distance: 910.1
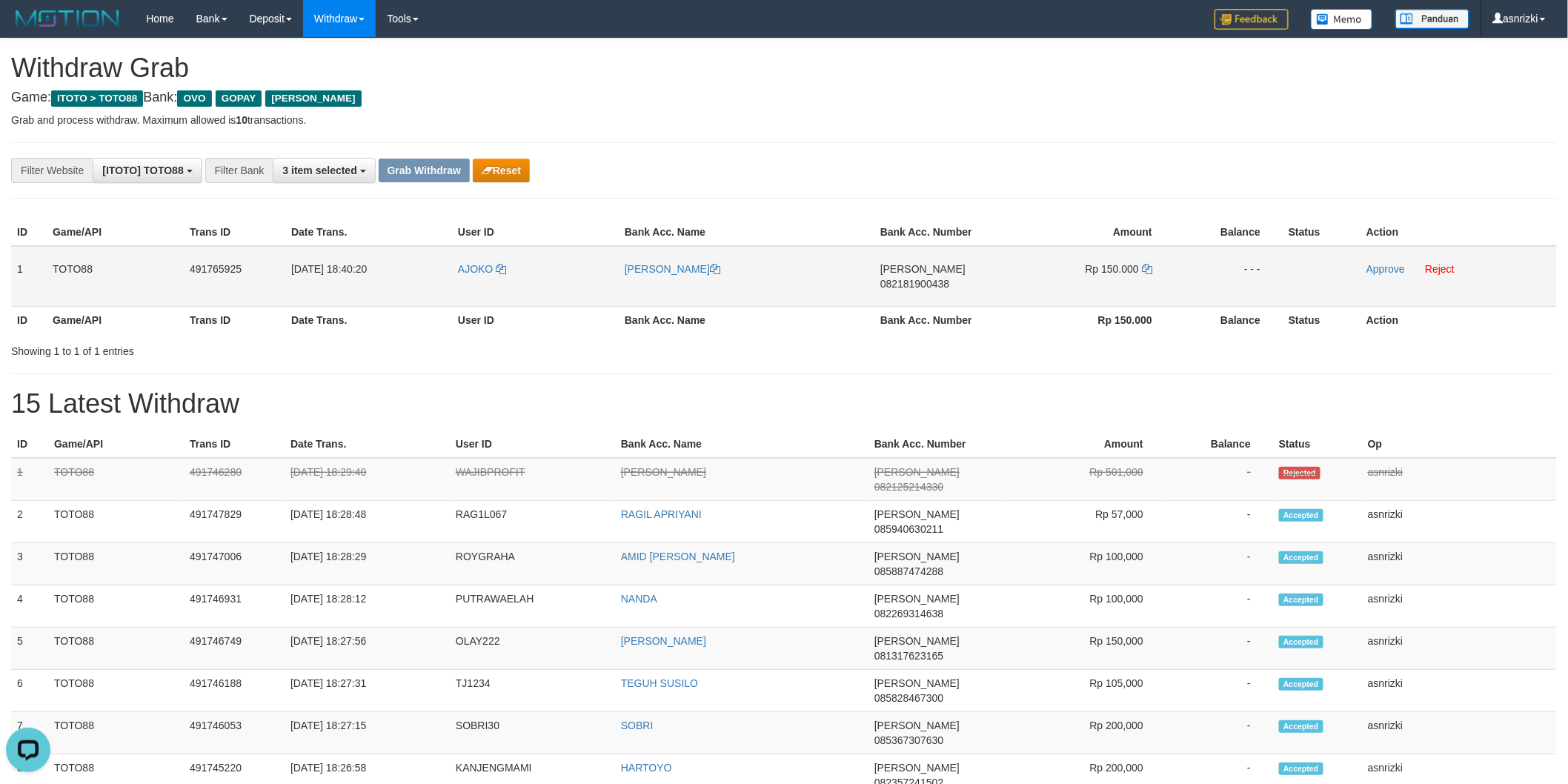
click at [942, 278] on span "082181900438" at bounding box center [915, 284] width 69 height 12
click at [943, 342] on div "Showing 1 to 1 of 1 entries" at bounding box center [784, 347] width 1568 height 20
click at [1448, 263] on link "Reject" at bounding box center [1440, 269] width 29 height 12
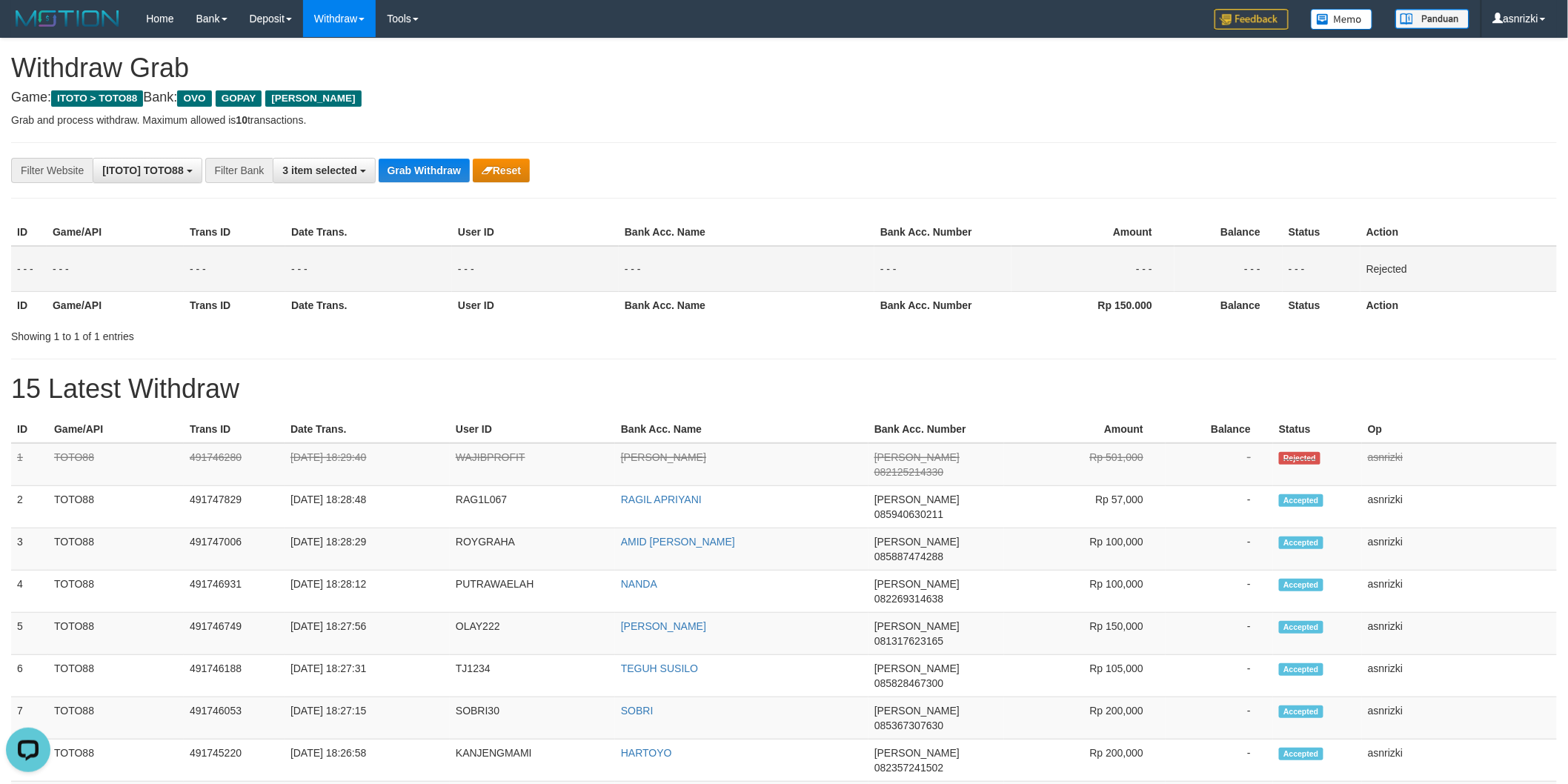
click at [675, 205] on div "**********" at bounding box center [784, 773] width 1568 height 1469
